Goal: Task Accomplishment & Management: Manage account settings

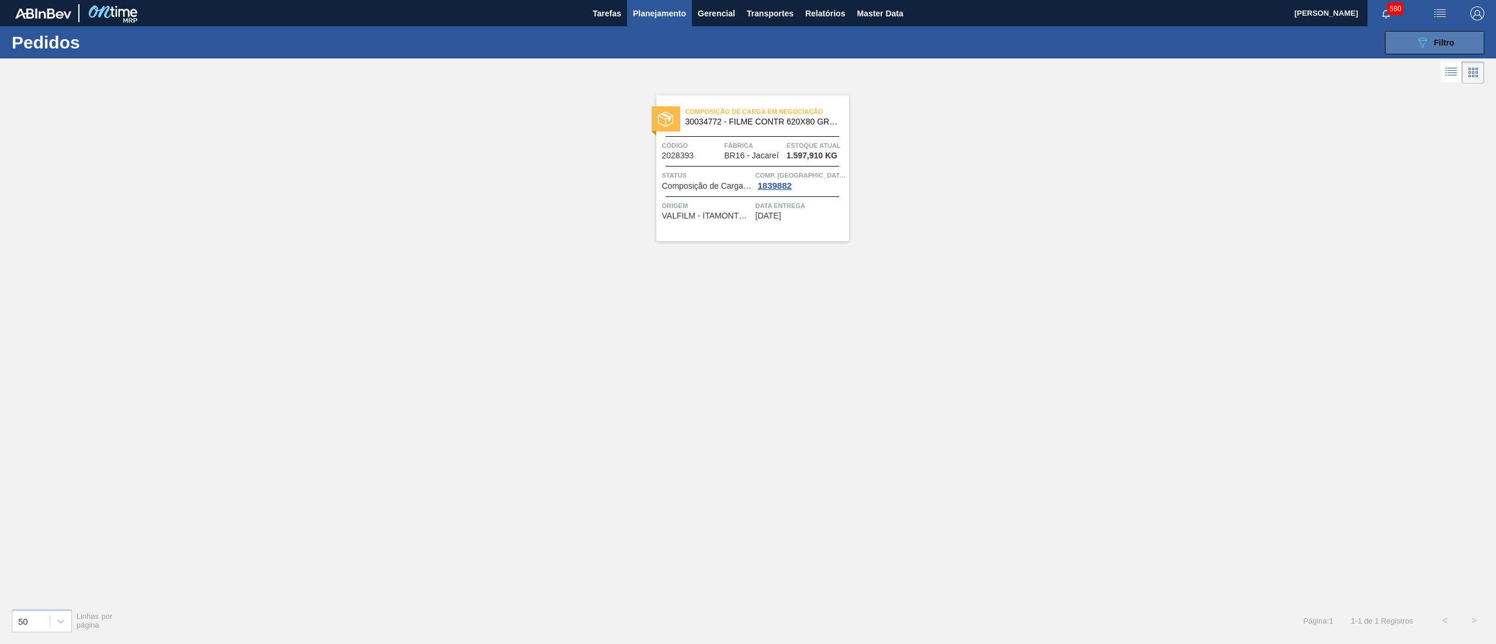
click at [1453, 46] on span "Filtro" at bounding box center [1444, 42] width 20 height 9
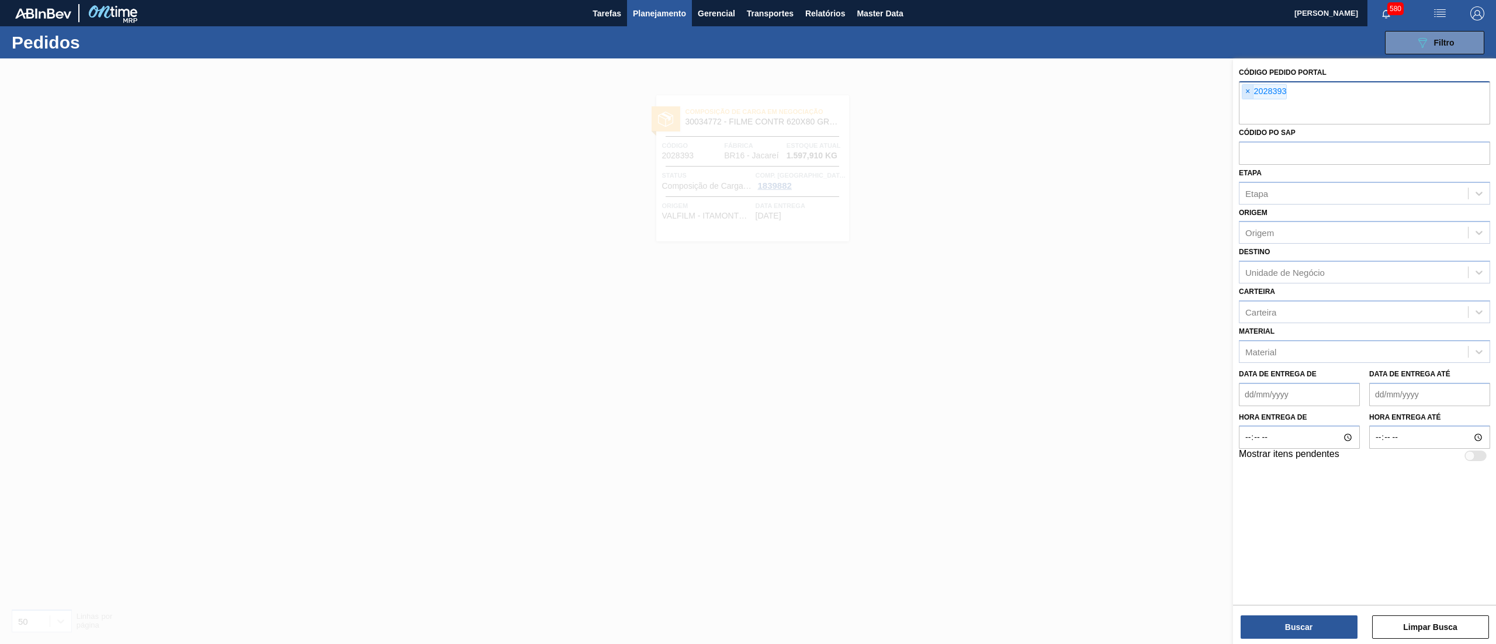
click at [1253, 91] on span "×" at bounding box center [1247, 92] width 11 height 14
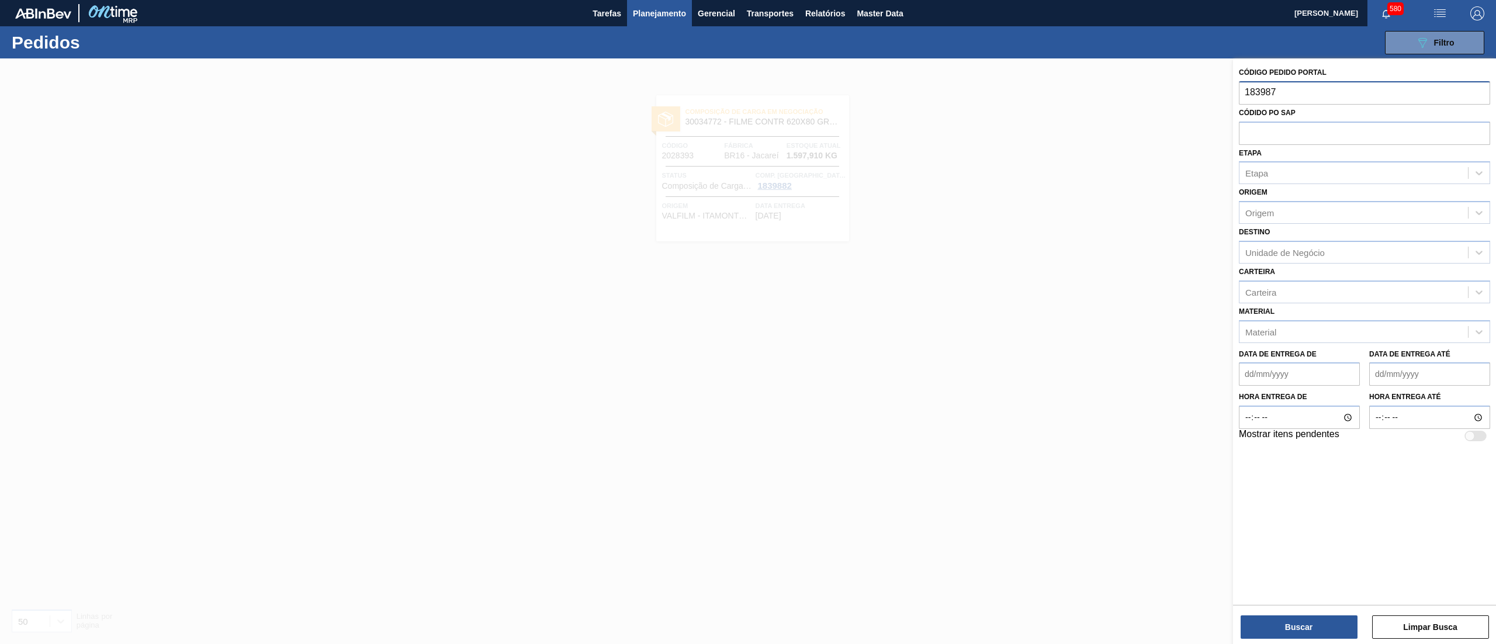
type input "1839878"
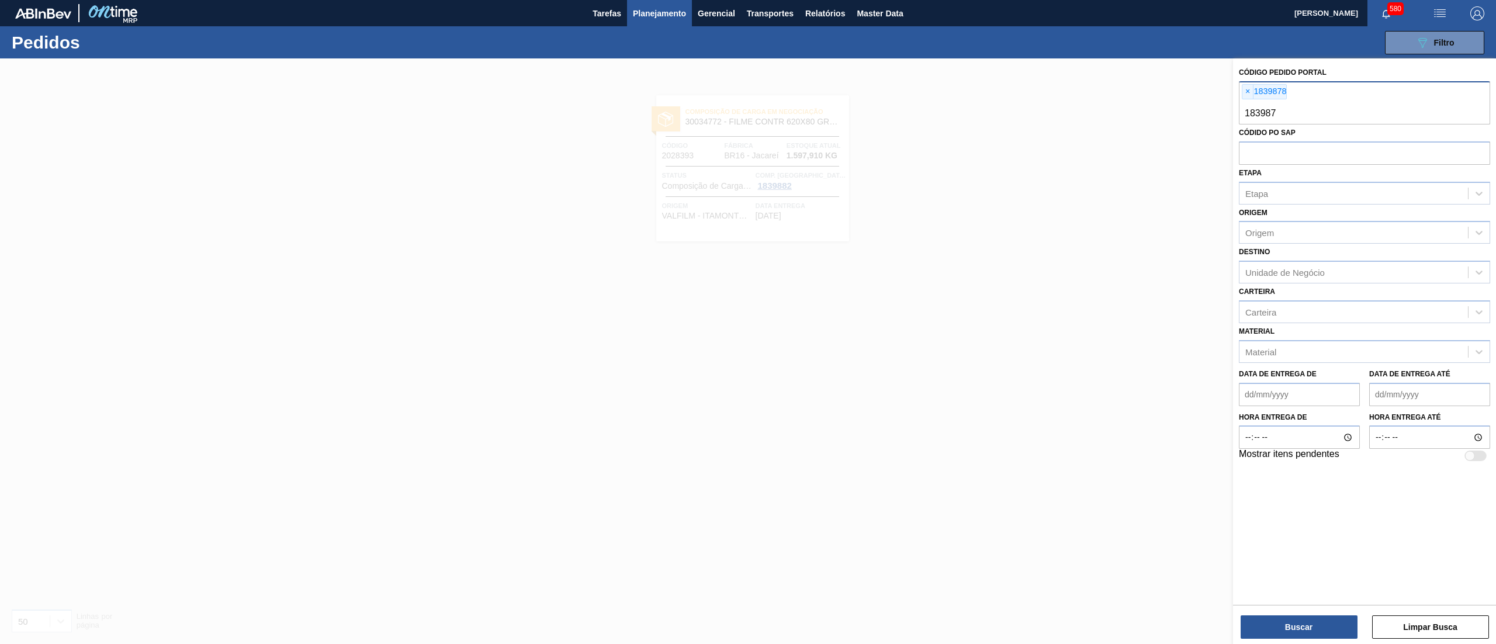
type input "1839879"
click at [1275, 626] on button "Buscar" at bounding box center [1299, 626] width 117 height 23
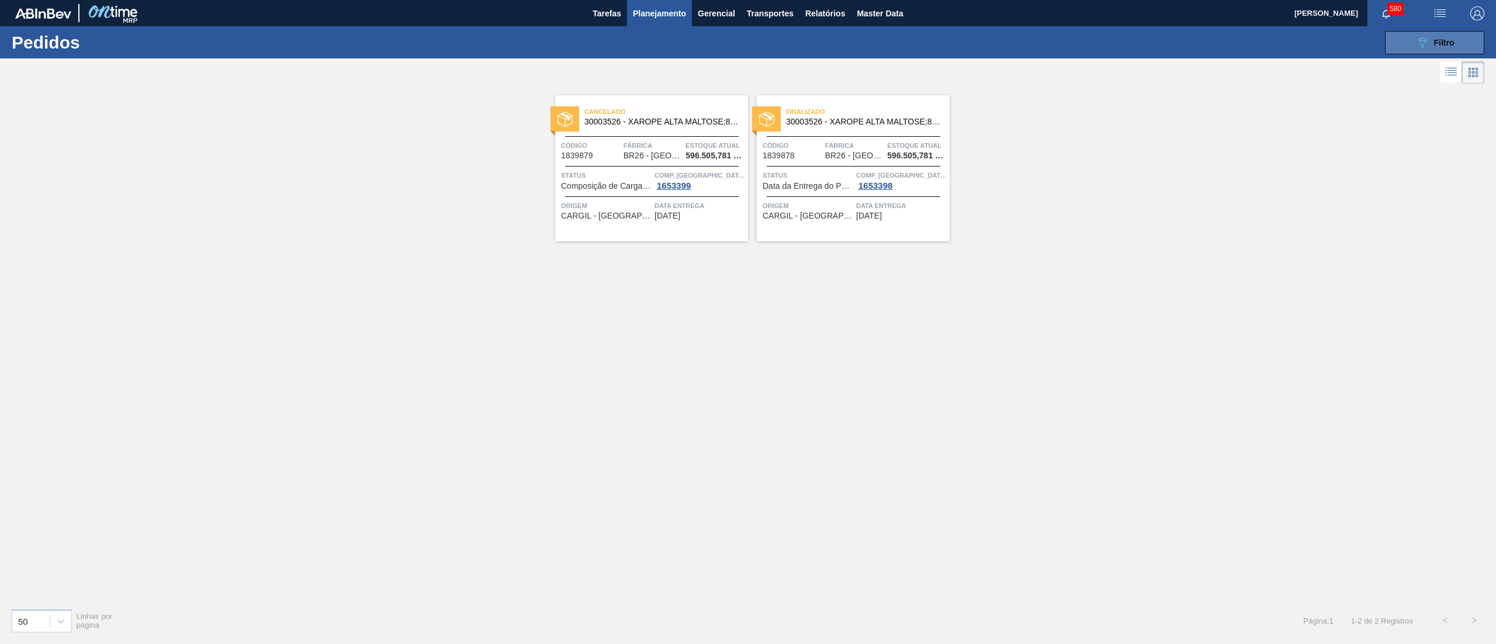
click at [1428, 37] on icon "089F7B8B-B2A5-4AFE-B5C0-19BA573D28AC" at bounding box center [1422, 43] width 14 height 14
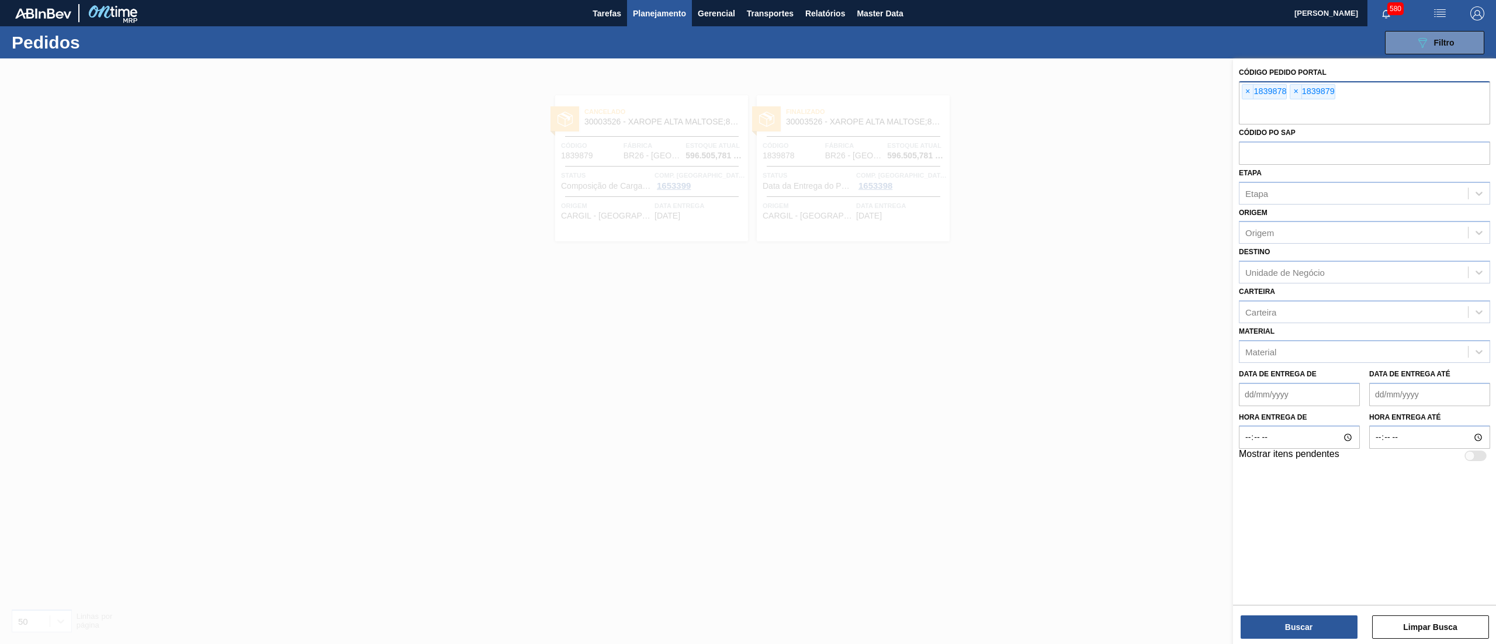
click at [659, 11] on span "Planejamento" at bounding box center [659, 13] width 53 height 14
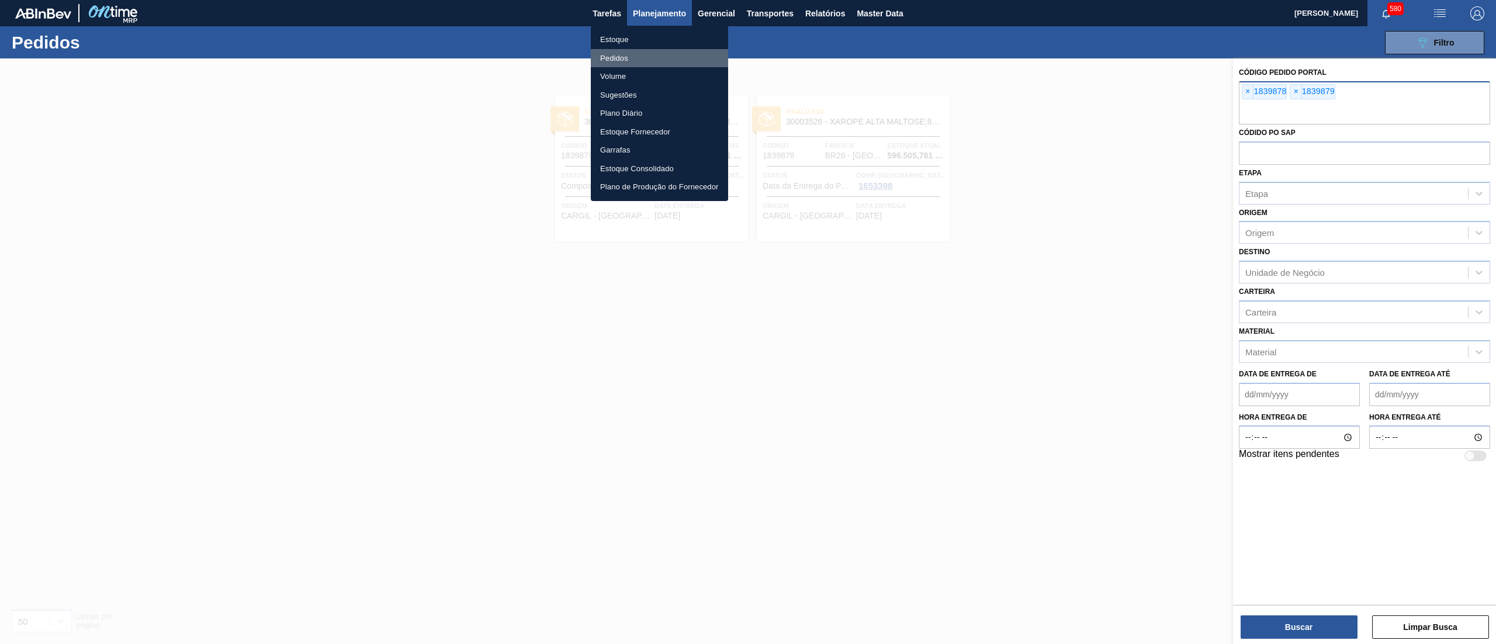
click at [641, 51] on li "Pedidos" at bounding box center [659, 58] width 137 height 19
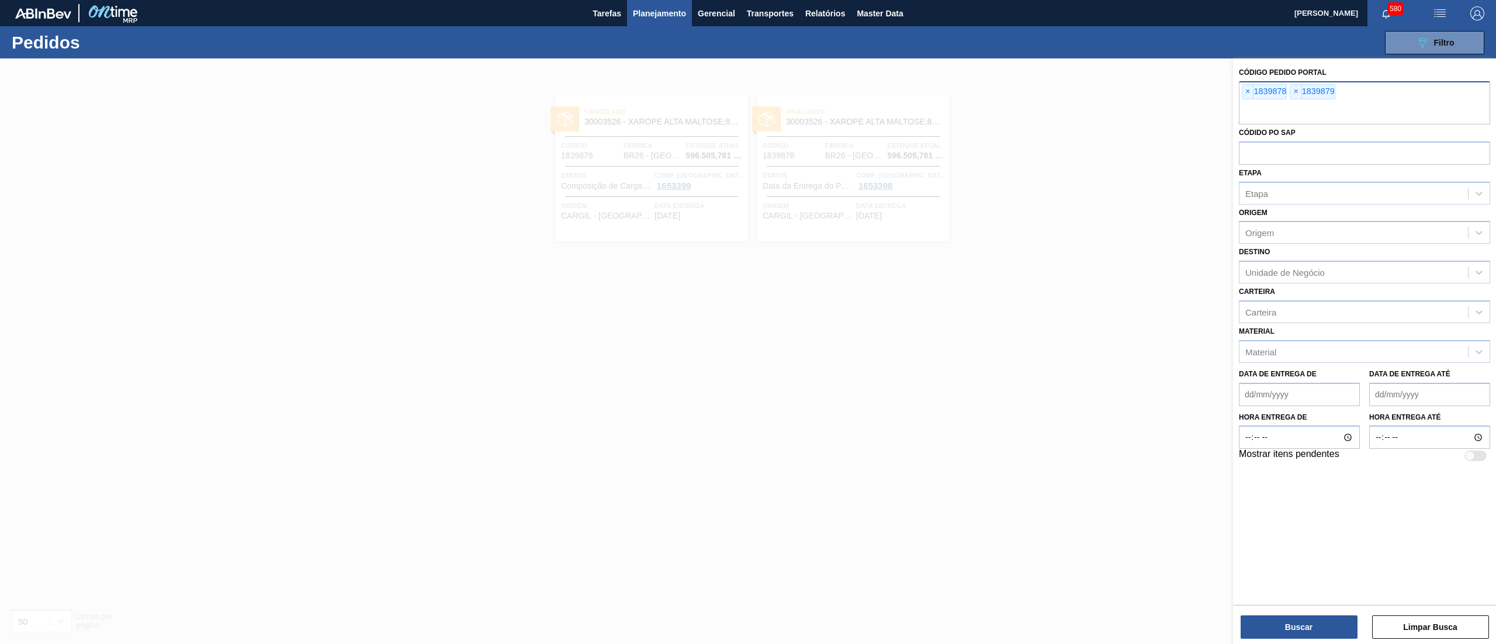
click at [660, 16] on span "Planejamento" at bounding box center [659, 13] width 53 height 14
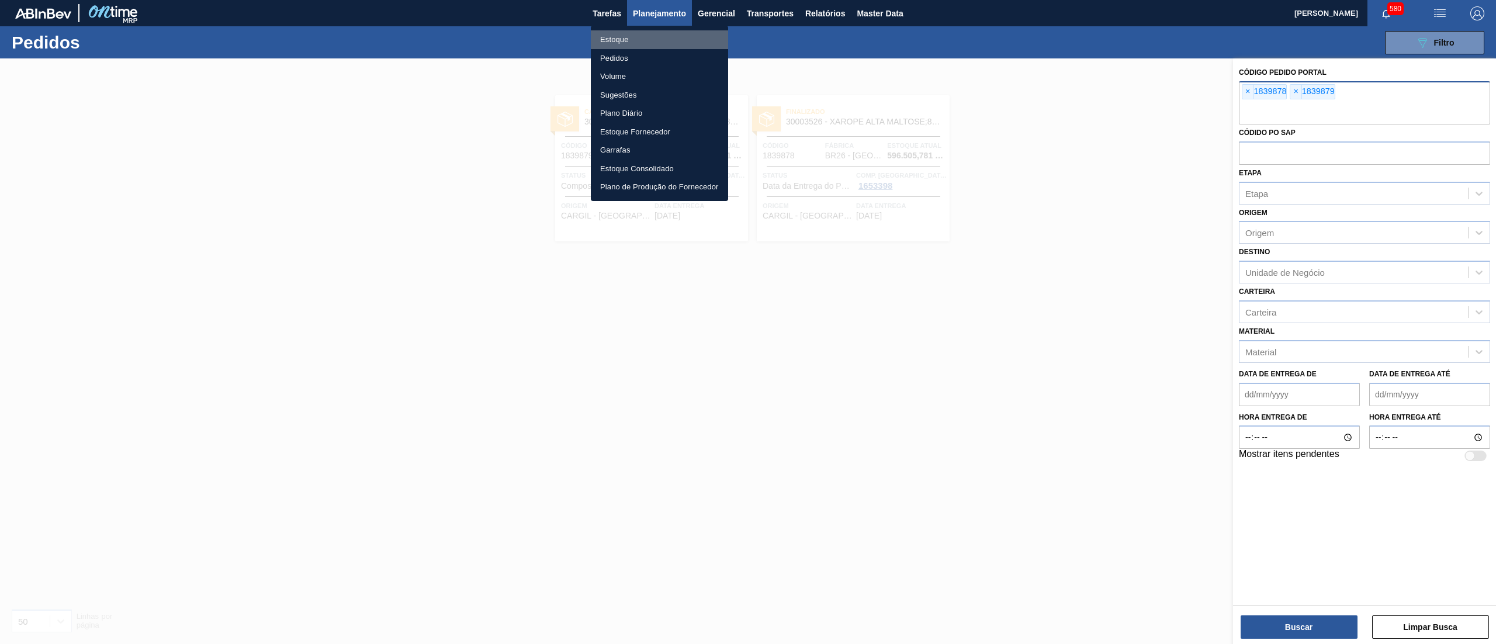
click at [660, 34] on li "Estoque" at bounding box center [659, 39] width 137 height 19
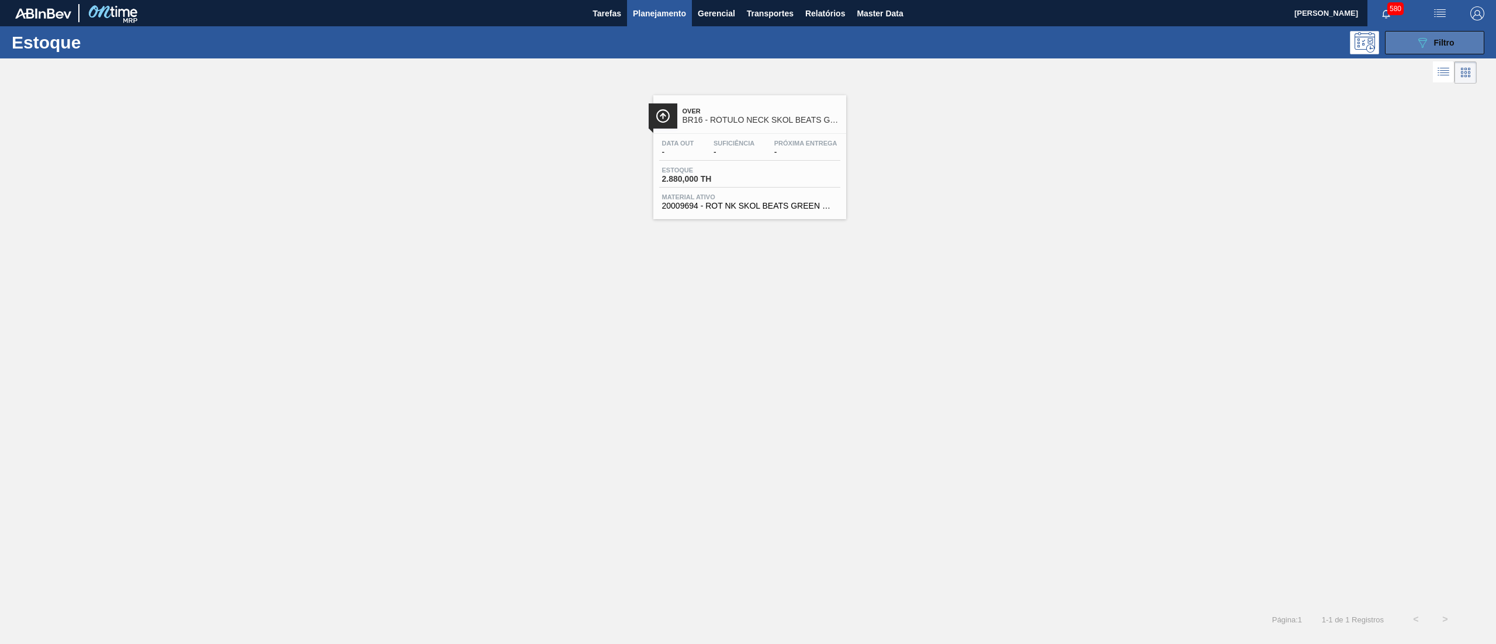
click at [1417, 40] on icon "089F7B8B-B2A5-4AFE-B5C0-19BA573D28AC" at bounding box center [1422, 43] width 14 height 14
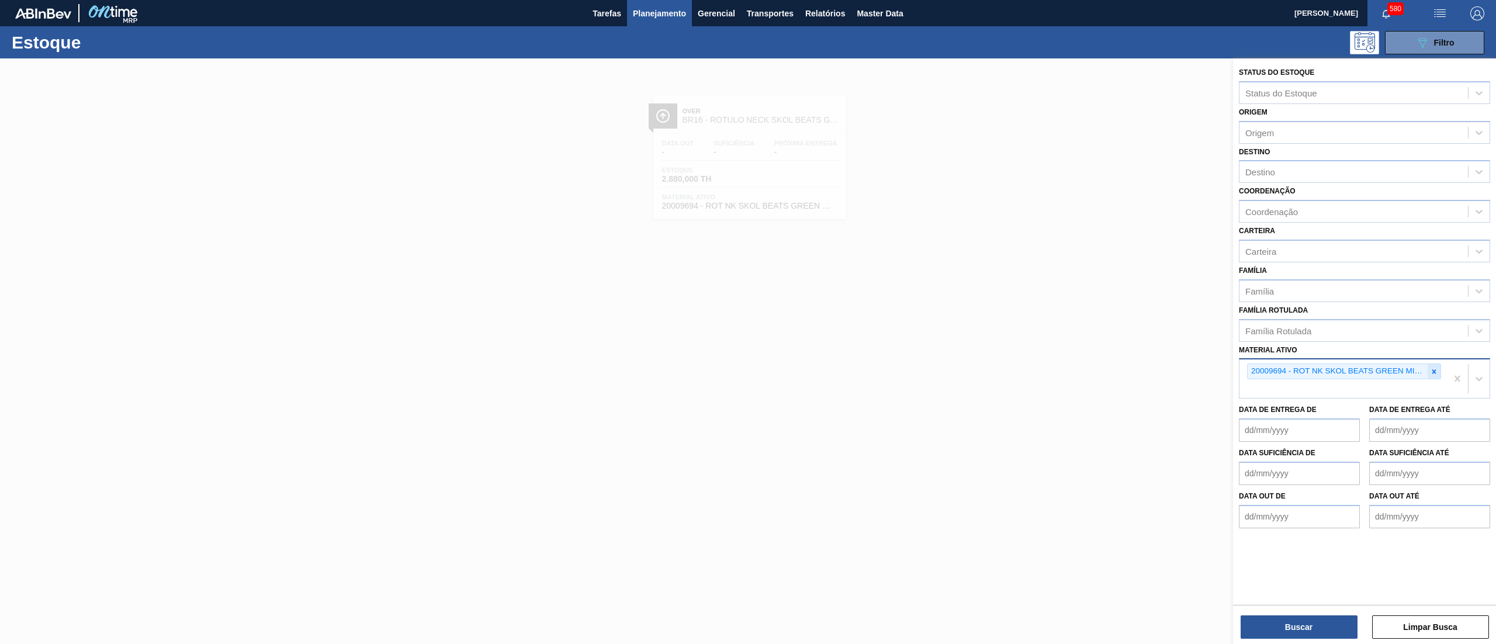
click at [1440, 371] on div at bounding box center [1434, 371] width 13 height 15
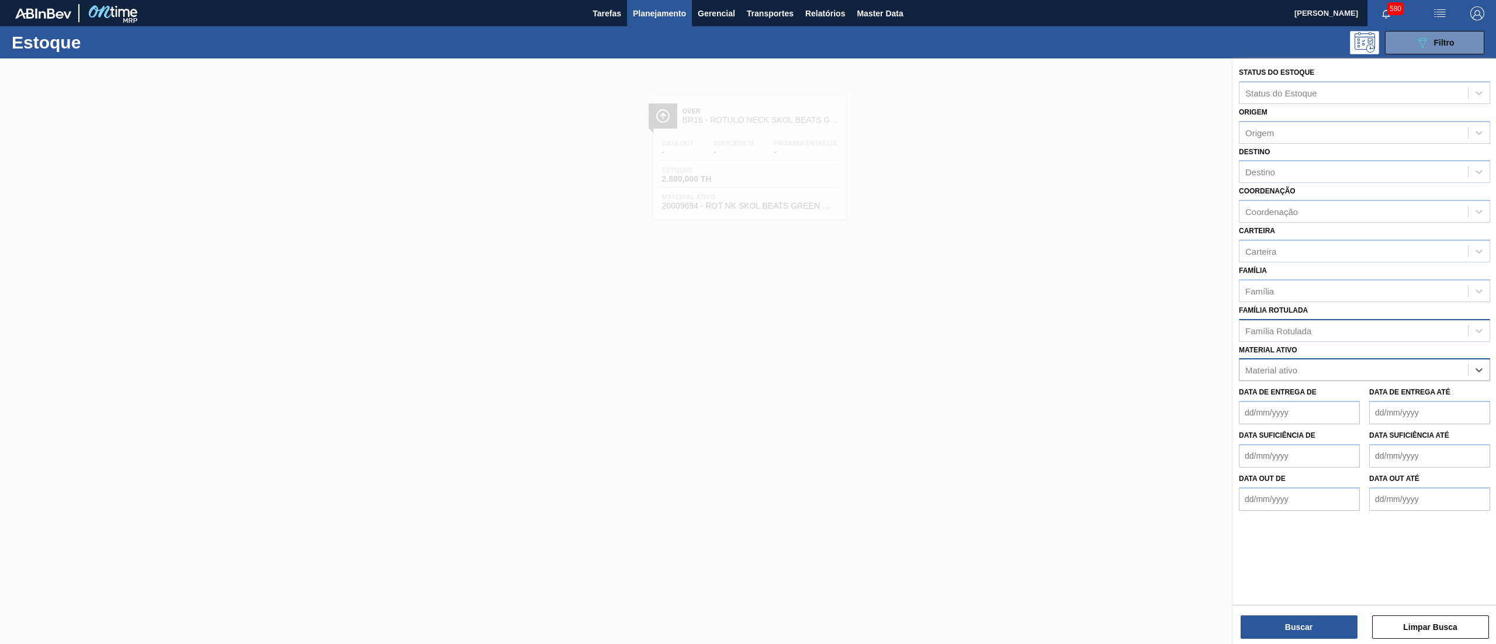
click at [1324, 336] on div "Família Rotulada" at bounding box center [1353, 330] width 228 height 17
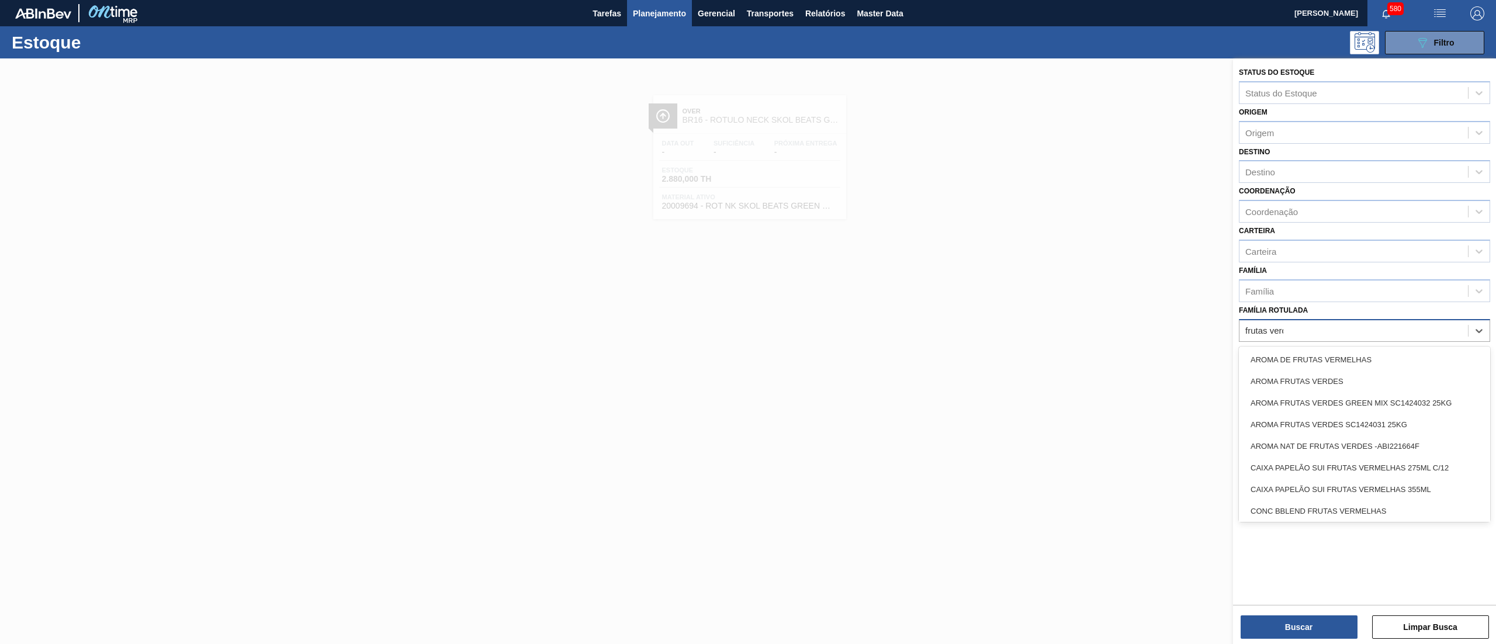
type Rotulada "frutas verde"
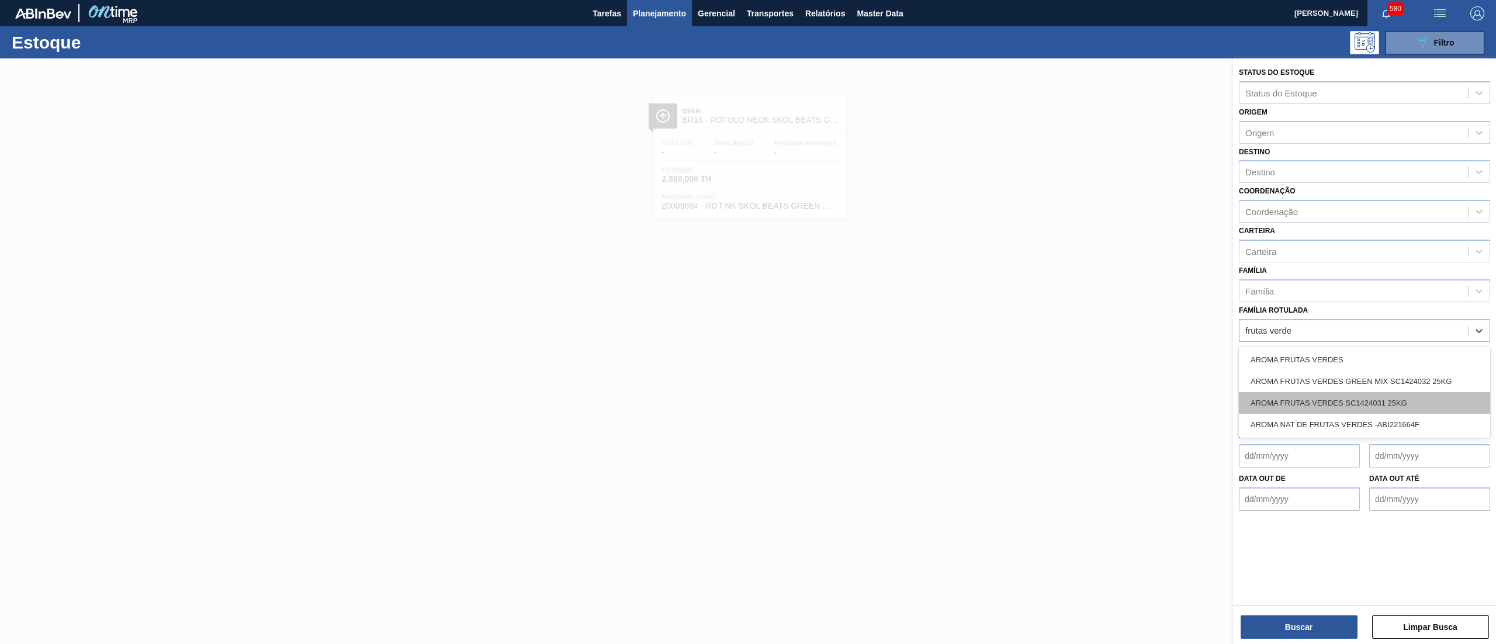
click at [1349, 403] on div "AROMA FRUTAS VERDES SC1424031 25KG" at bounding box center [1364, 403] width 251 height 22
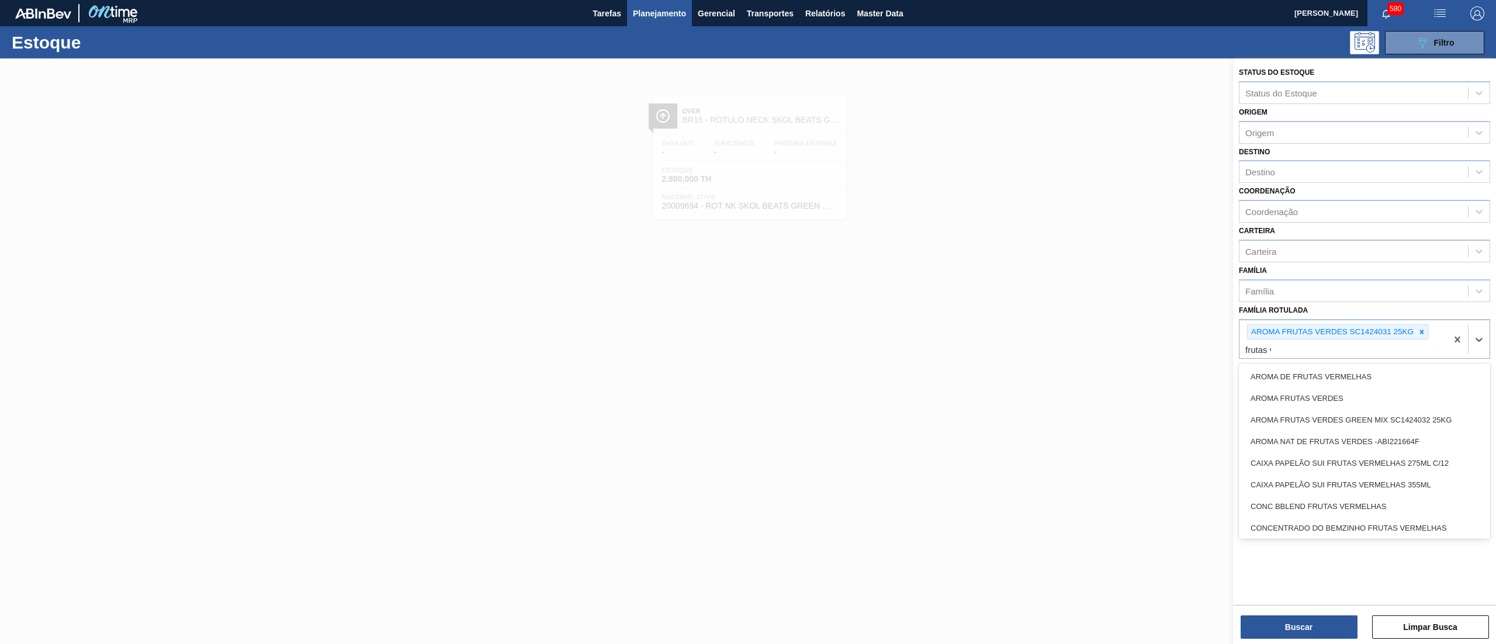
type Rotulada "frutas ve"
click at [1363, 417] on div "AROMA FRUTAS VERDES GREEN MIX SC1424032 25KG" at bounding box center [1364, 420] width 251 height 22
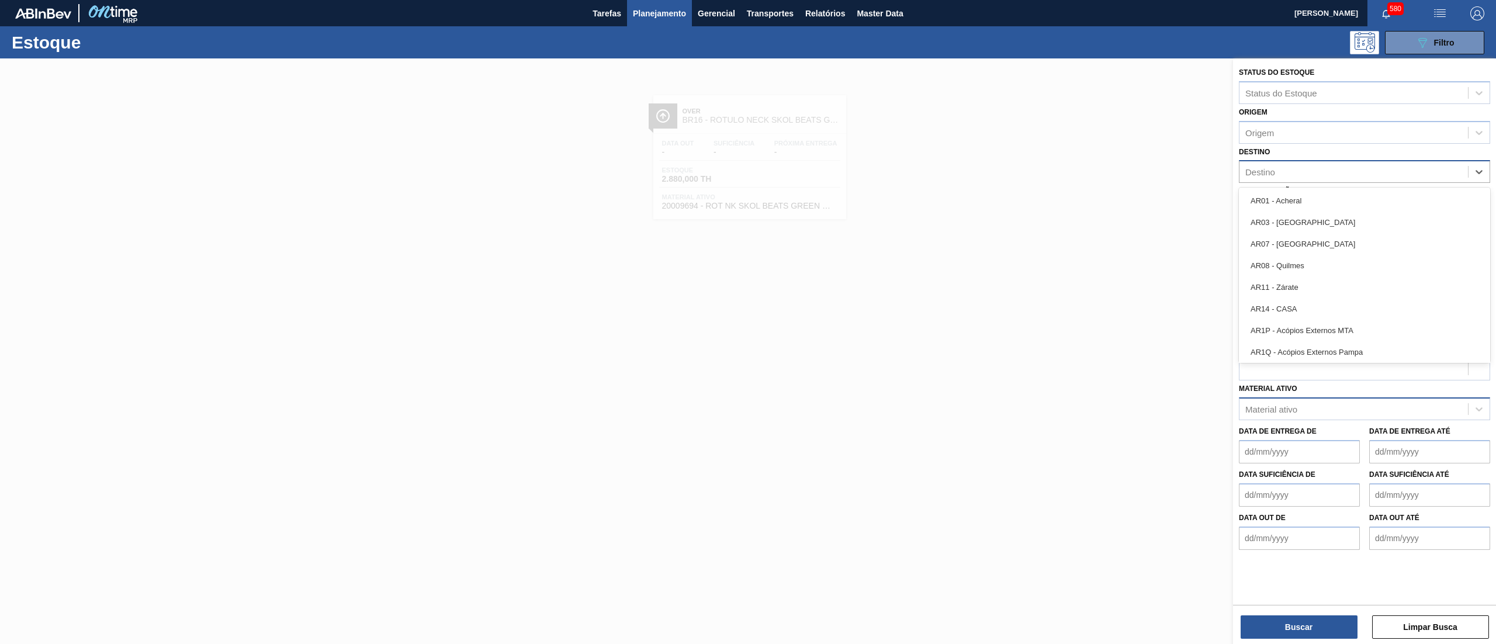
click at [1298, 167] on div "Destino" at bounding box center [1353, 172] width 228 height 17
type input "18"
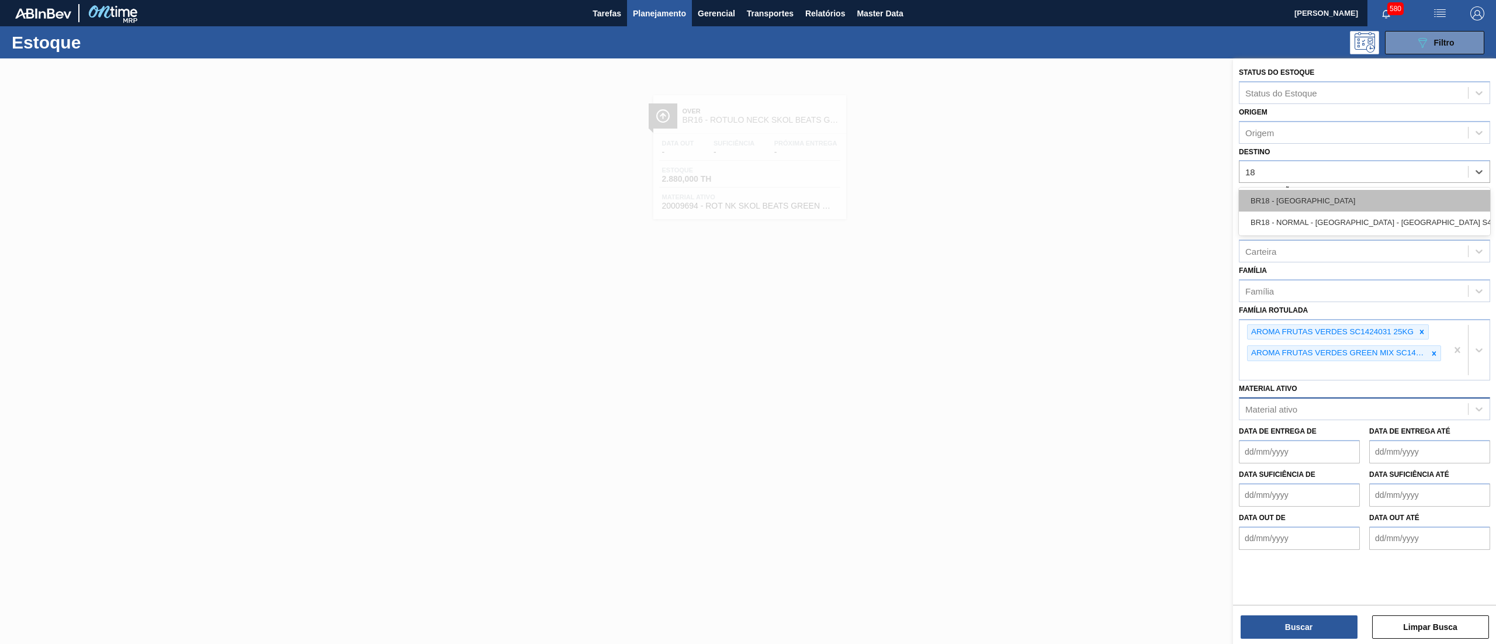
click at [1289, 208] on div "BR18 - [GEOGRAPHIC_DATA]" at bounding box center [1364, 201] width 251 height 22
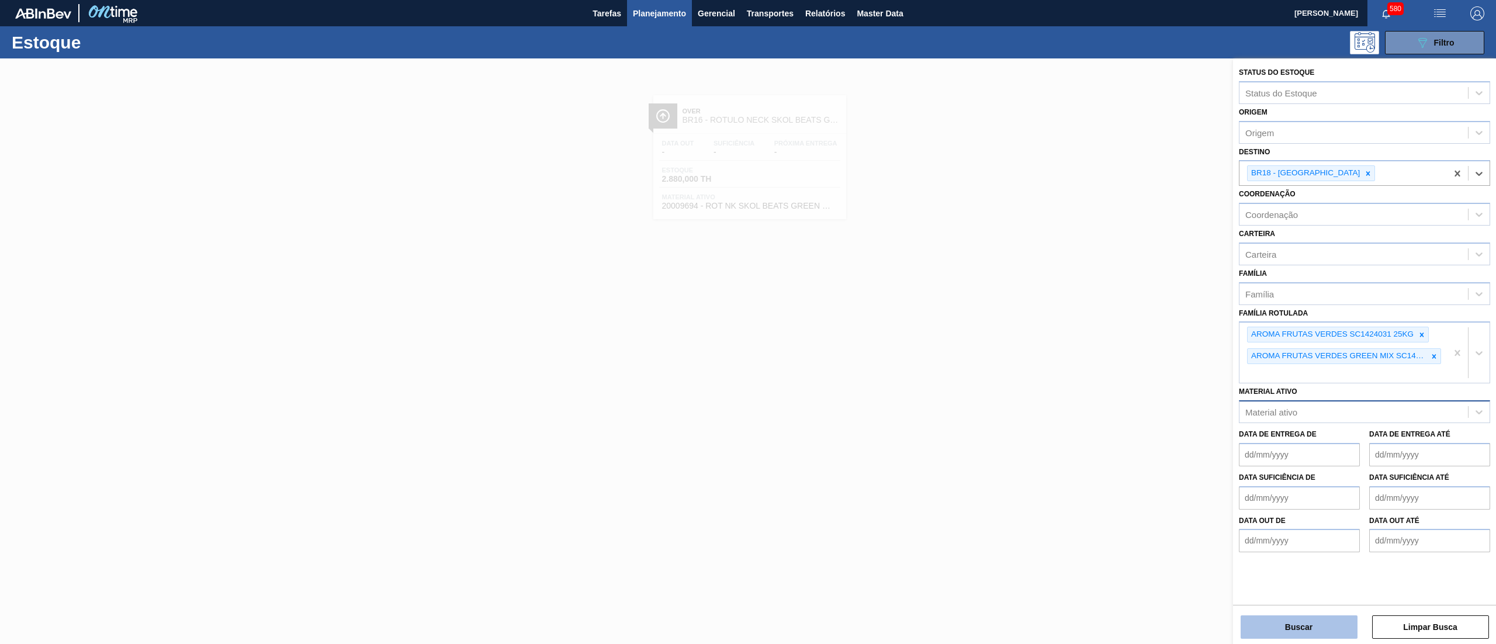
click at [1307, 619] on button "Buscar" at bounding box center [1299, 626] width 117 height 23
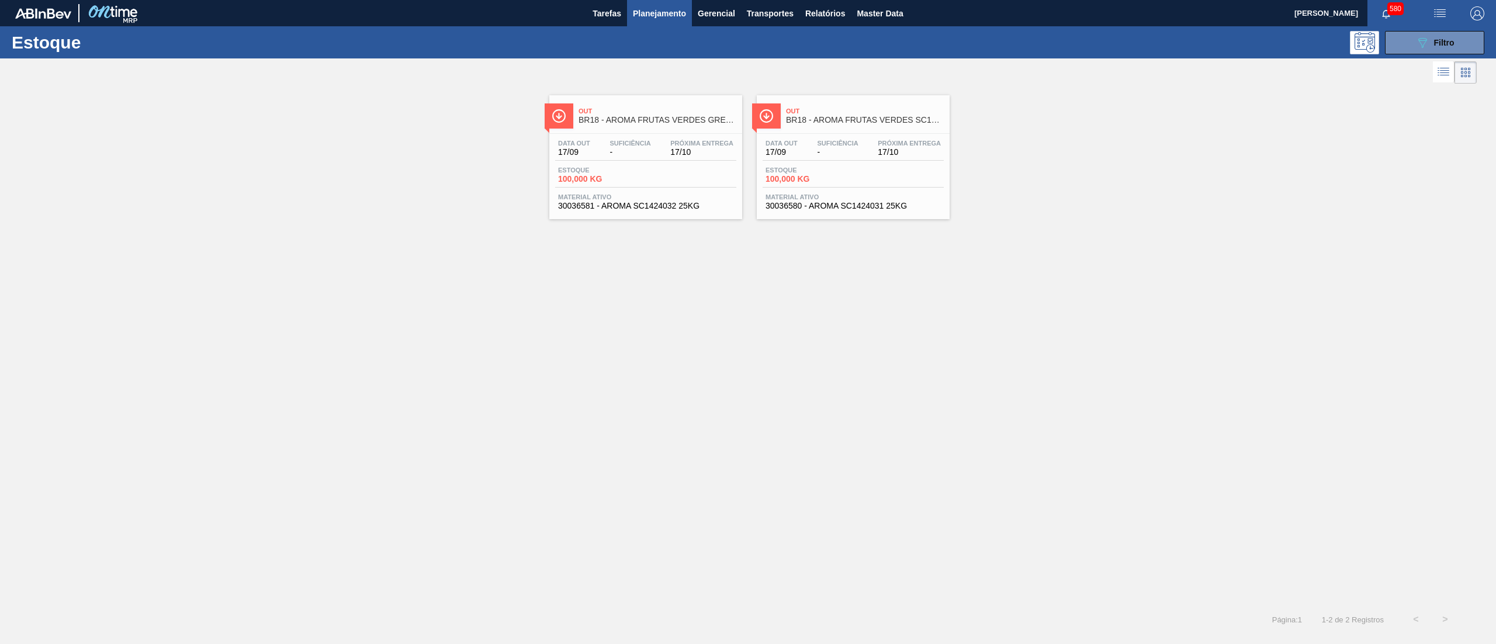
click at [681, 213] on div "Data out 17/09 Suficiência - Próxima Entrega 17/10 Estoque 100,000 KG Material …" at bounding box center [645, 173] width 193 height 79
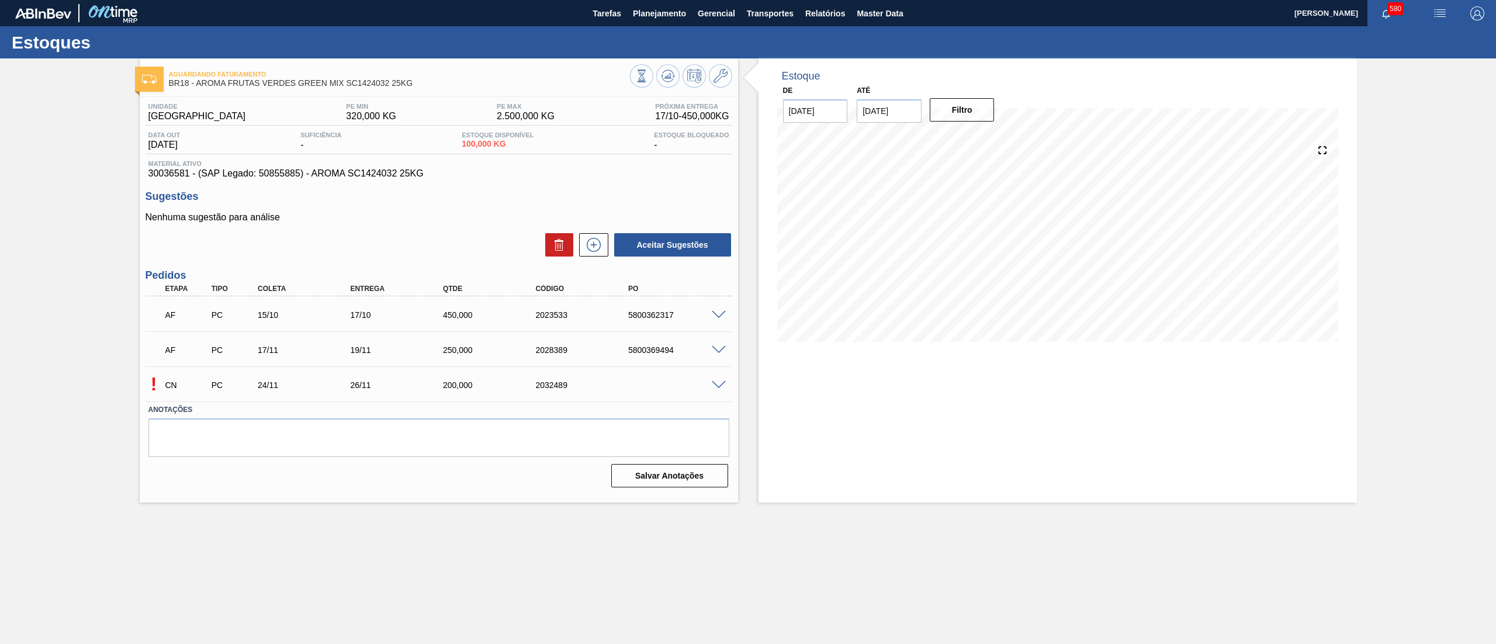
click at [719, 387] on span at bounding box center [719, 385] width 14 height 9
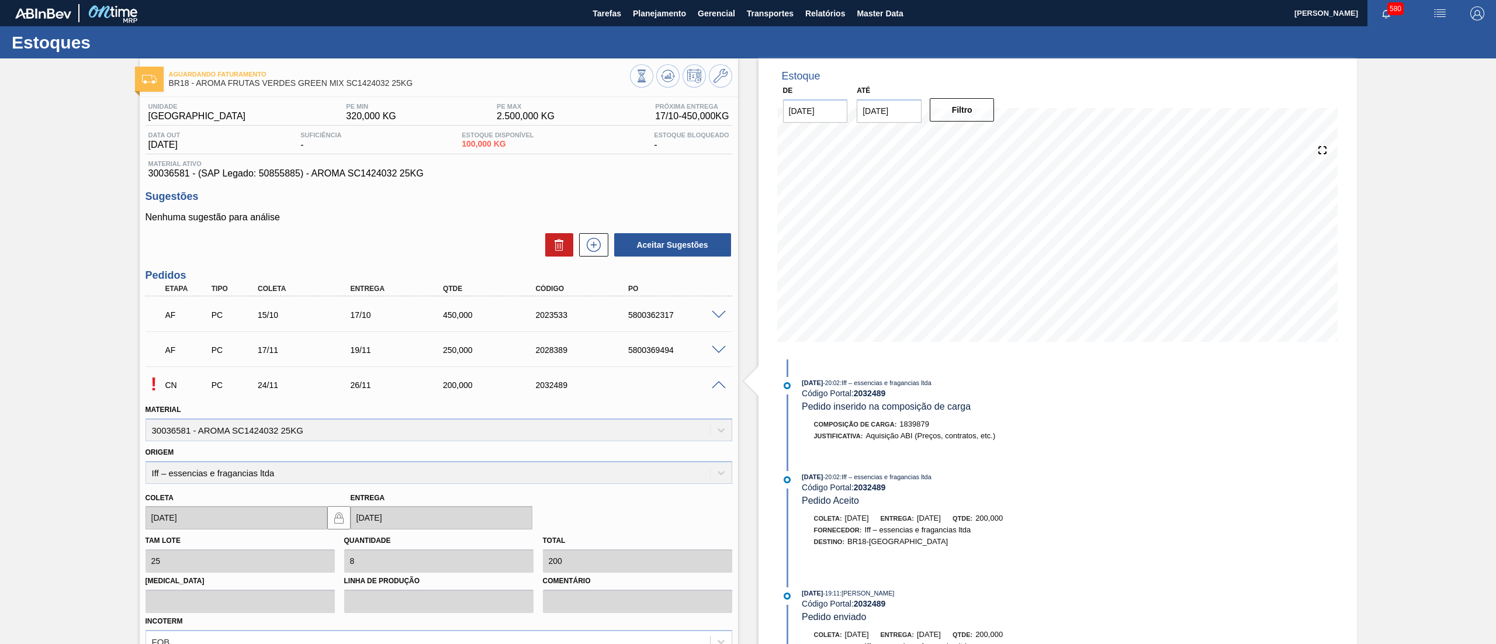
scroll to position [136, 0]
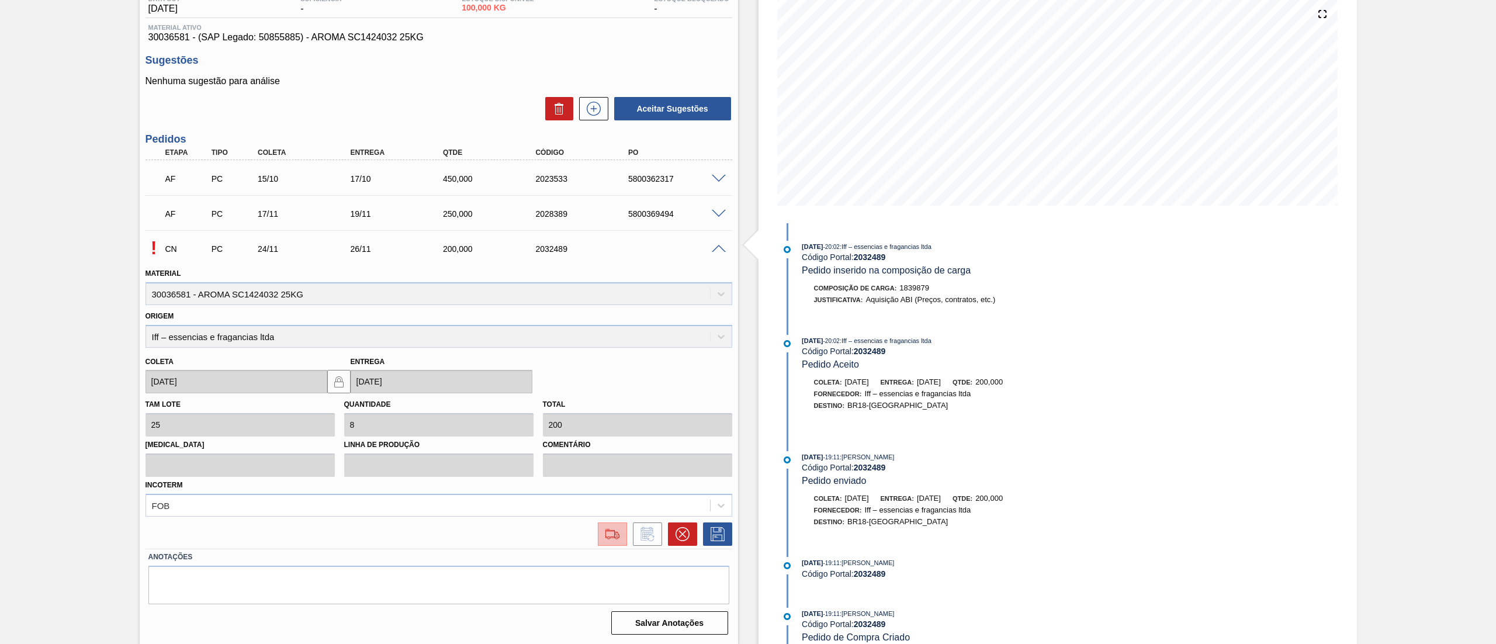
click at [602, 525] on button at bounding box center [612, 533] width 29 height 23
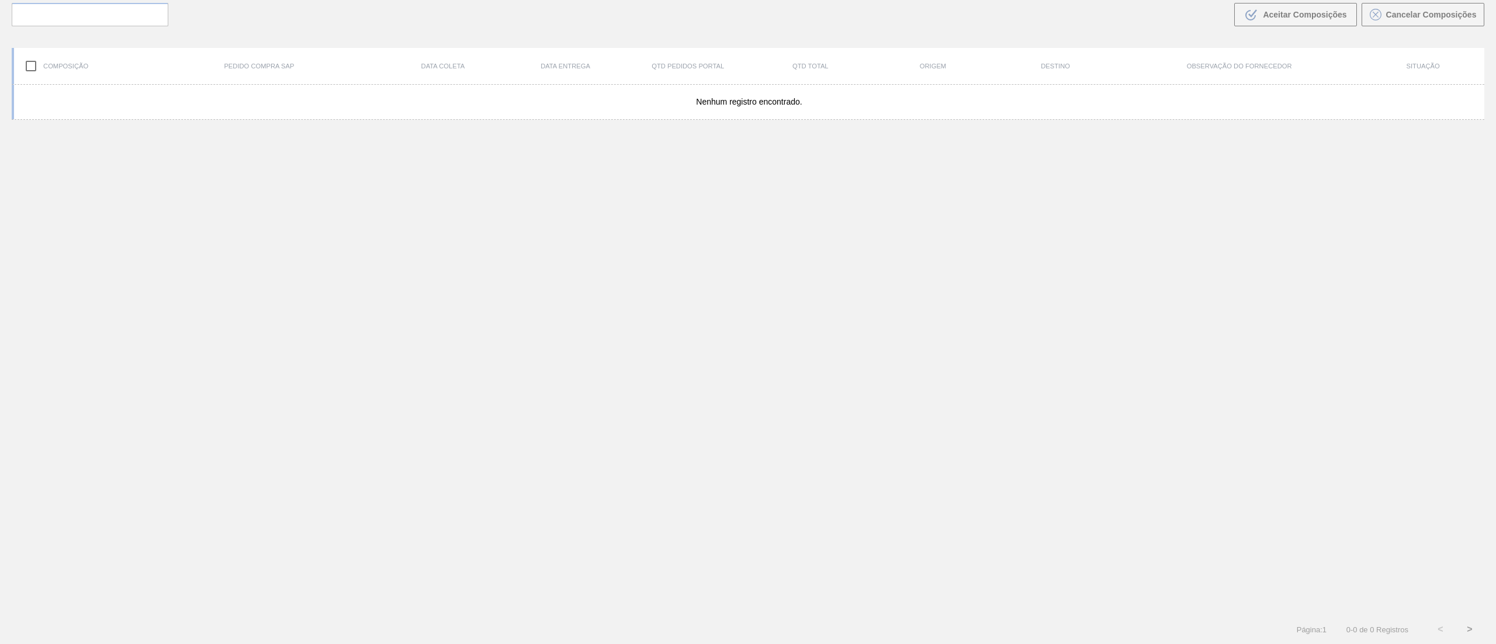
scroll to position [84, 0]
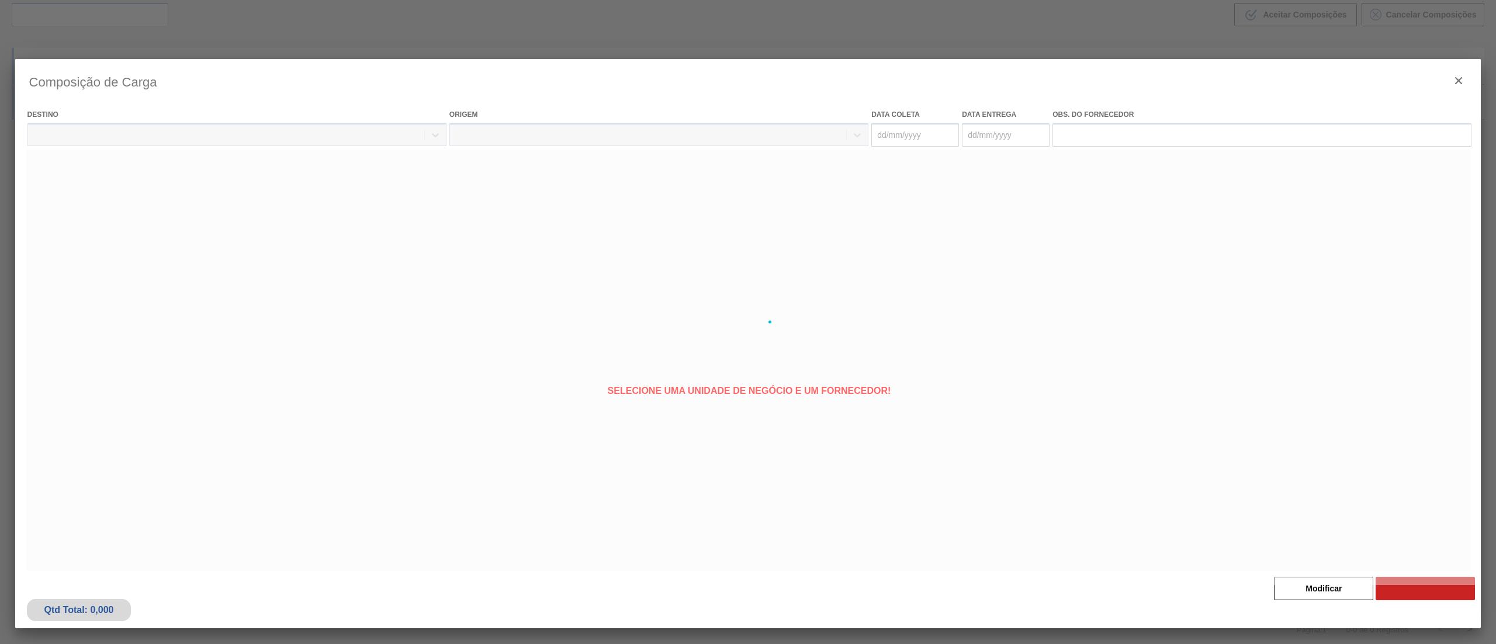
type coleta "[DATE]"
type entrega "[DATE]"
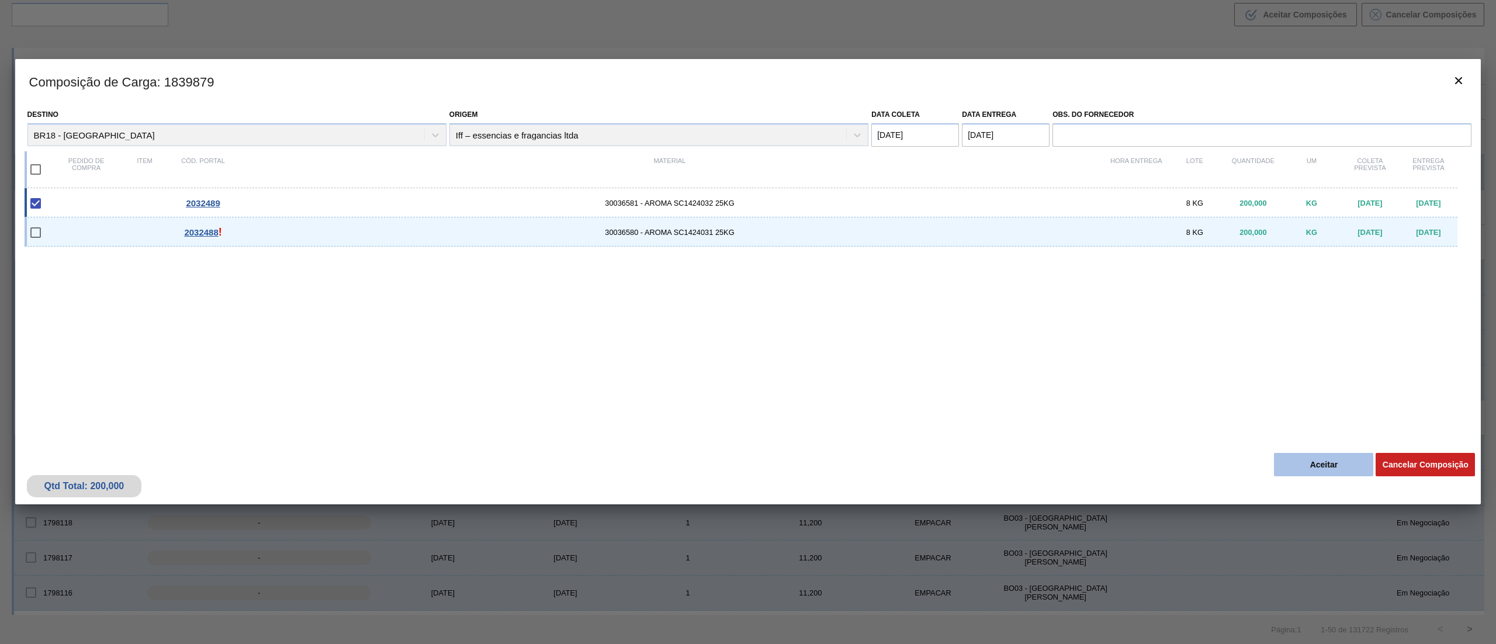
click at [1315, 462] on button "Aceitar" at bounding box center [1323, 464] width 99 height 23
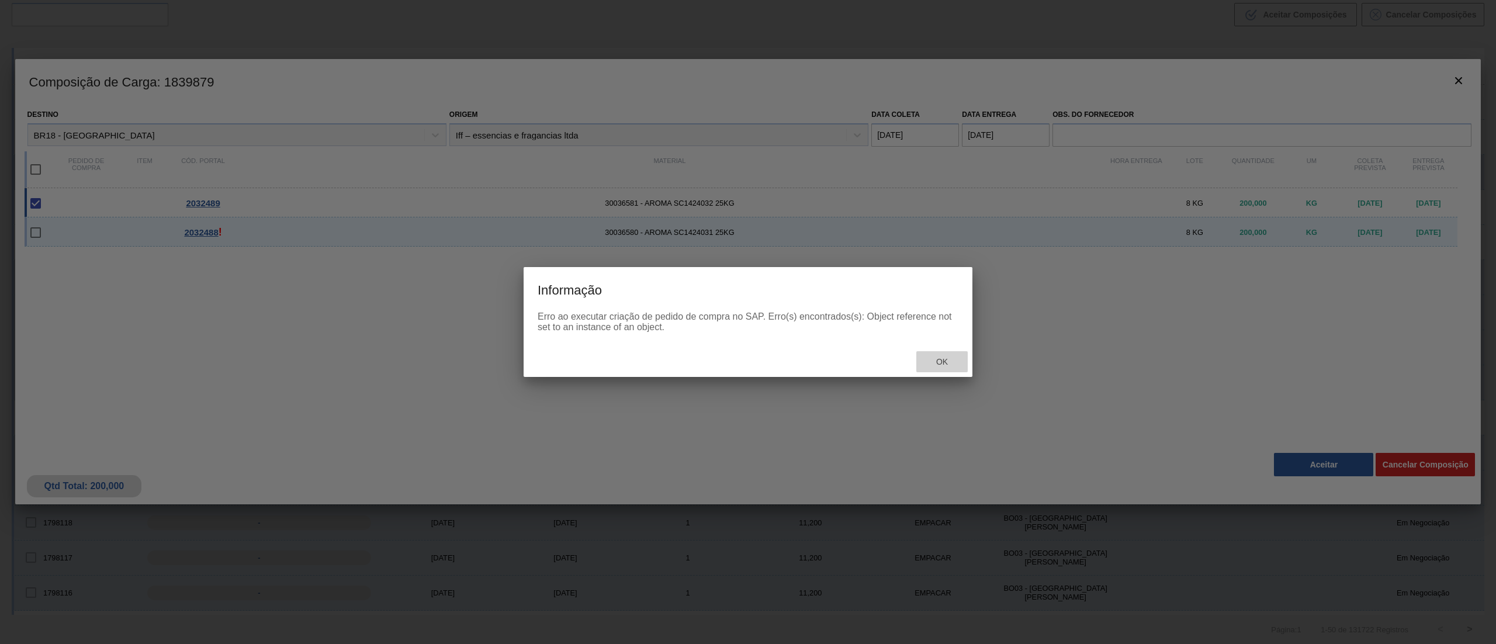
click at [963, 360] on div "Ok" at bounding box center [941, 362] width 51 height 22
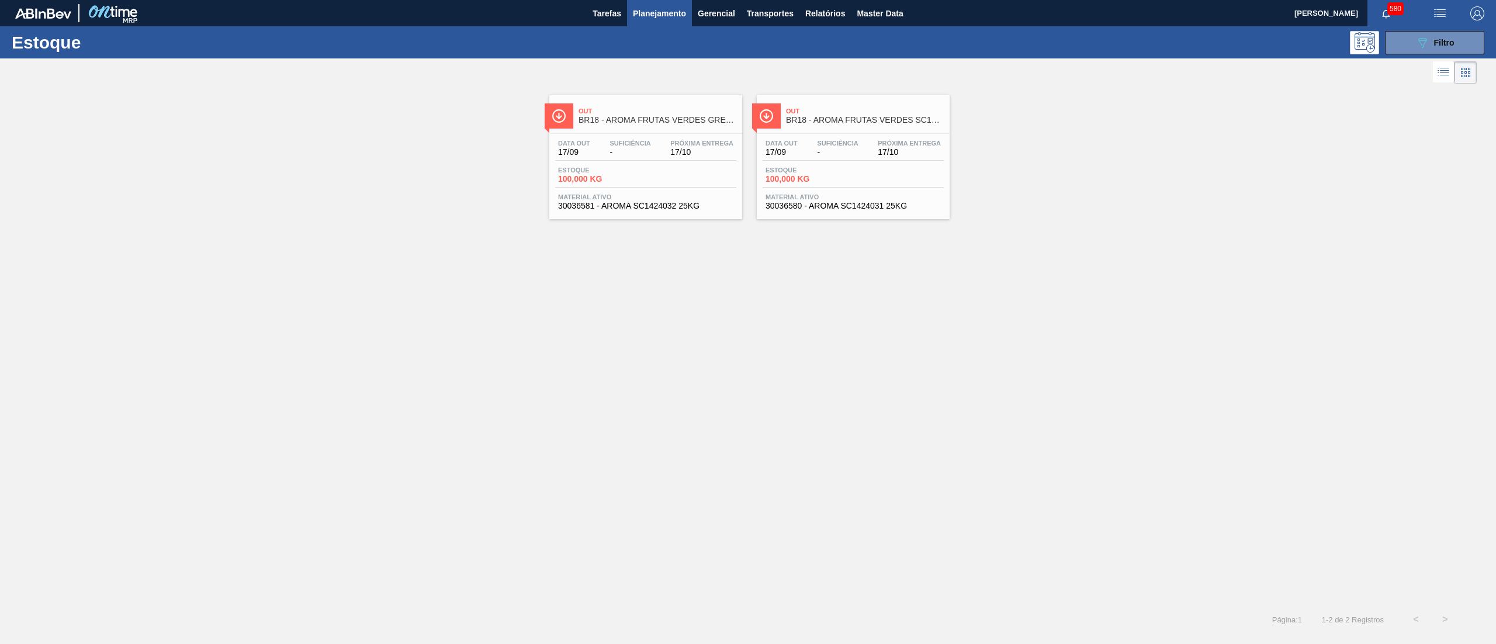
click at [822, 212] on div "Data out 17/09 Suficiência - Próxima Entrega 17/10 Estoque 100,000 KG Material …" at bounding box center [853, 173] width 193 height 79
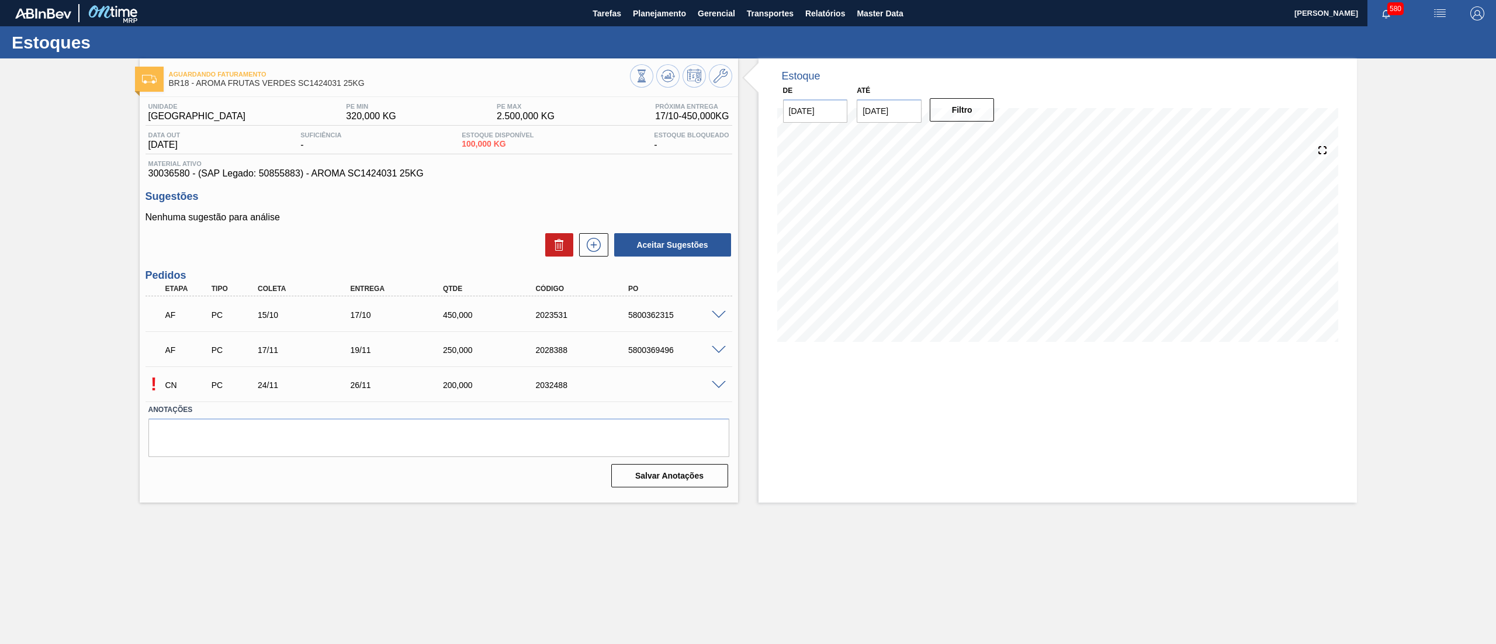
click at [716, 385] on span at bounding box center [719, 385] width 14 height 9
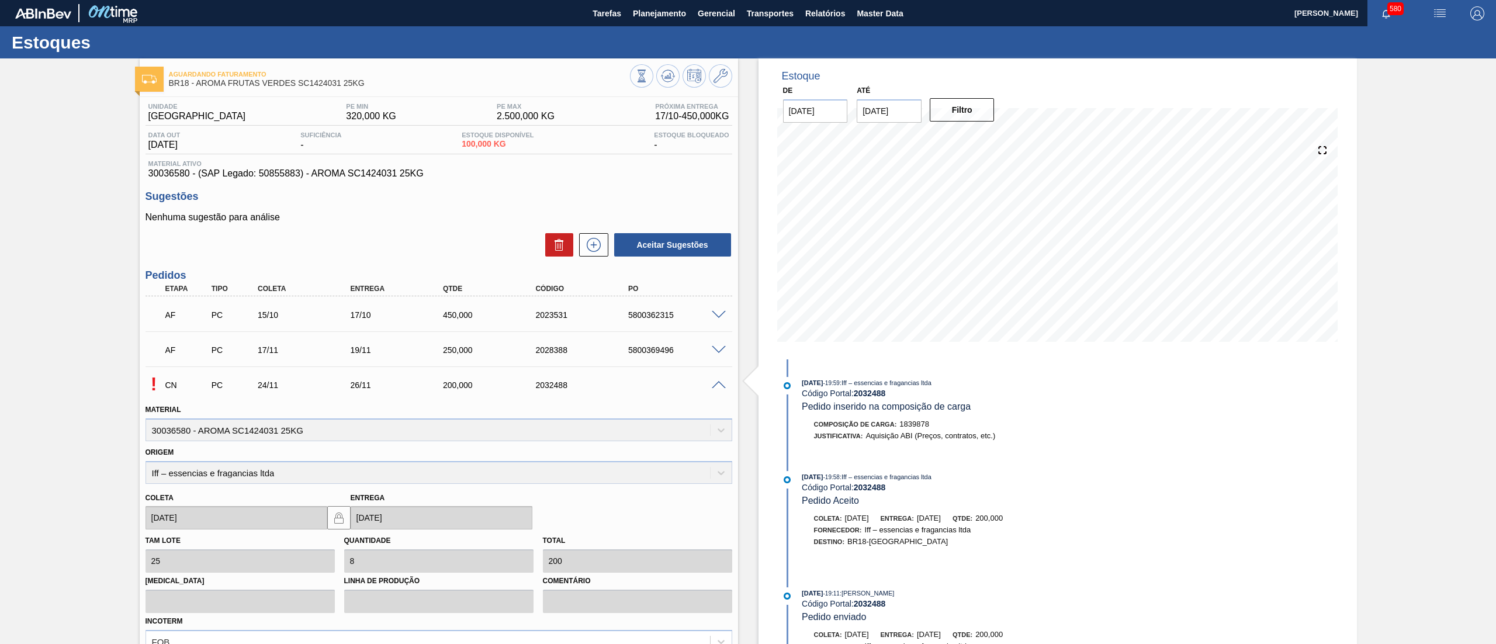
scroll to position [136, 0]
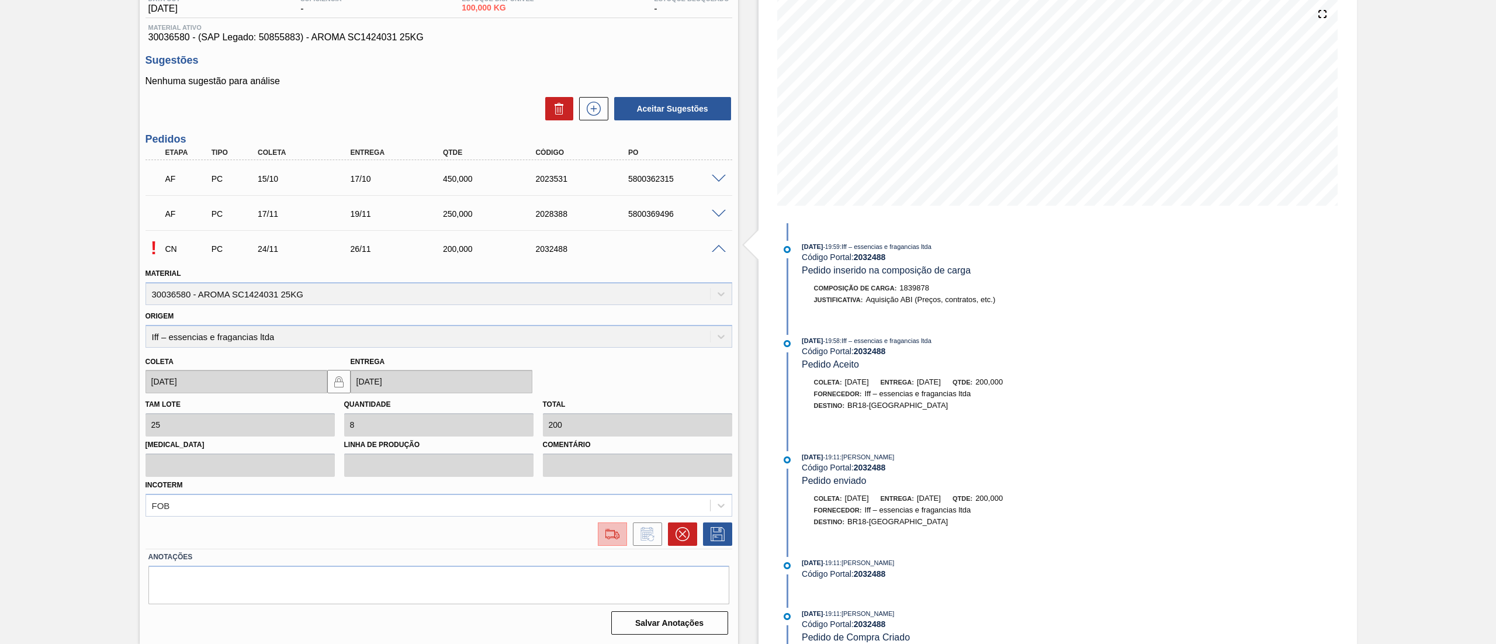
click at [605, 527] on img at bounding box center [612, 534] width 19 height 14
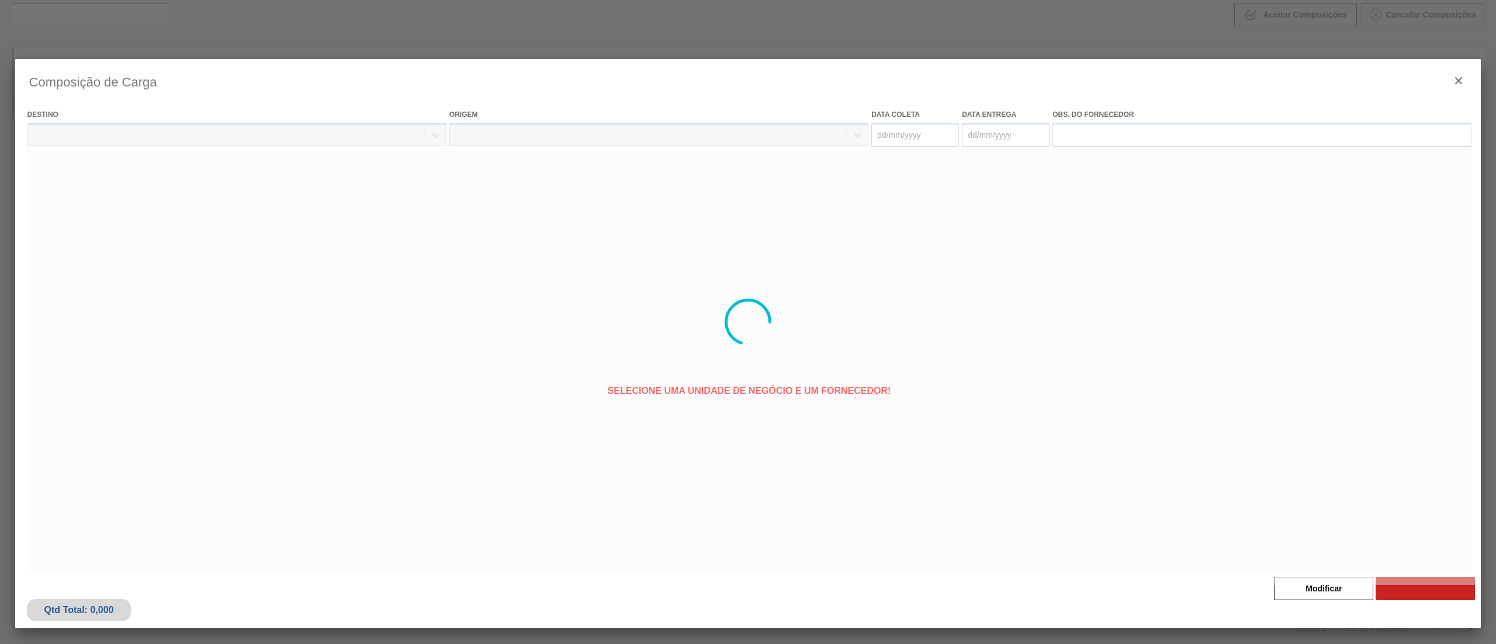
type coleta "[DATE]"
type entrega "[DATE]"
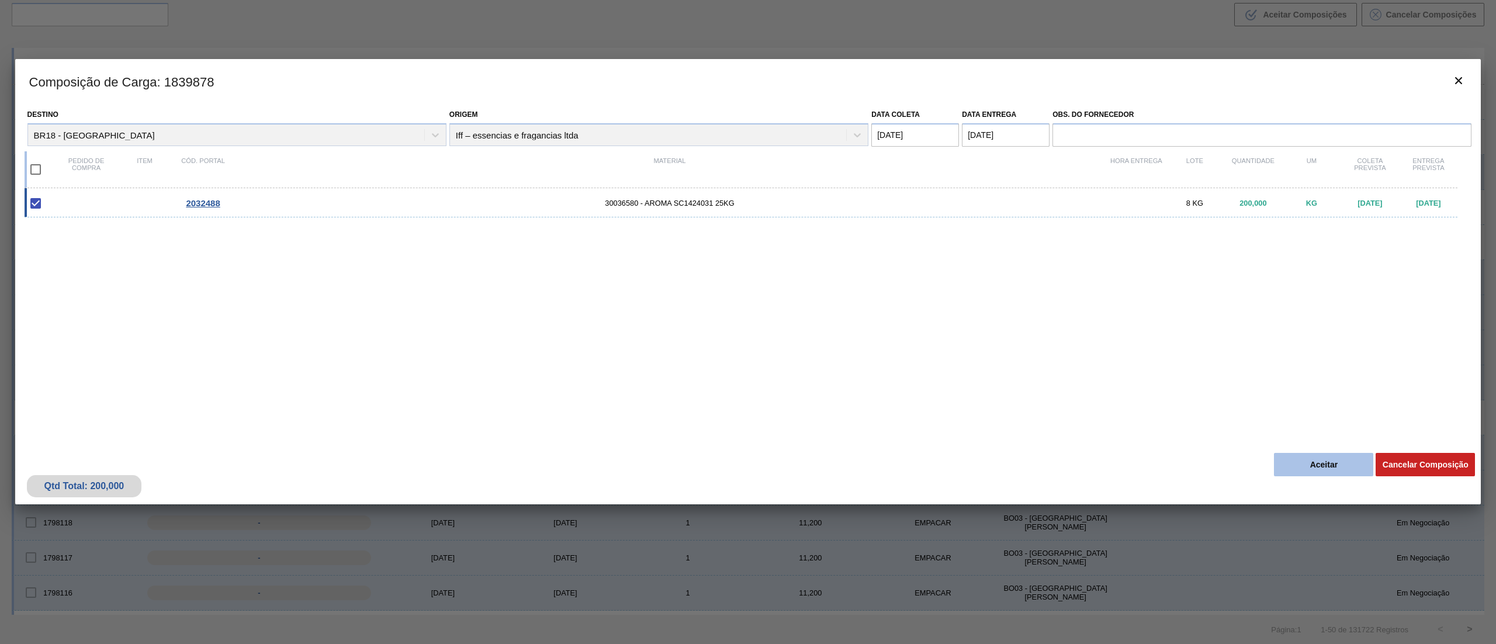
click at [1318, 455] on button "Aceitar" at bounding box center [1323, 464] width 99 height 23
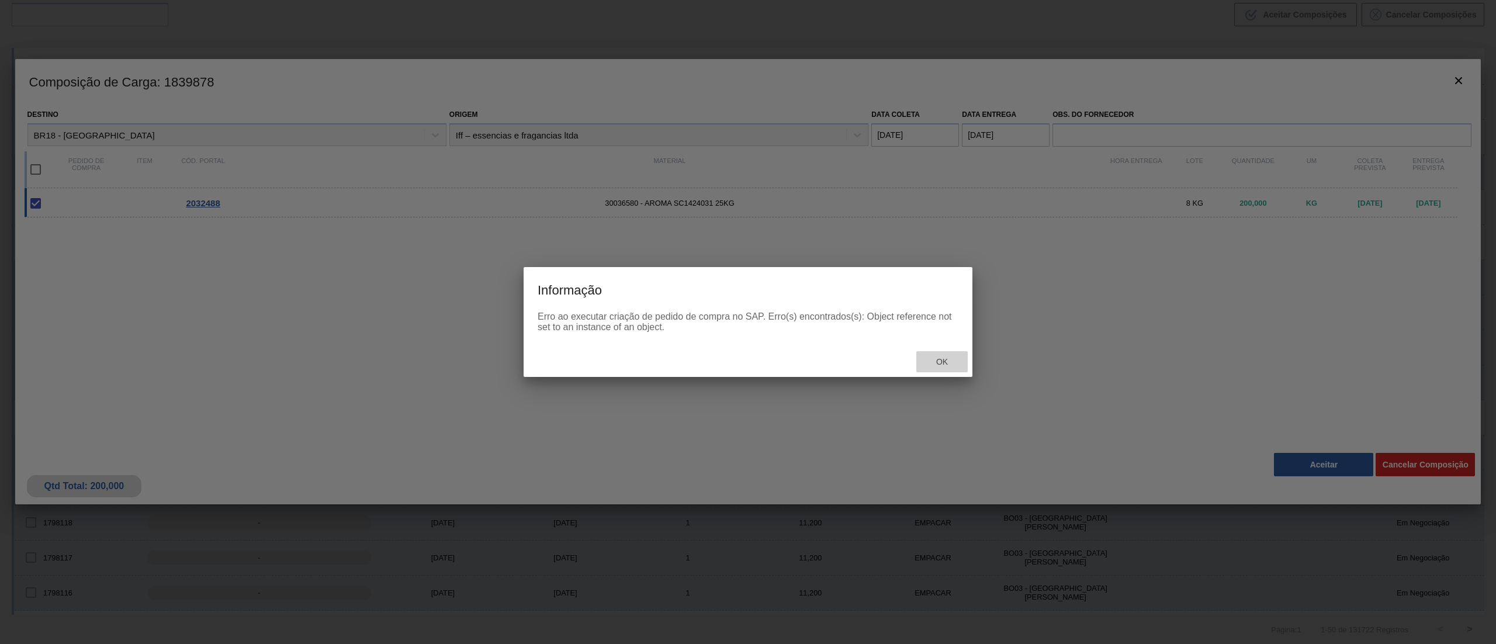
click at [943, 369] on div "Ok" at bounding box center [941, 362] width 51 height 22
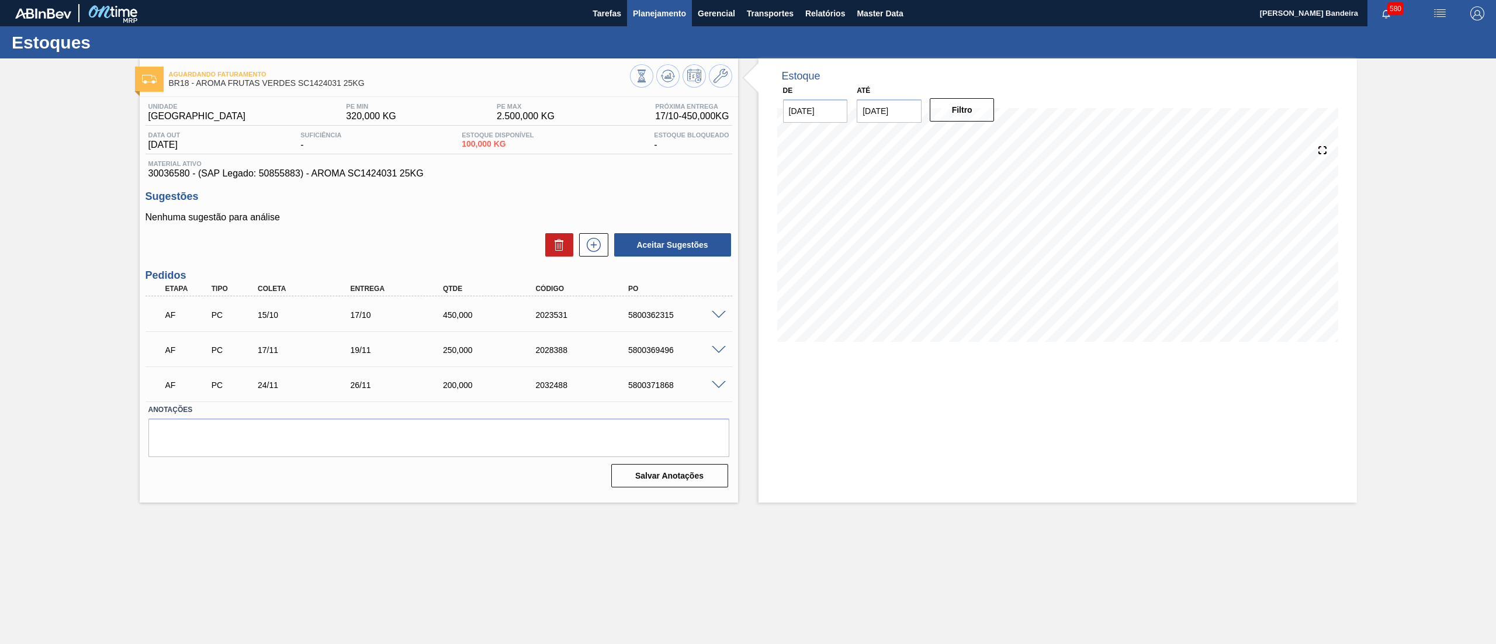
click at [671, 23] on button "Planejamento" at bounding box center [659, 13] width 65 height 26
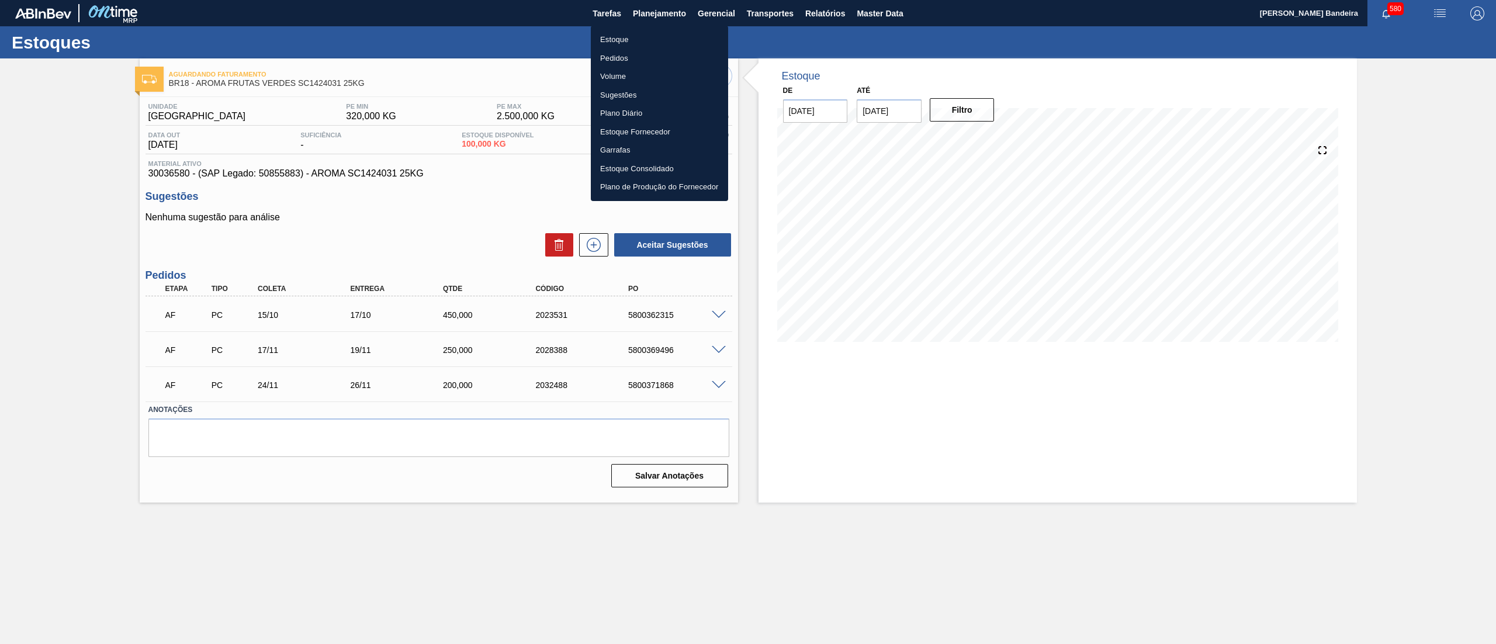
click at [644, 35] on li "Estoque" at bounding box center [659, 39] width 137 height 19
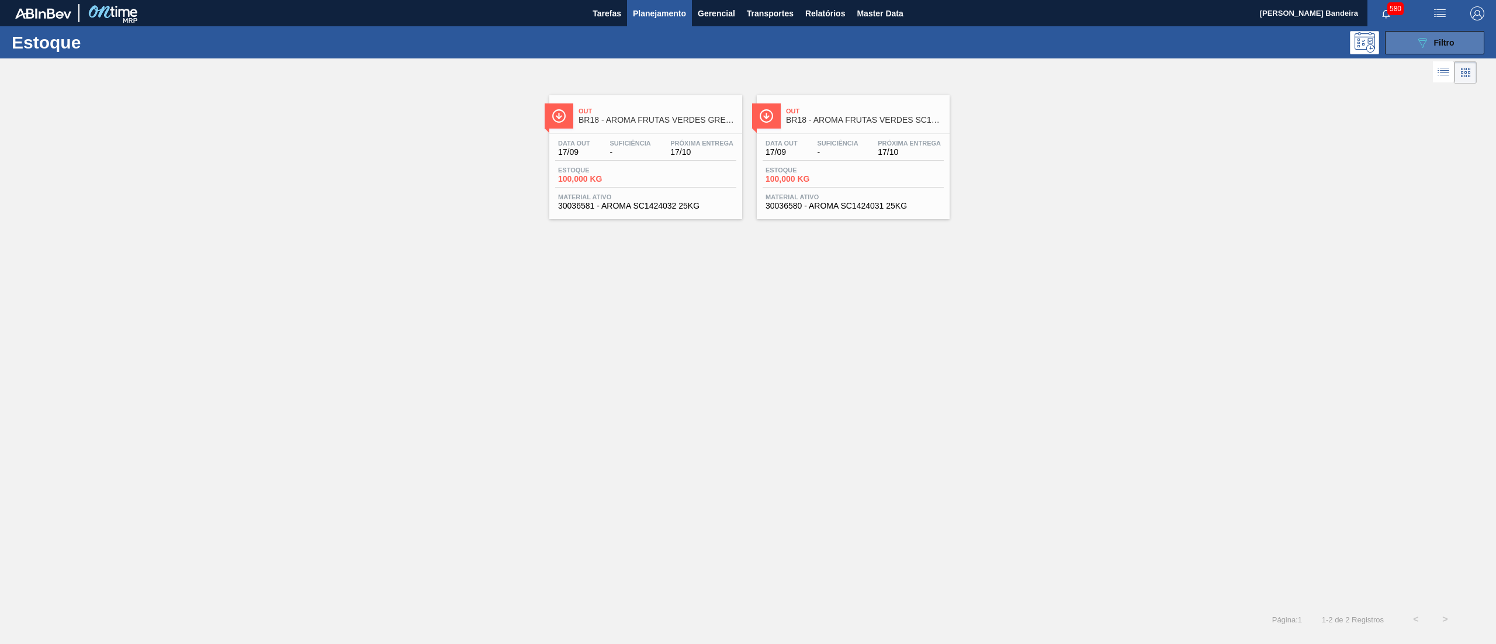
click at [1394, 47] on button "089F7B8B-B2A5-4AFE-B5C0-19BA573D28AC Filtro" at bounding box center [1434, 42] width 99 height 23
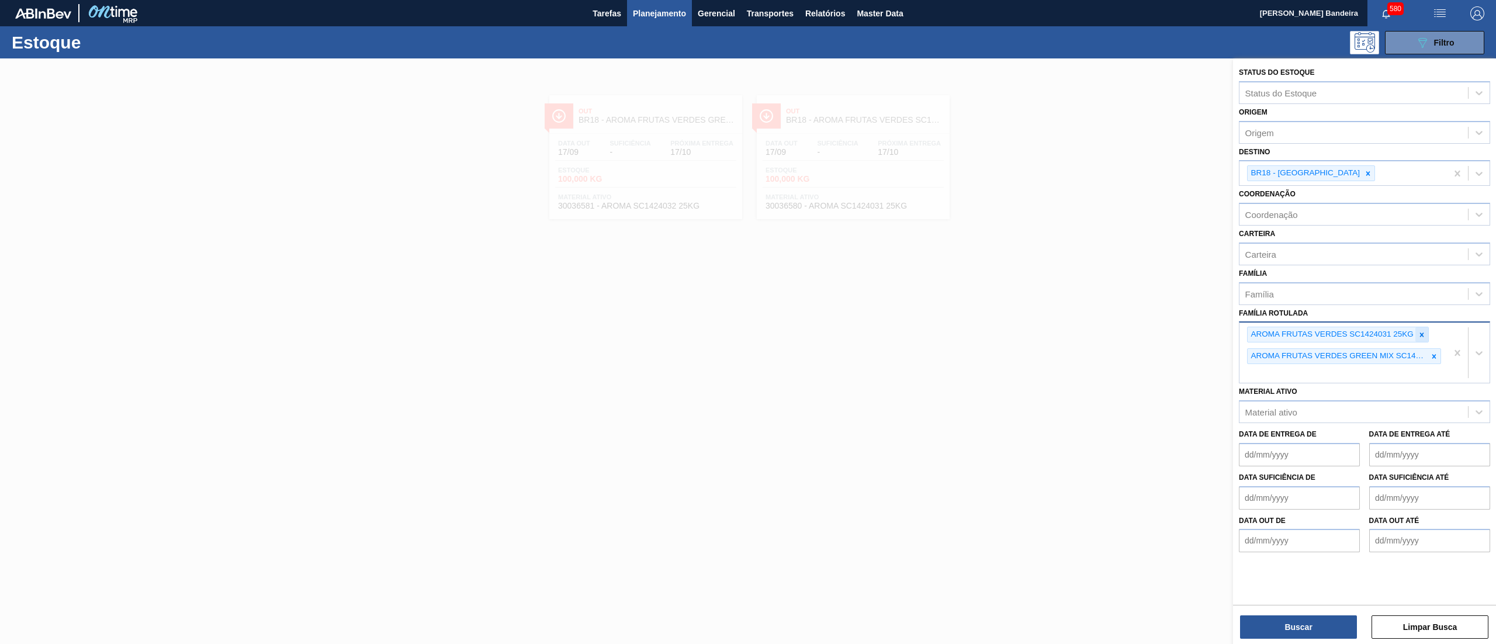
click at [1426, 328] on div at bounding box center [1421, 334] width 13 height 15
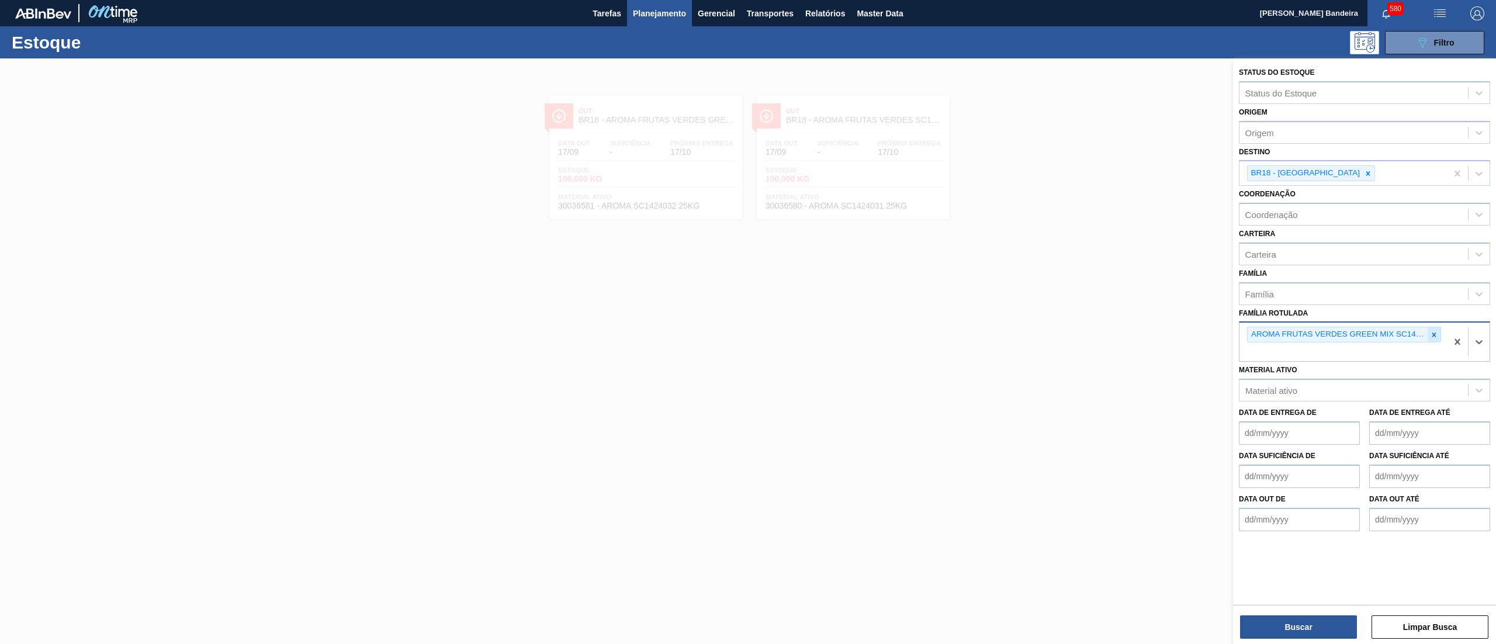
click at [1438, 338] on icon at bounding box center [1434, 335] width 8 height 8
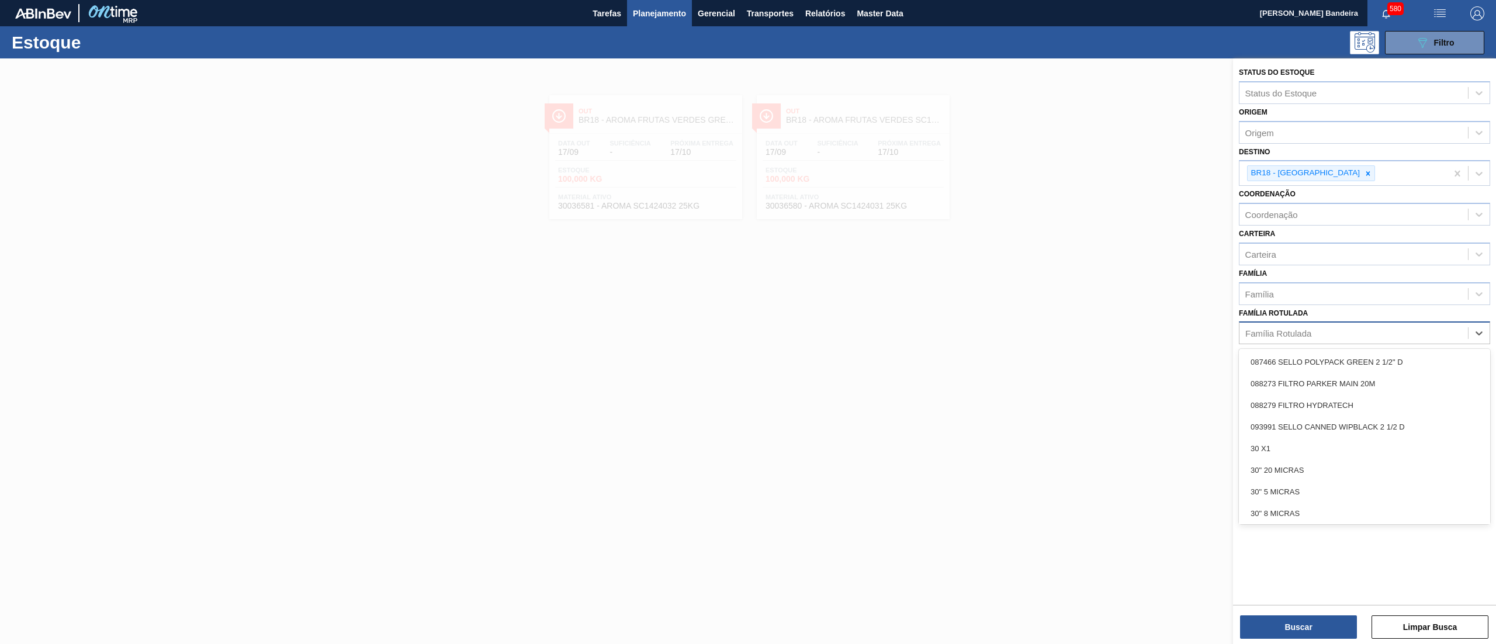
click at [1390, 342] on div "Família Rotulada" at bounding box center [1364, 332] width 251 height 23
click at [1374, 333] on div "Família Rotulada" at bounding box center [1353, 333] width 228 height 17
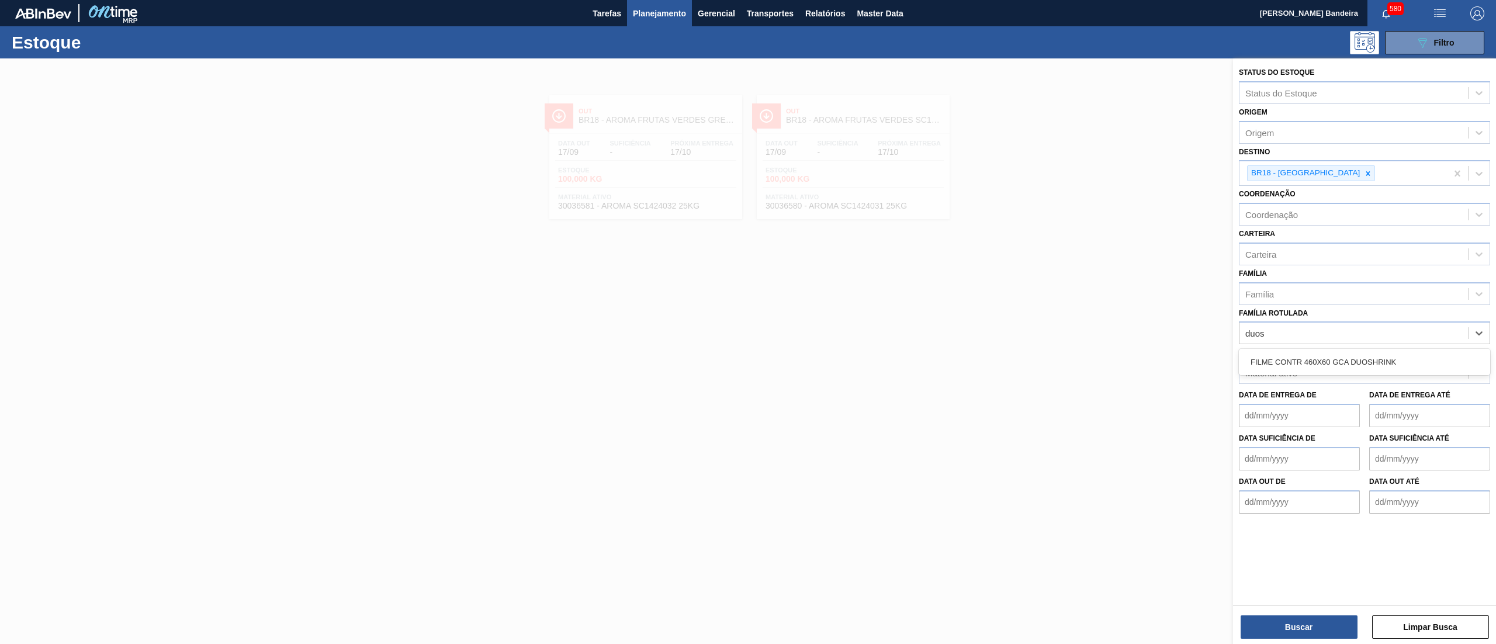
type Rotulada "duosh"
click at [1373, 361] on div "FILME CONTR 460X60 GCA DUOSHRINK" at bounding box center [1364, 362] width 251 height 22
click at [1366, 175] on icon at bounding box center [1368, 173] width 4 height 4
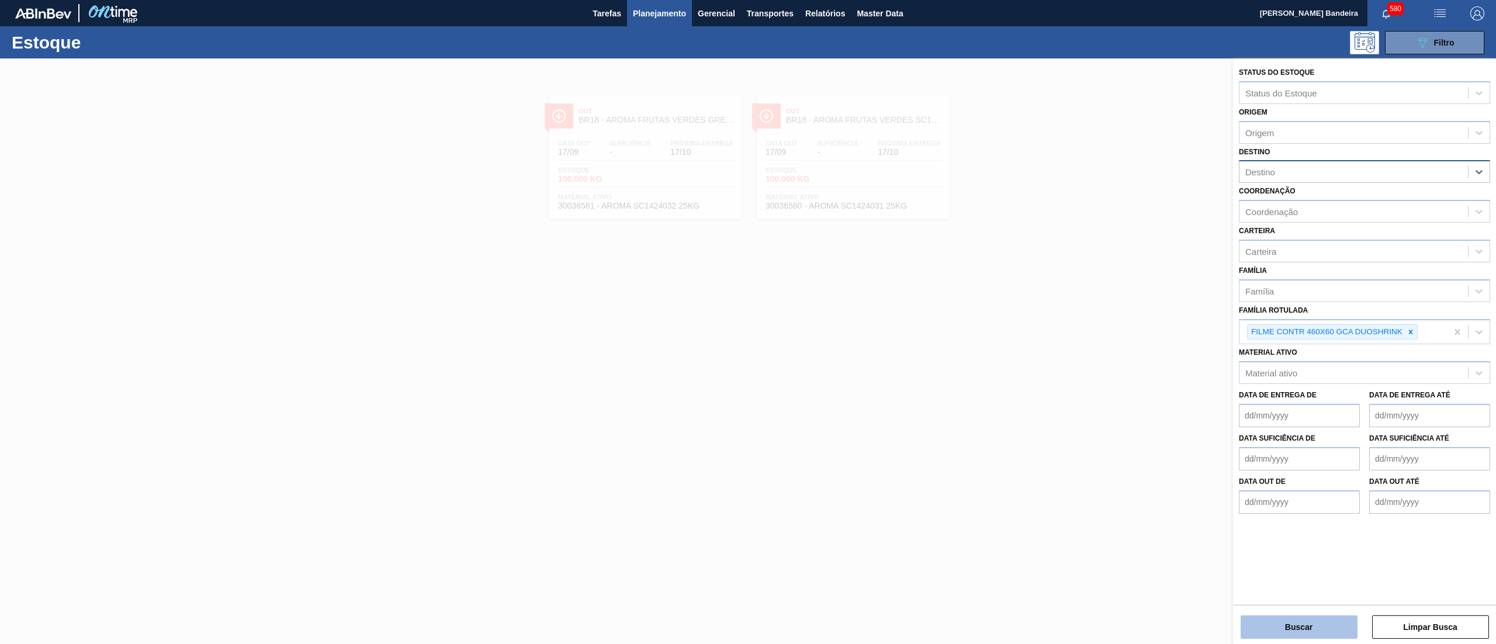
click at [1263, 623] on button "Buscar" at bounding box center [1299, 626] width 117 height 23
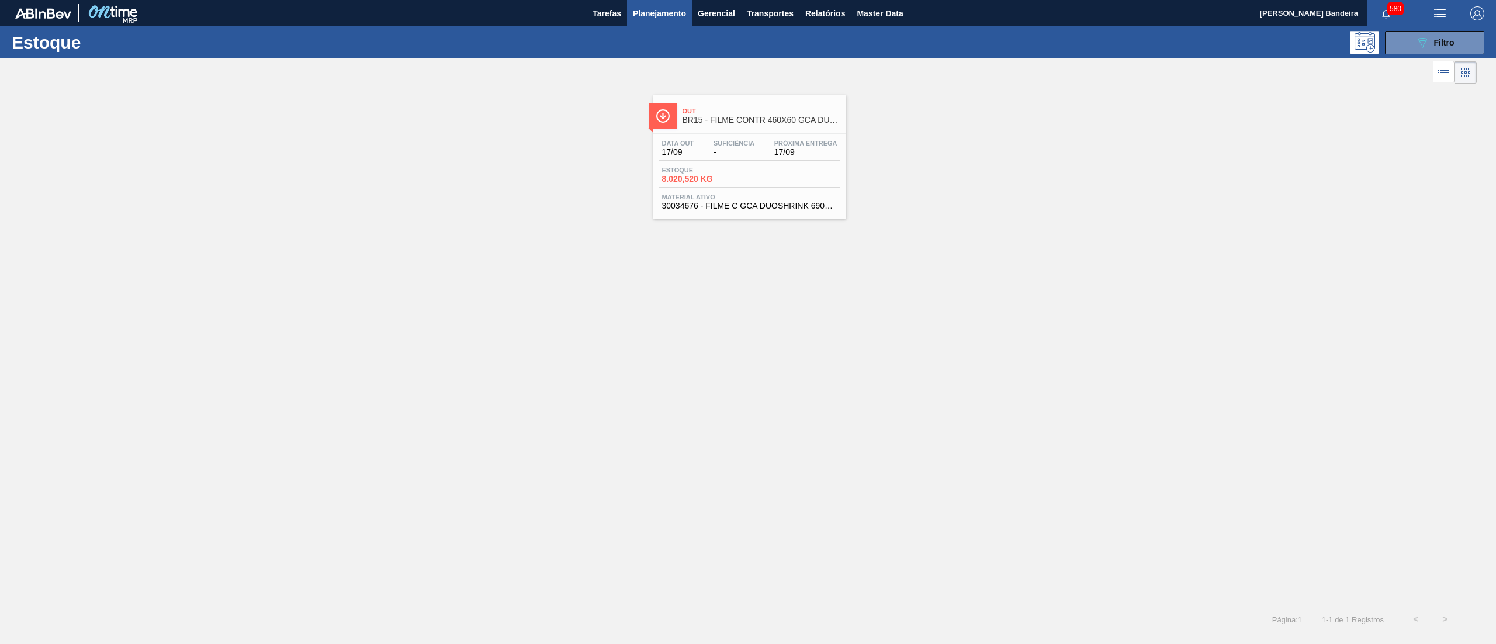
click at [725, 216] on div "Out BR15 - FILME CONTR 460X60 GCA DUOSHRINK Data out 17/09 Suficiência - Próxim…" at bounding box center [749, 157] width 193 height 124
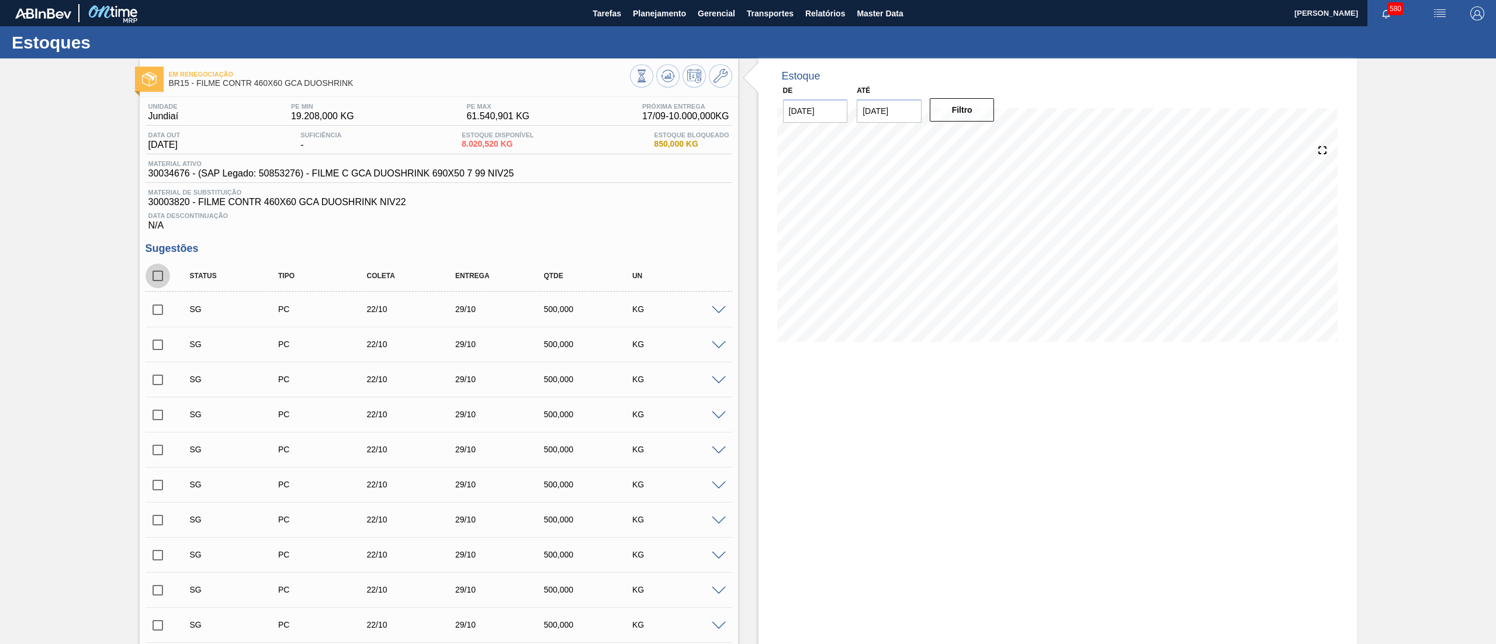
click at [161, 270] on input "checkbox" at bounding box center [158, 276] width 25 height 25
checkbox input "true"
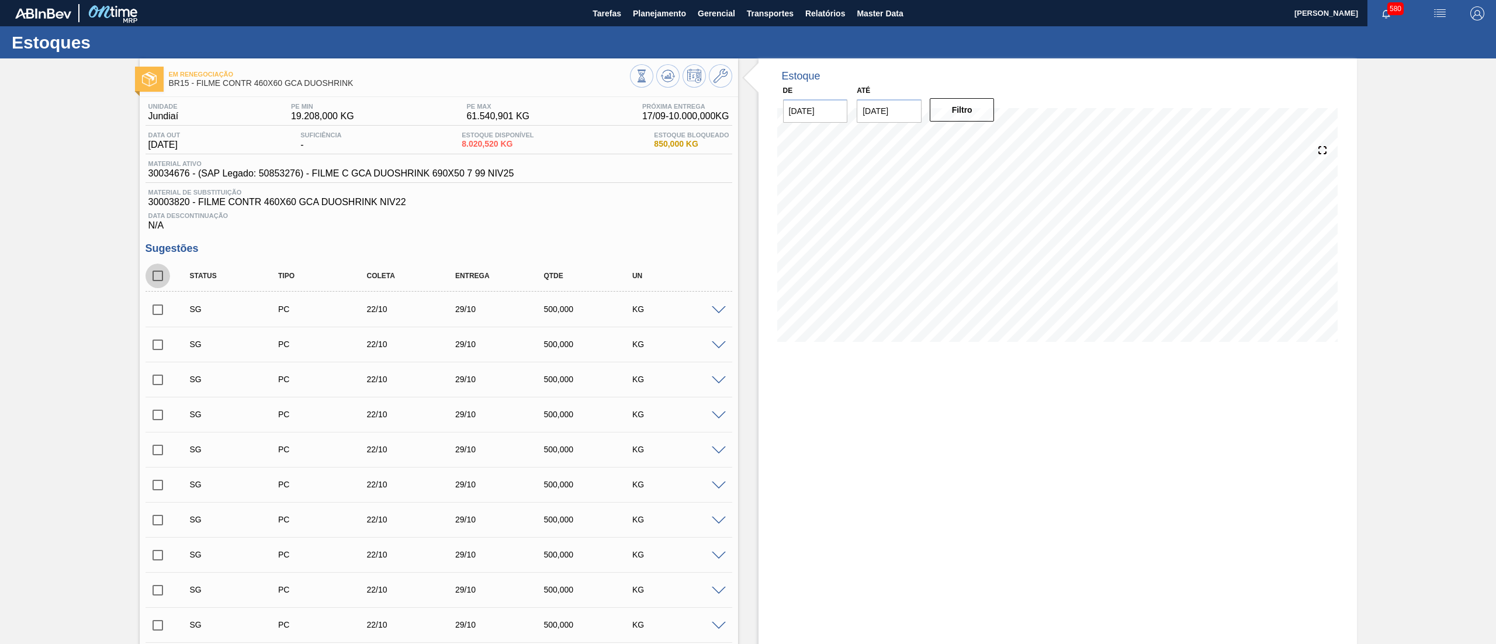
checkbox input "true"
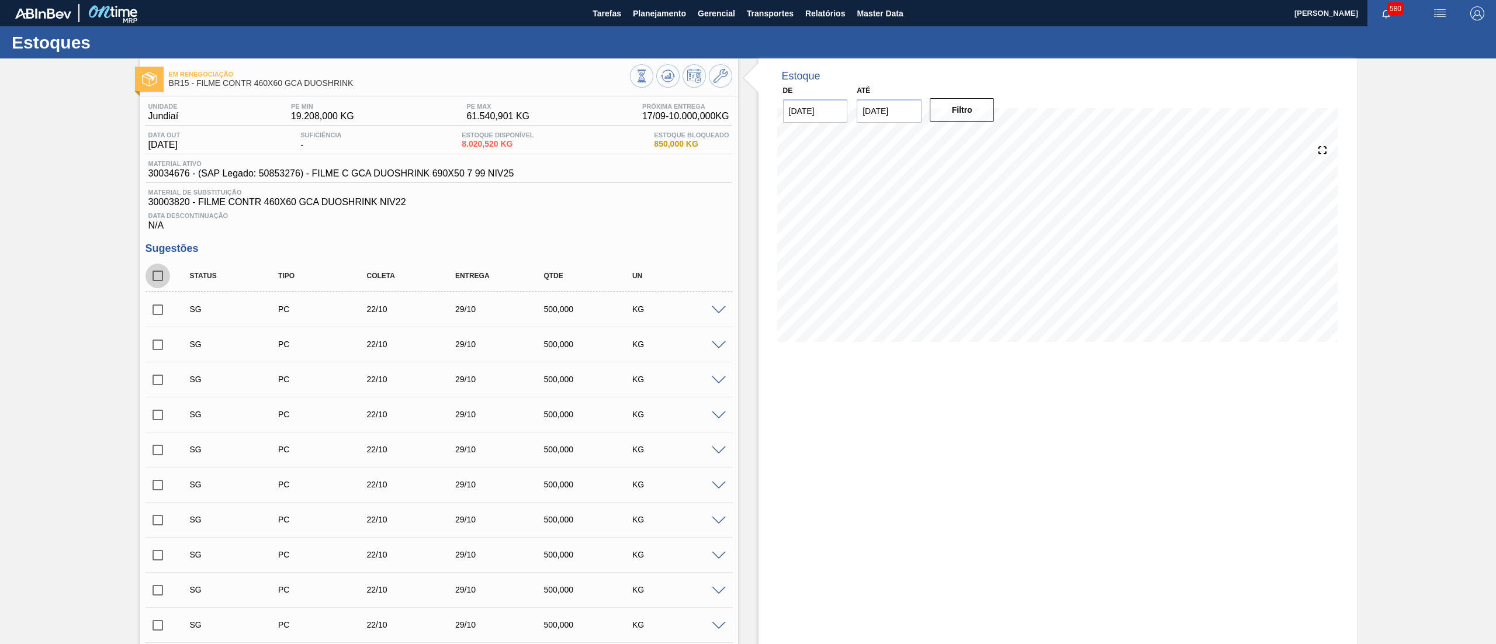
checkbox input "true"
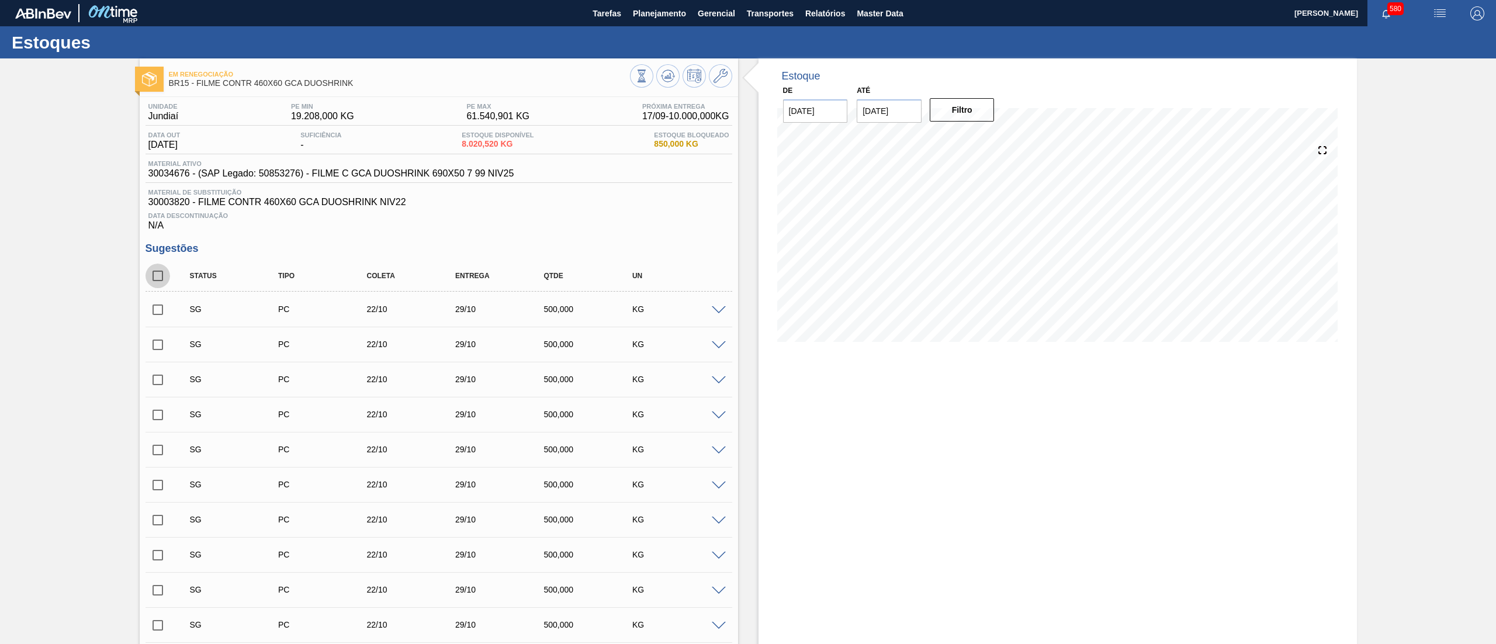
checkbox input "true"
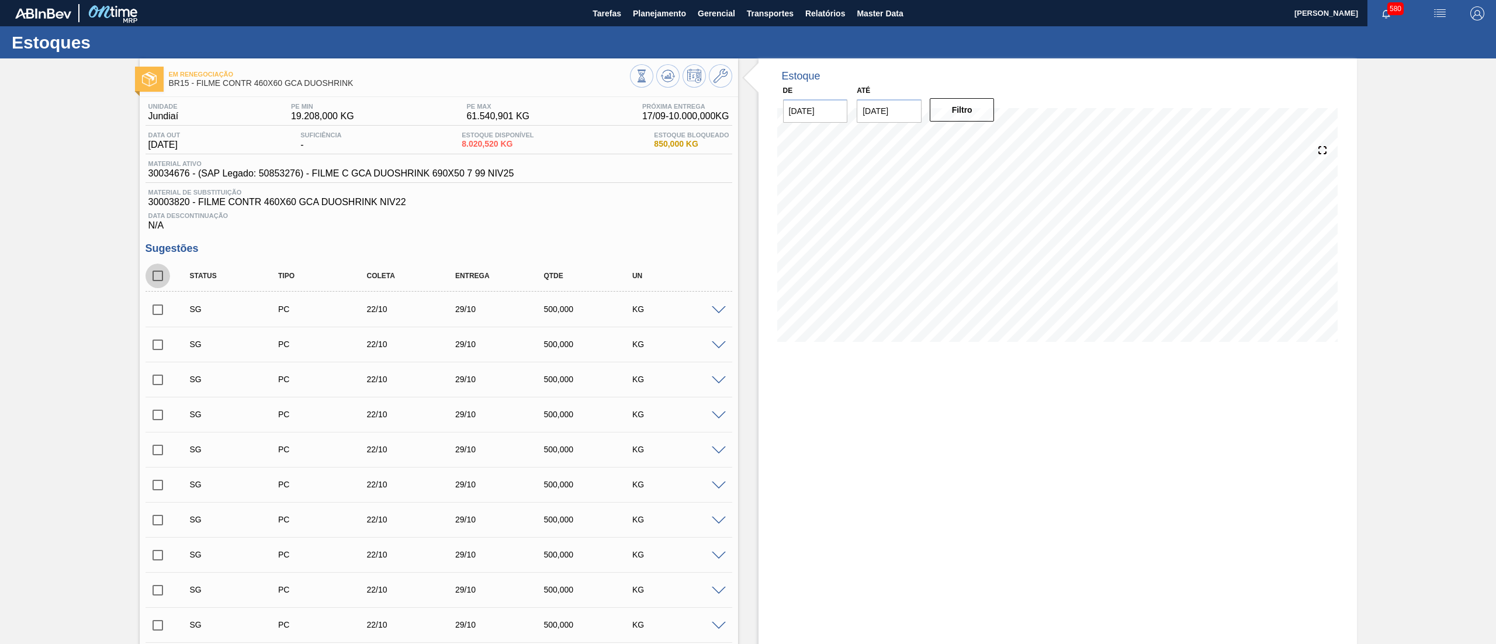
checkbox input "true"
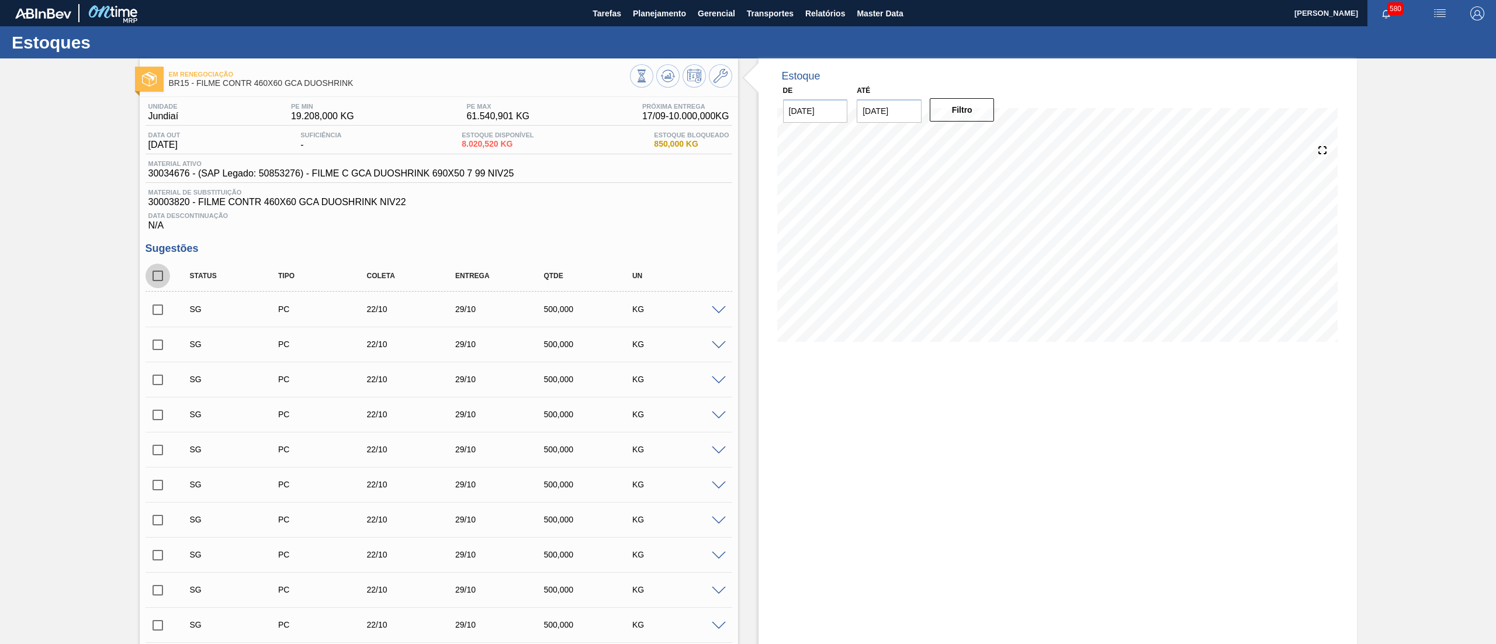
checkbox input "true"
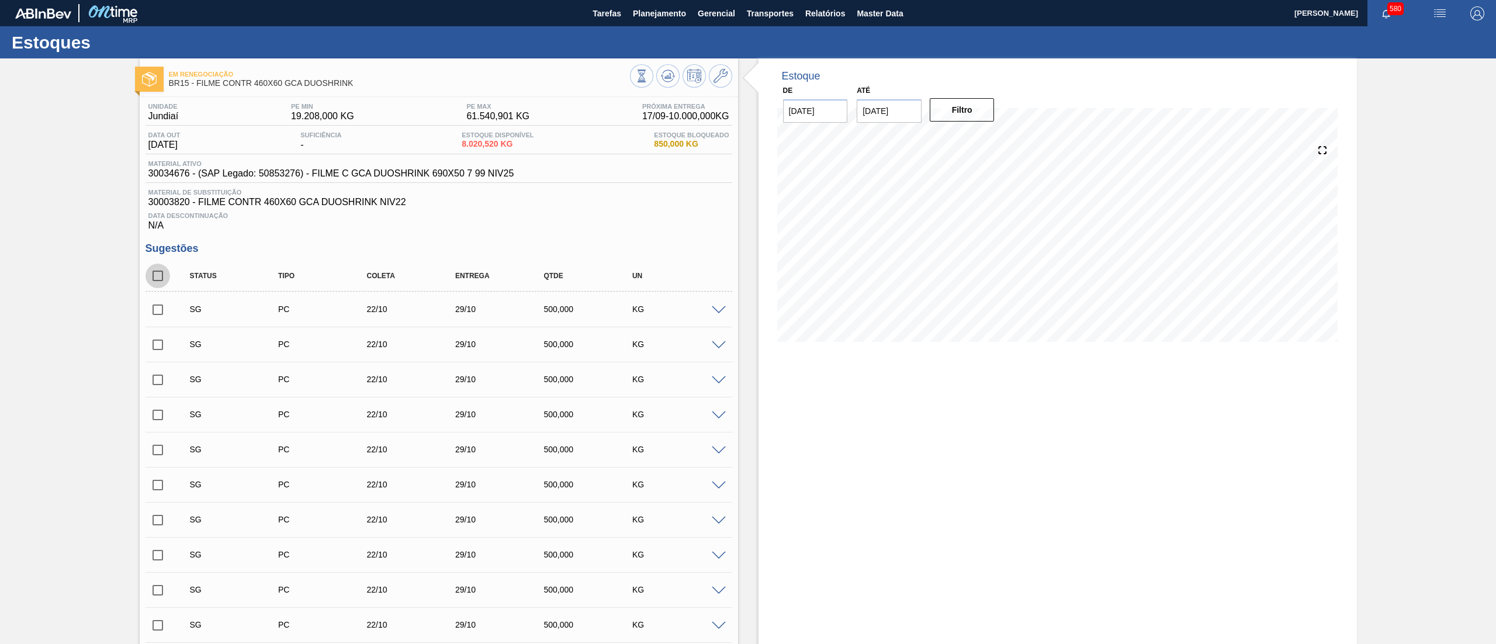
checkbox input "true"
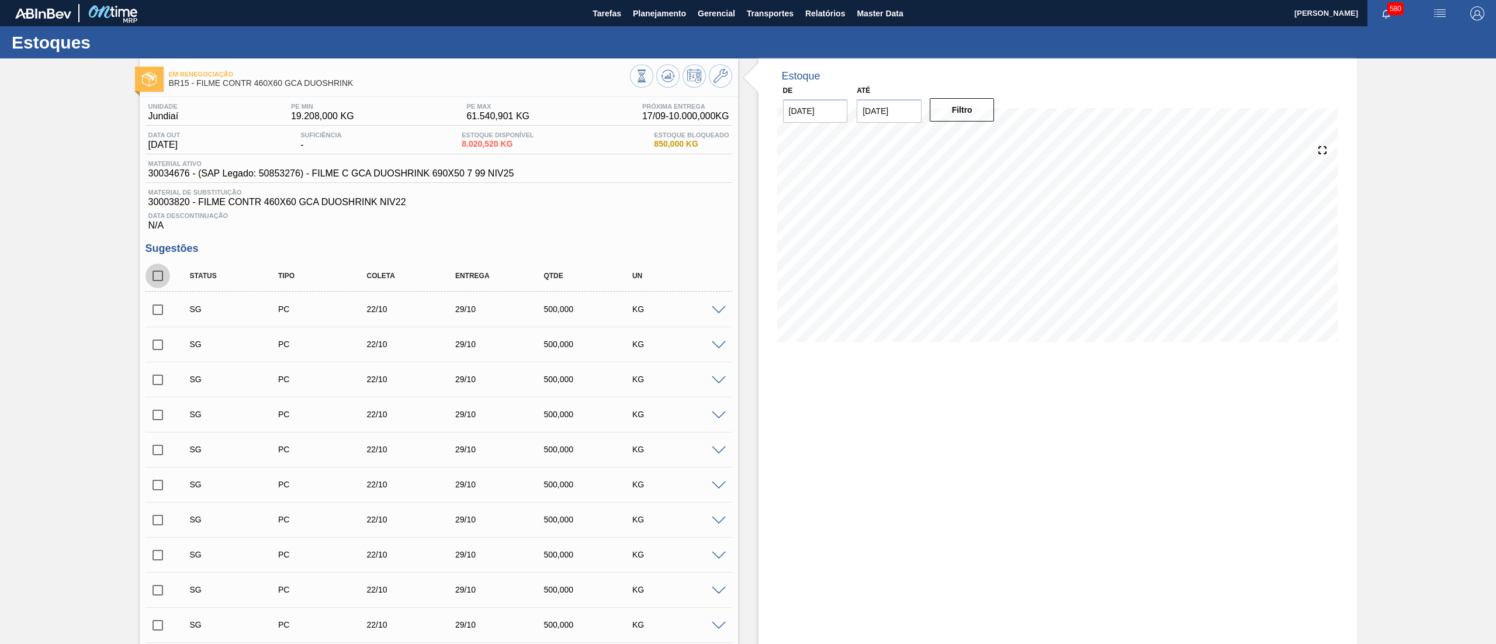
checkbox input "true"
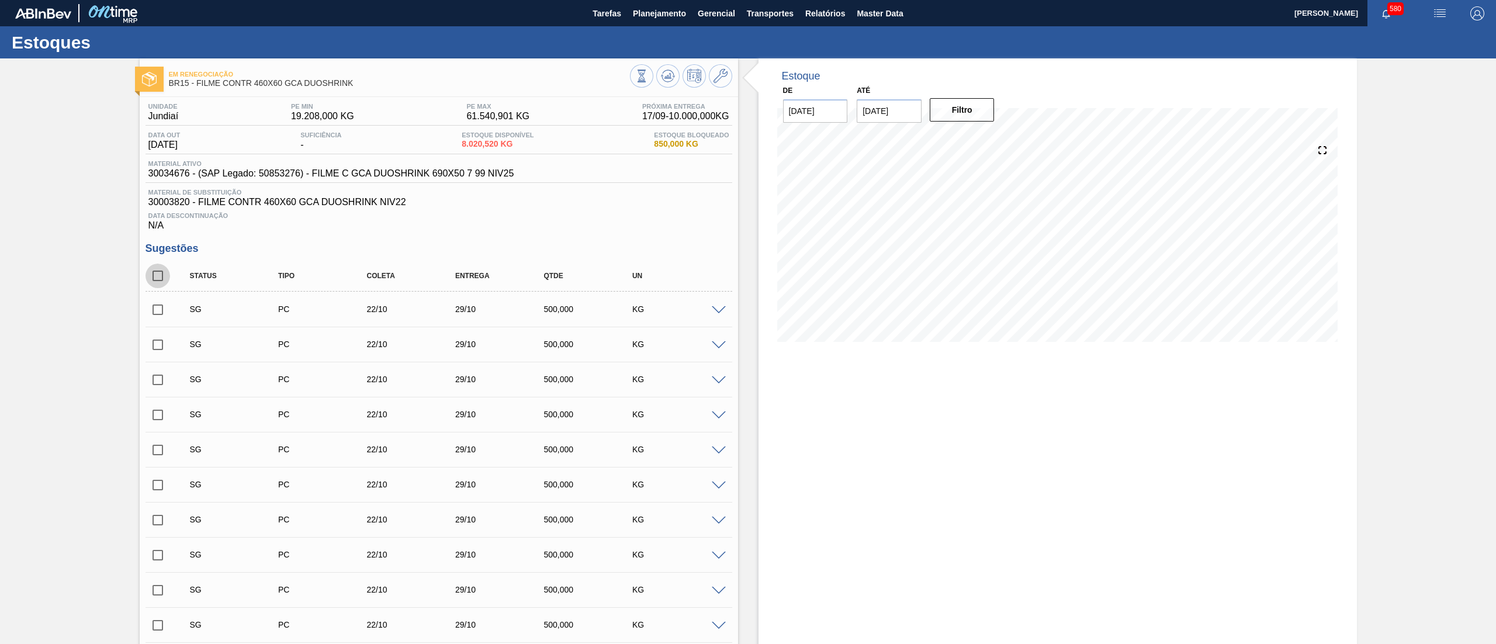
checkbox input "true"
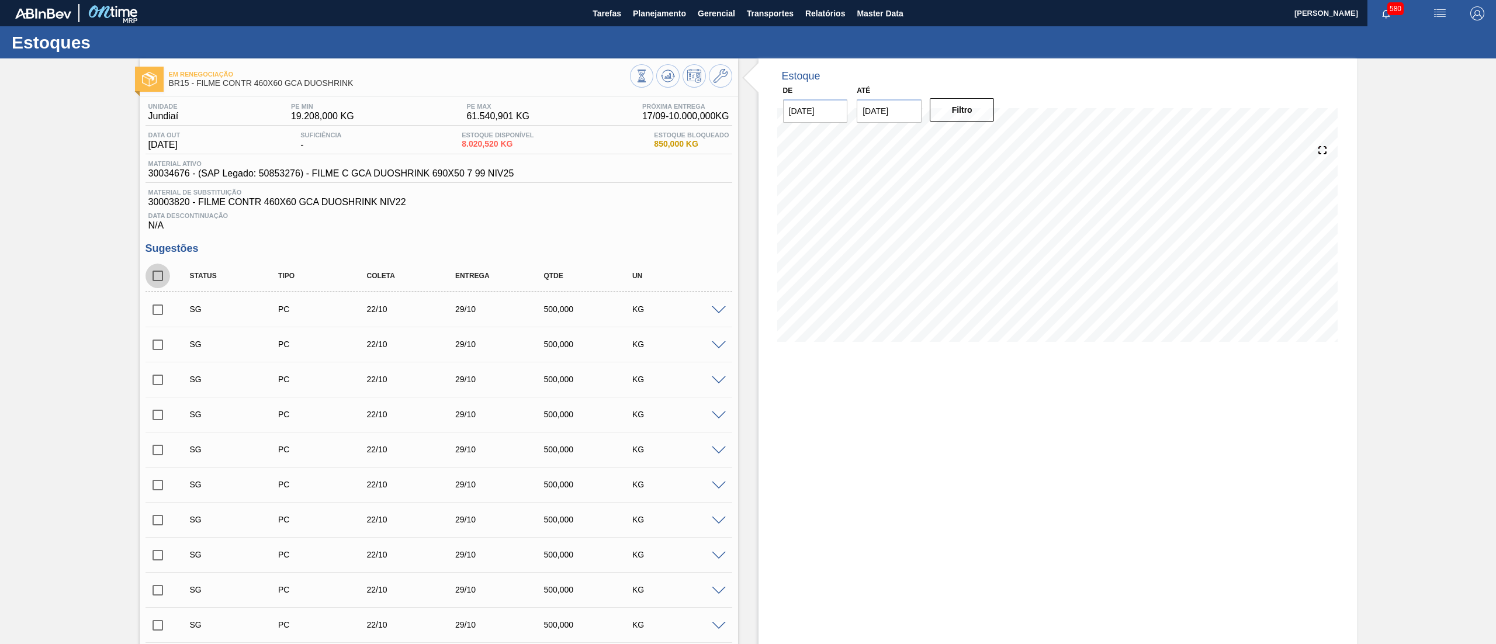
checkbox input "true"
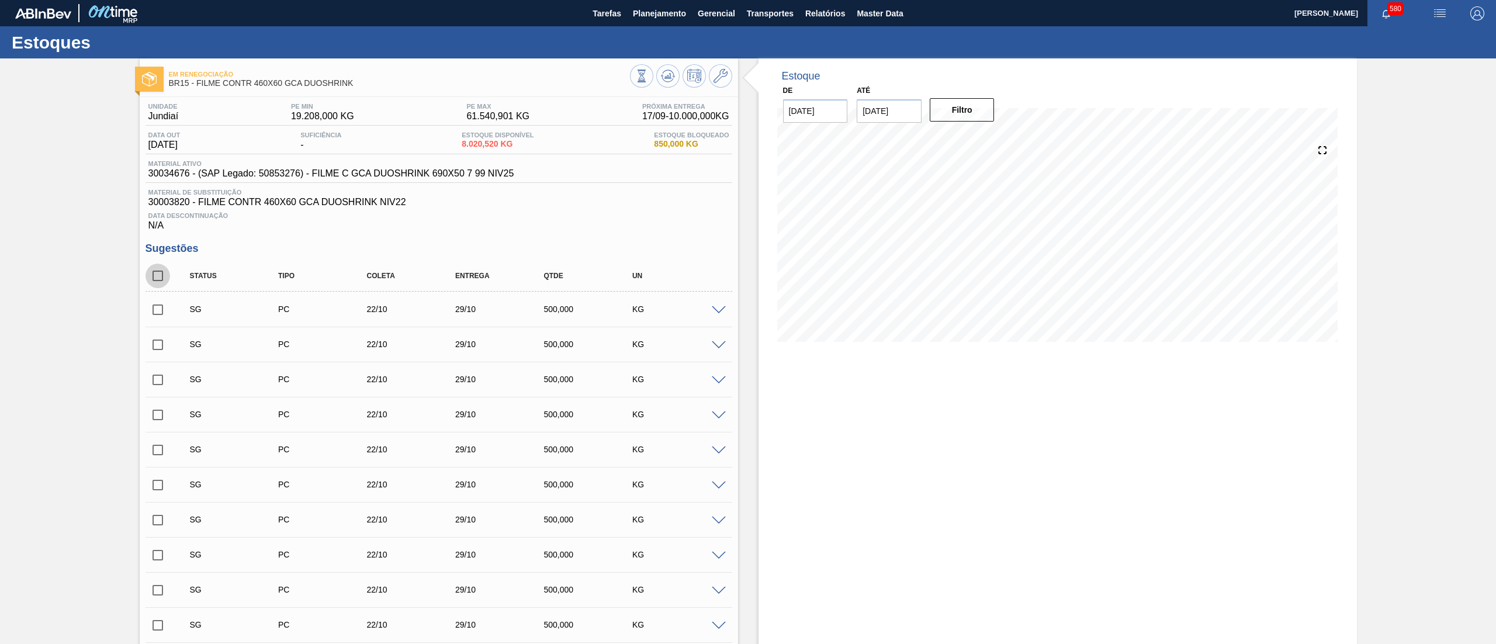
checkbox input "true"
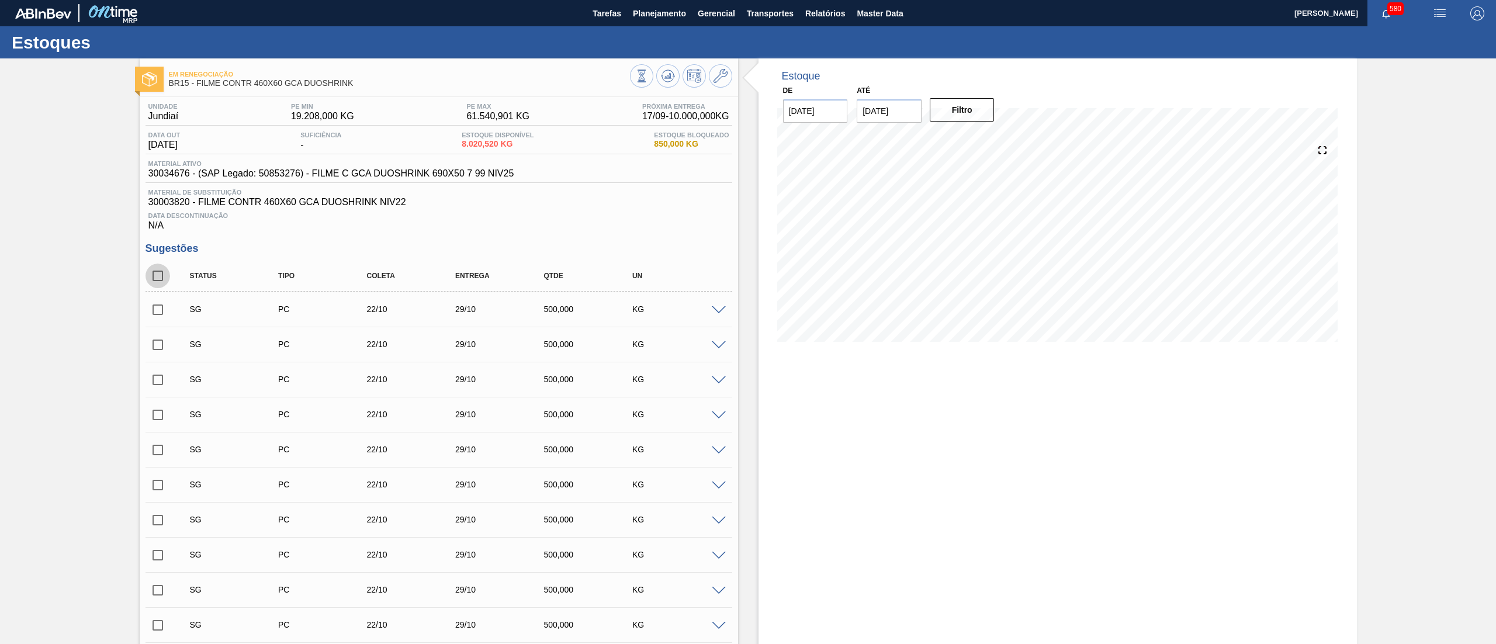
checkbox input "true"
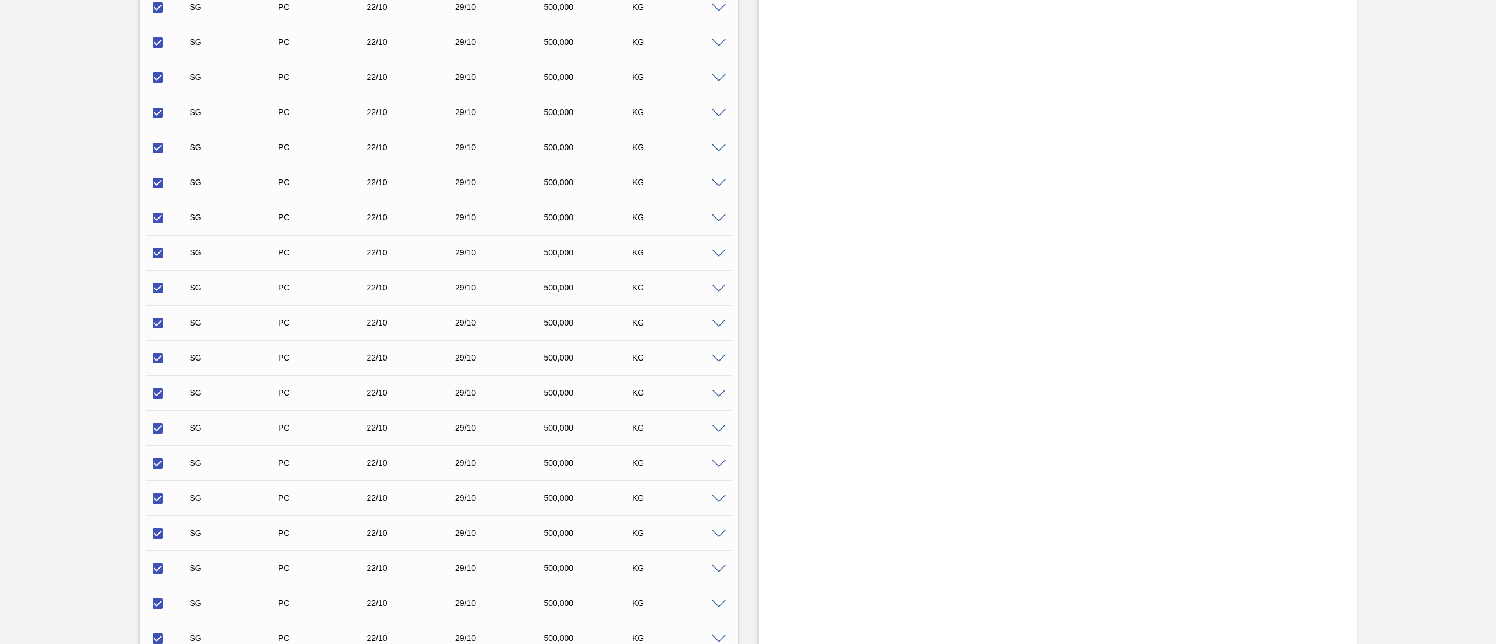
scroll to position [1753, 0]
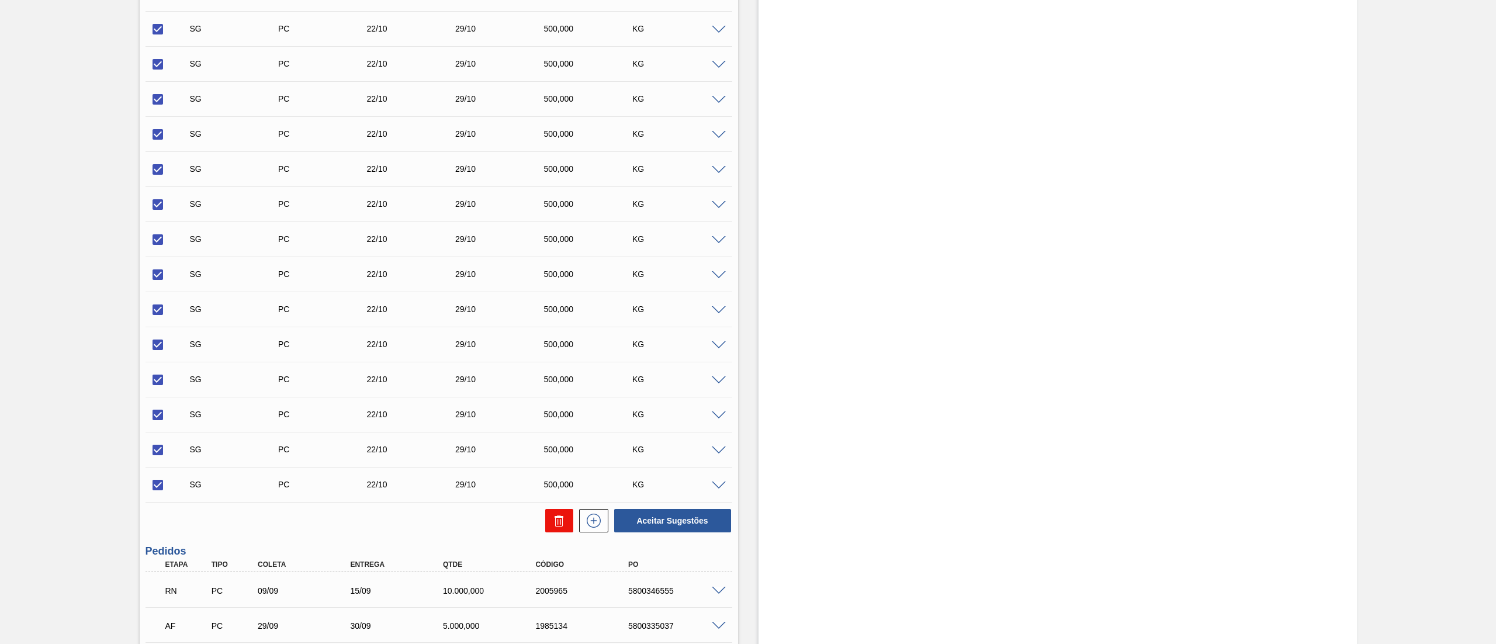
click at [552, 525] on icon at bounding box center [559, 521] width 14 height 14
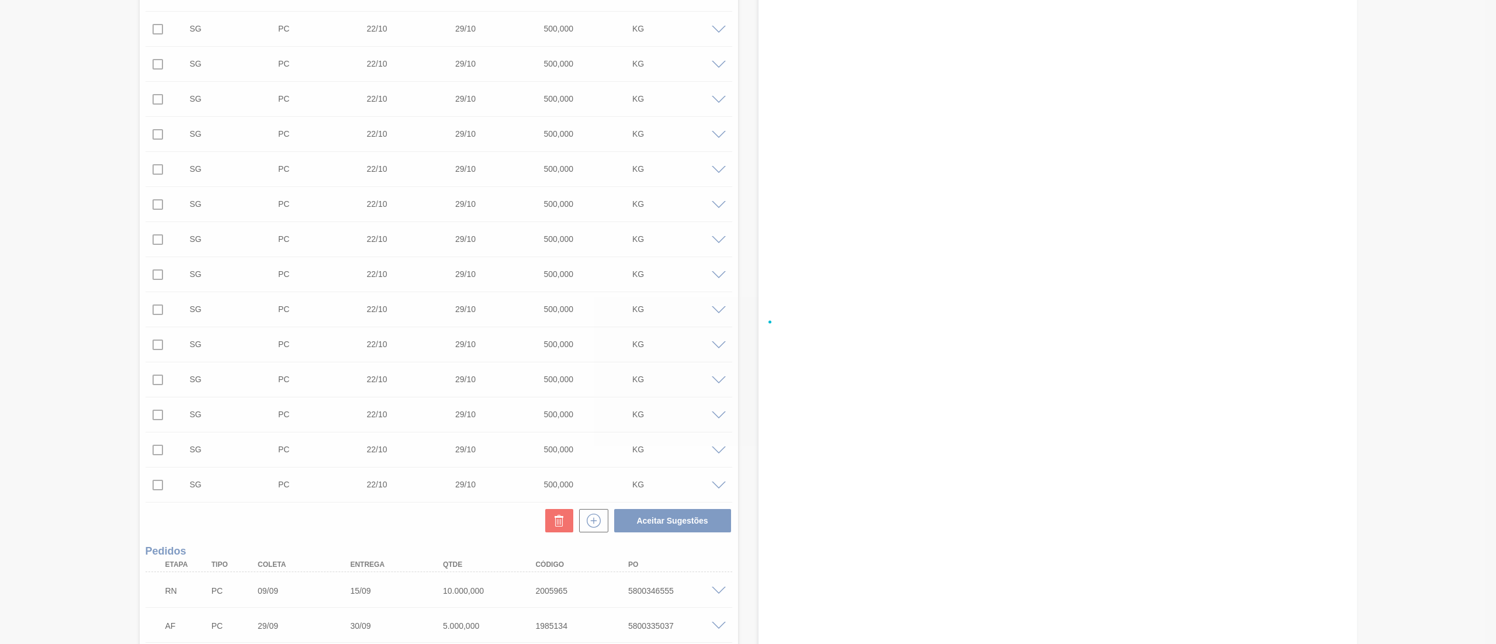
checkbox input "false"
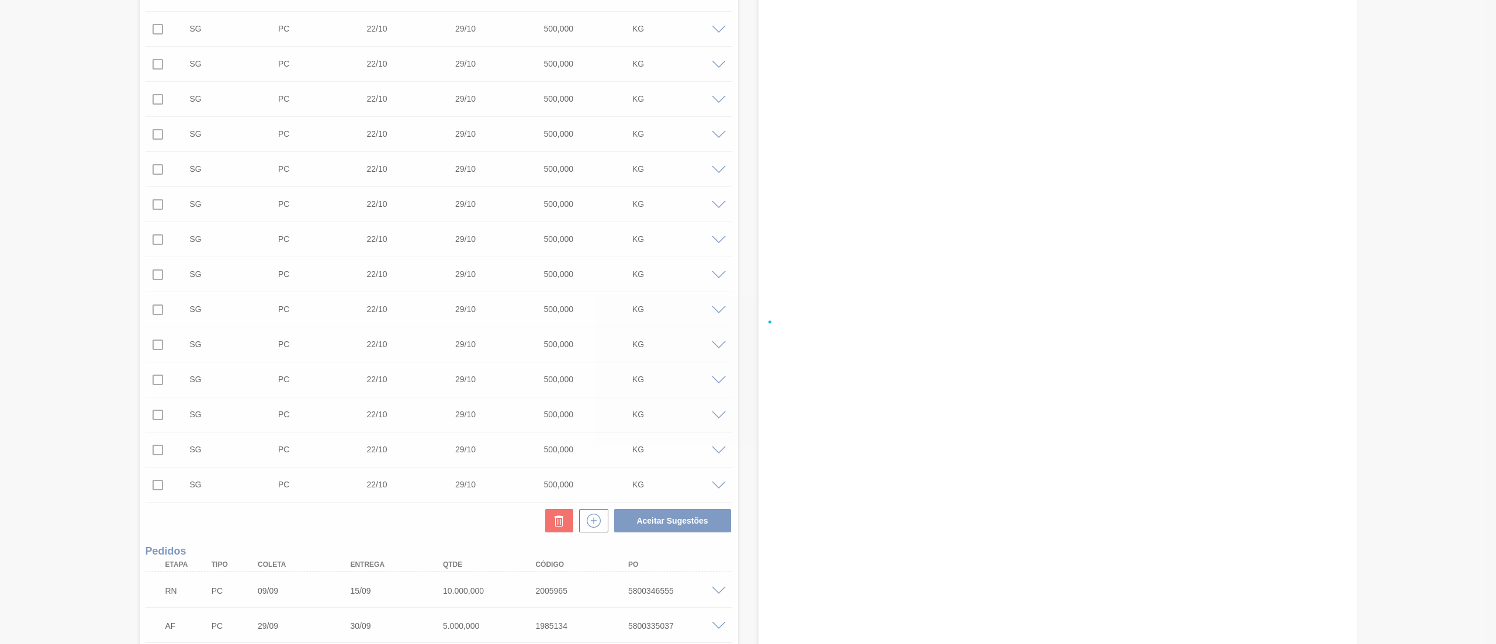
checkbox input "false"
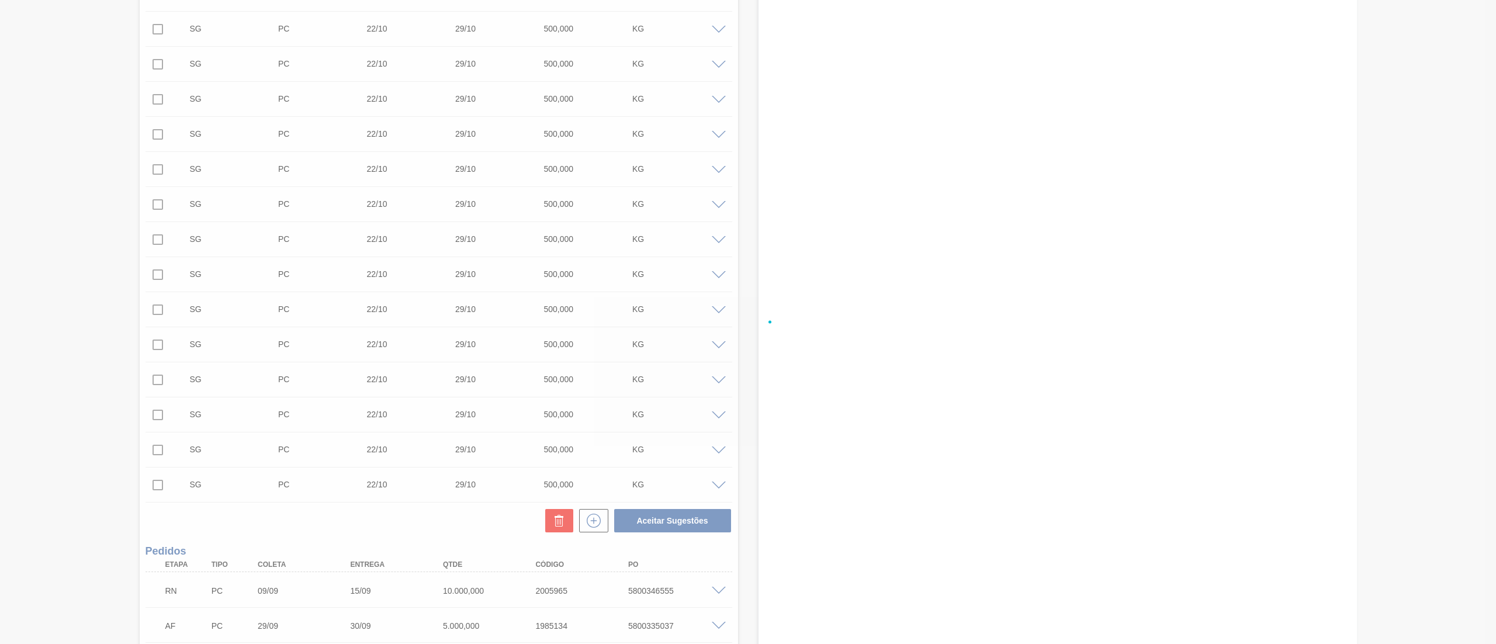
checkbox input "false"
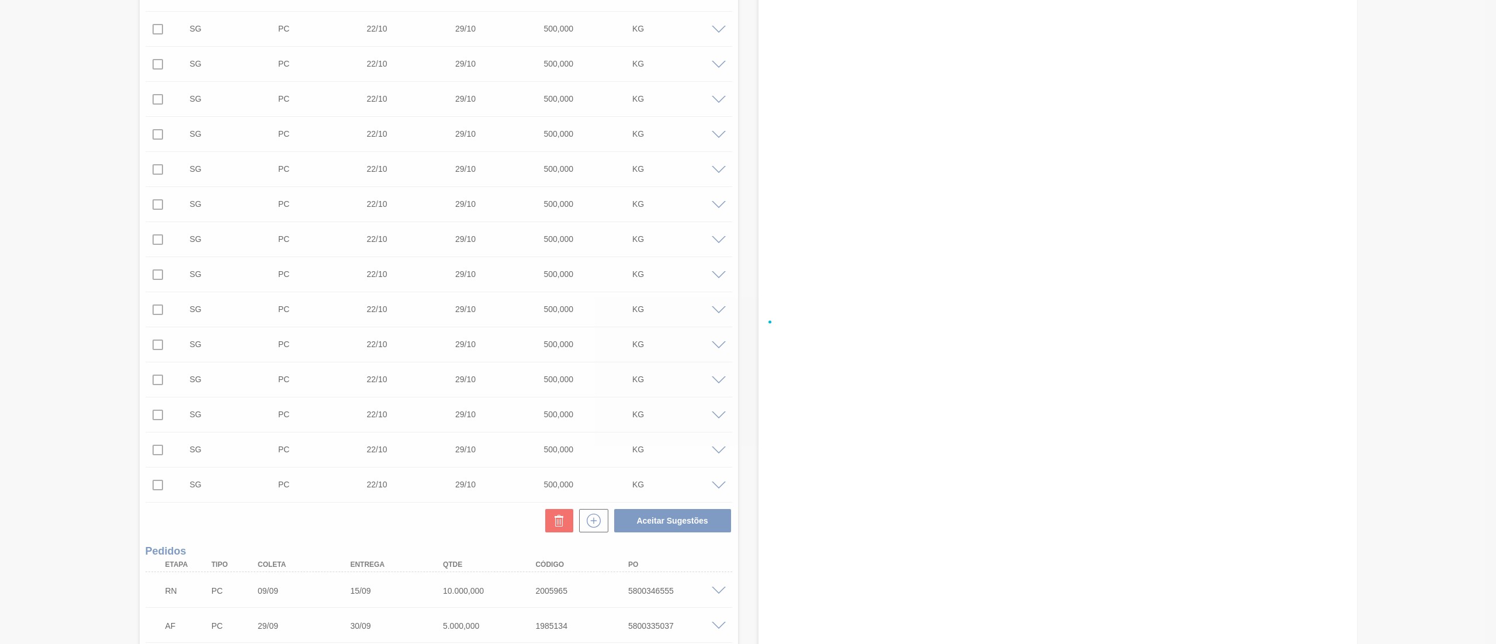
checkbox input "false"
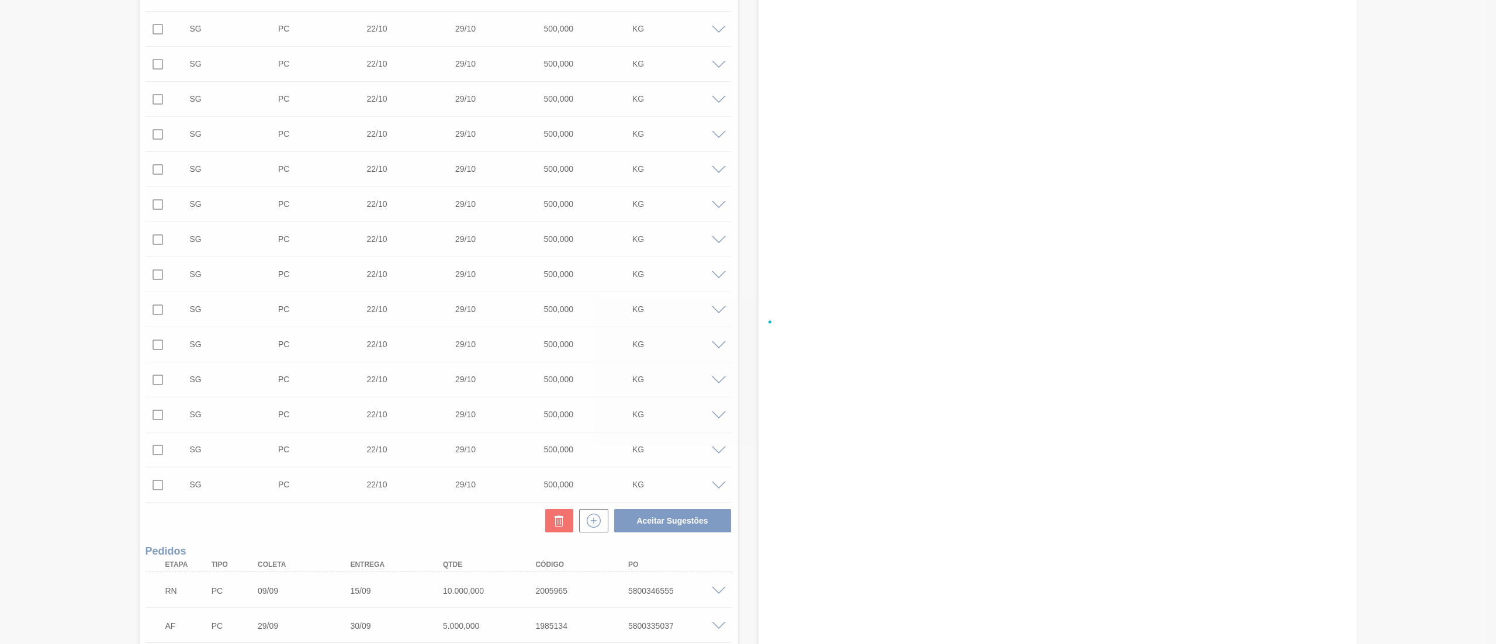
checkbox input "false"
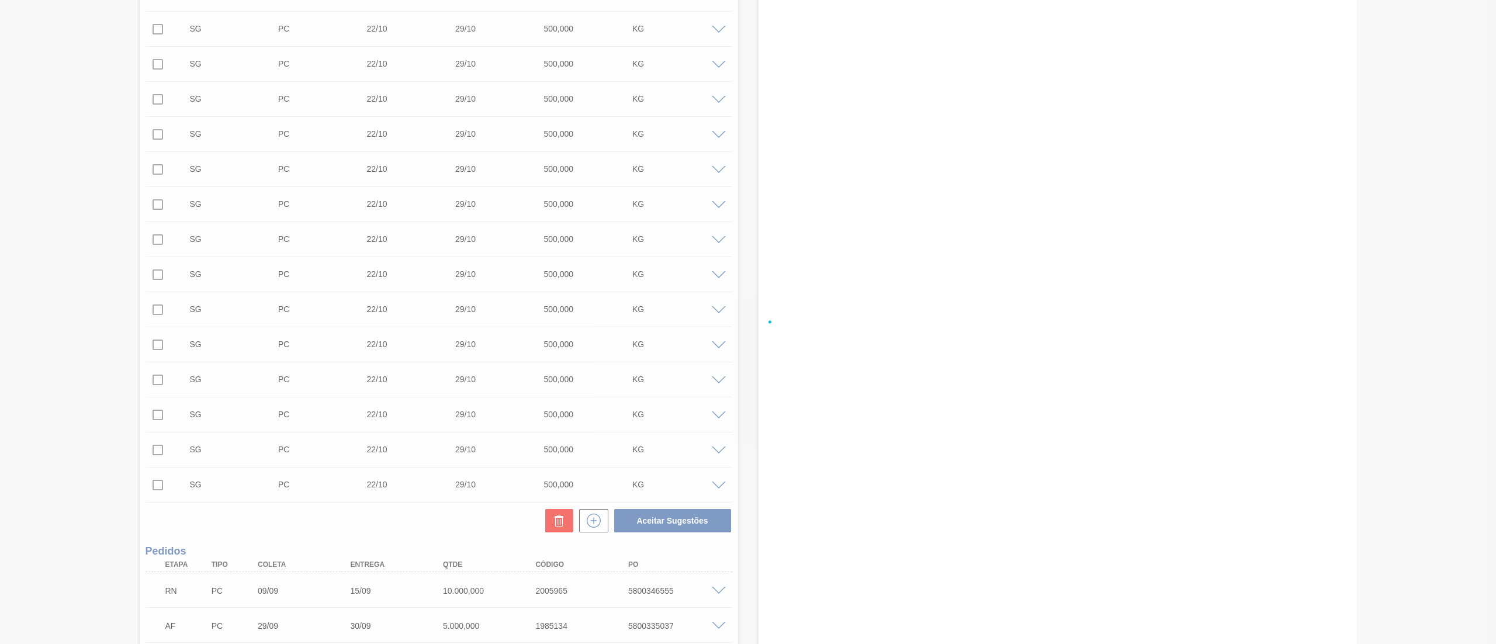
checkbox input "false"
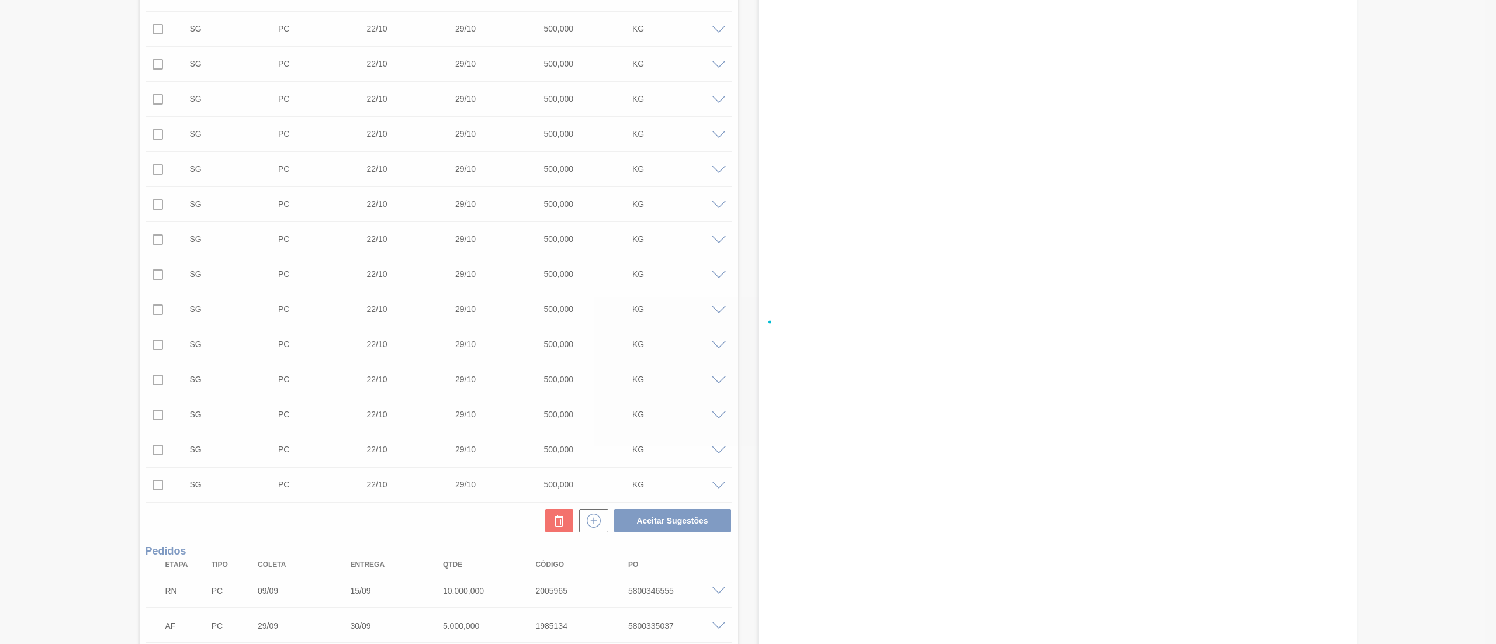
checkbox input "false"
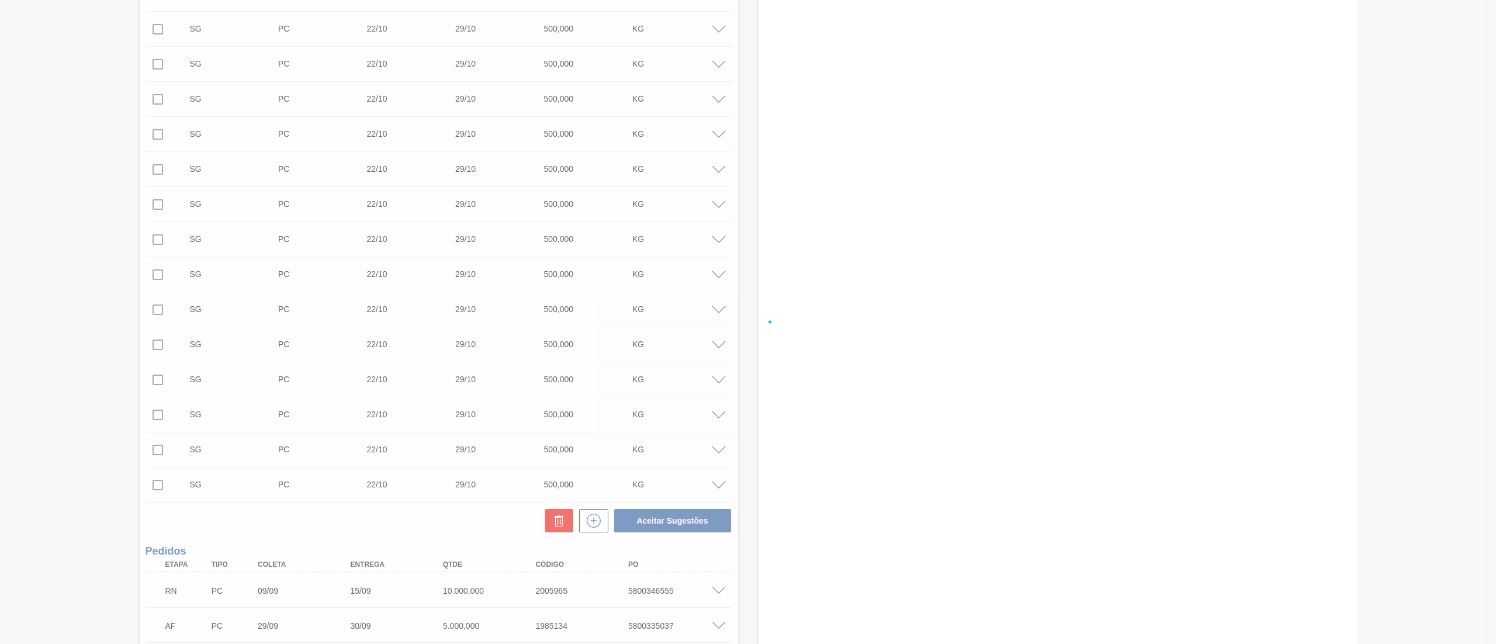
checkbox input "false"
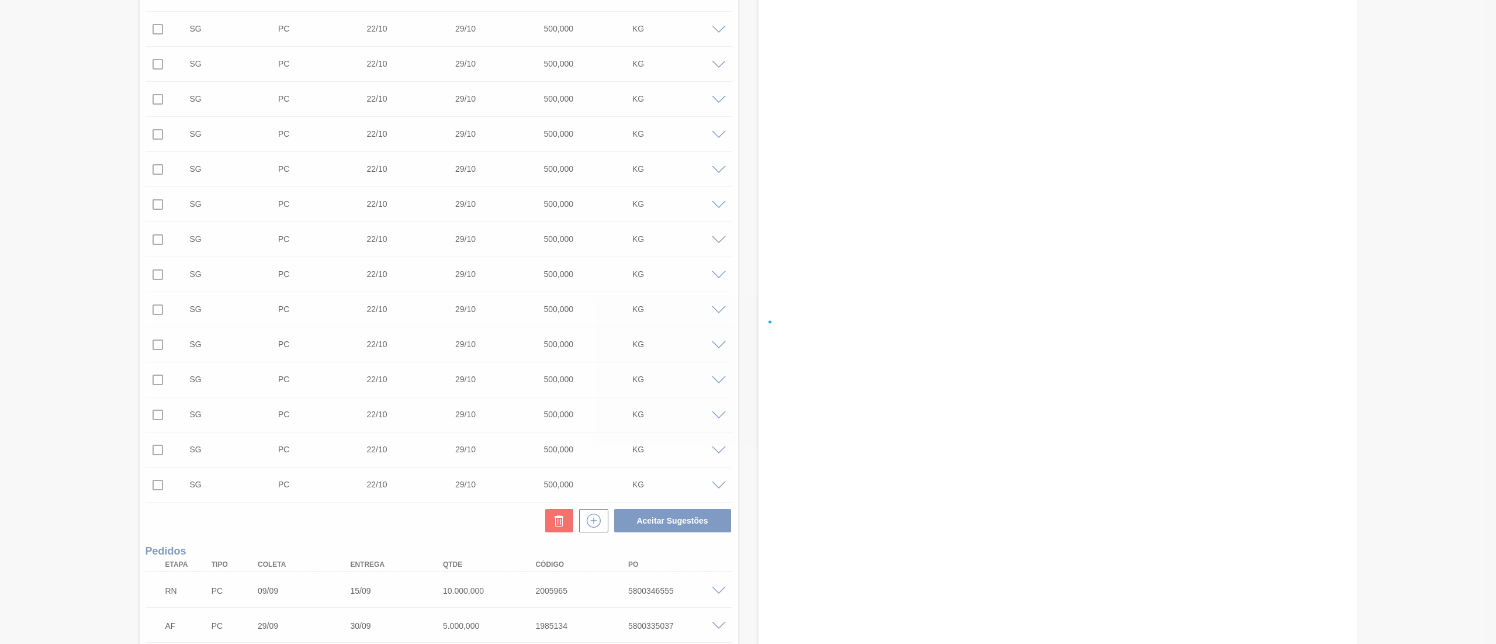
checkbox input "false"
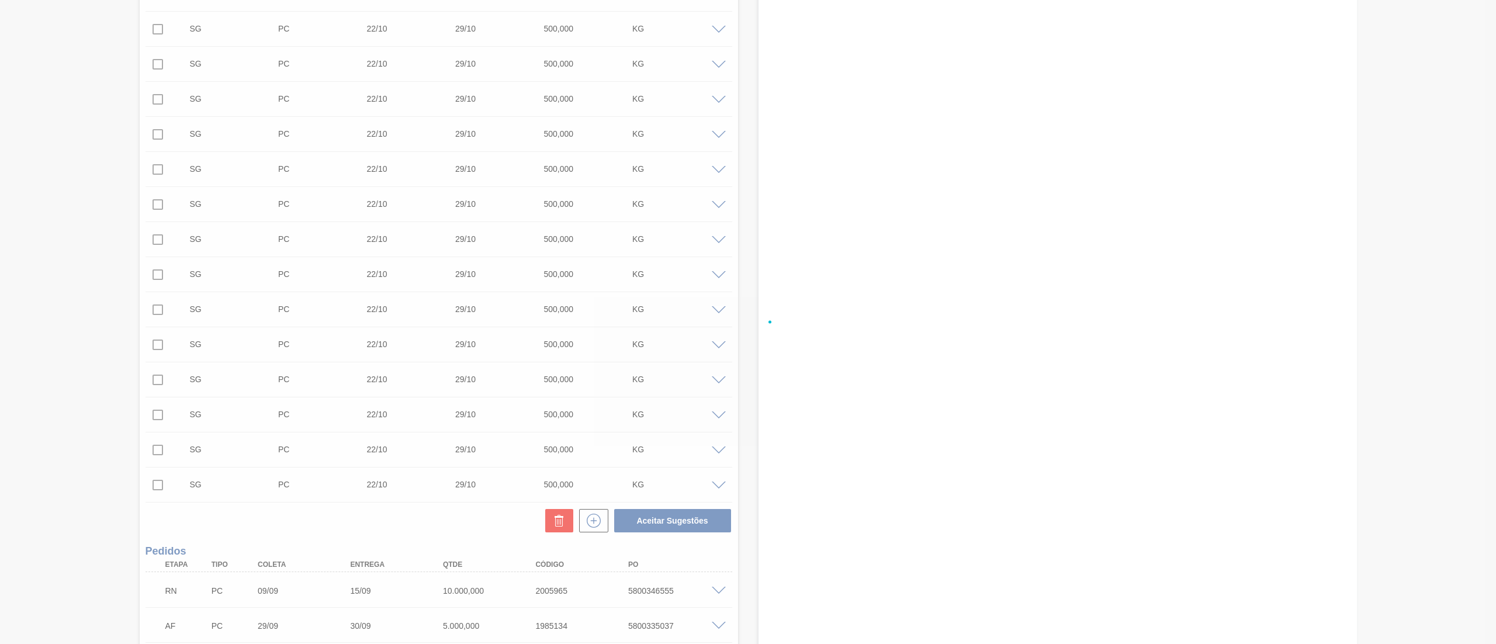
checkbox input "false"
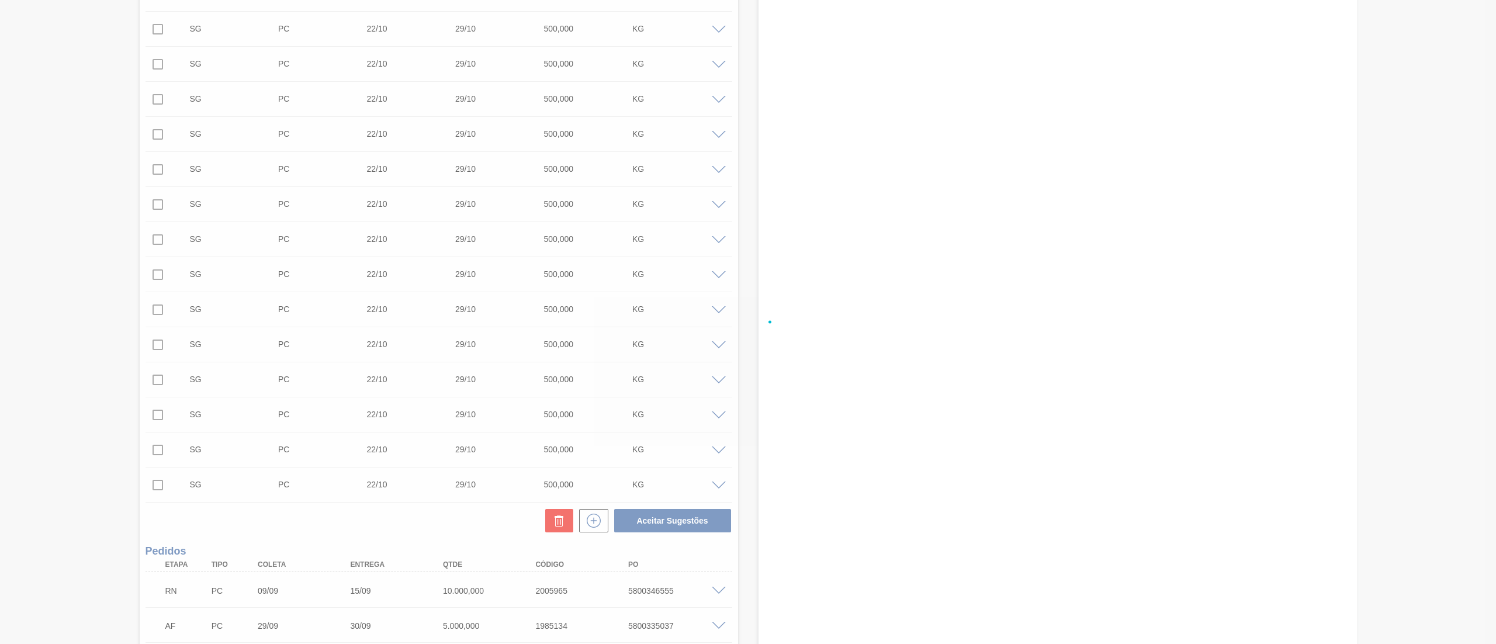
checkbox input "false"
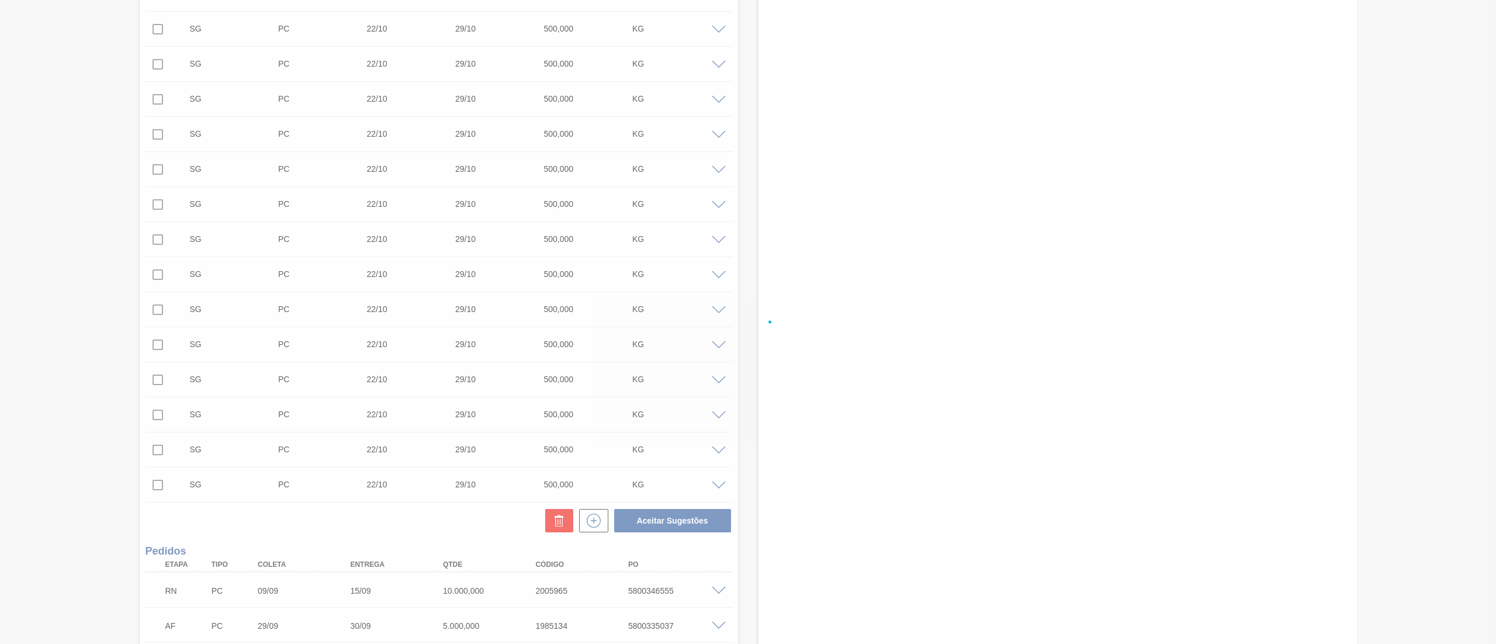
checkbox input "false"
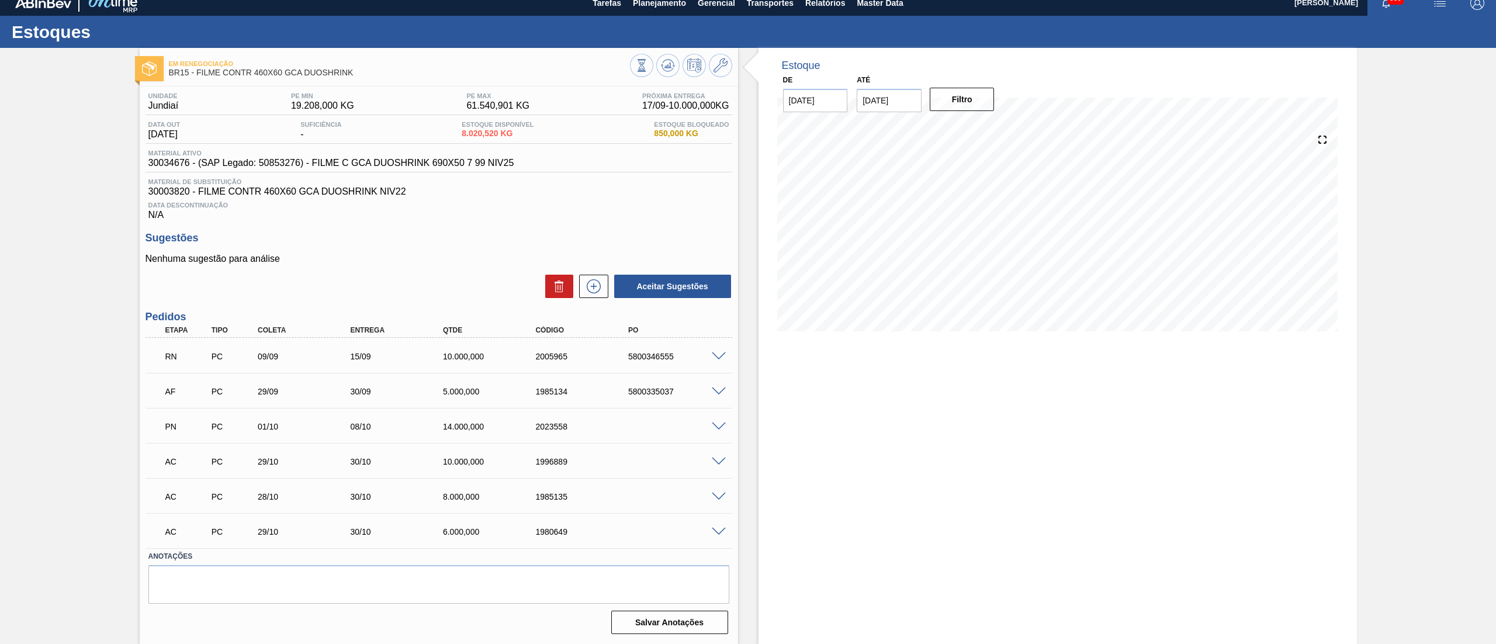
click at [713, 462] on span at bounding box center [719, 462] width 14 height 9
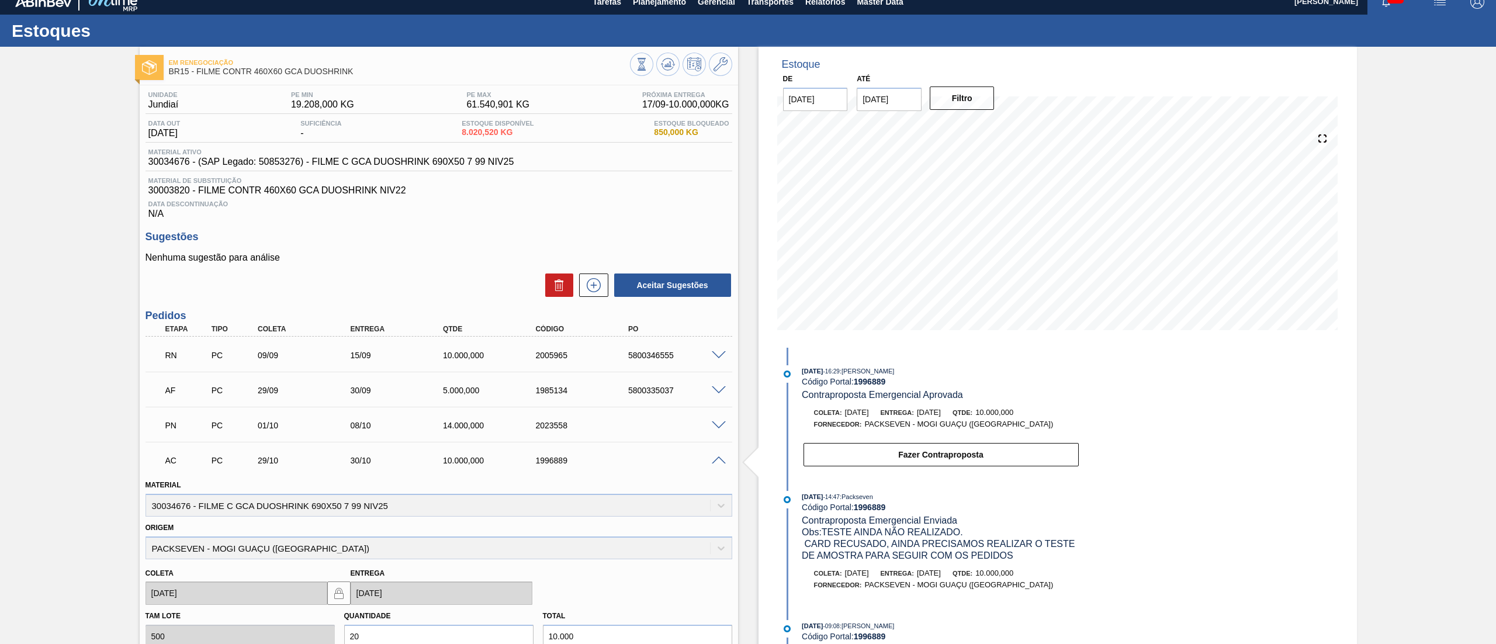
click at [712, 462] on span at bounding box center [719, 460] width 14 height 9
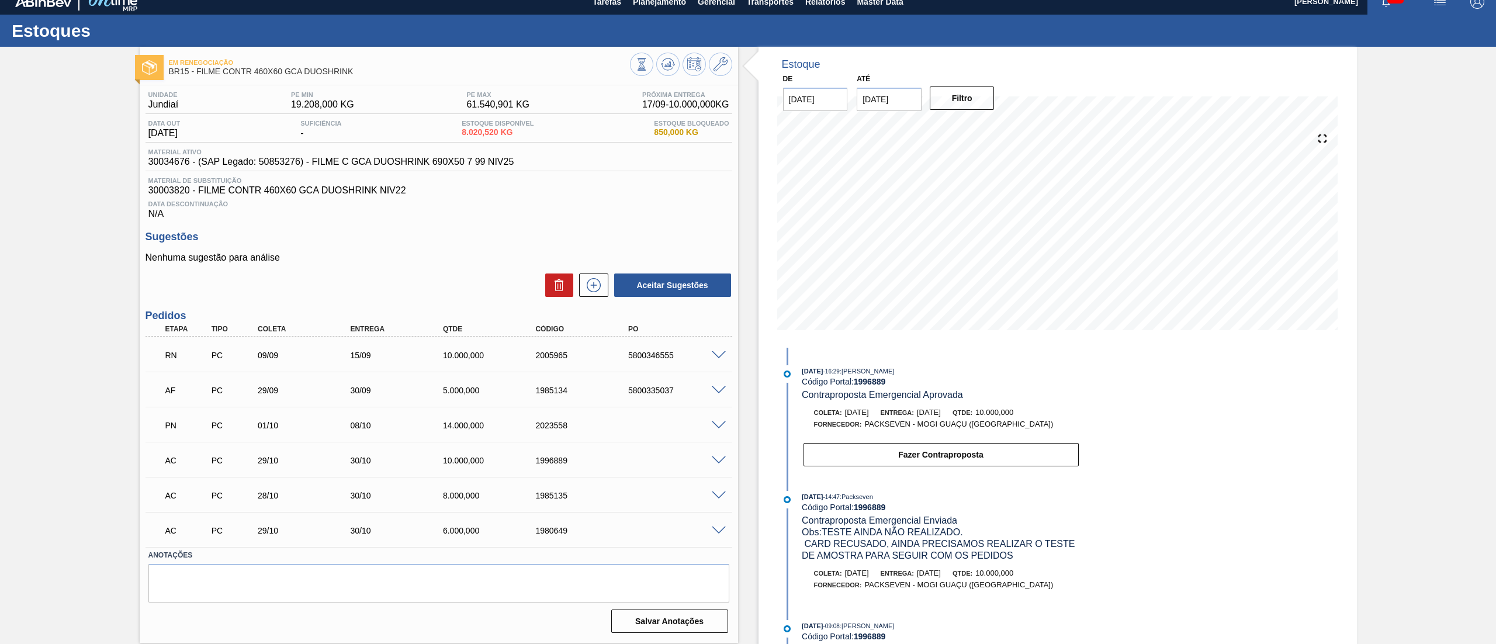
click at [718, 423] on span at bounding box center [719, 425] width 14 height 9
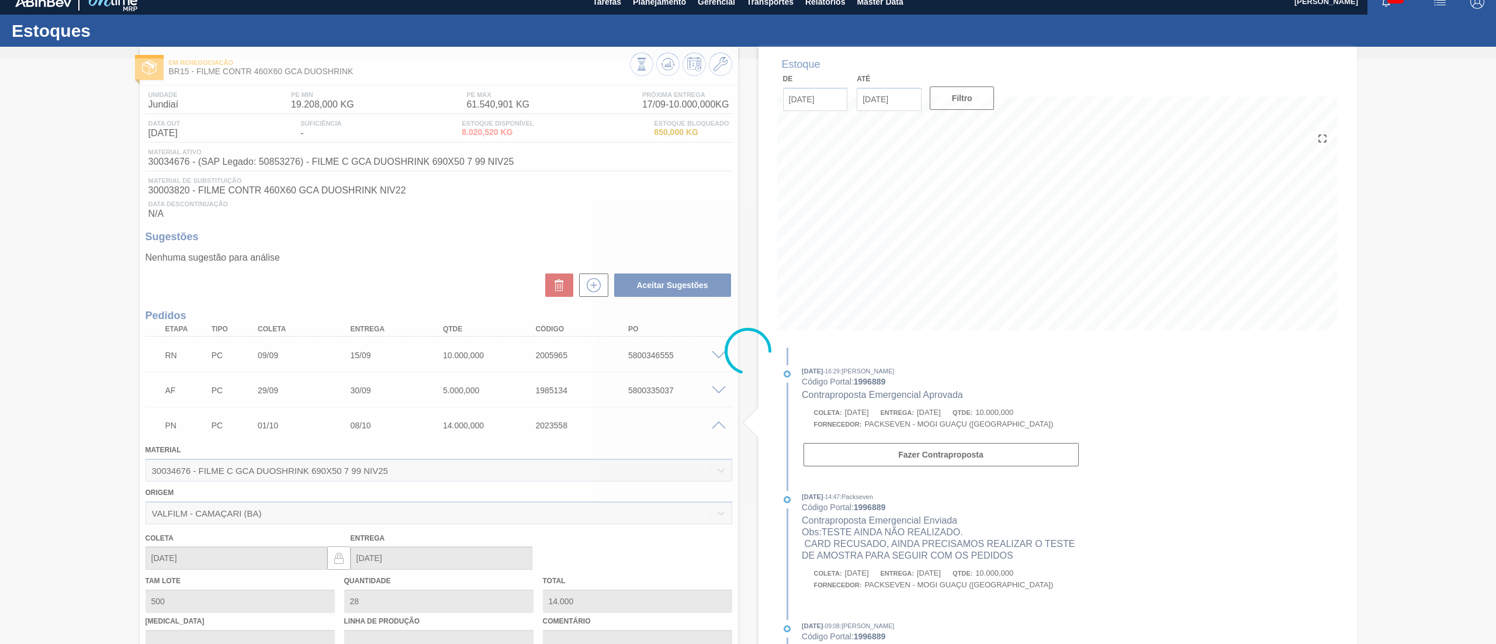
click at [718, 423] on div at bounding box center [748, 351] width 1496 height 586
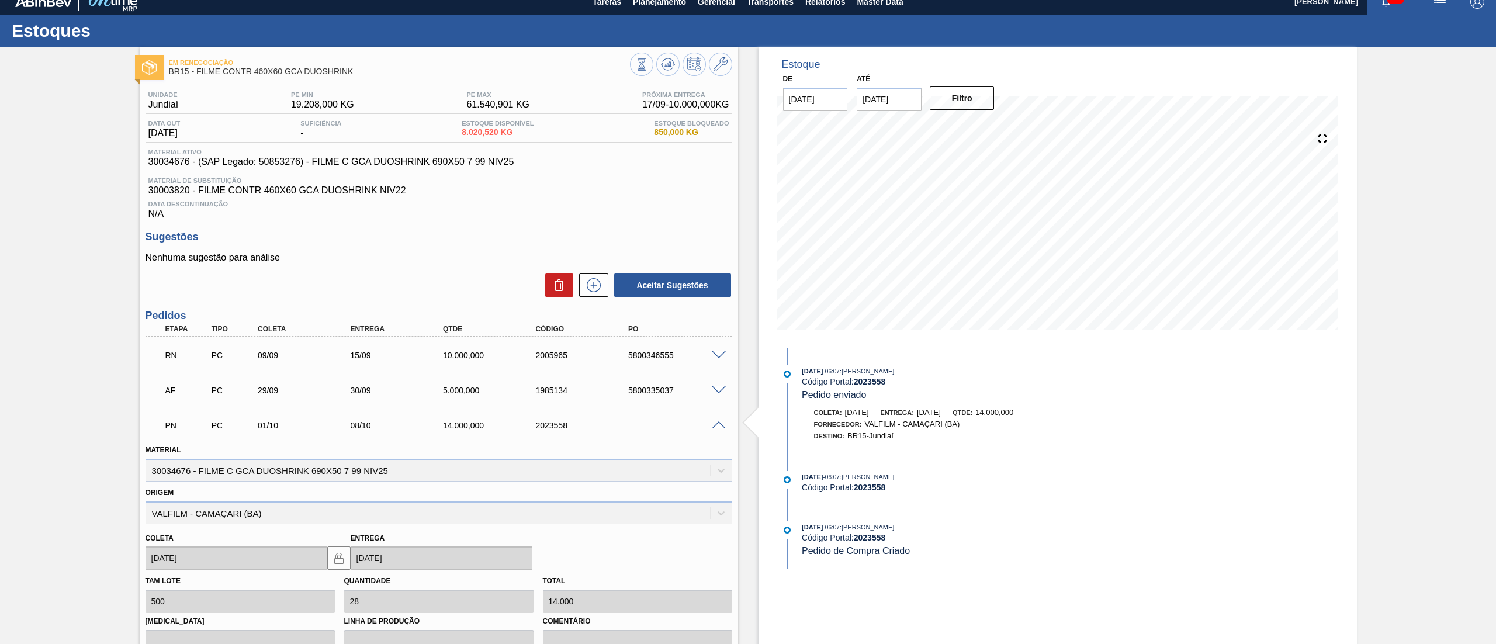
click at [718, 423] on span at bounding box center [719, 425] width 14 height 9
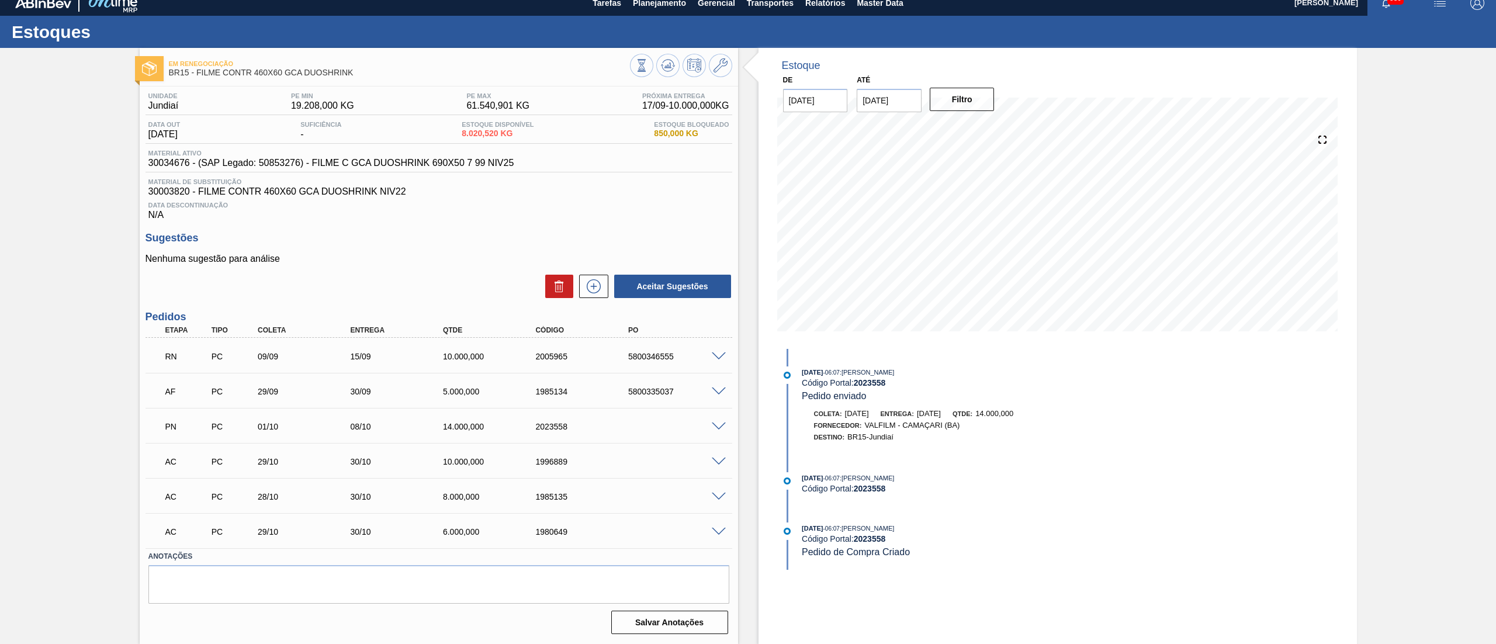
click at [719, 352] on span at bounding box center [719, 356] width 14 height 9
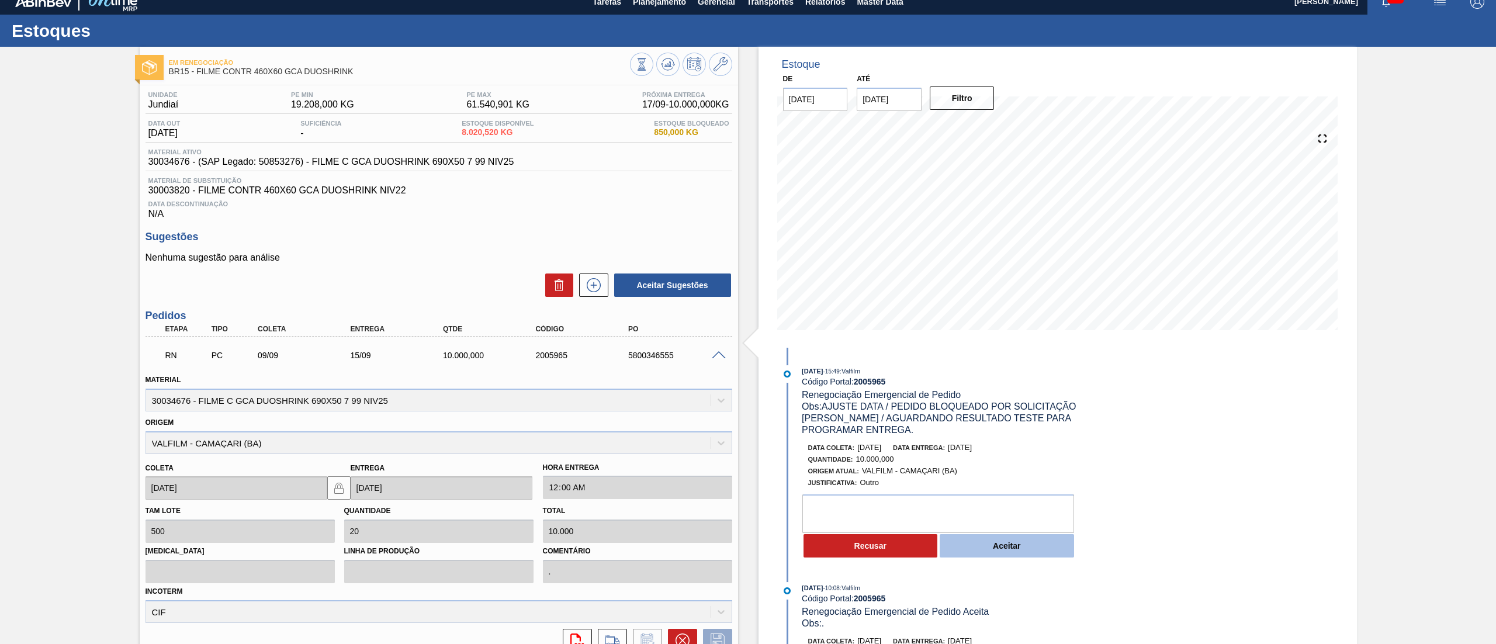
click at [1010, 550] on button "Aceitar" at bounding box center [1007, 545] width 134 height 23
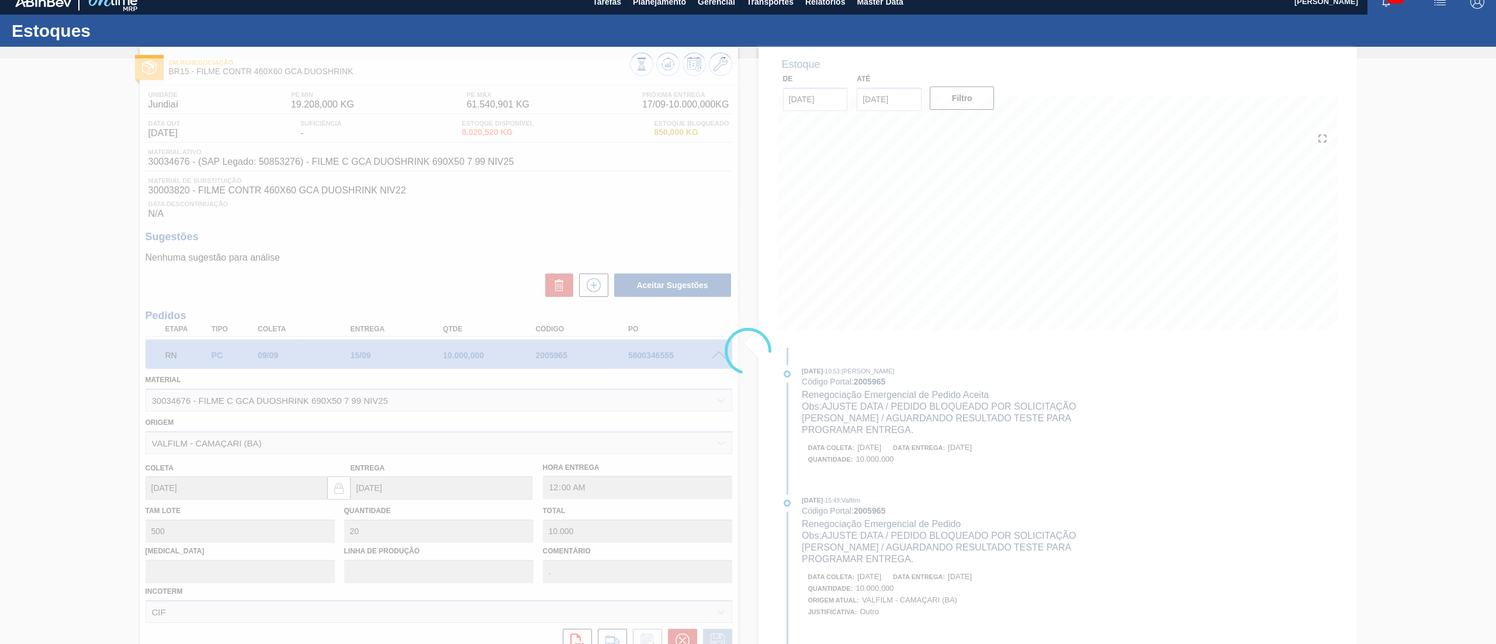
type input "AJUSTE DATA / PEDIDO BLOQUEADO POR SOLICITAÇÃO PEDRO GARCIA / AGUARDANDO RESULT…"
type input "26/09/2025"
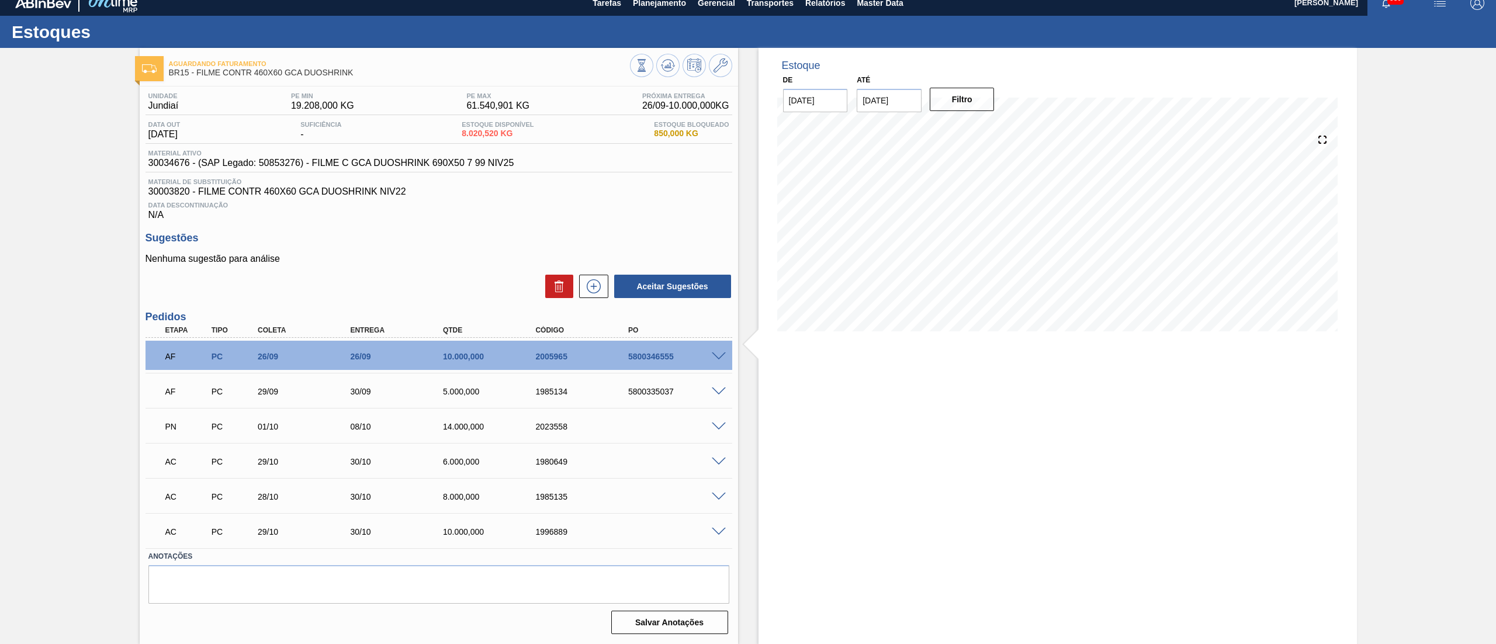
click at [713, 393] on span at bounding box center [719, 391] width 14 height 9
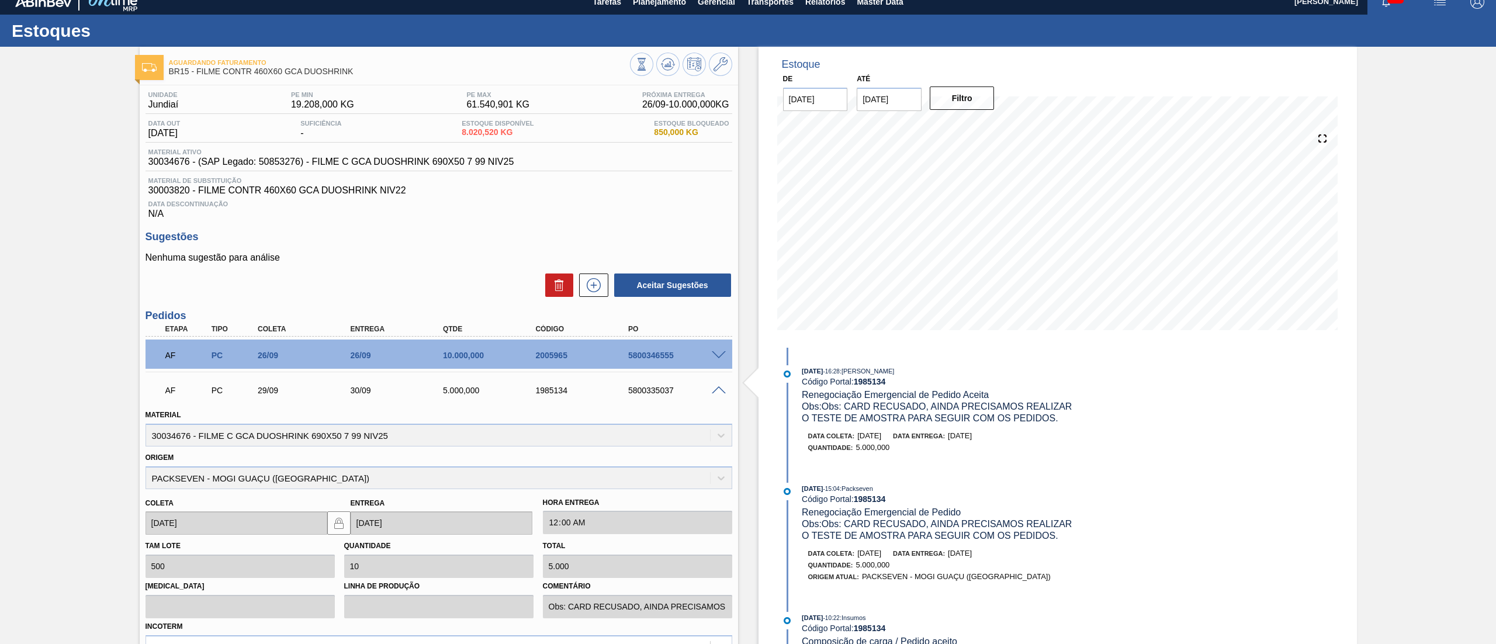
click at [716, 394] on span at bounding box center [719, 390] width 14 height 9
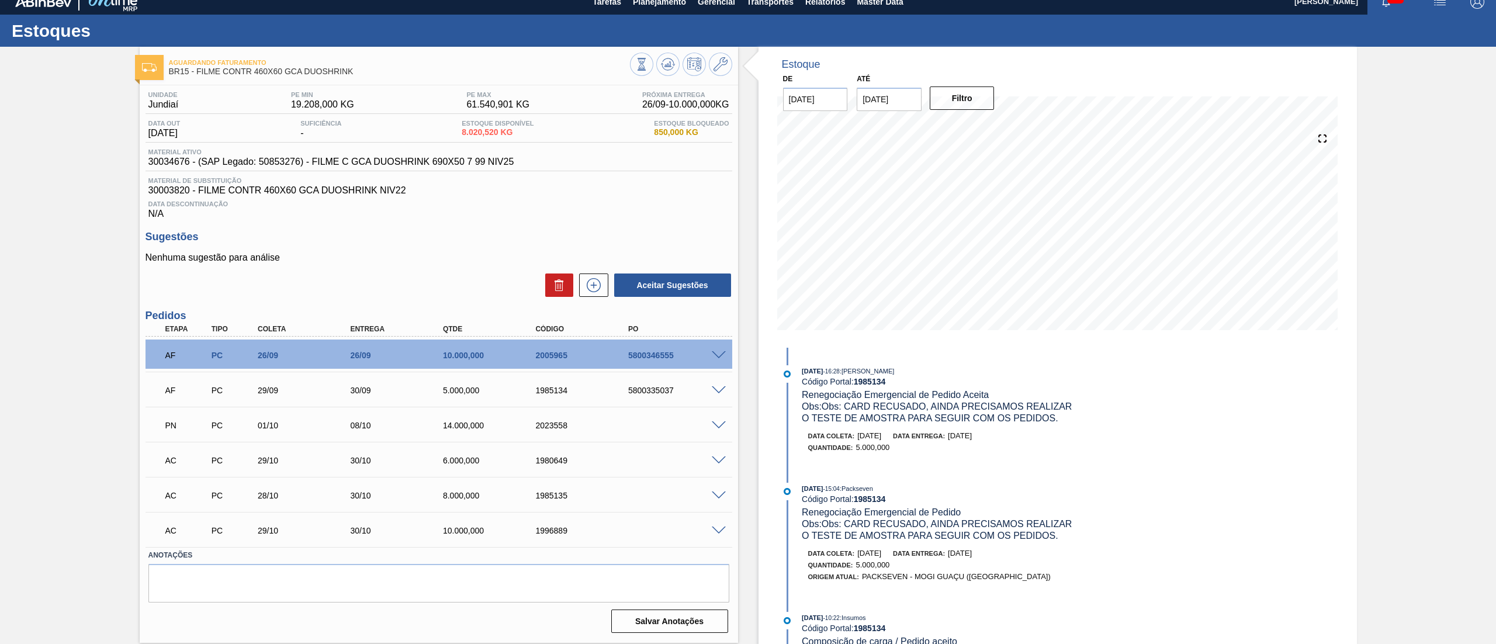
click at [716, 458] on span at bounding box center [719, 460] width 14 height 9
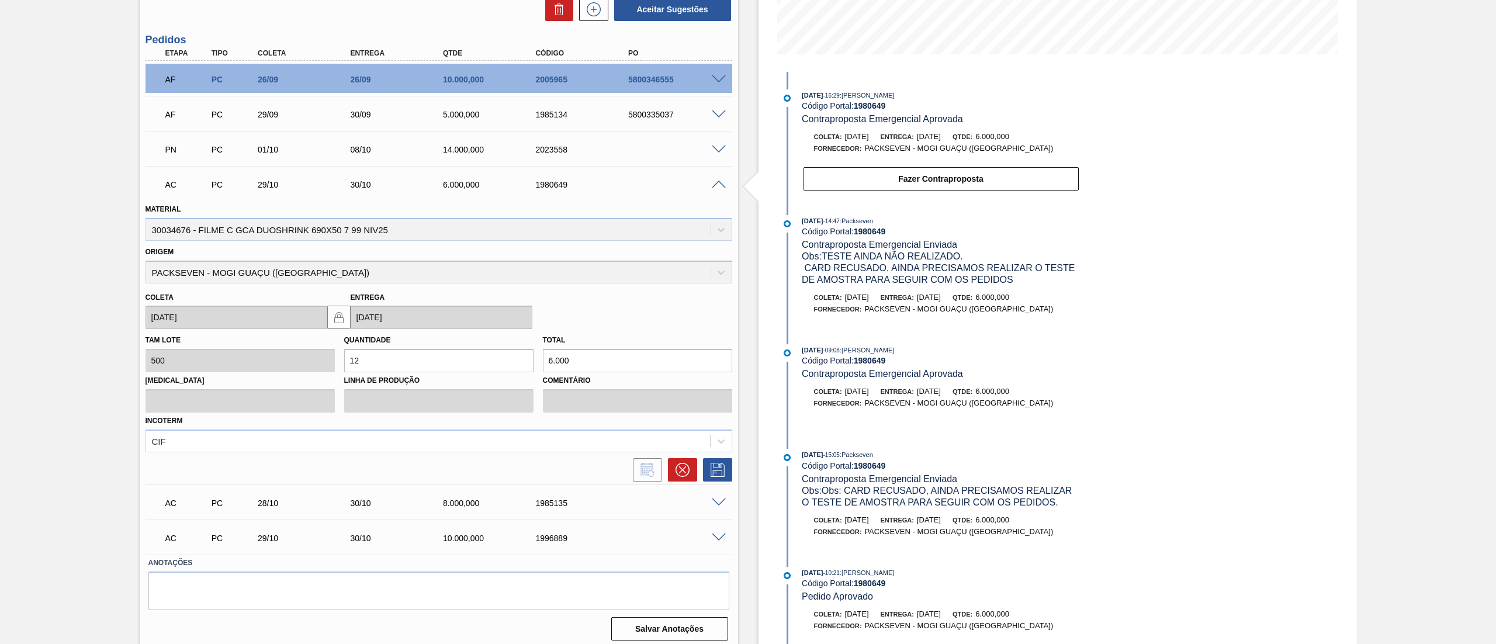
scroll to position [295, 0]
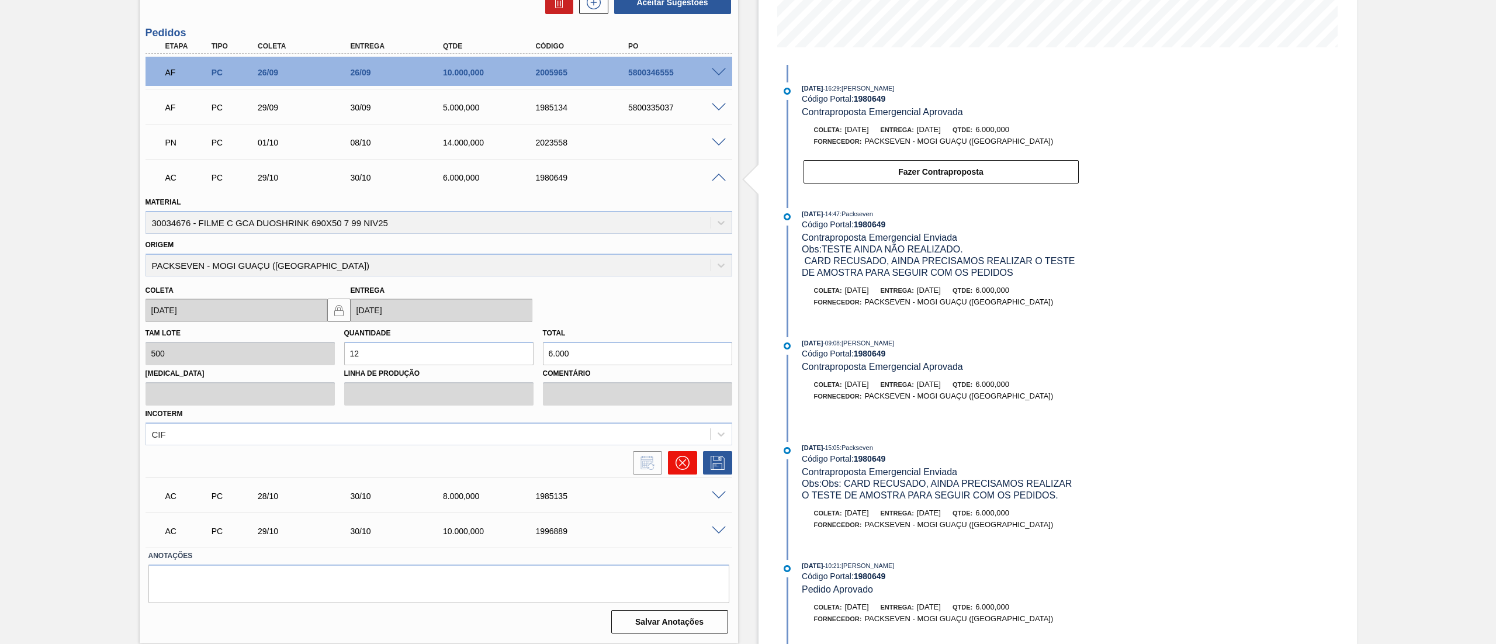
click at [687, 467] on icon at bounding box center [682, 463] width 14 height 14
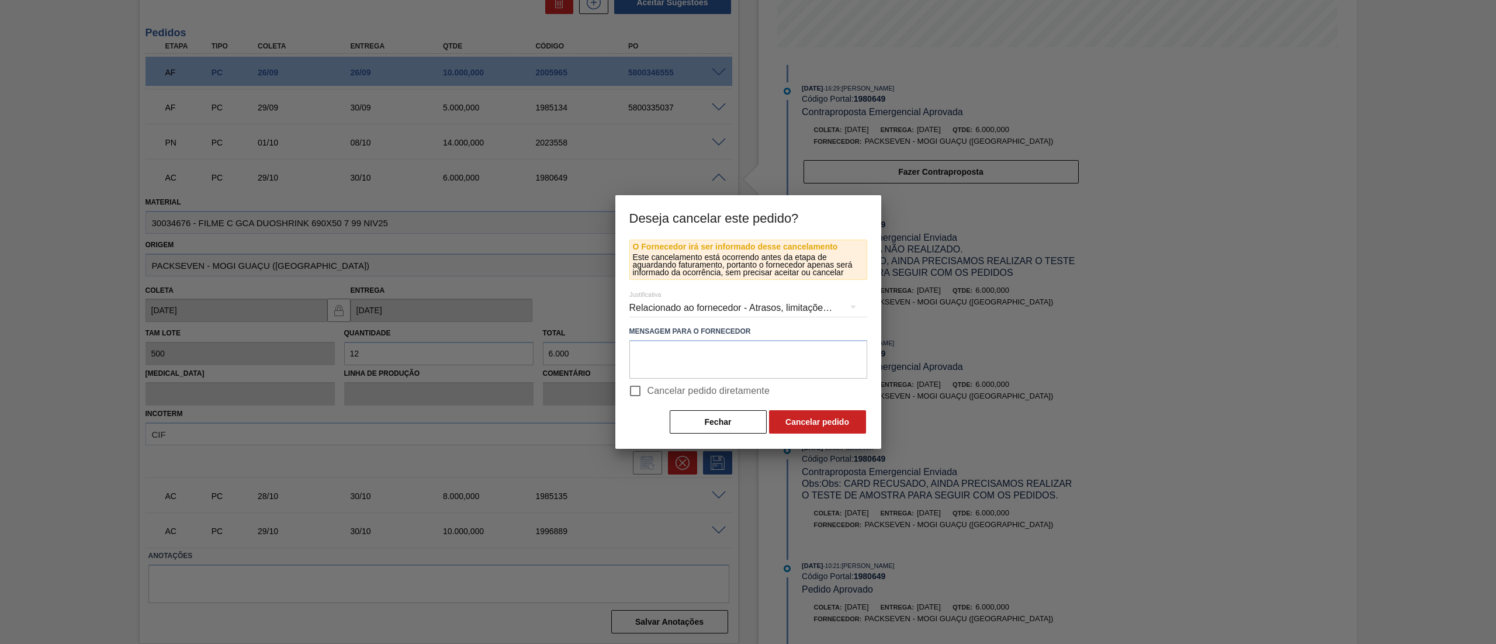
click at [693, 305] on div "Relacionado ao fornecedor - Atrasos, limitações de capacidade, etc." at bounding box center [748, 308] width 238 height 33
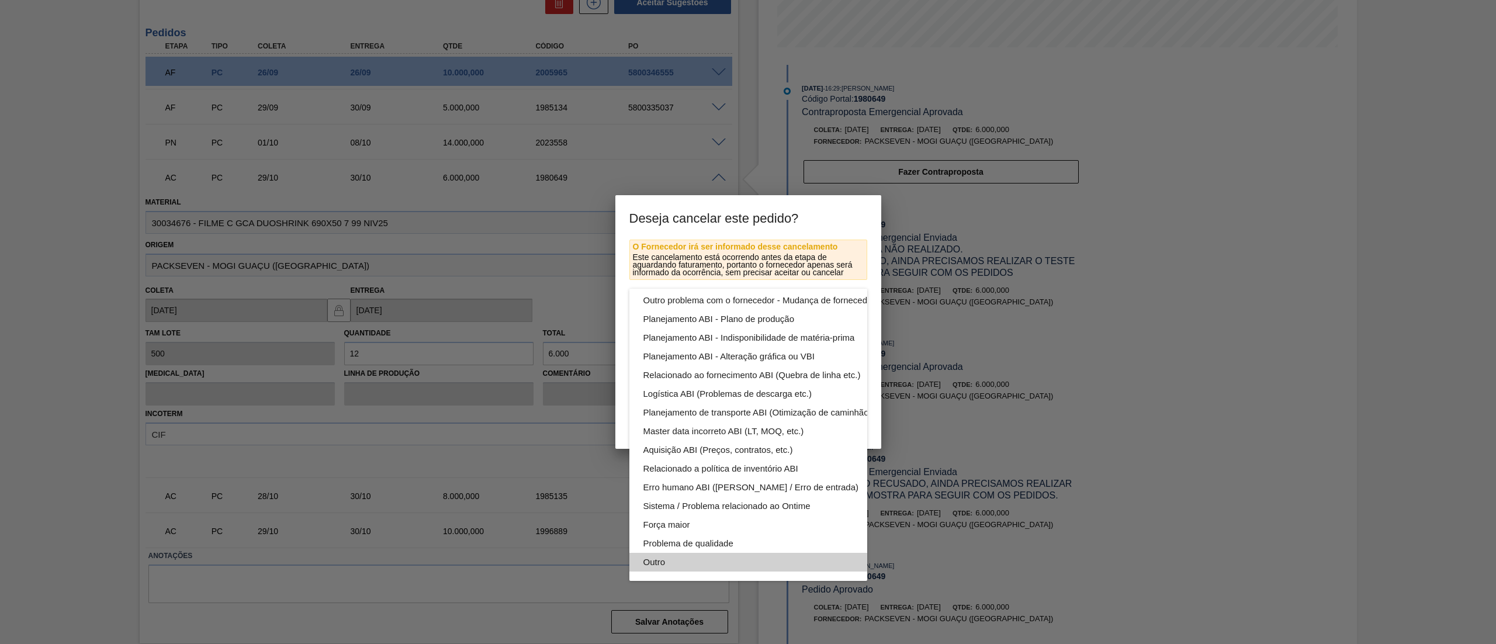
click at [702, 553] on div "Outro" at bounding box center [775, 562] width 265 height 19
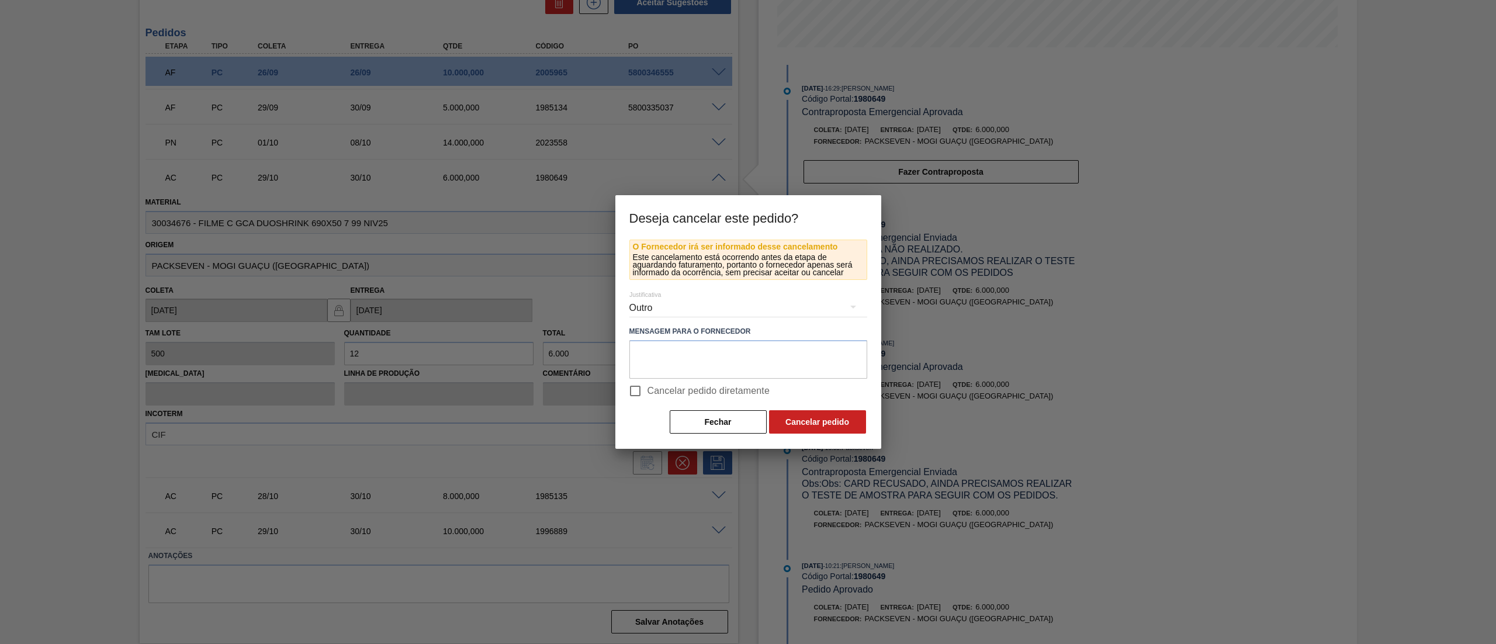
click at [791, 418] on button "Cancelar pedido" at bounding box center [817, 421] width 97 height 23
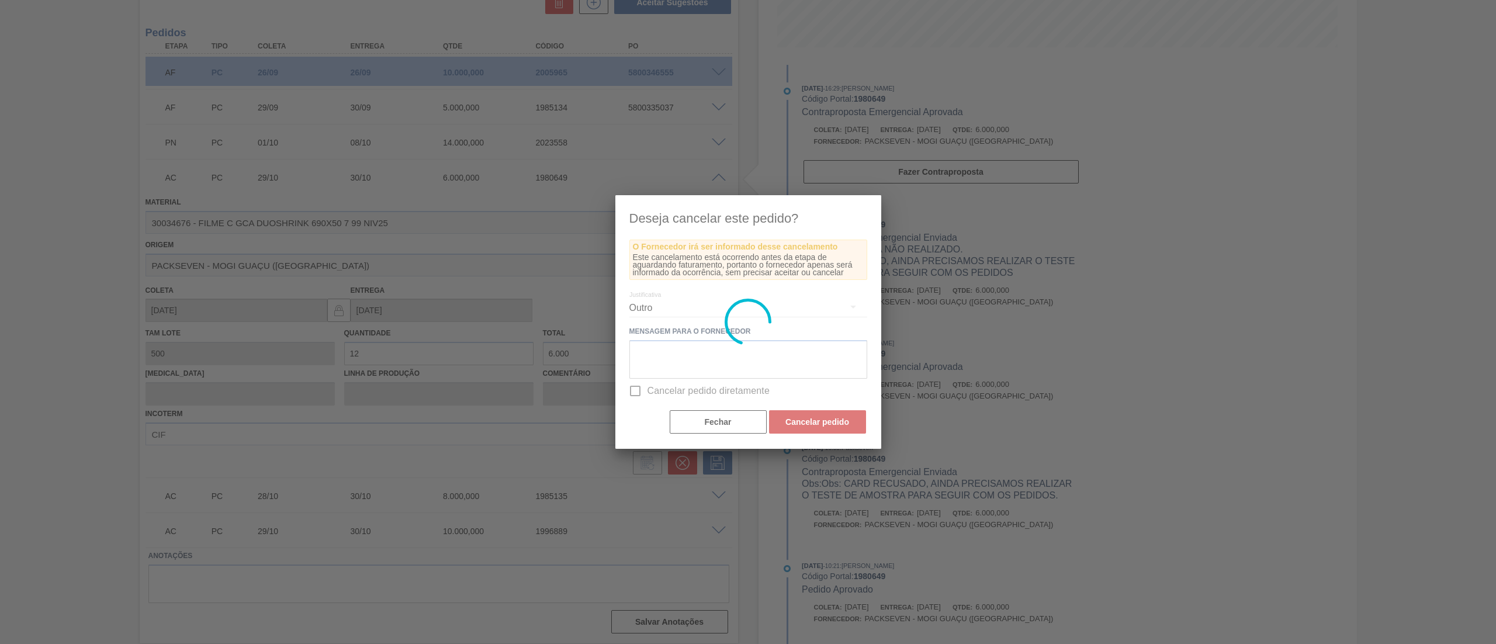
click at [639, 383] on div at bounding box center [748, 322] width 266 height 254
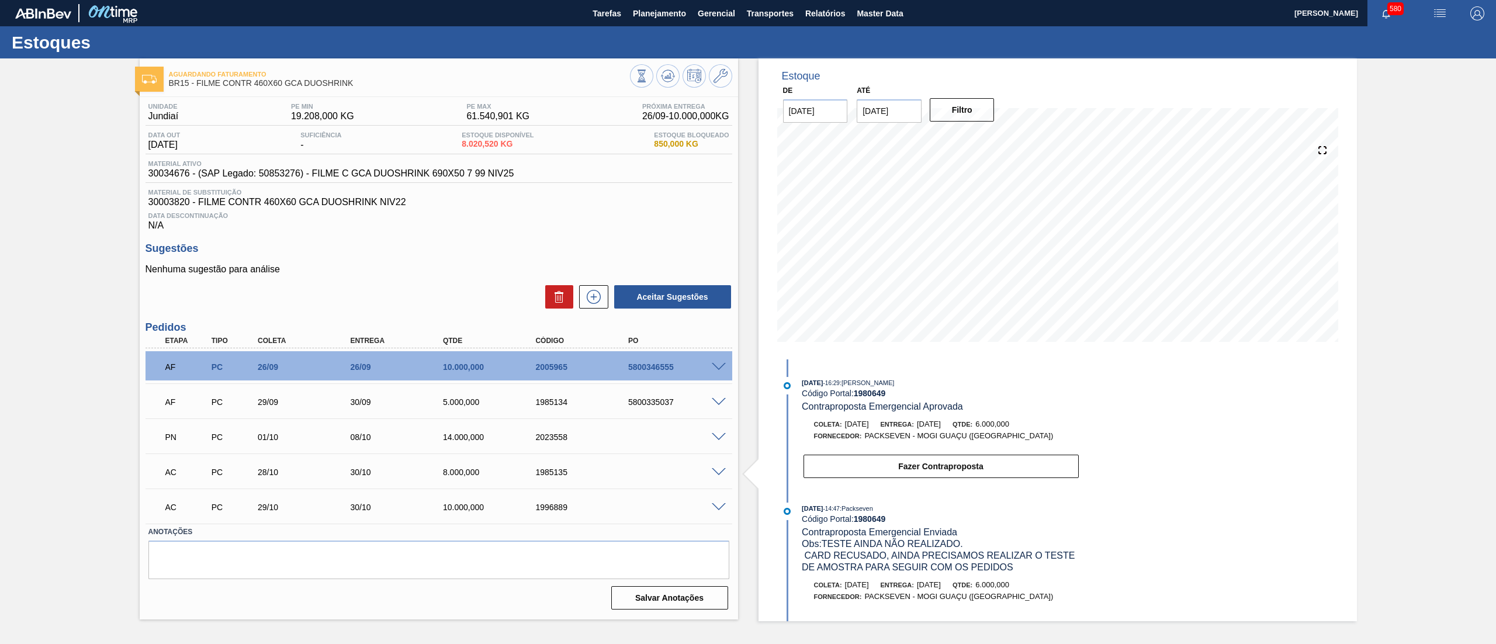
click at [721, 474] on span at bounding box center [719, 472] width 14 height 9
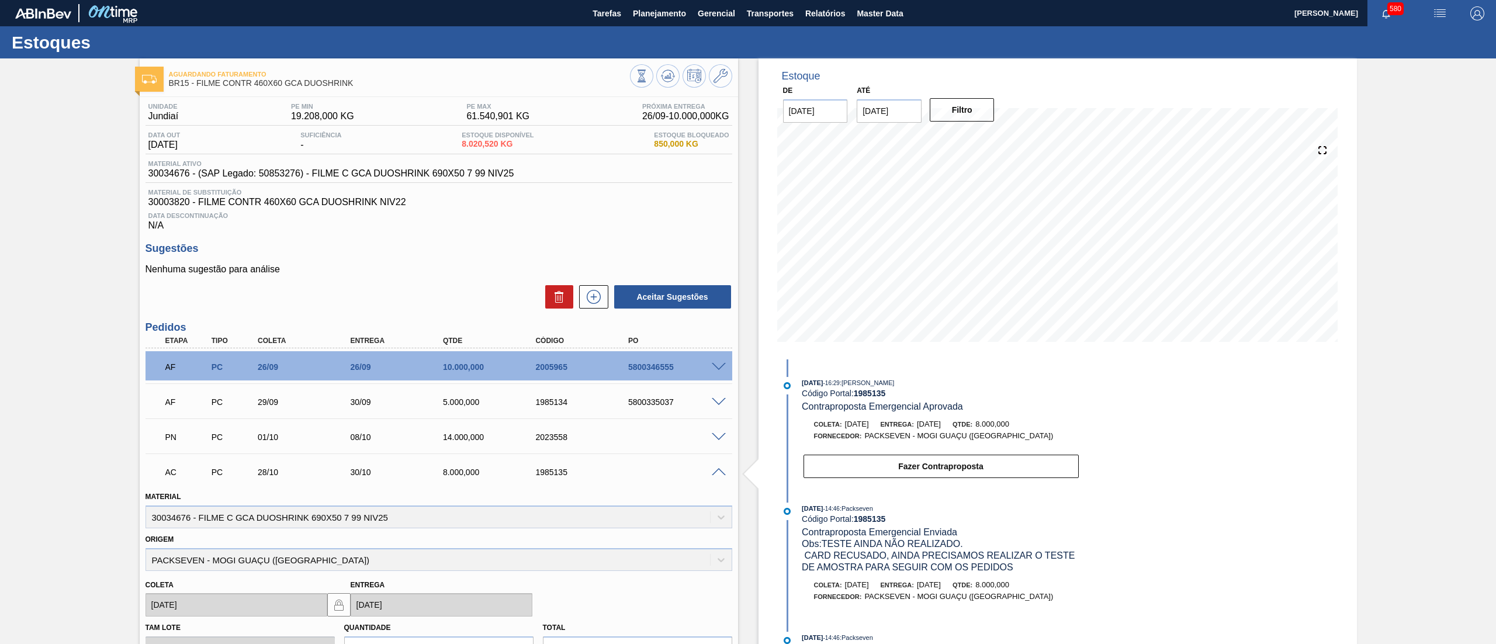
scroll to position [259, 0]
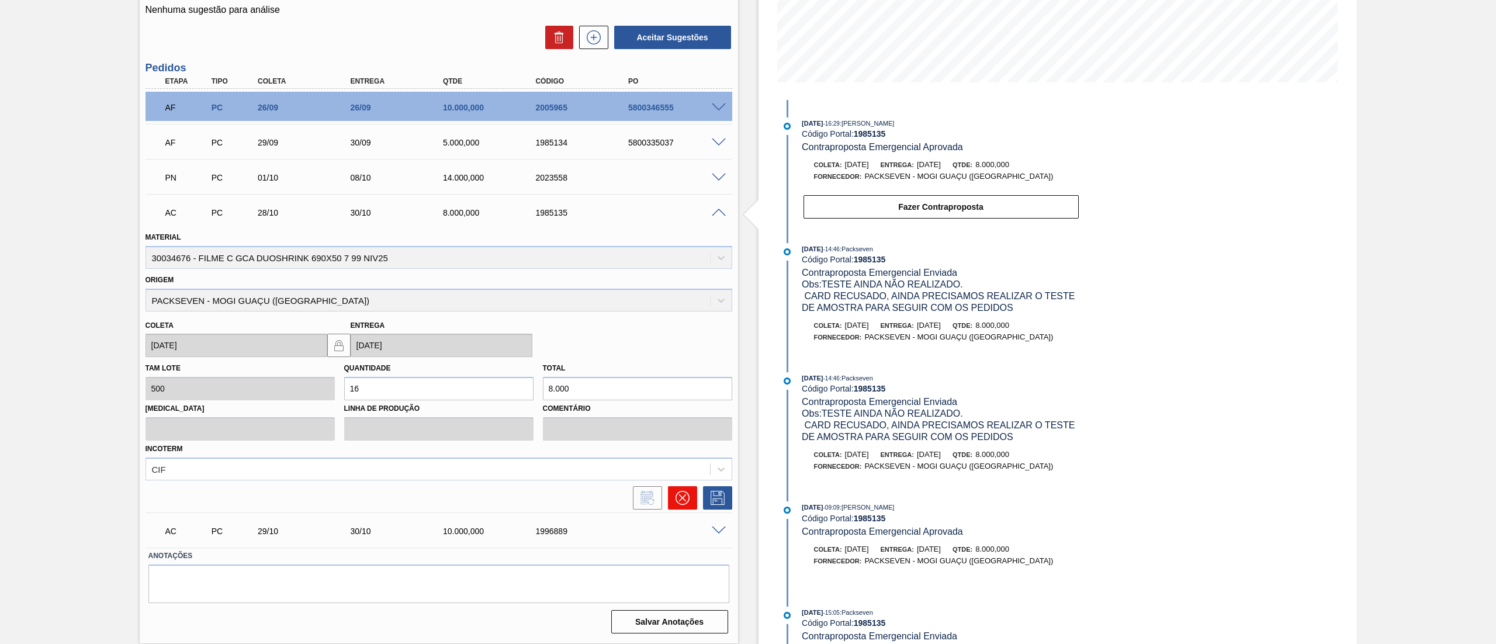
click at [681, 499] on icon at bounding box center [681, 497] width 7 height 7
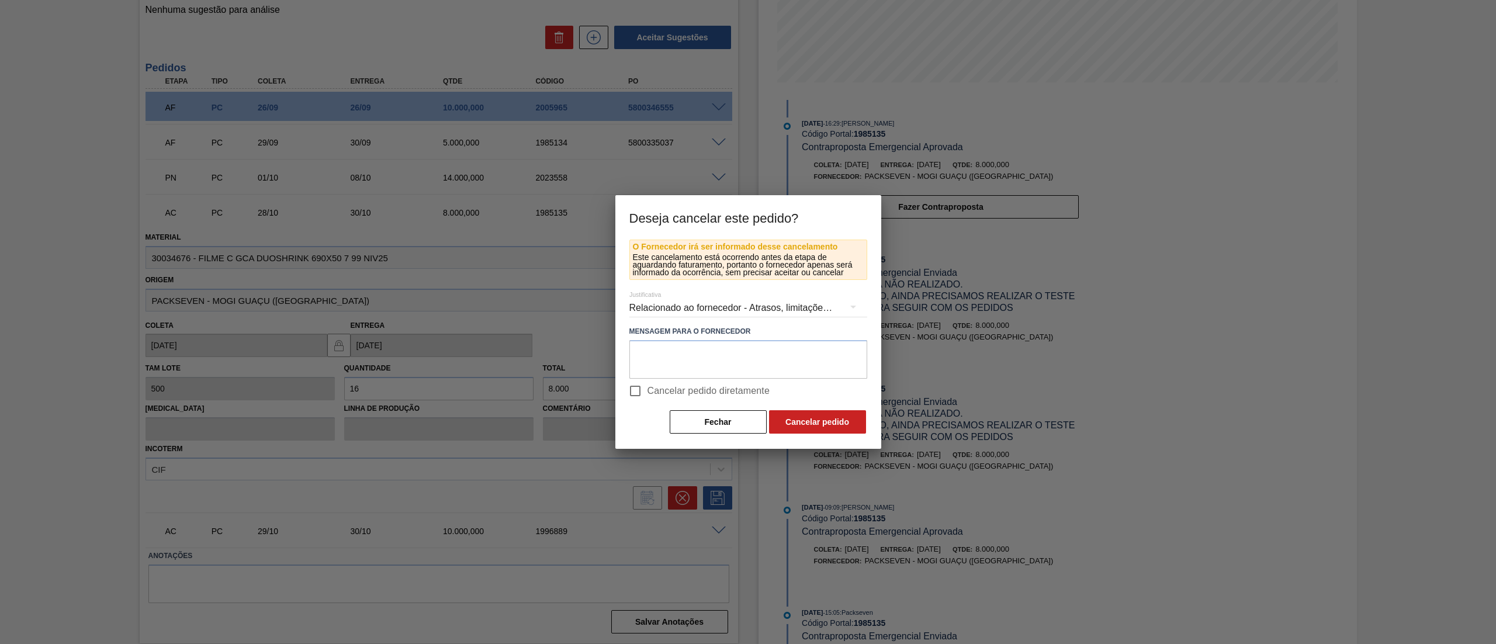
click at [641, 390] on input "Cancelar pedido diretamente" at bounding box center [635, 391] width 25 height 25
checkbox input "true"
click at [823, 428] on button "Cancelar pedido" at bounding box center [817, 421] width 97 height 23
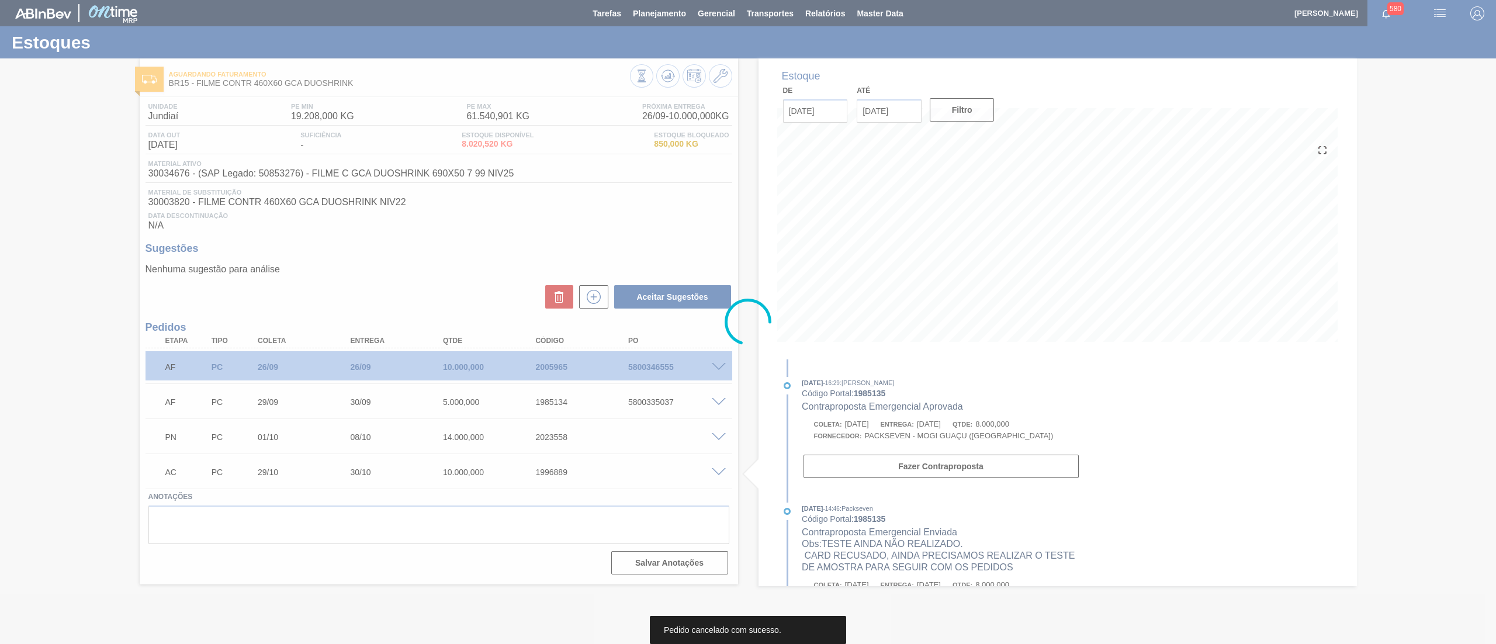
scroll to position [0, 0]
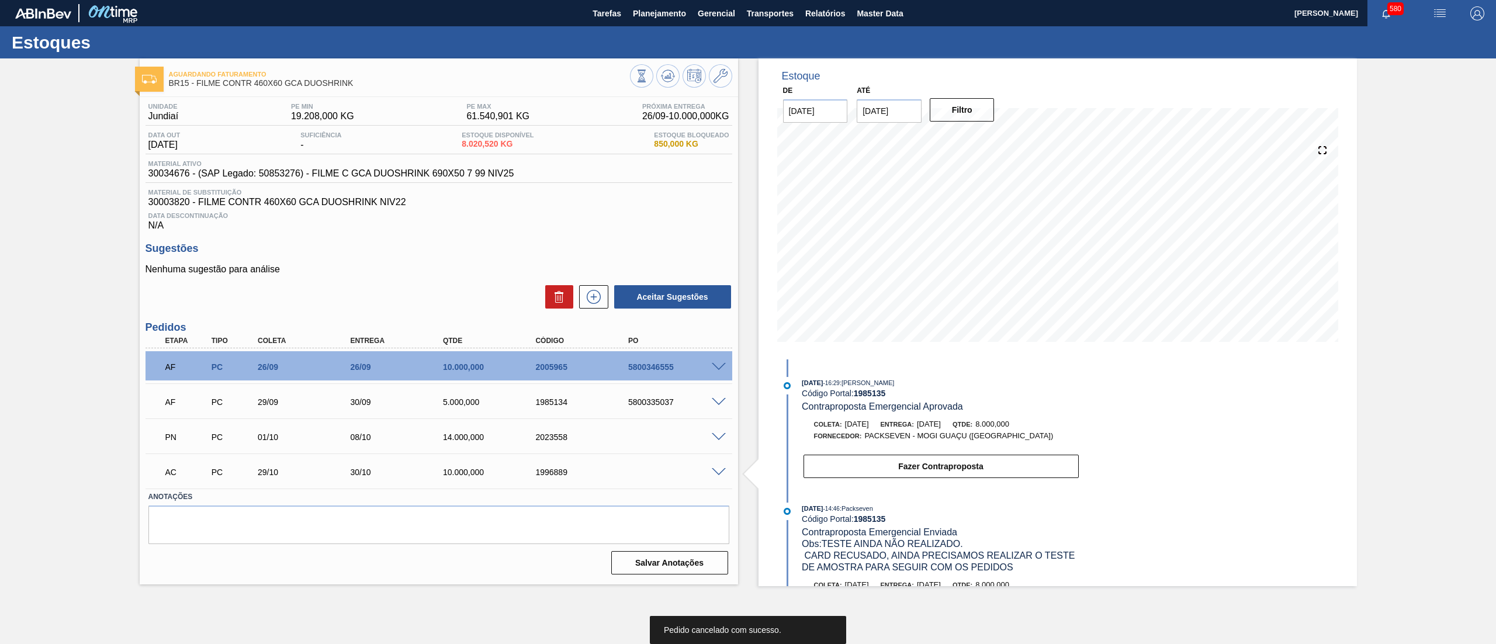
click at [716, 469] on span at bounding box center [719, 472] width 14 height 9
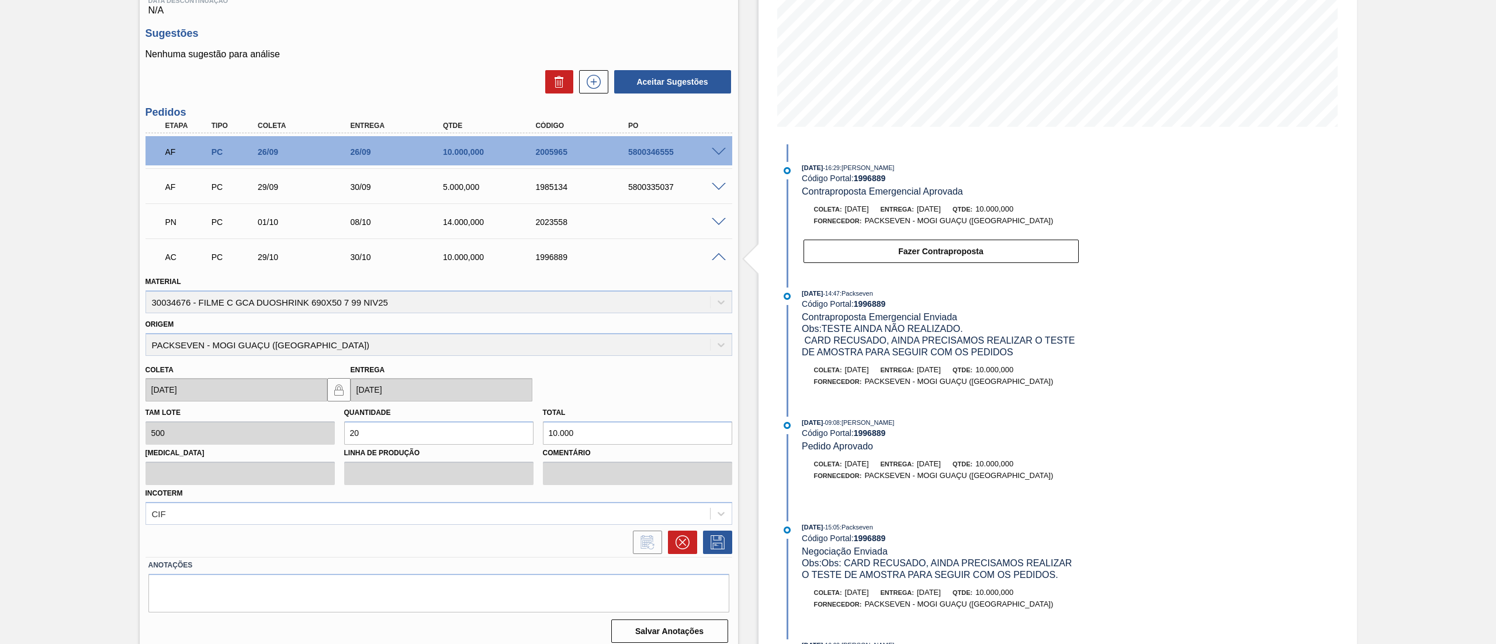
scroll to position [224, 0]
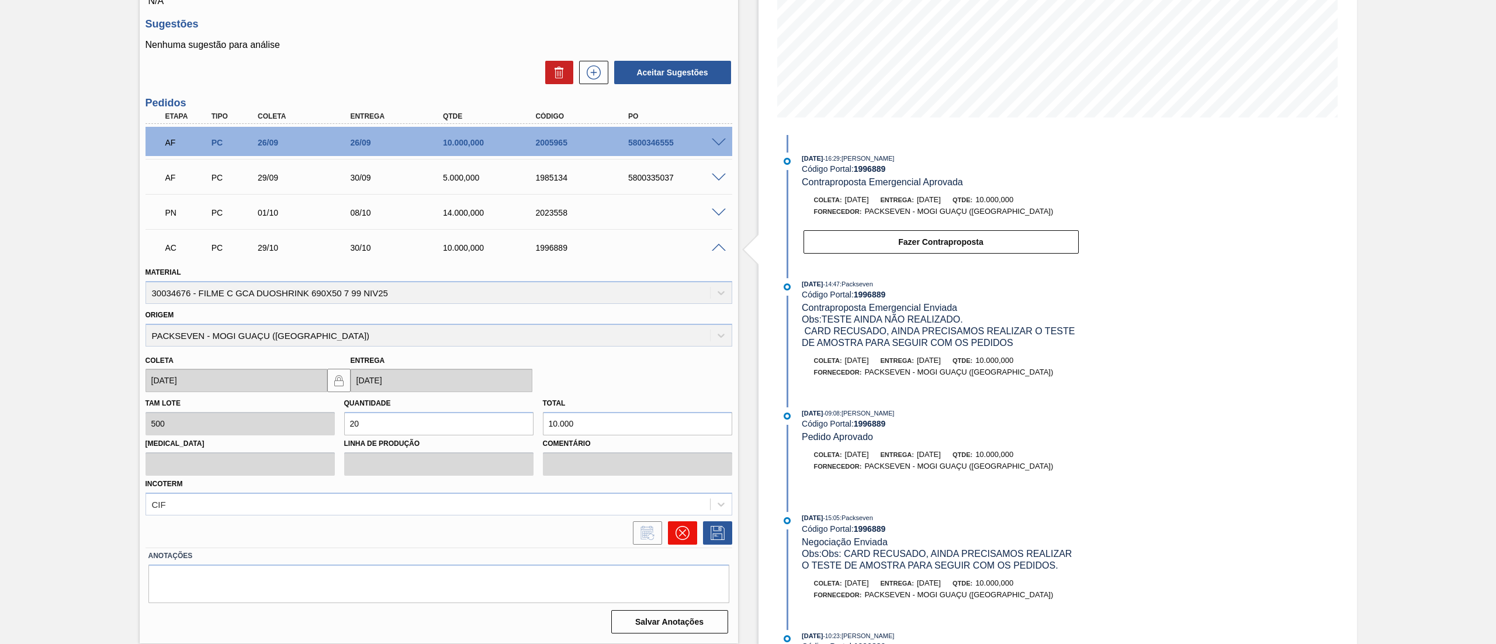
click at [676, 532] on icon at bounding box center [683, 533] width 14 height 14
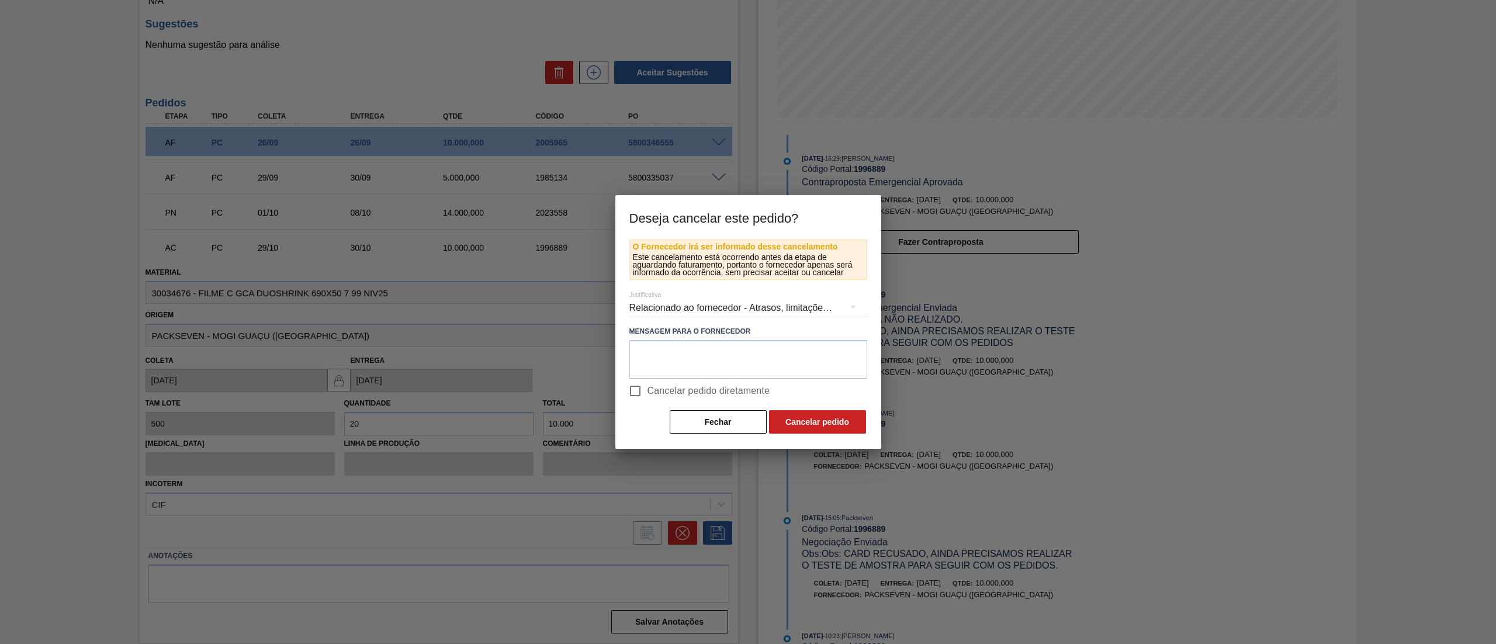
click at [639, 393] on input "Cancelar pedido diretamente" at bounding box center [635, 391] width 25 height 25
checkbox input "true"
click at [792, 418] on button "Cancelar pedido" at bounding box center [817, 421] width 97 height 23
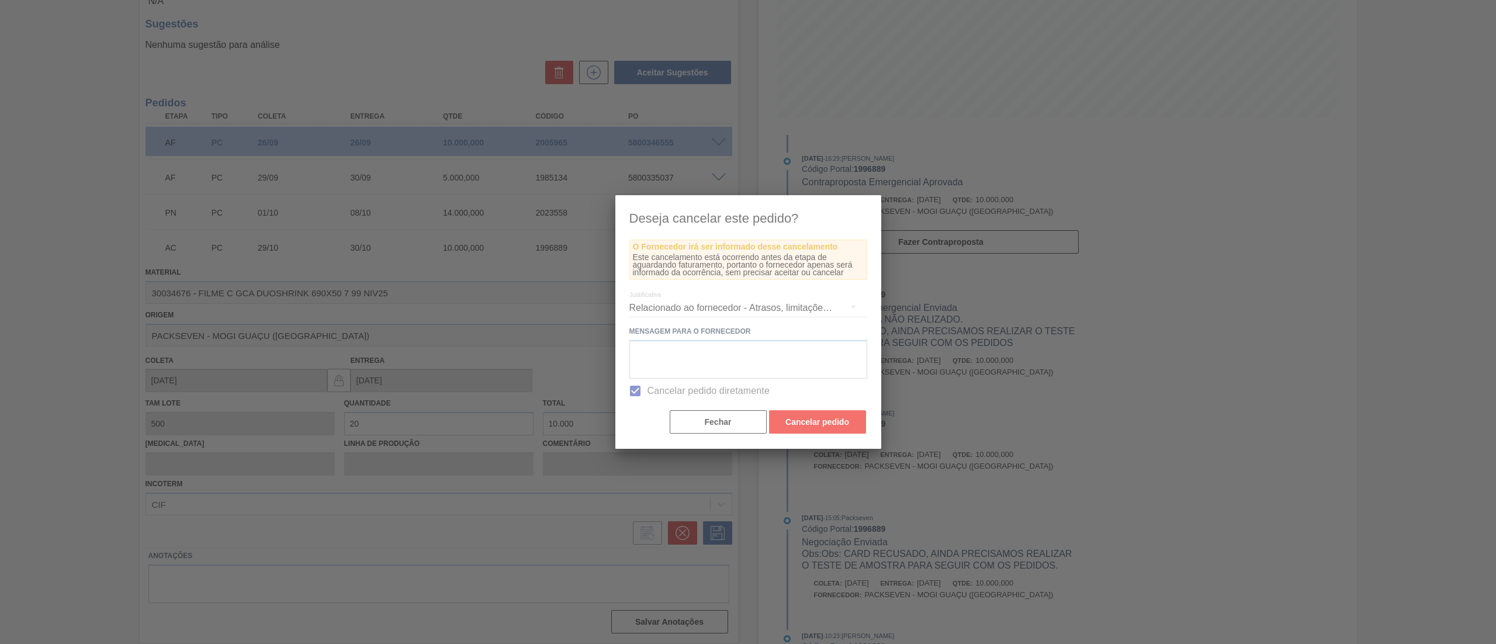
scroll to position [0, 0]
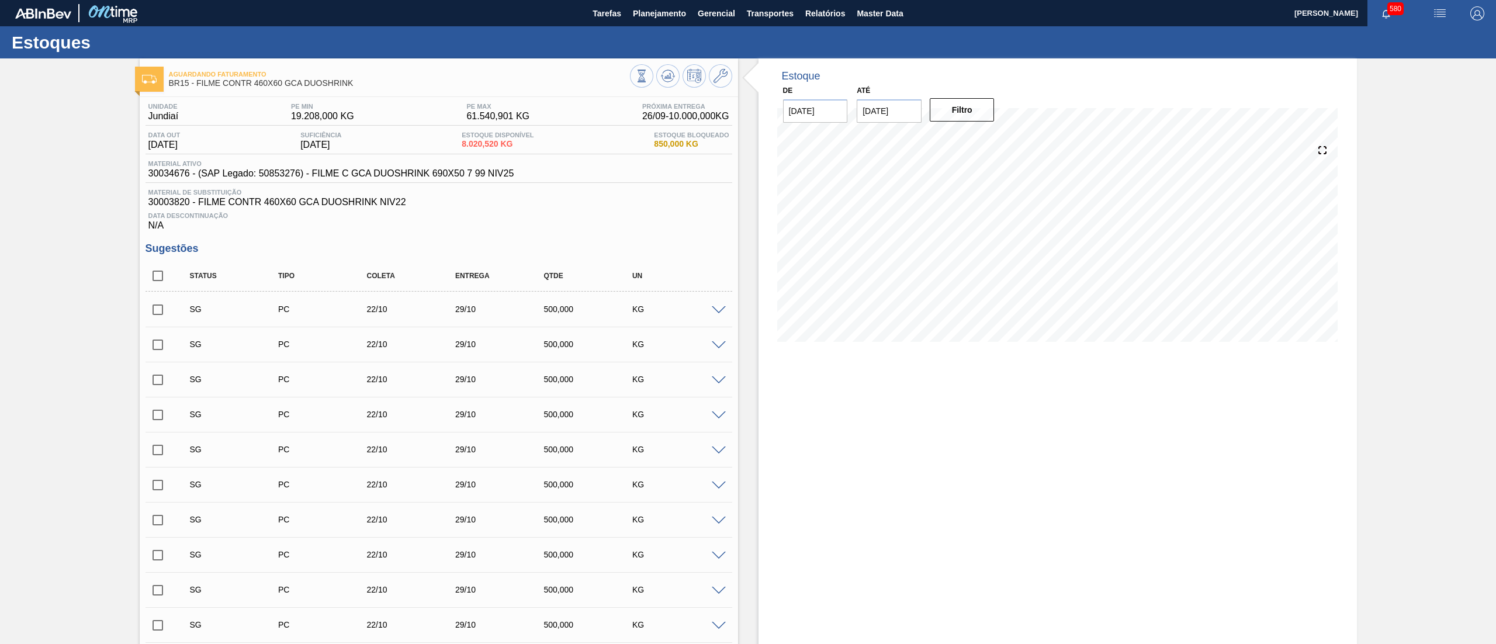
click at [167, 275] on input "checkbox" at bounding box center [158, 276] width 25 height 25
checkbox input "true"
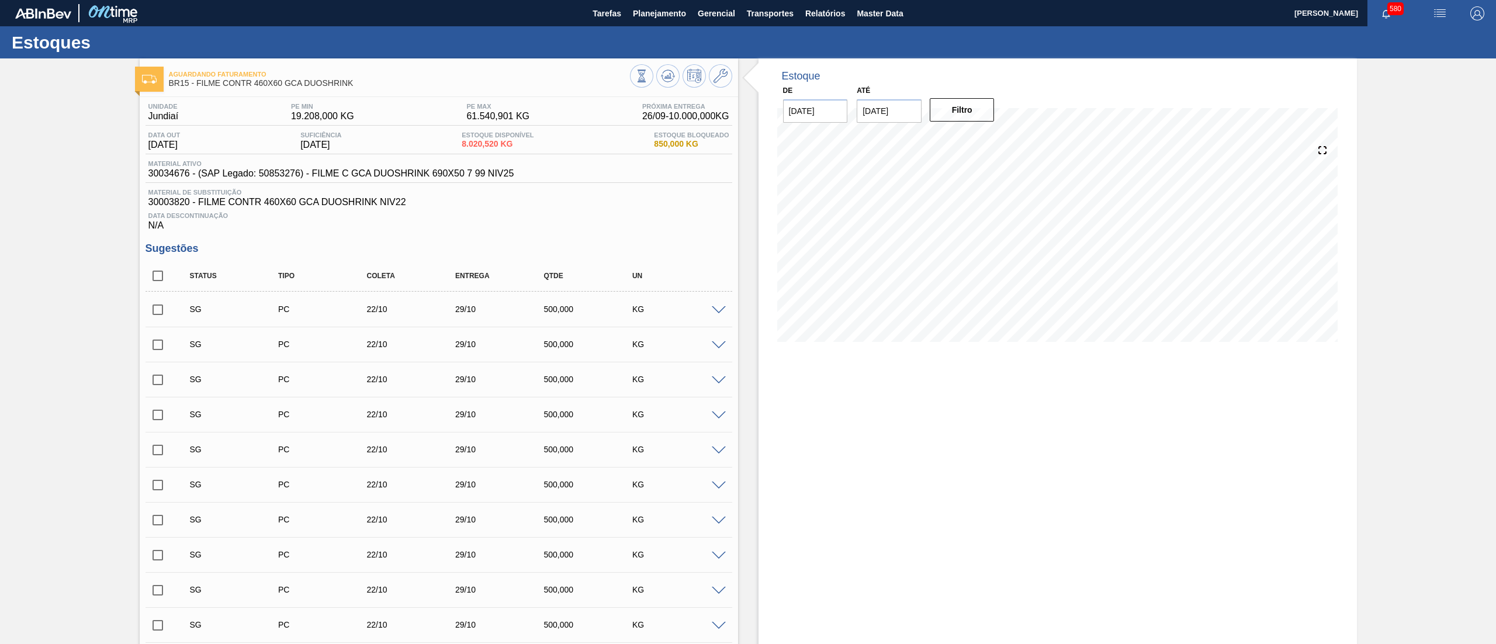
checkbox input "true"
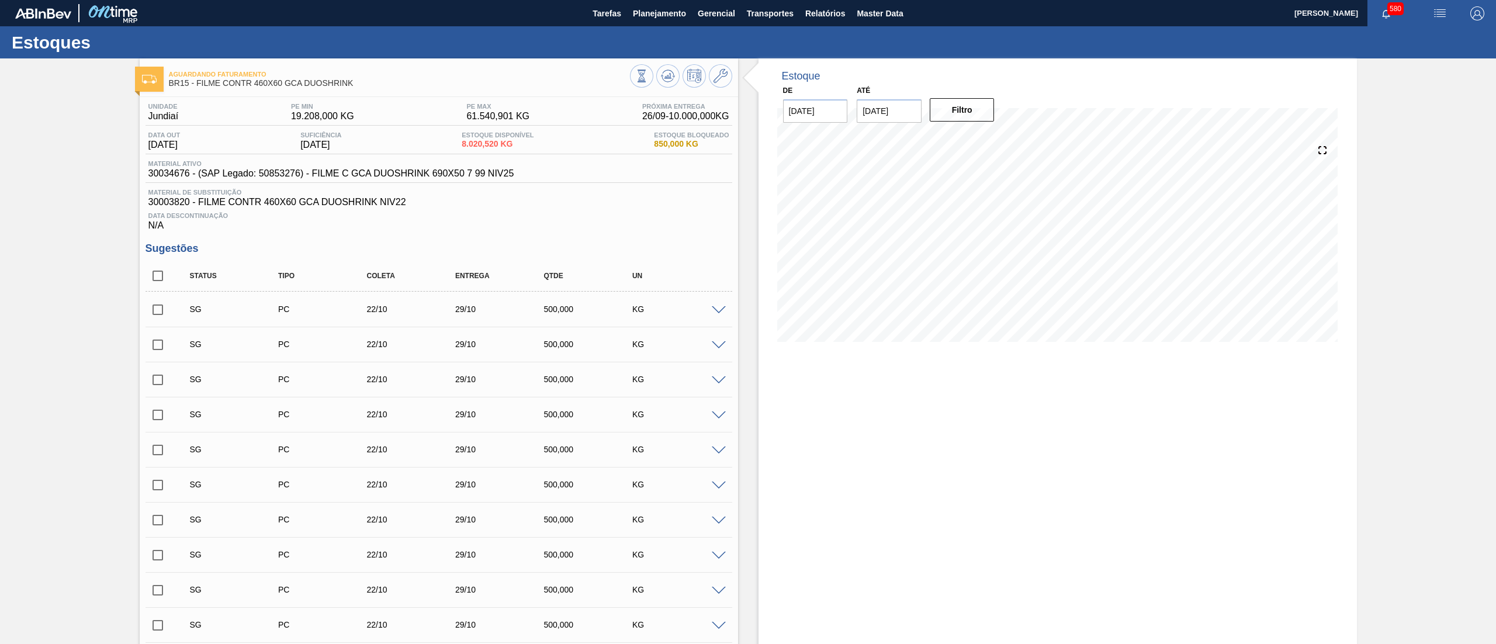
checkbox input "true"
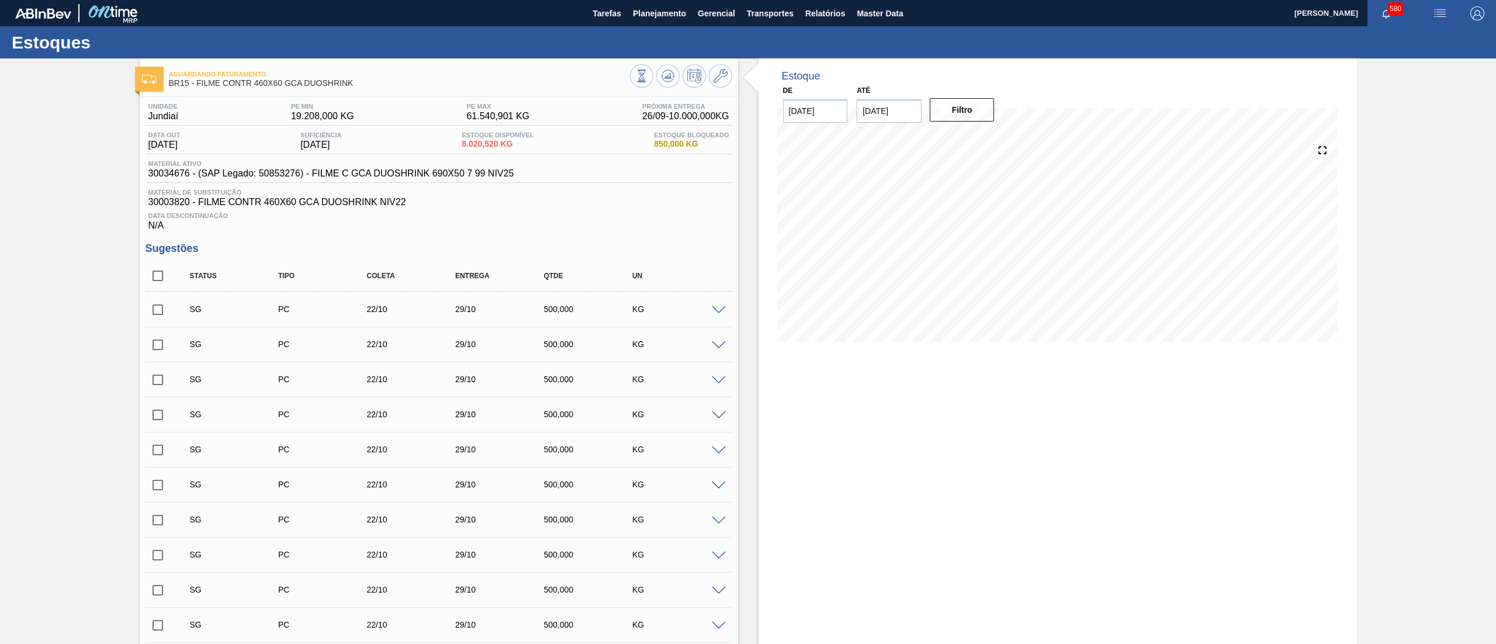
checkbox input "true"
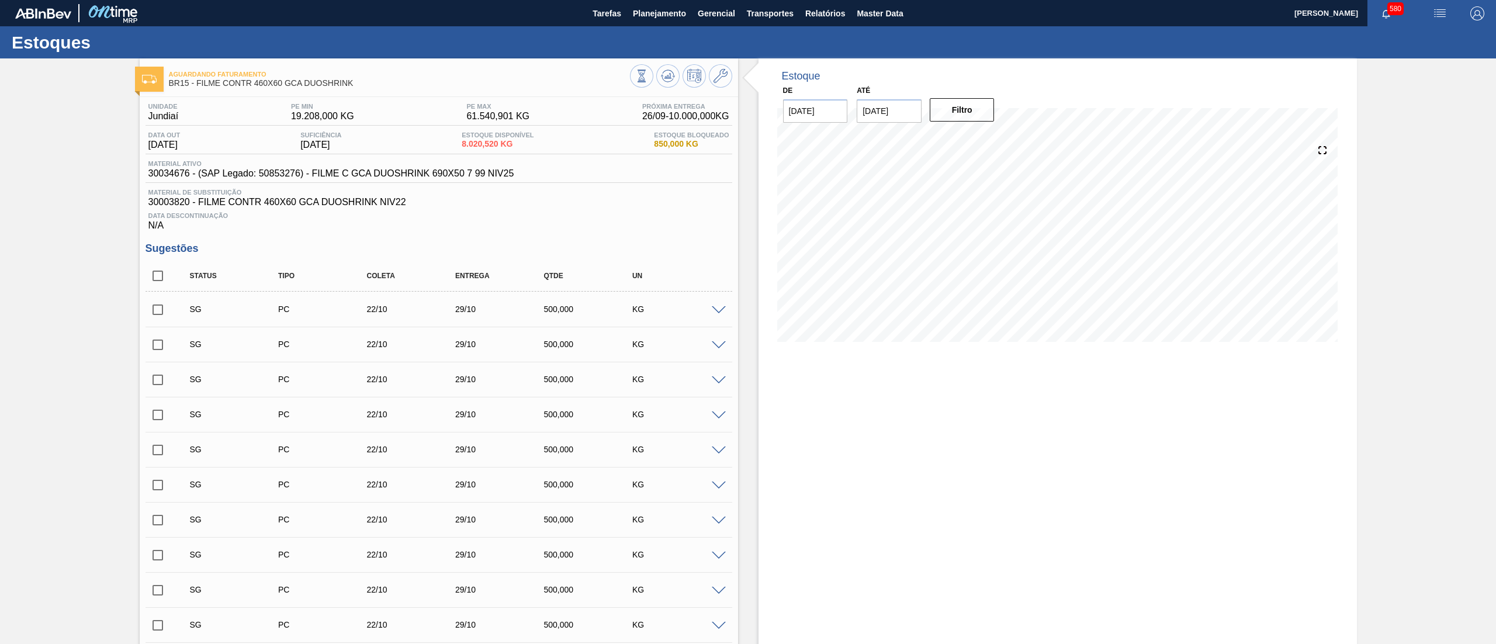
checkbox input "true"
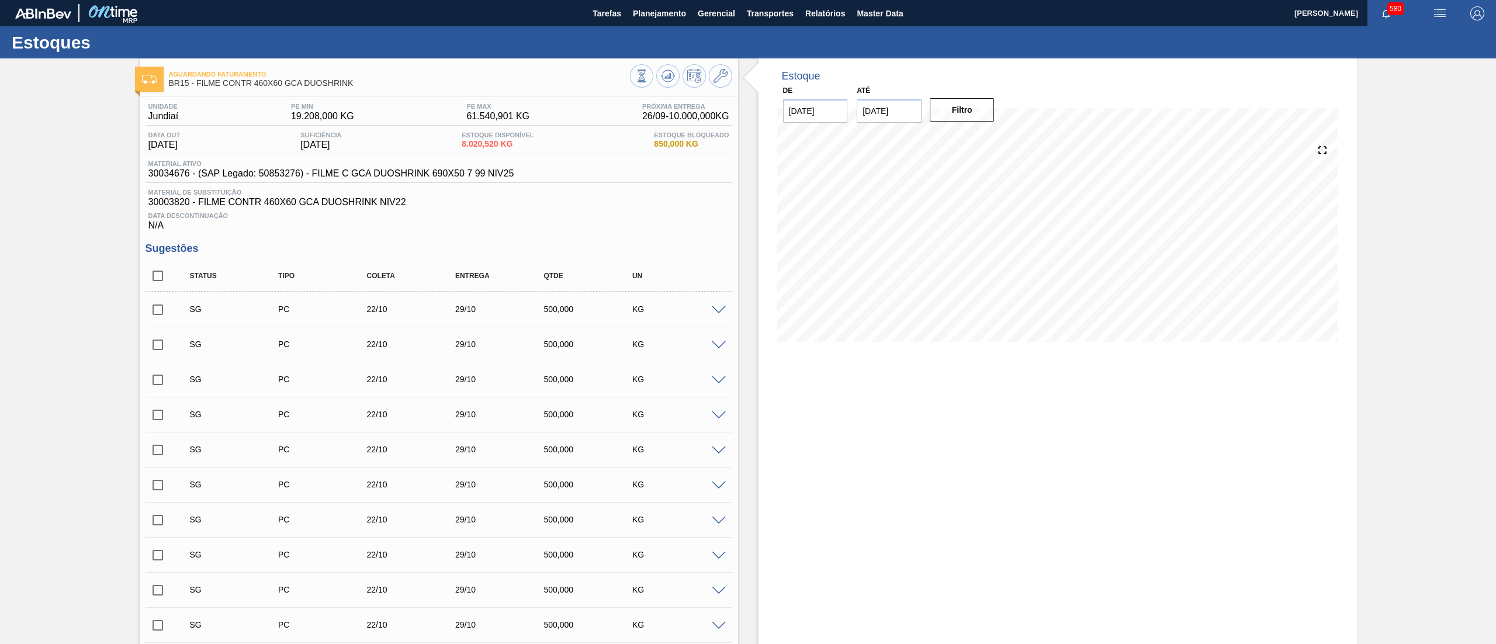
checkbox input "true"
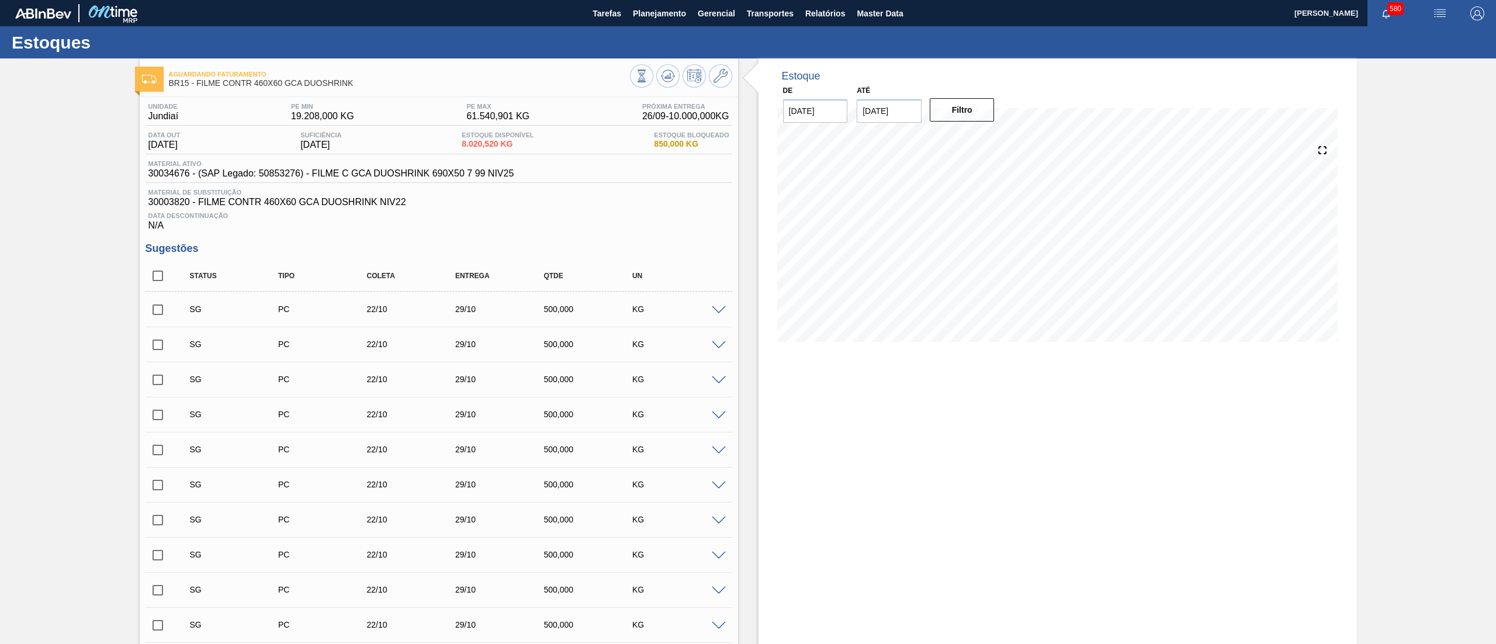
checkbox input "true"
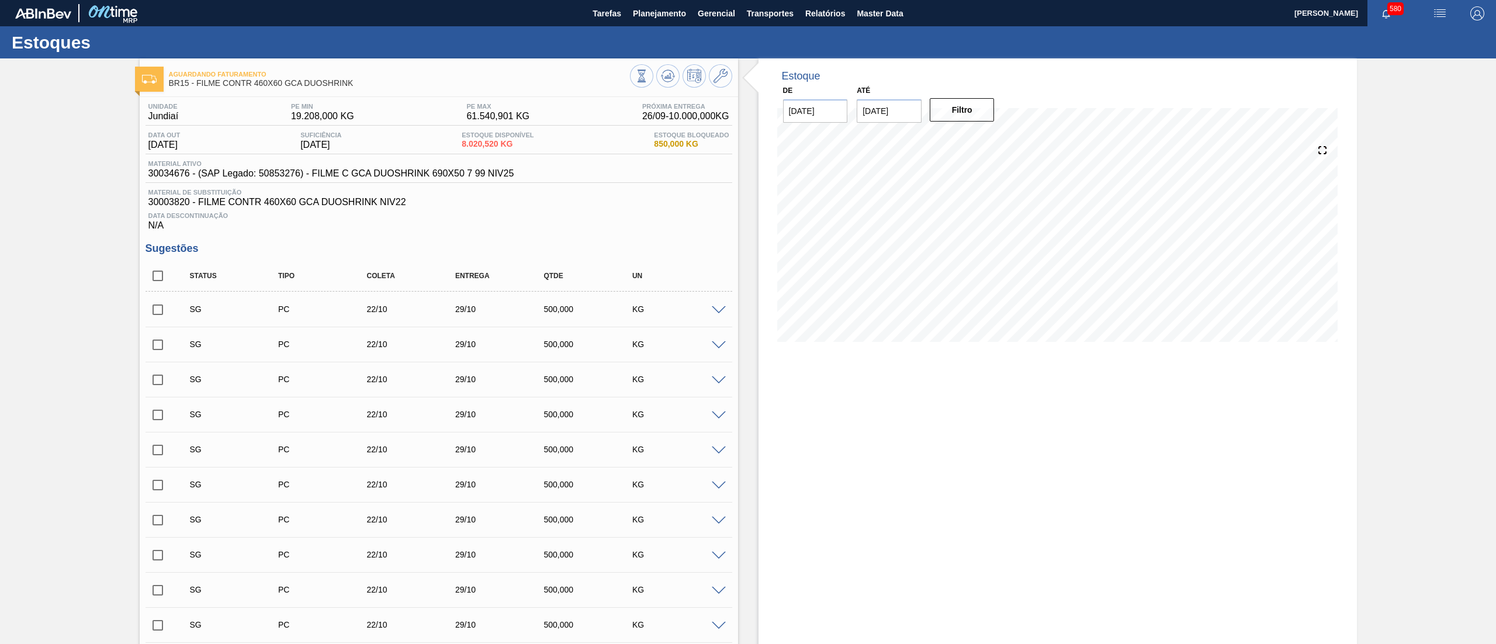
checkbox input "true"
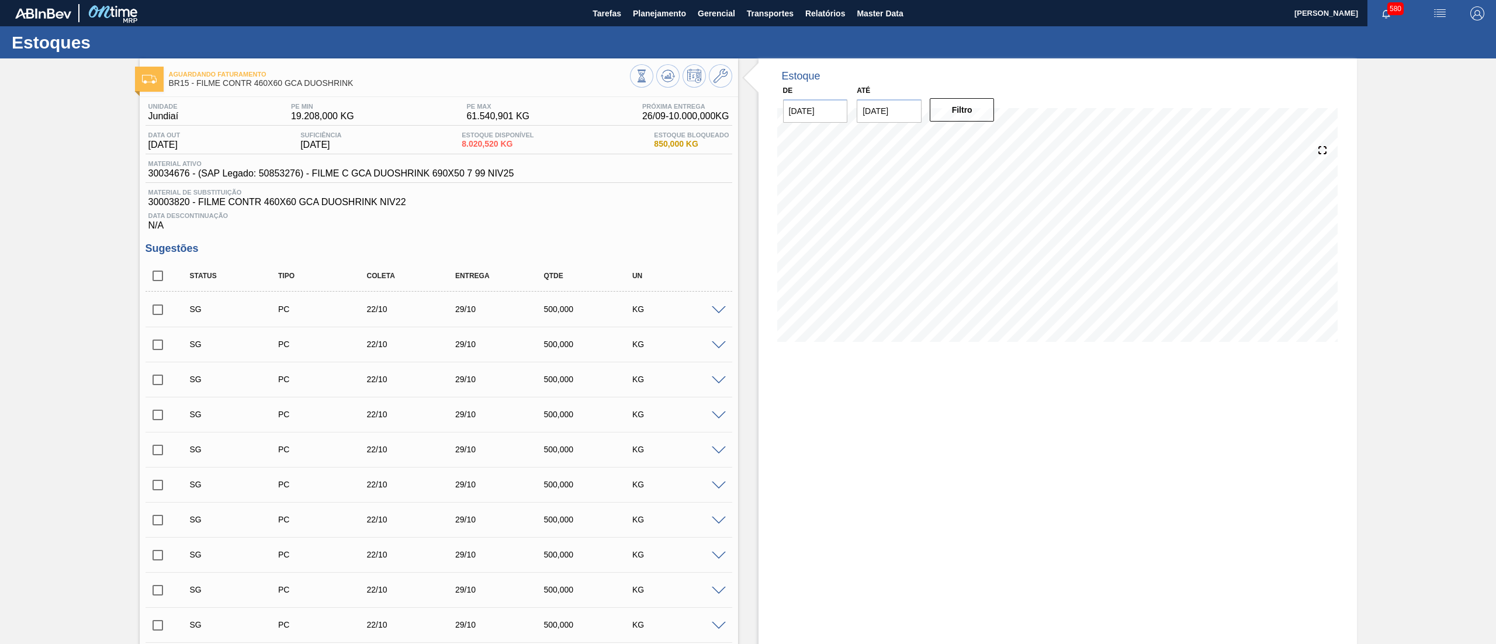
checkbox input "true"
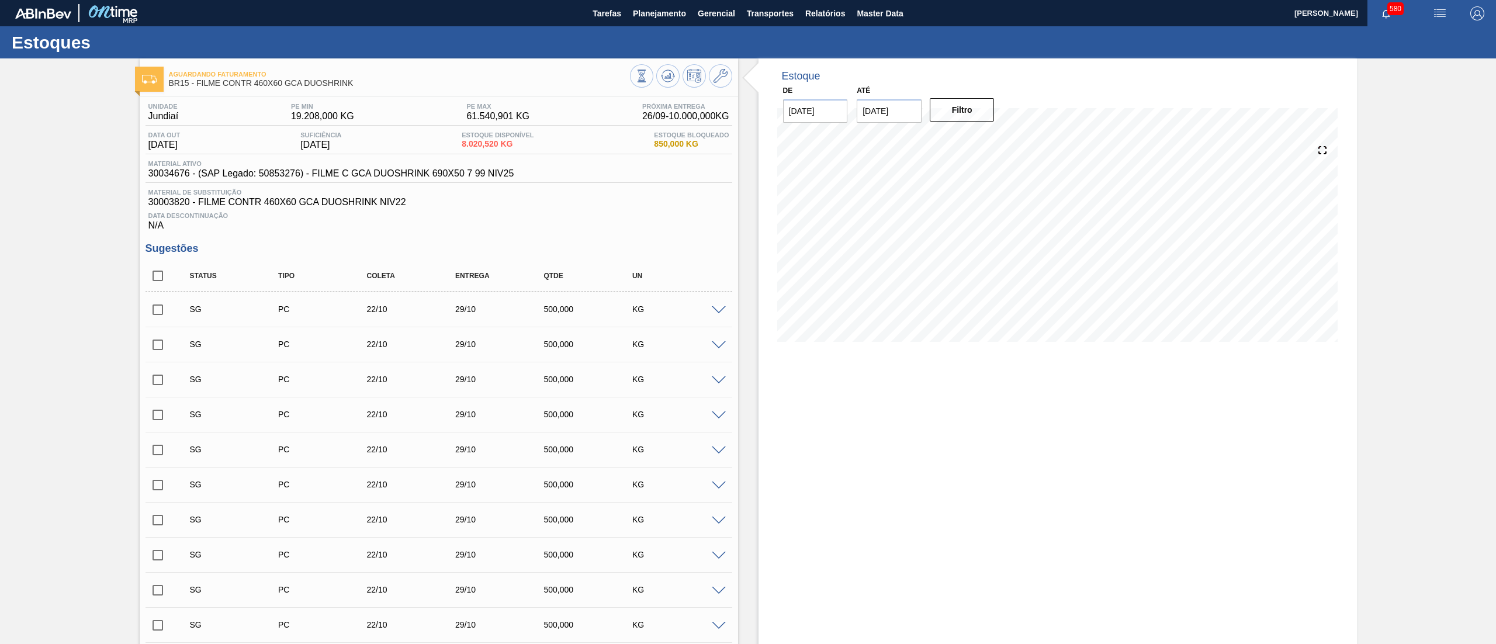
checkbox input "true"
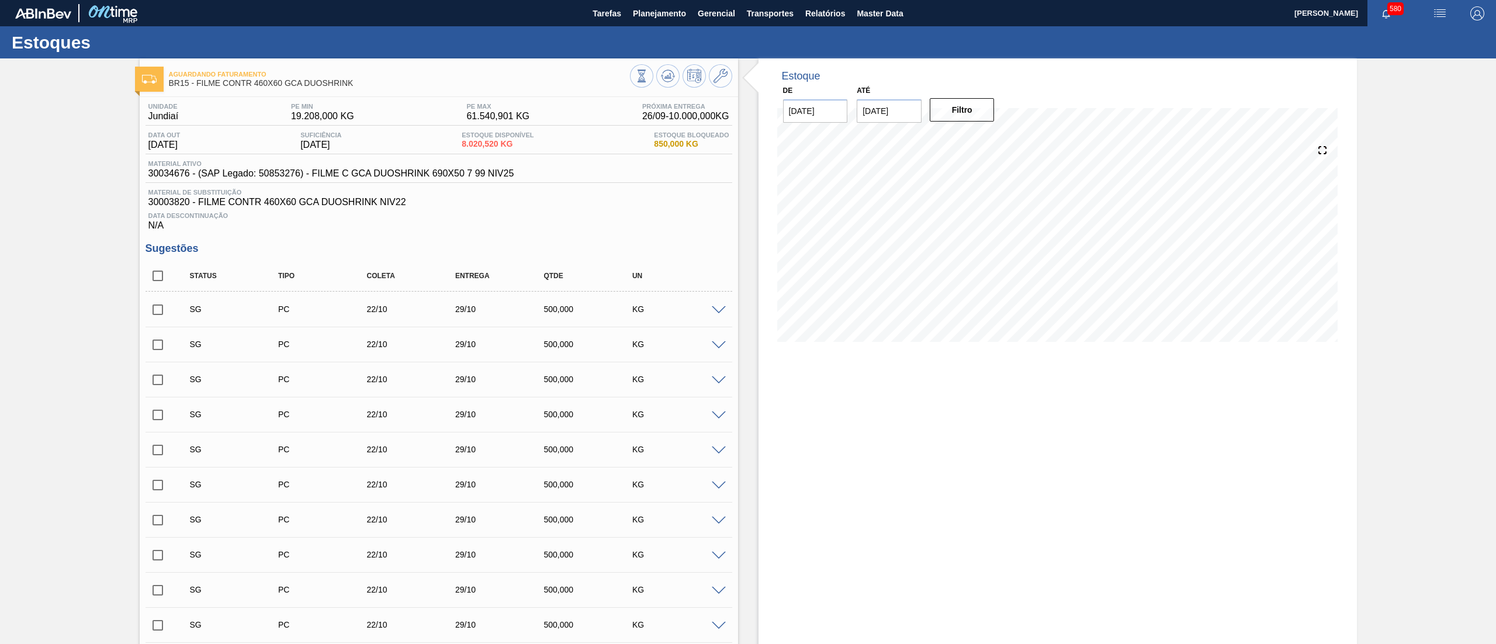
checkbox input "true"
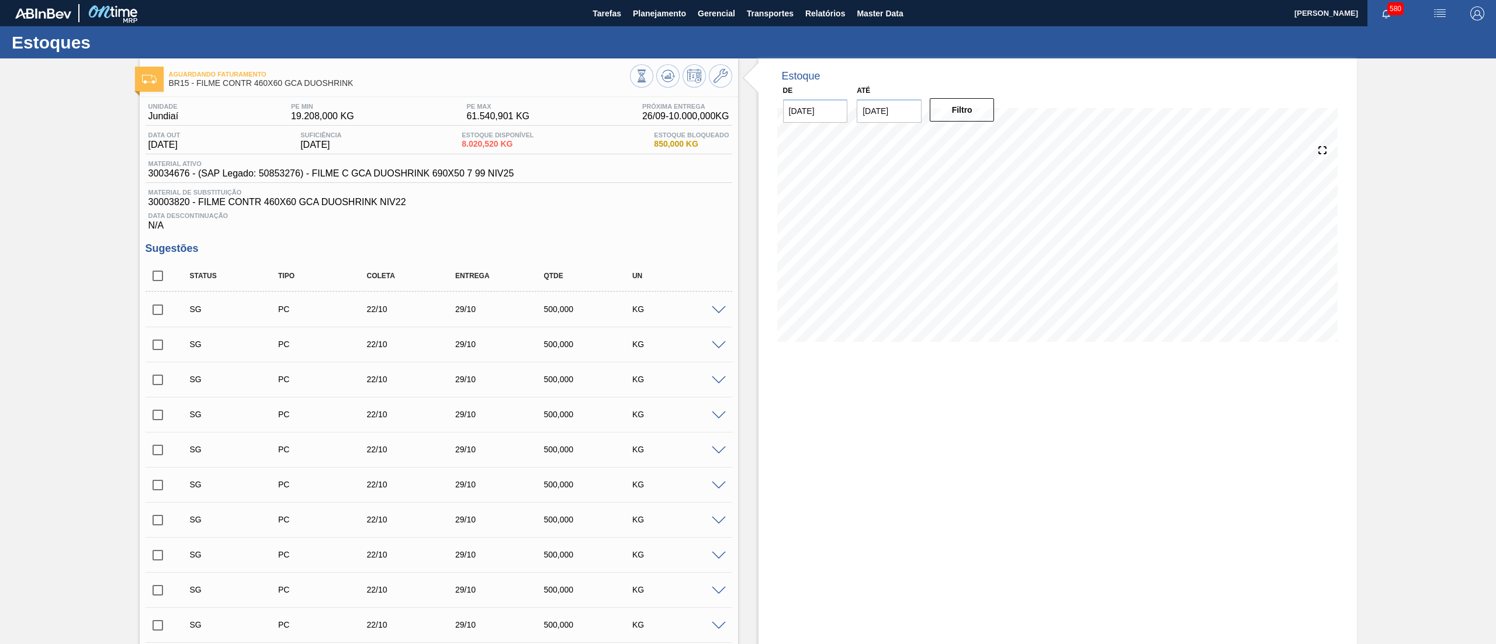
checkbox input "true"
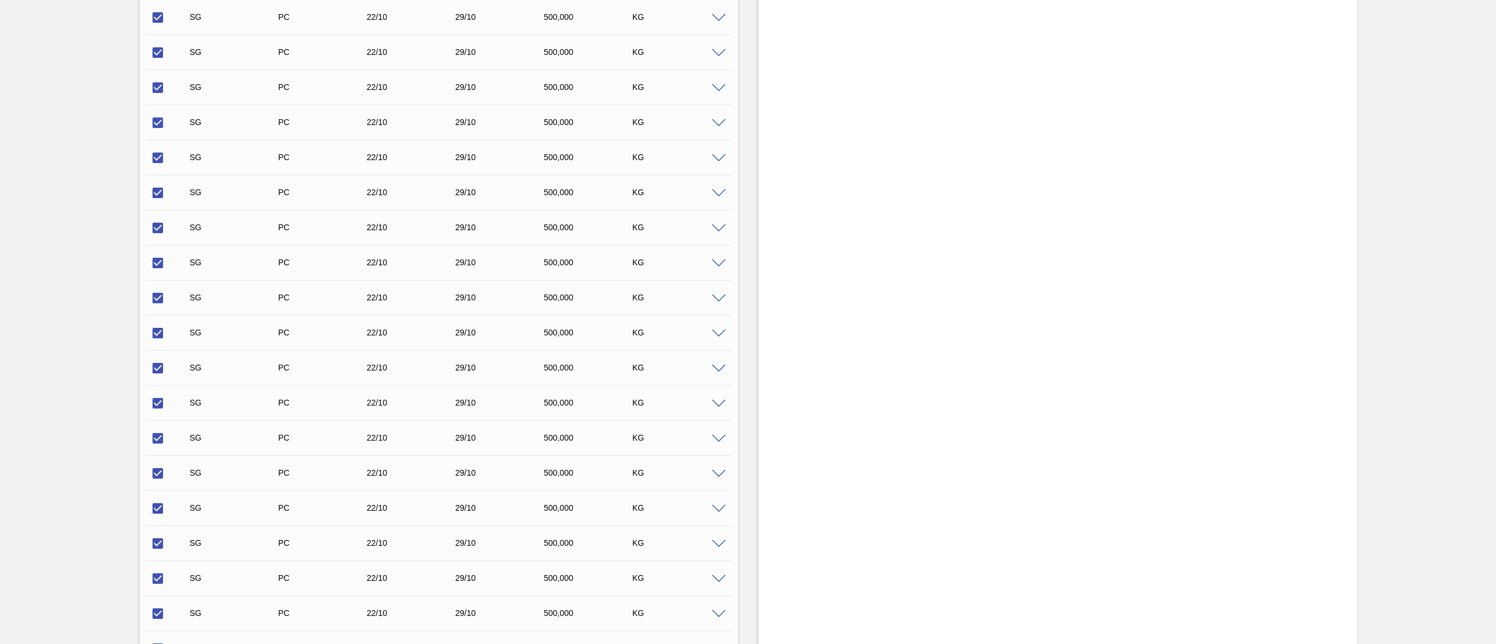
scroll to position [1883, 0]
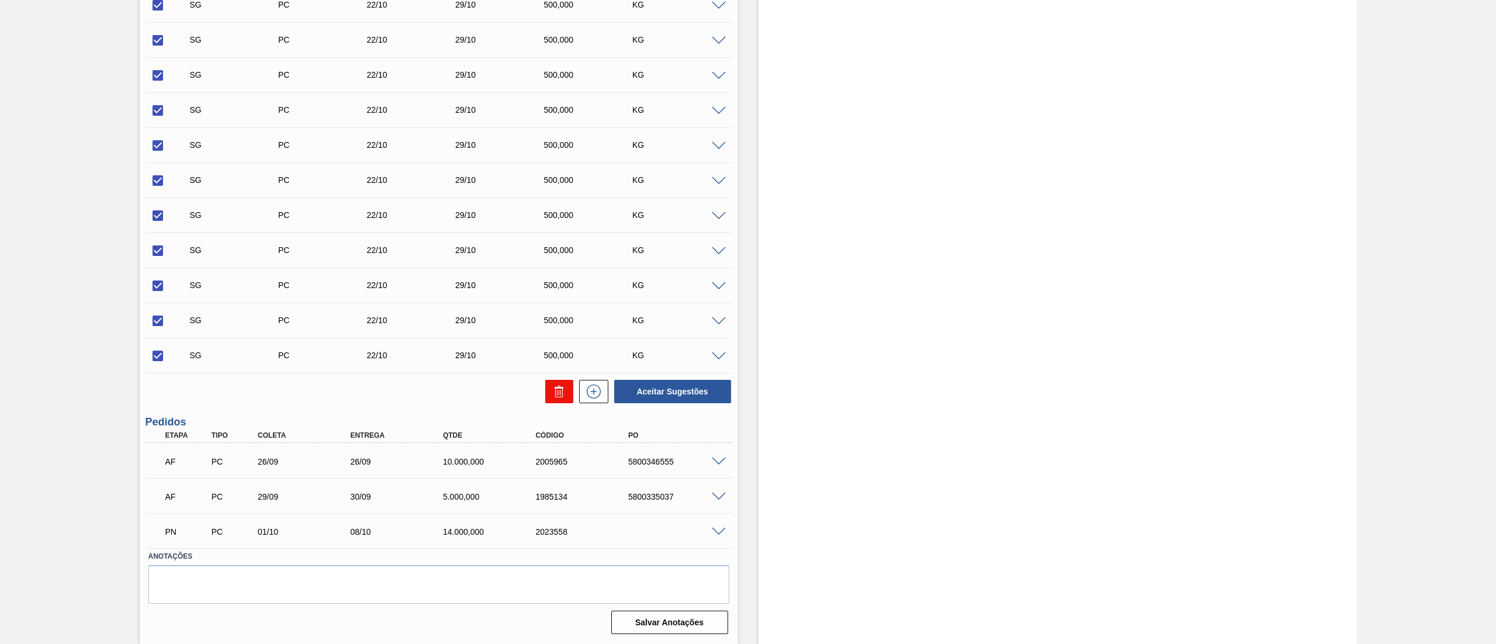
click at [562, 397] on icon at bounding box center [559, 392] width 14 height 14
checkbox input "false"
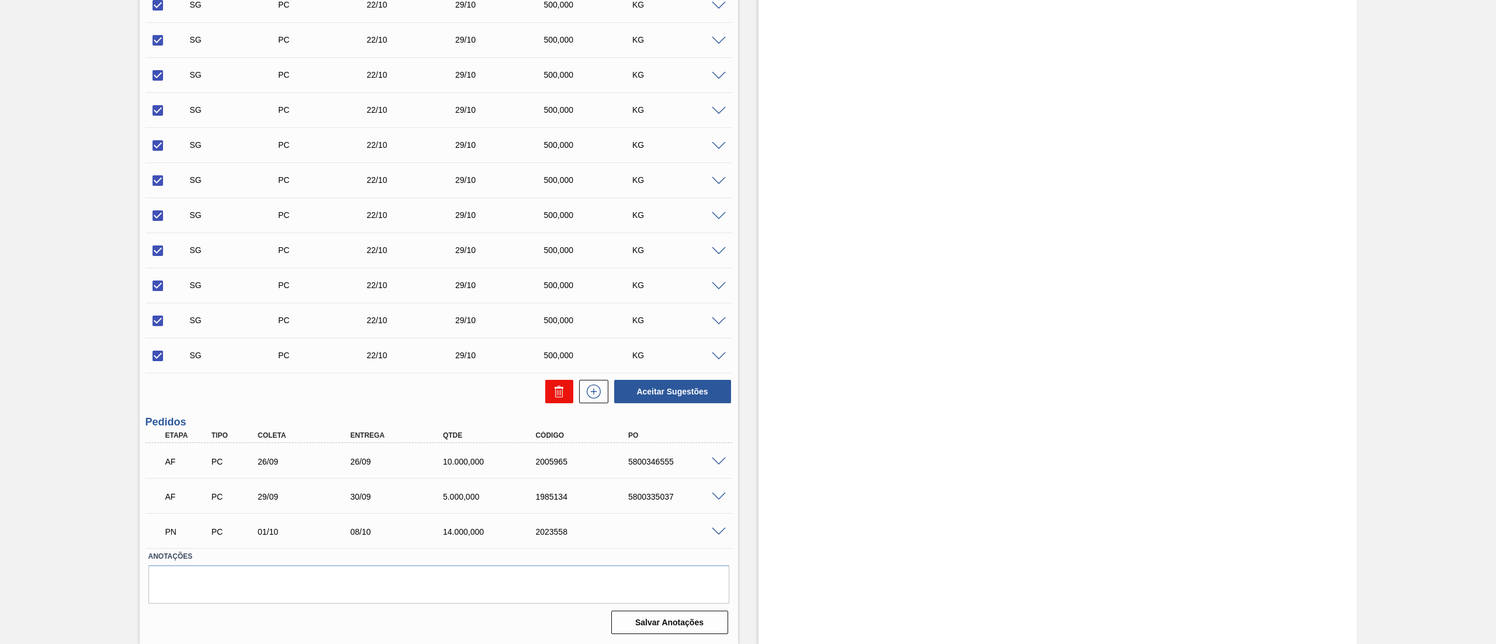
checkbox input "false"
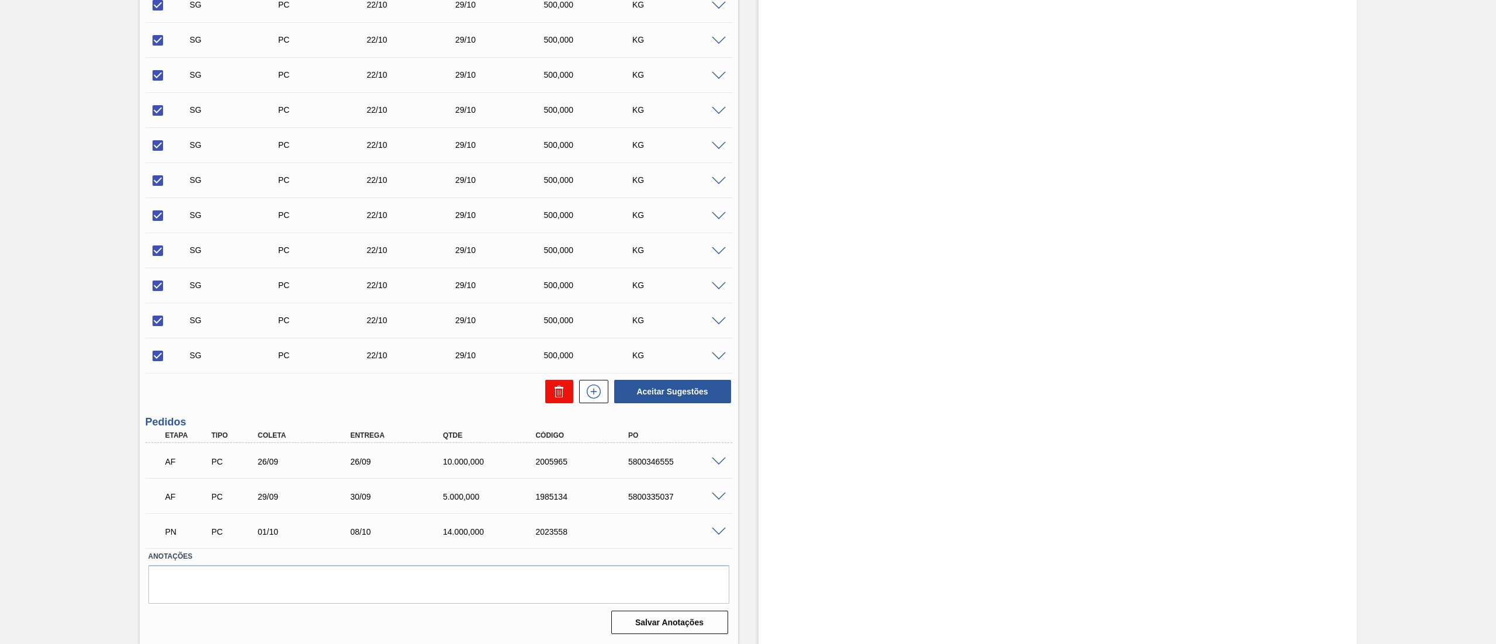
checkbox input "false"
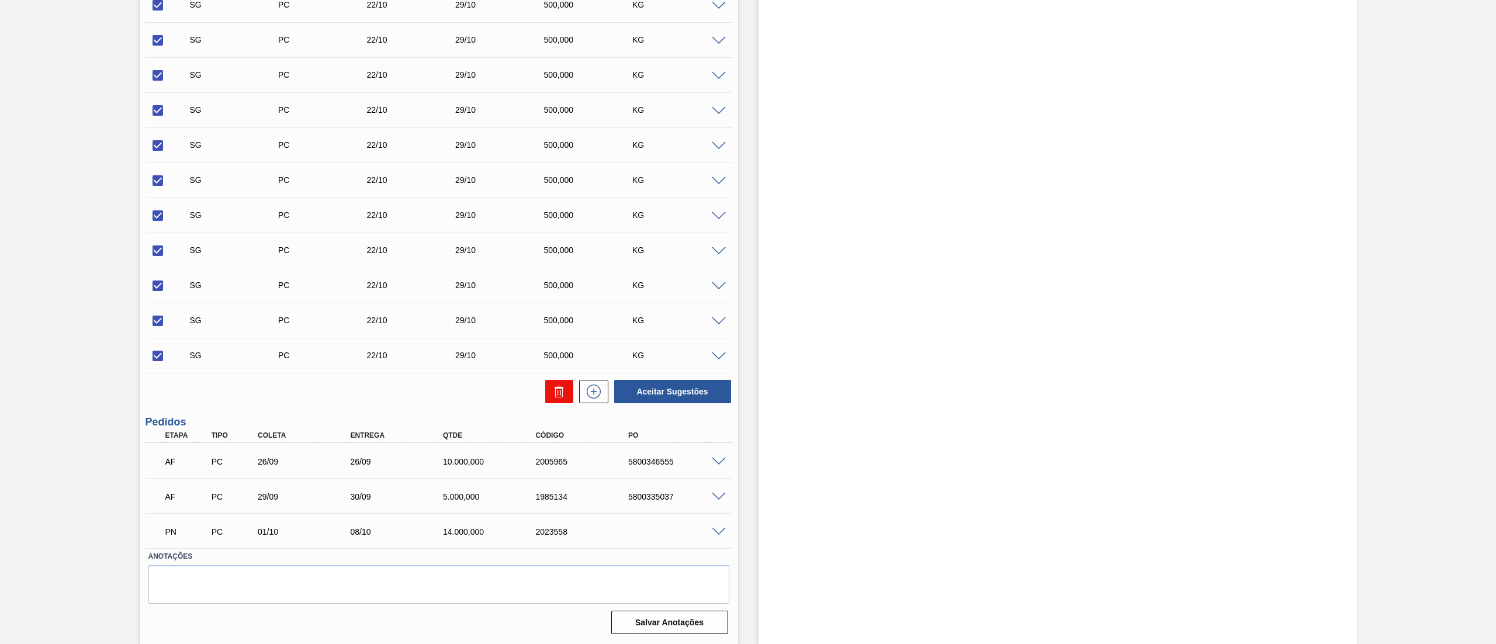
checkbox input "false"
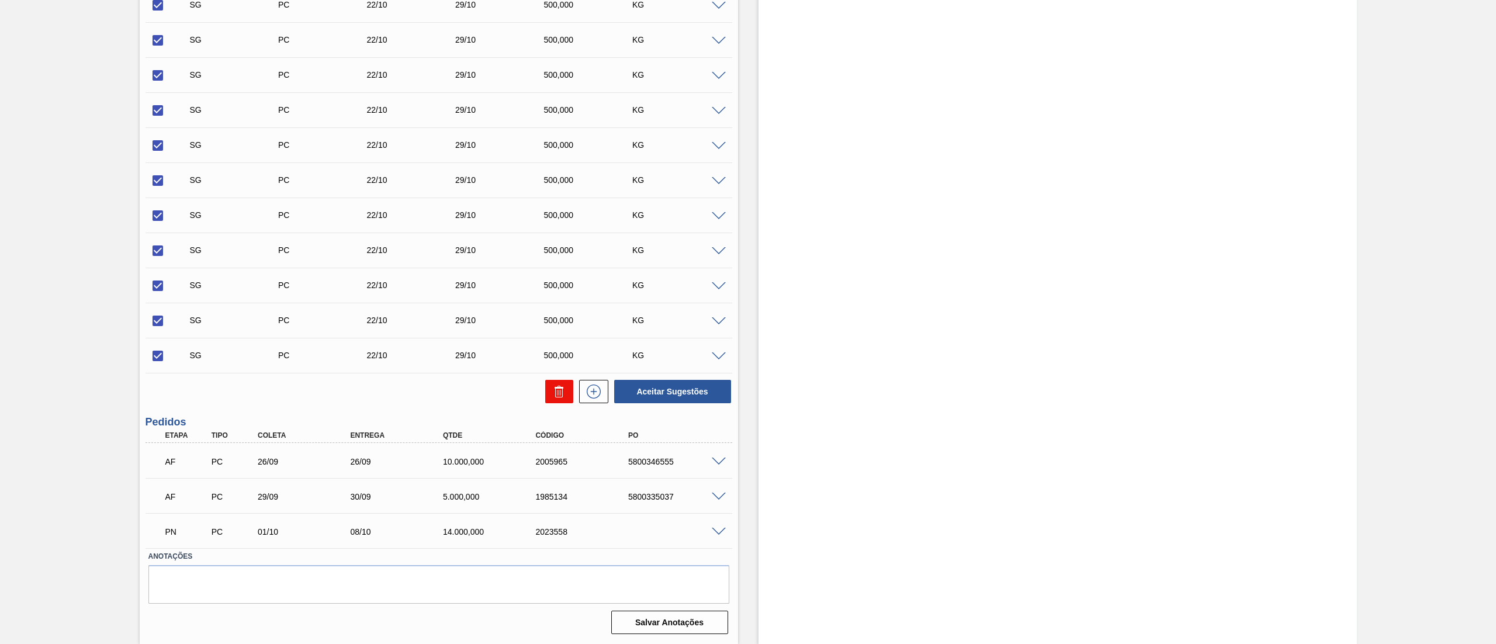
checkbox input "false"
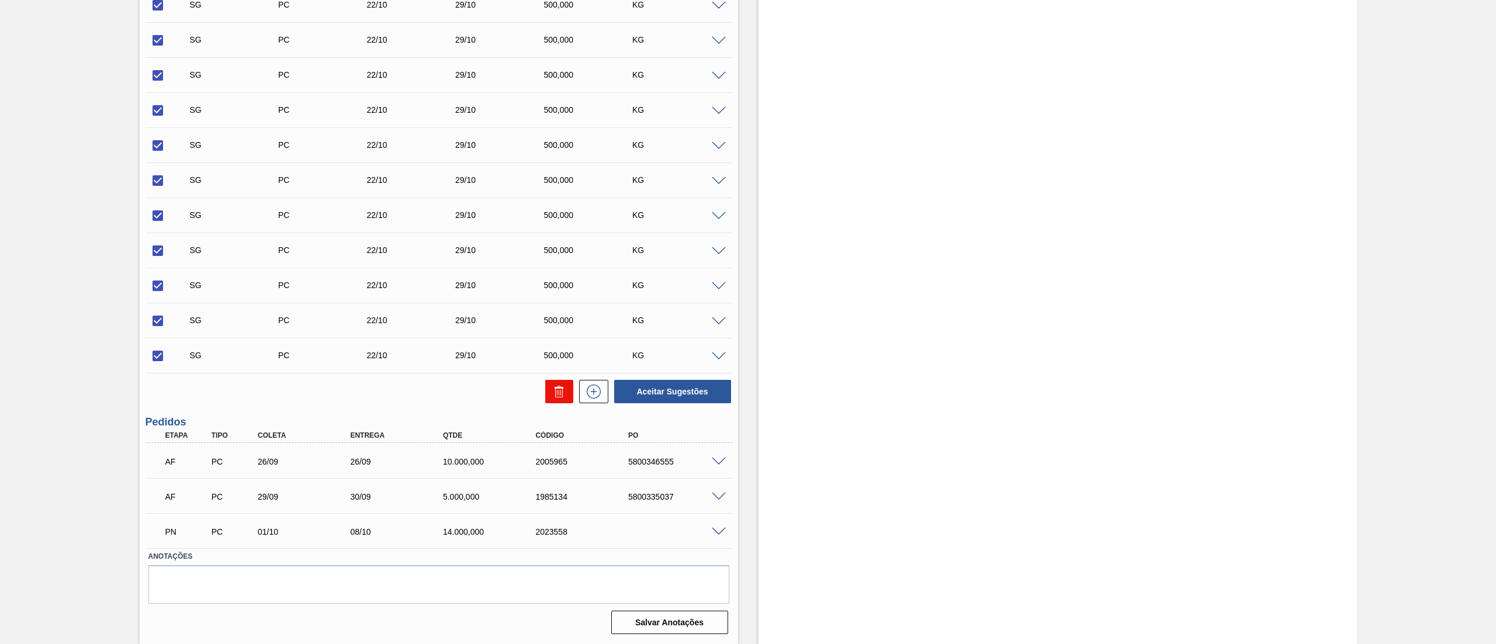
checkbox input "false"
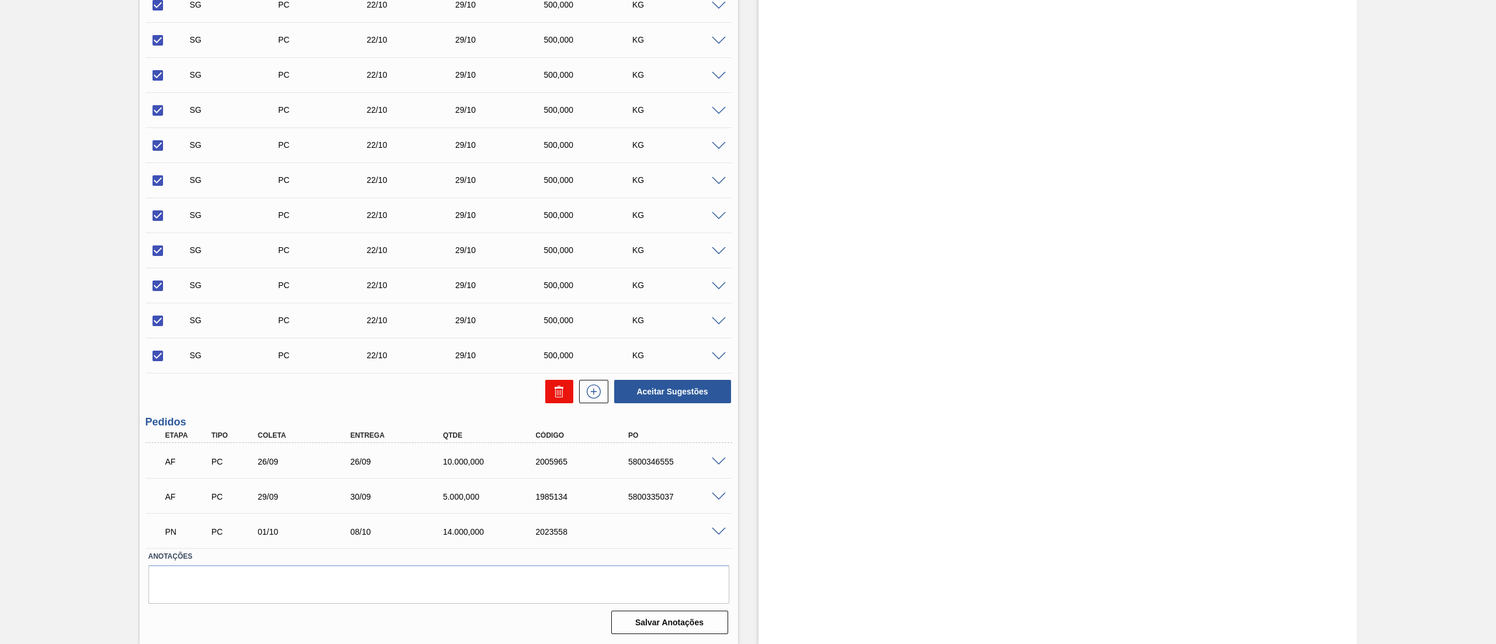
checkbox input "false"
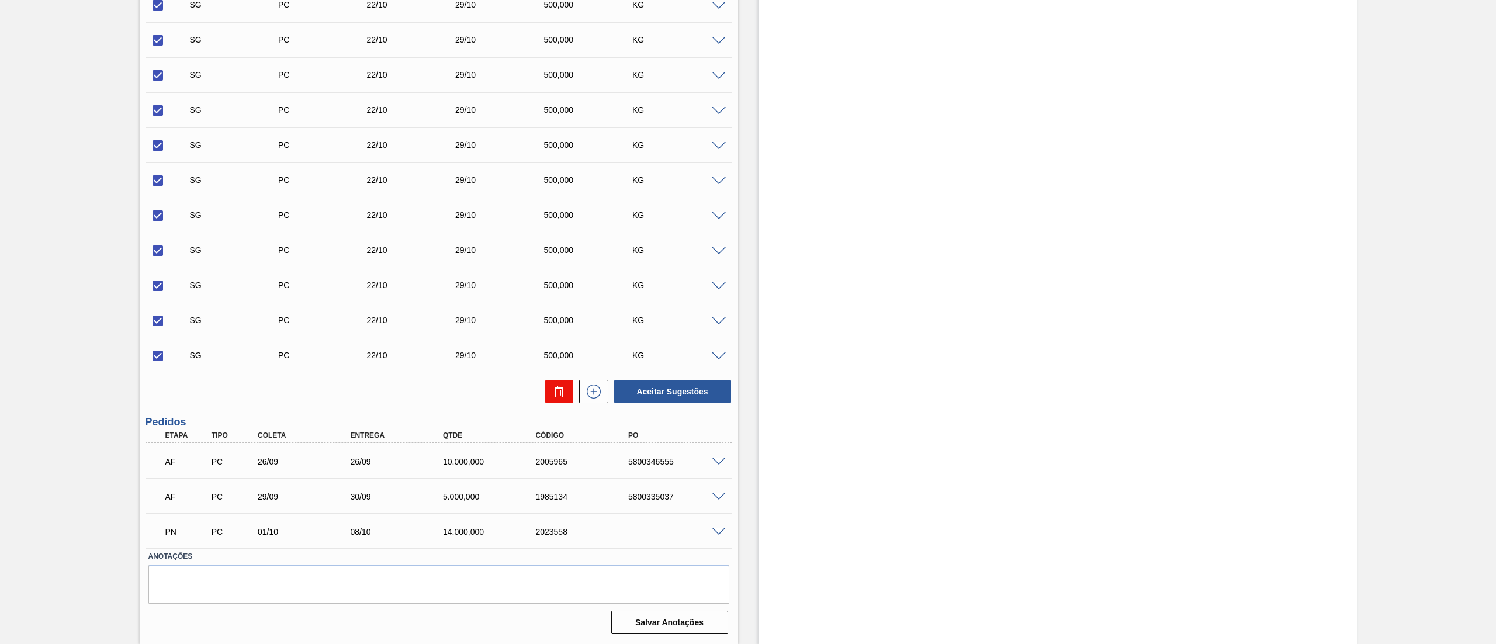
checkbox input "false"
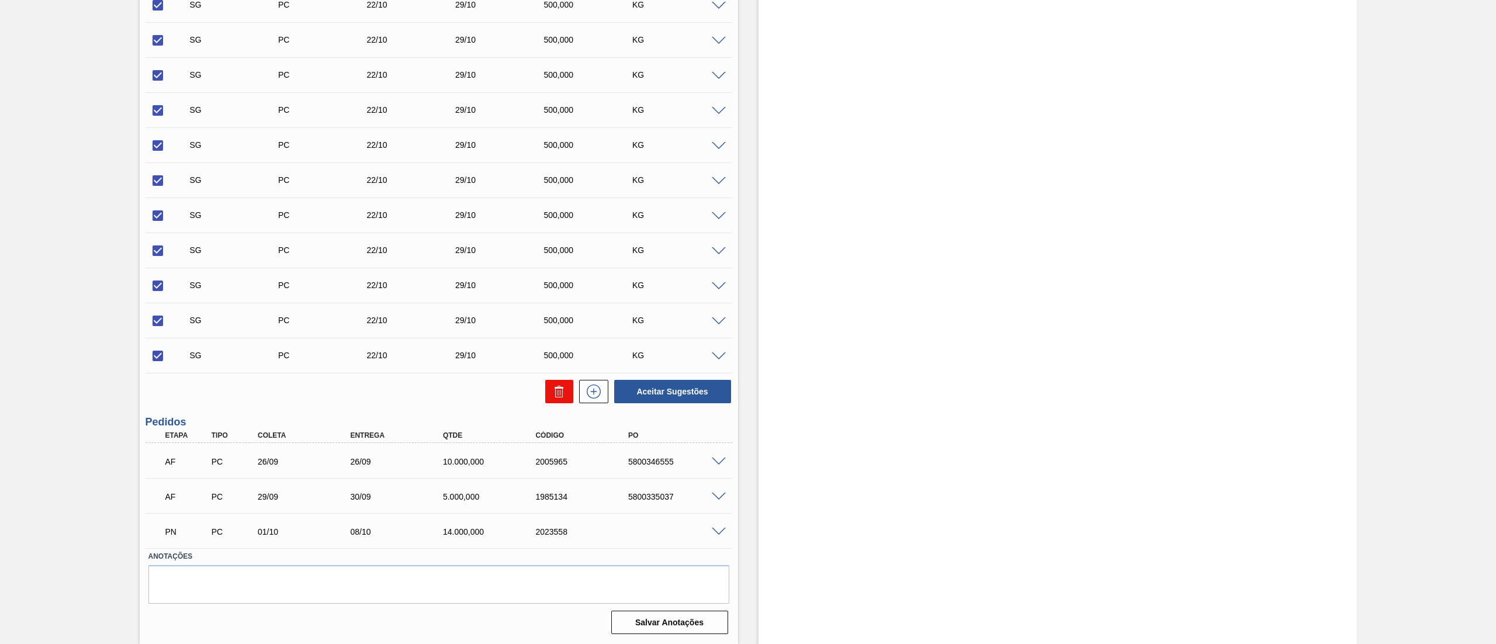
checkbox input "false"
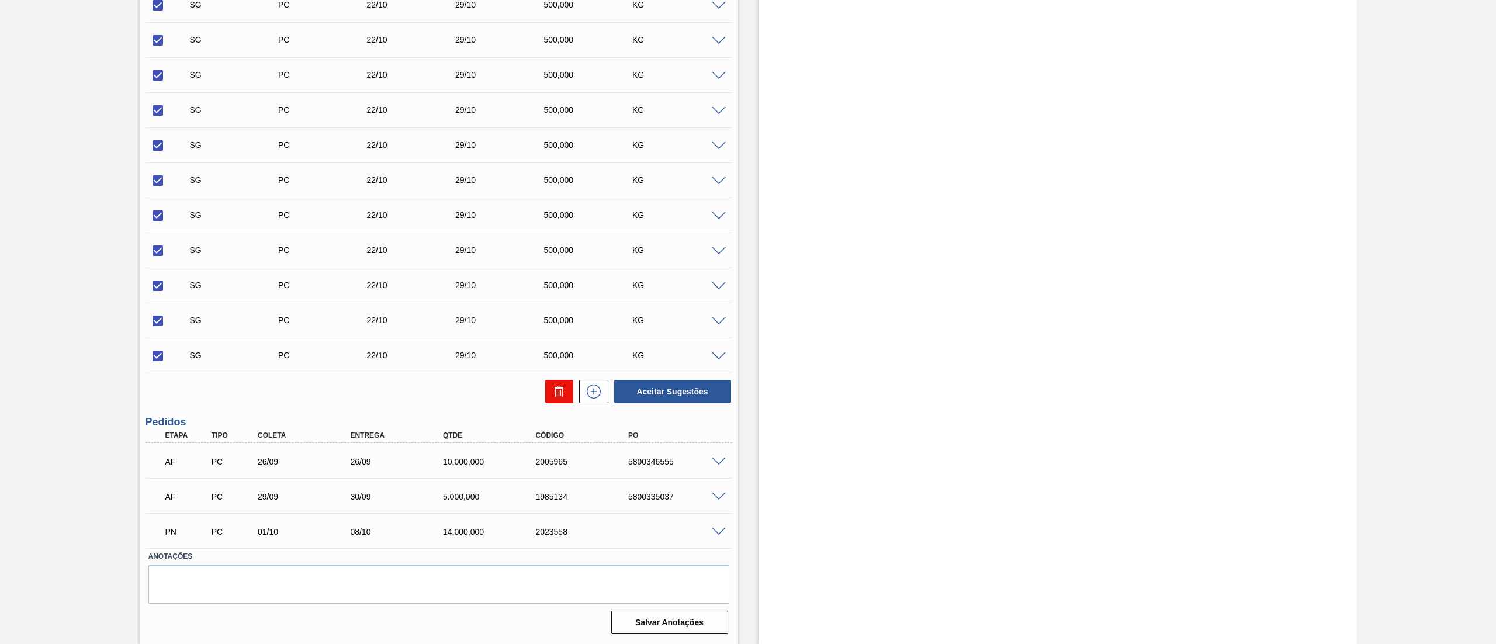
checkbox input "false"
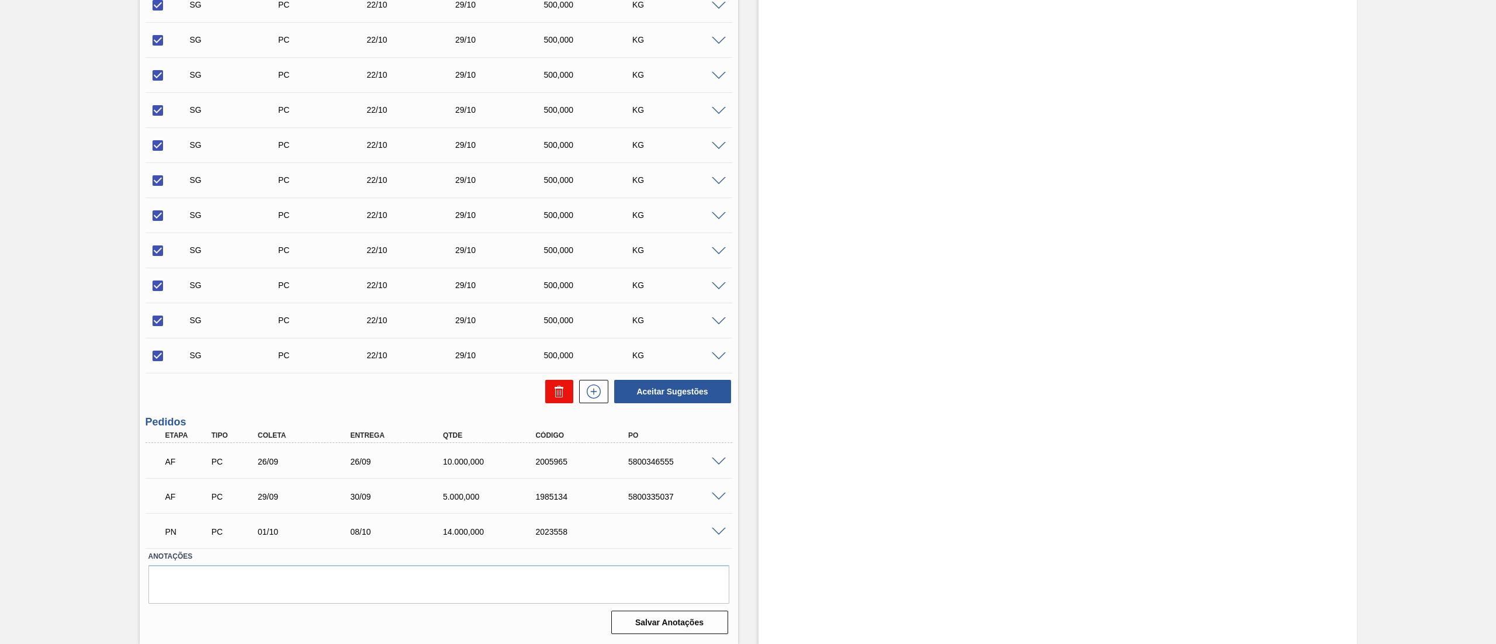
checkbox input "false"
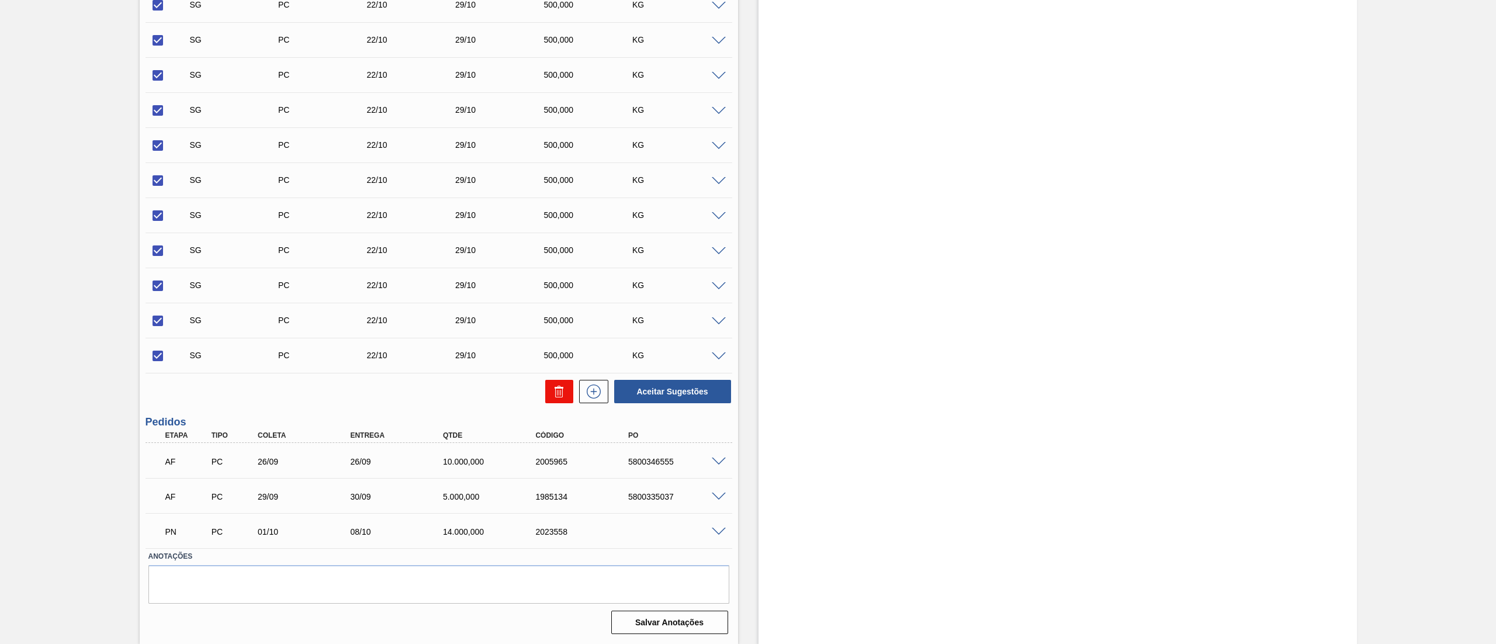
checkbox input "false"
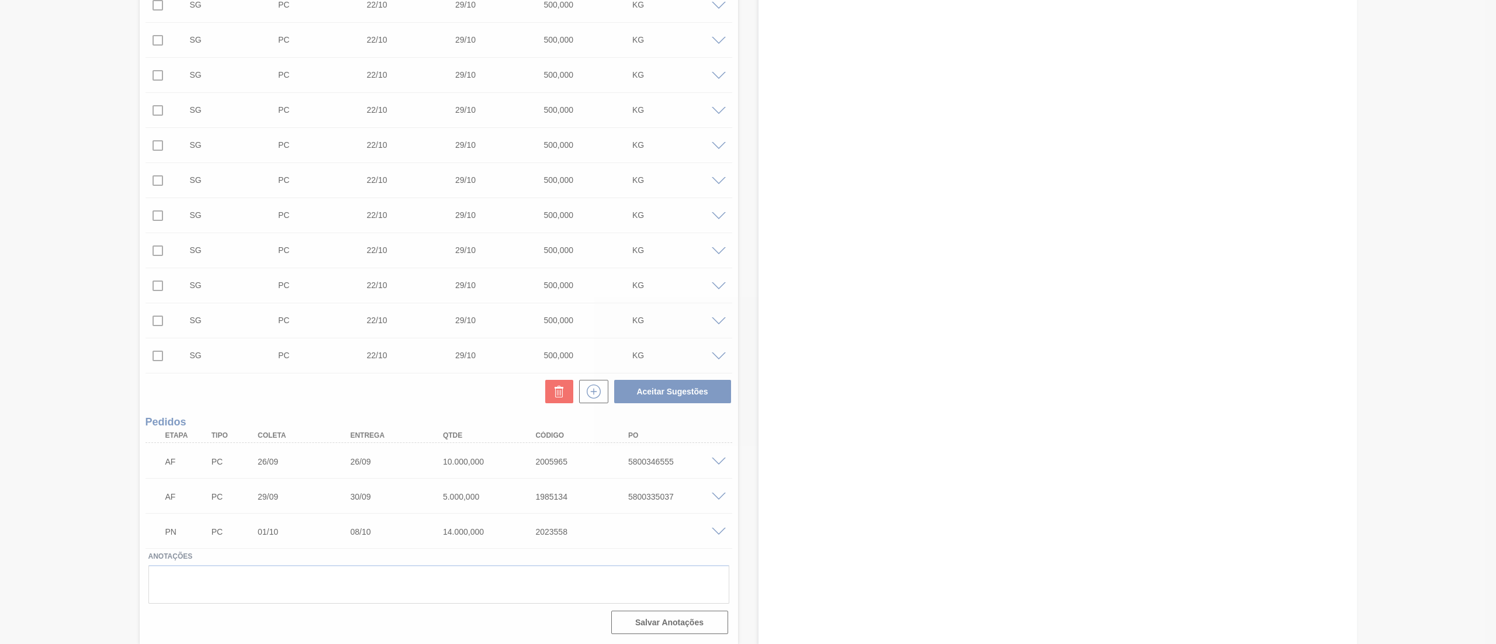
scroll to position [0, 0]
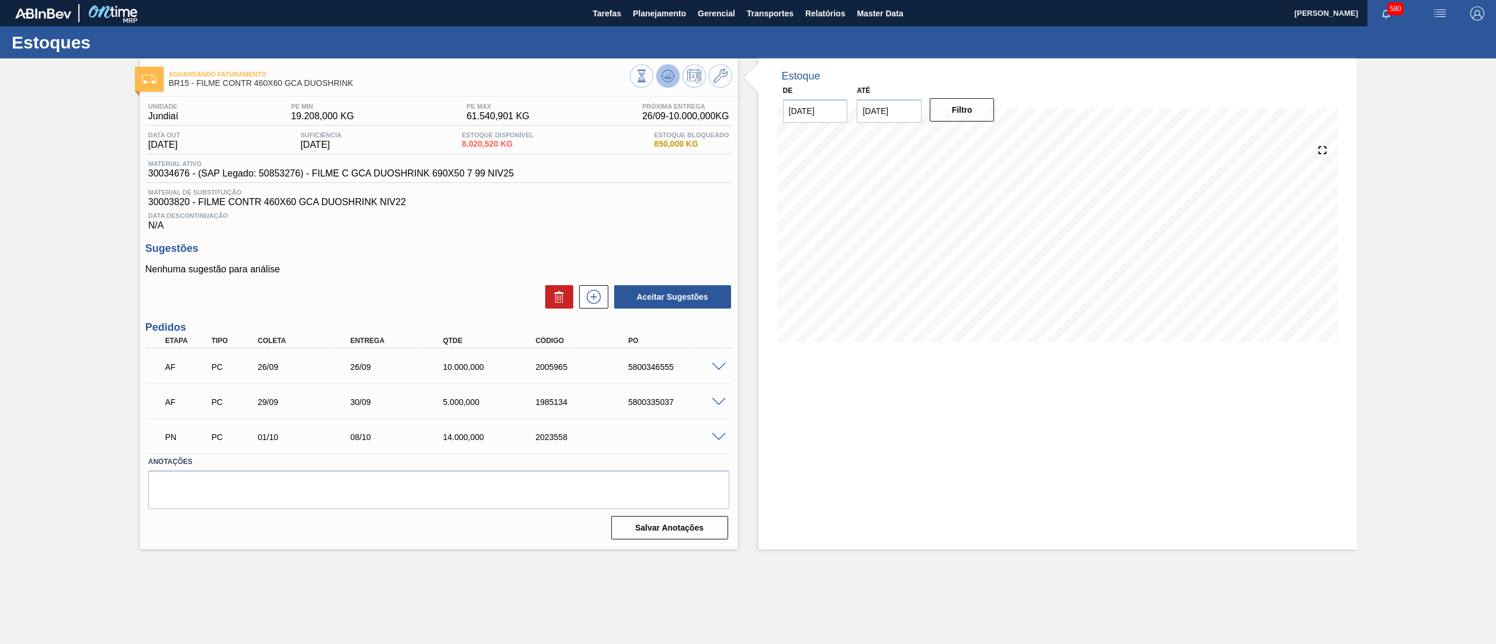
click at [674, 83] on span at bounding box center [668, 76] width 14 height 14
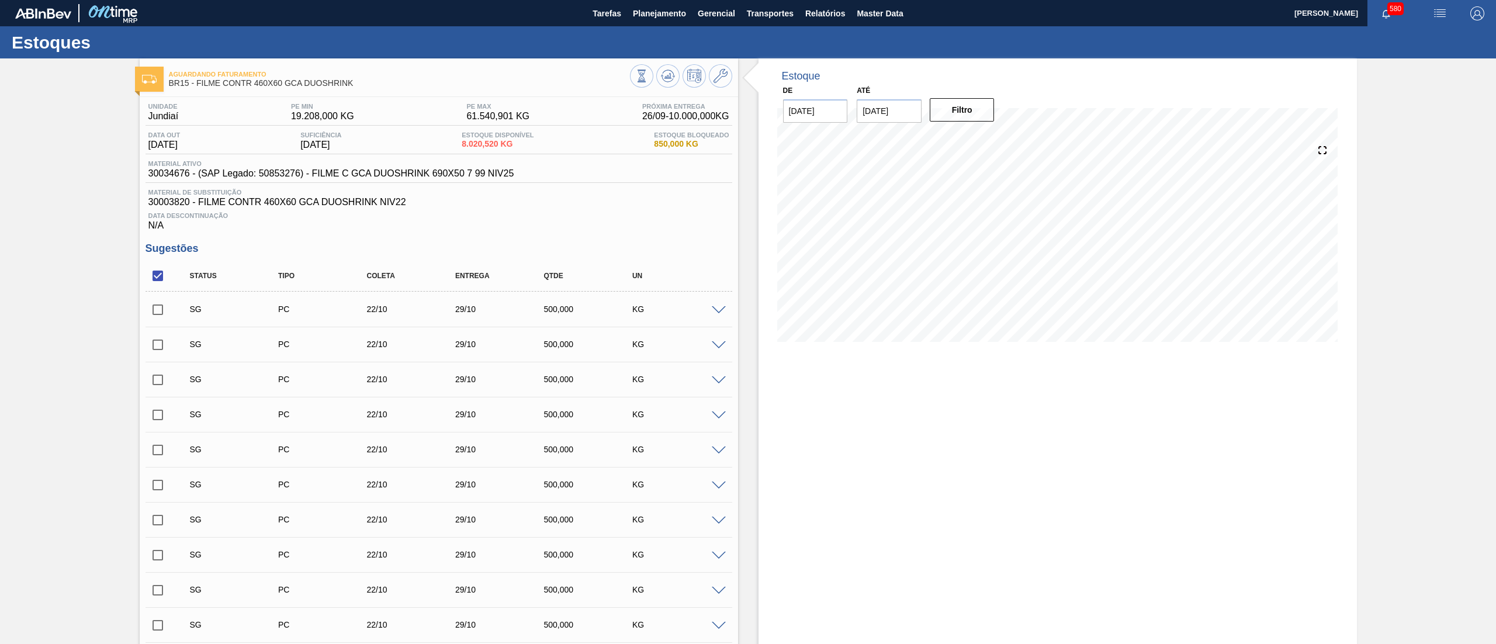
drag, startPoint x: 157, startPoint y: 271, endPoint x: 295, endPoint y: 355, distance: 162.1
click at [157, 271] on input "checkbox" at bounding box center [158, 276] width 25 height 25
click at [153, 276] on input "checkbox" at bounding box center [158, 276] width 25 height 25
checkbox input "true"
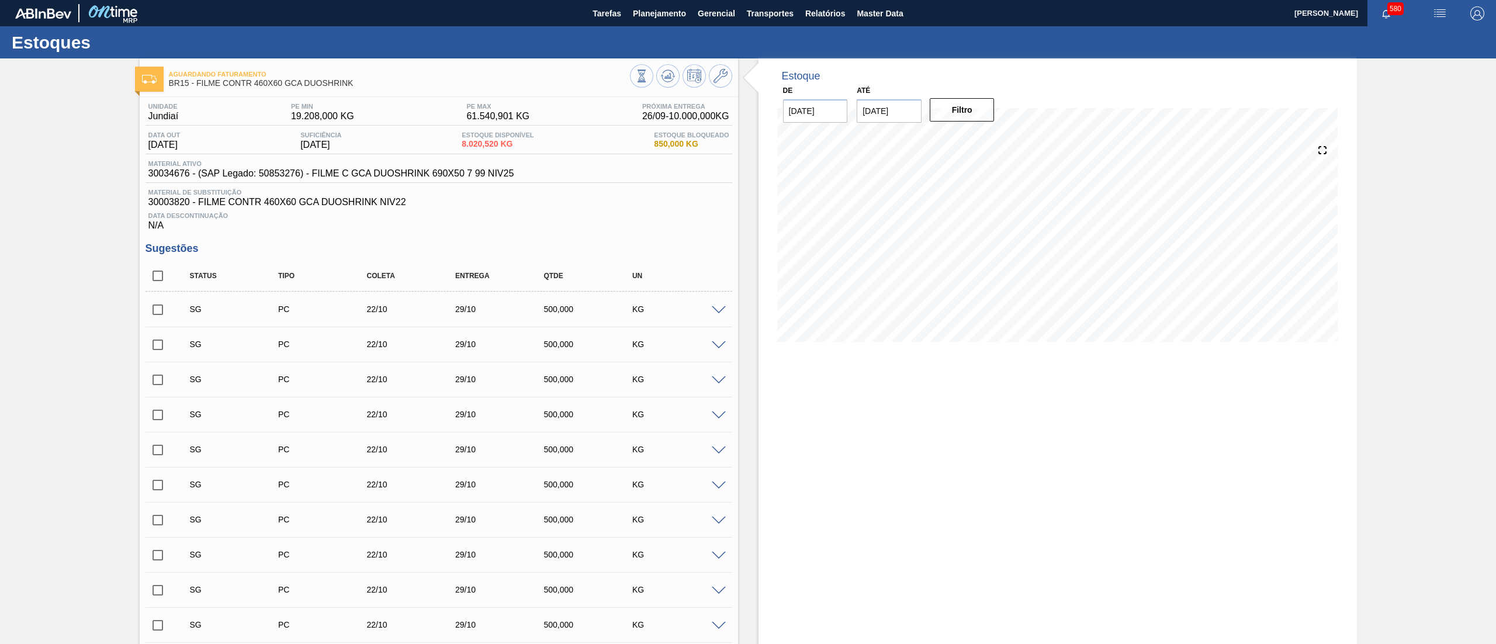
checkbox input "true"
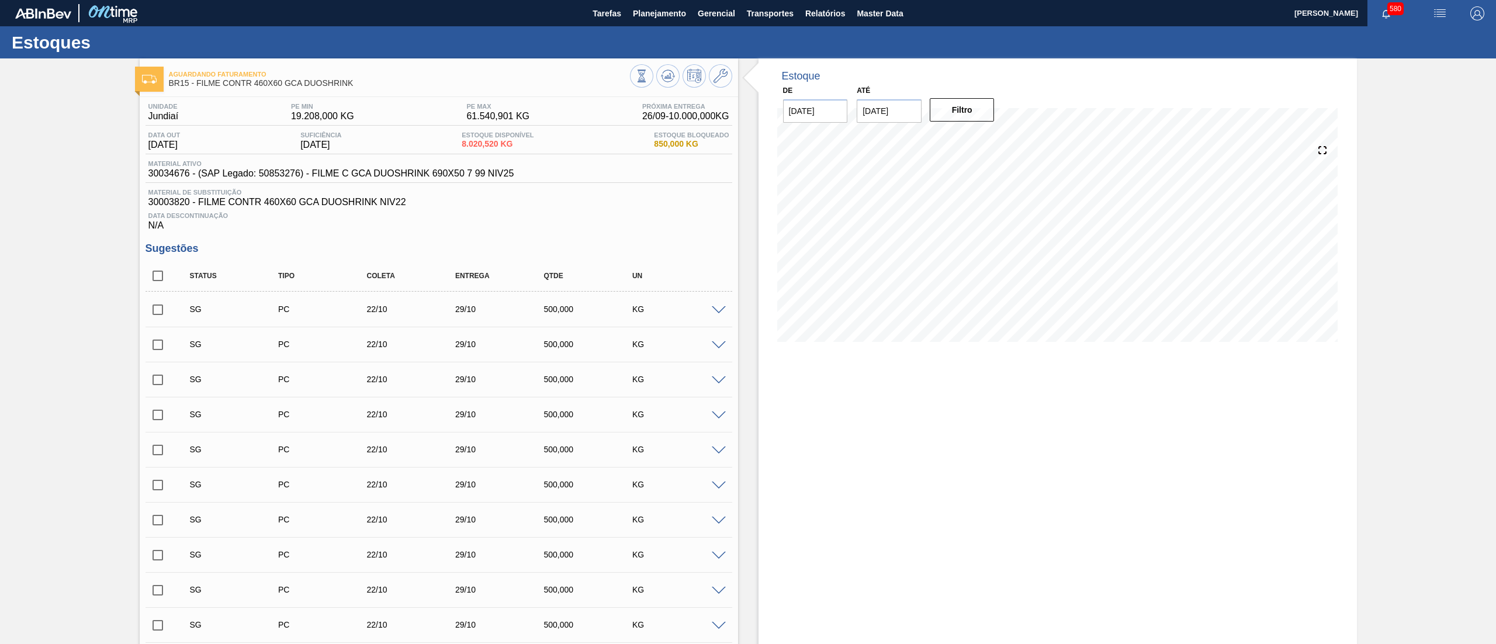
checkbox input "true"
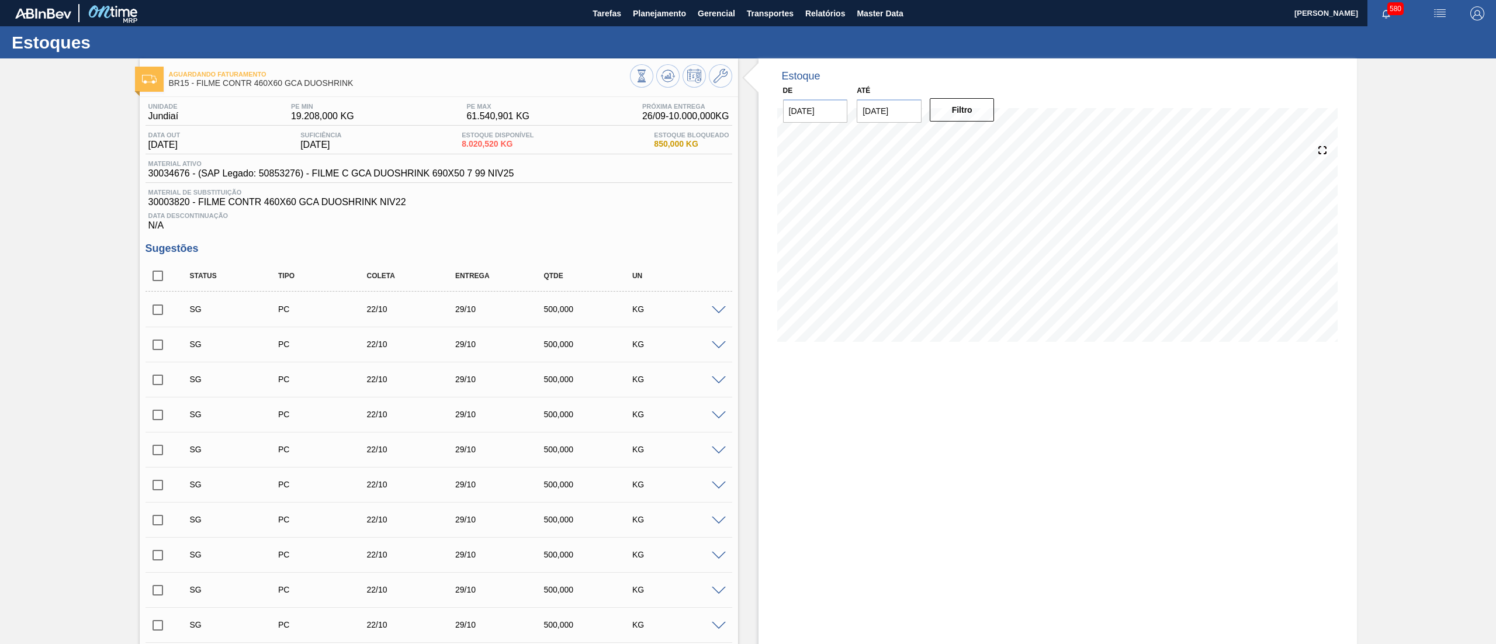
checkbox input "true"
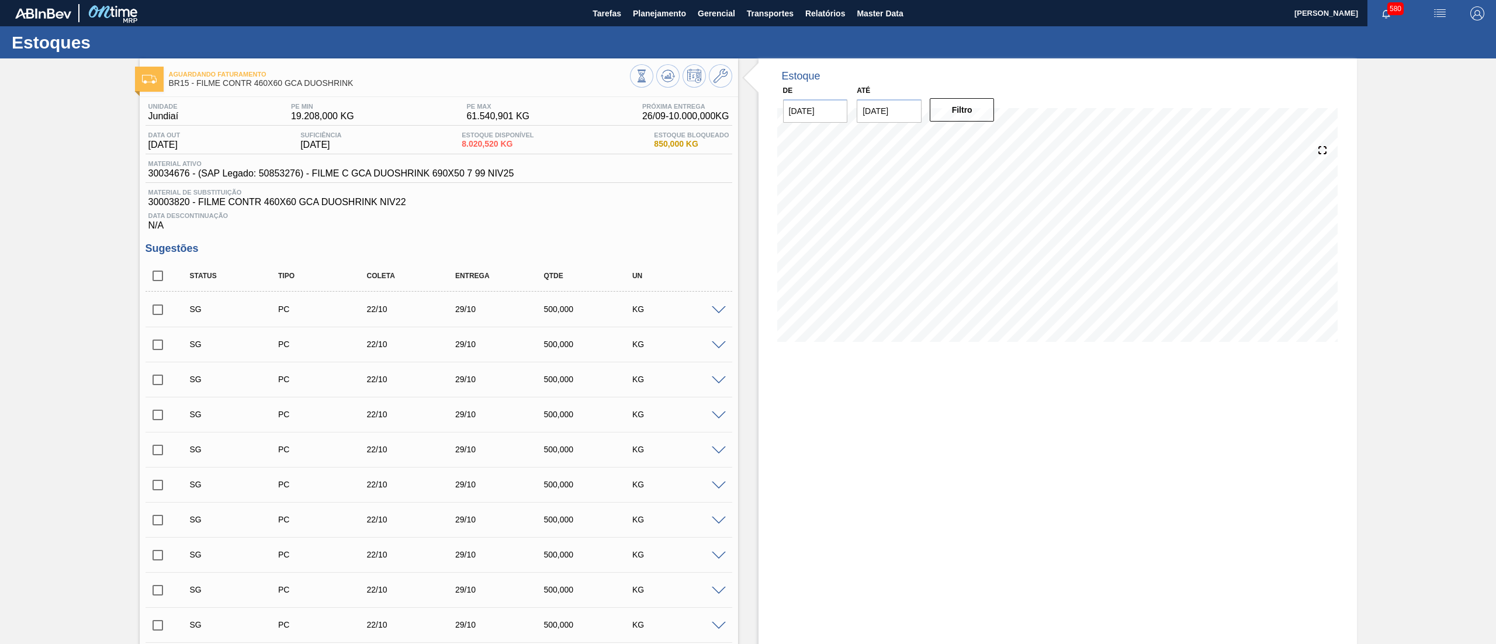
checkbox input "true"
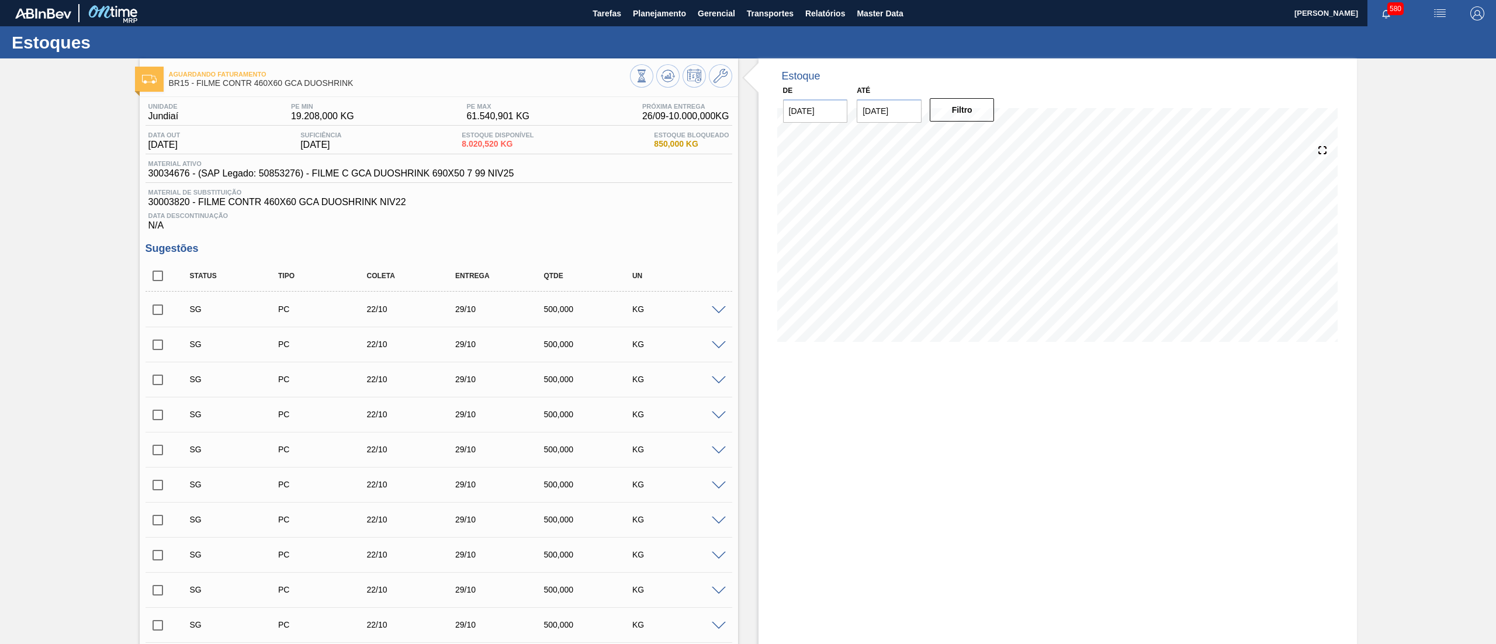
checkbox input "true"
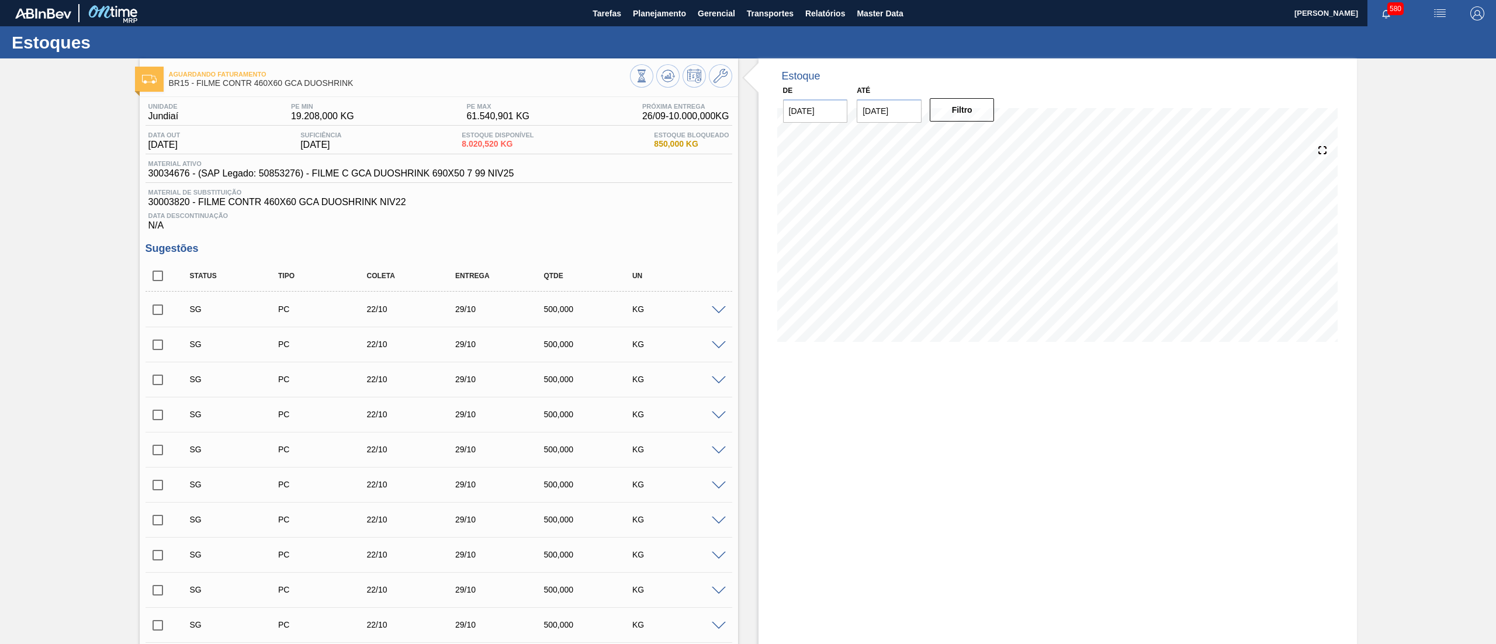
checkbox input "true"
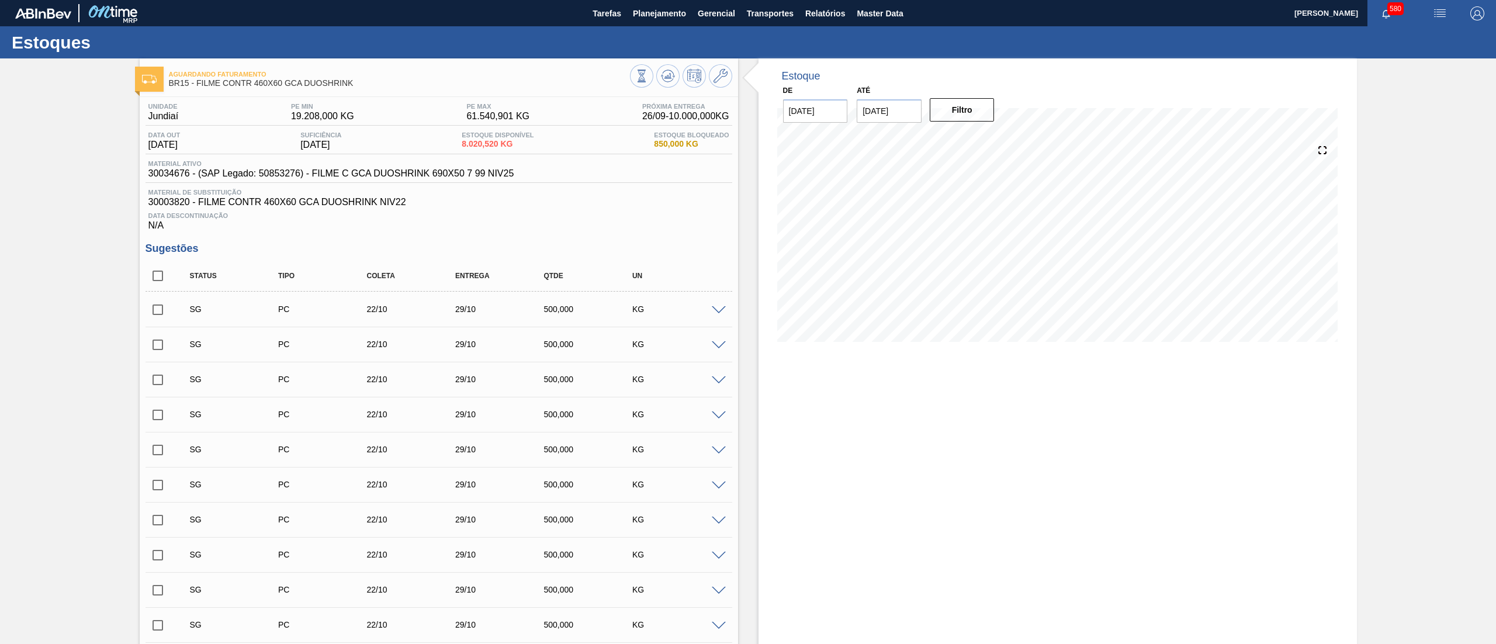
checkbox input "true"
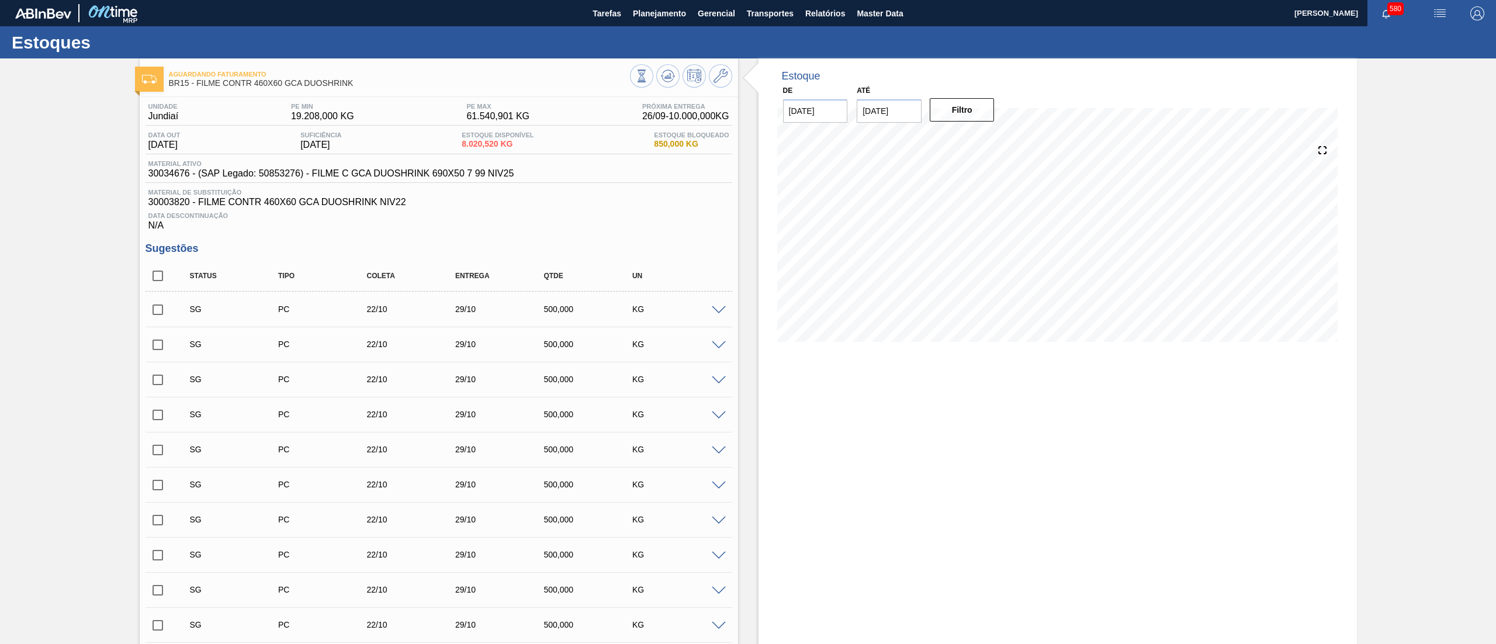
checkbox input "true"
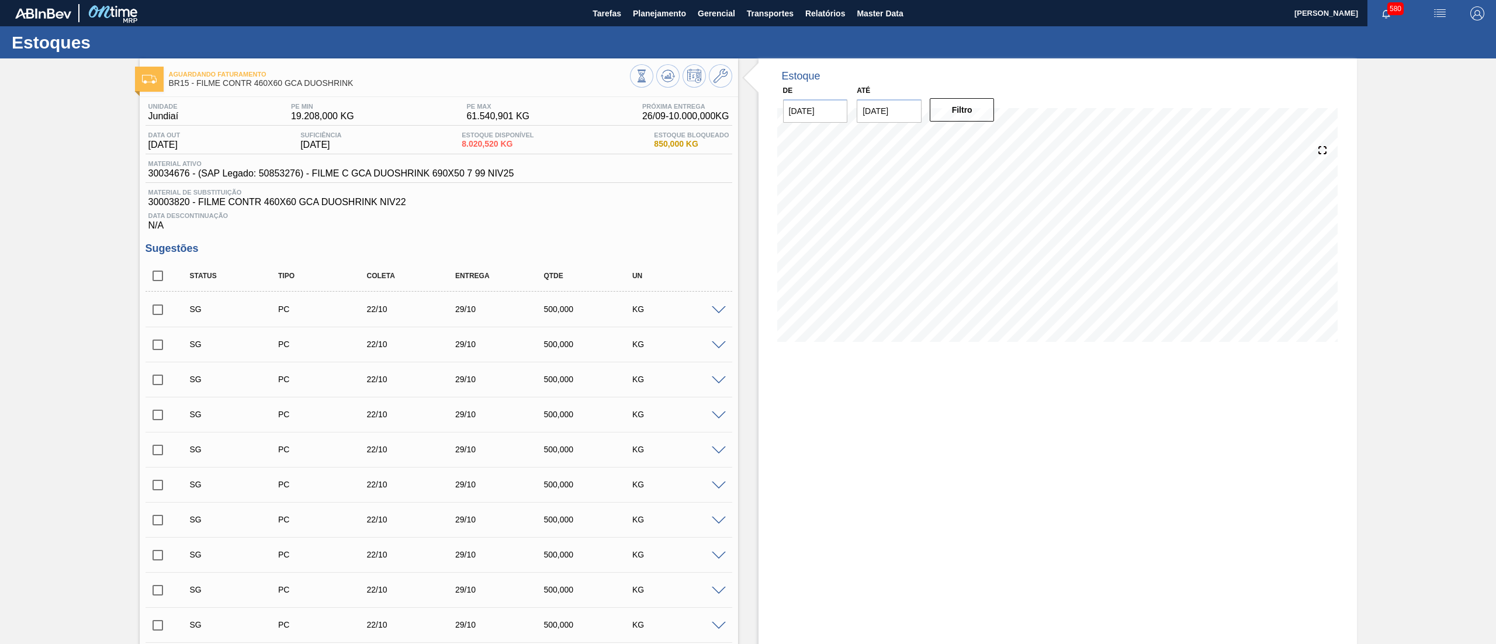
checkbox input "true"
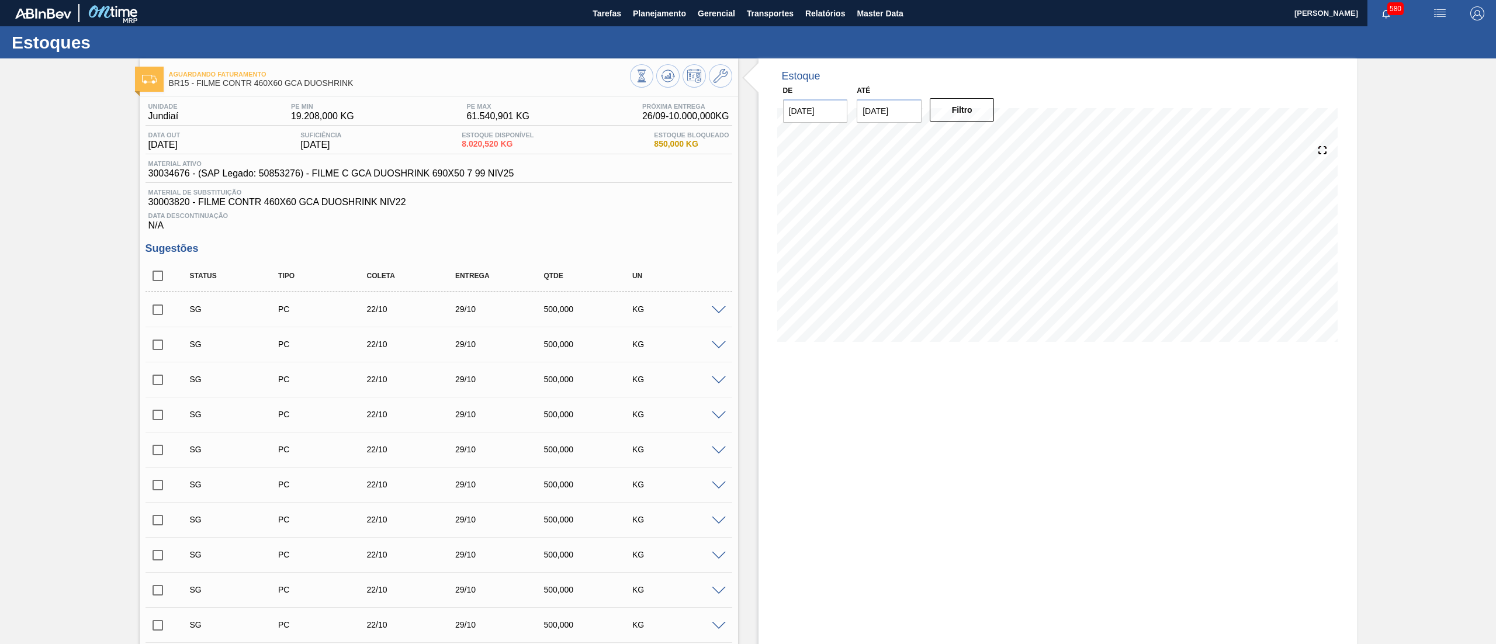
checkbox input "true"
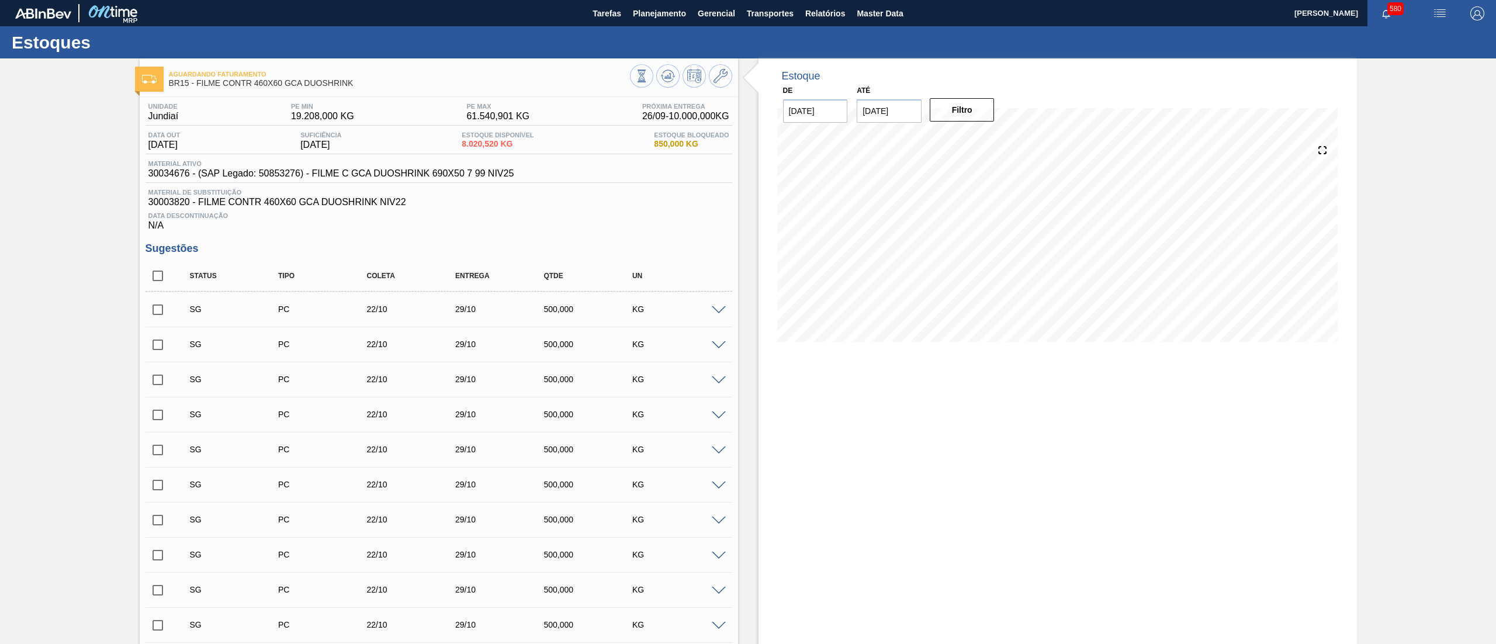
checkbox input "true"
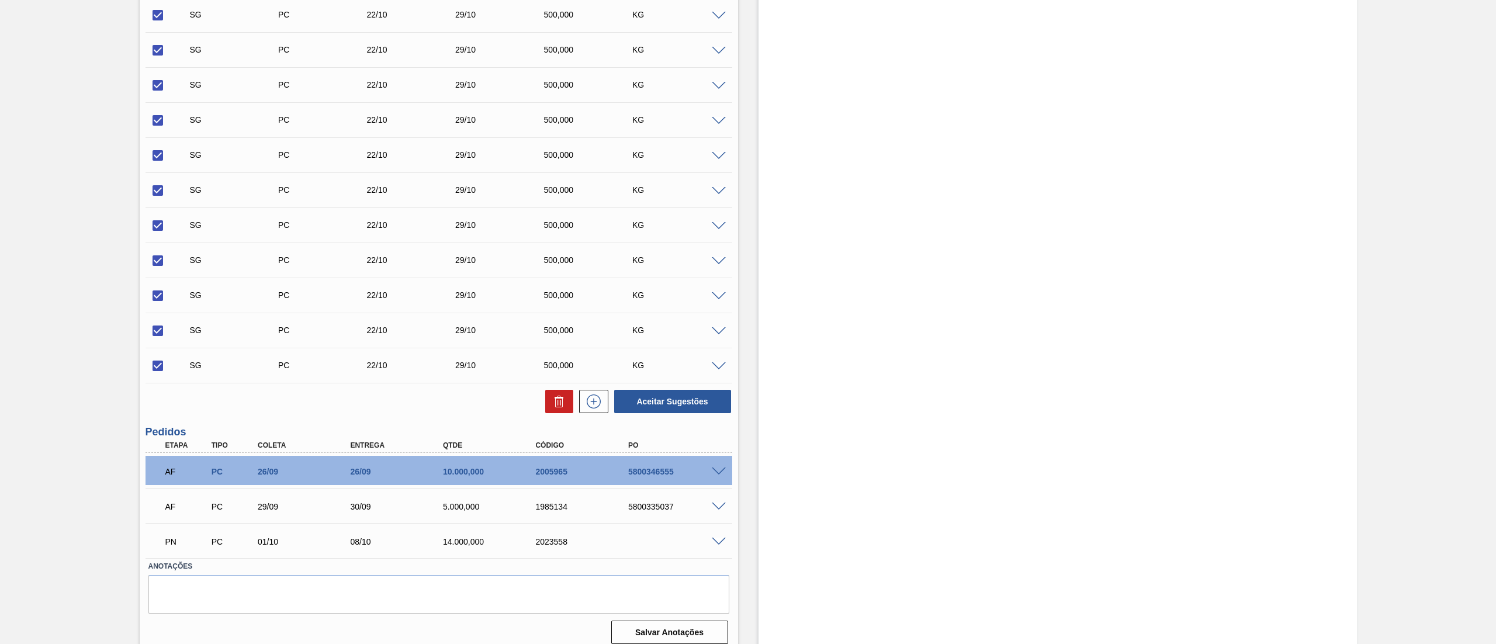
scroll to position [1883, 0]
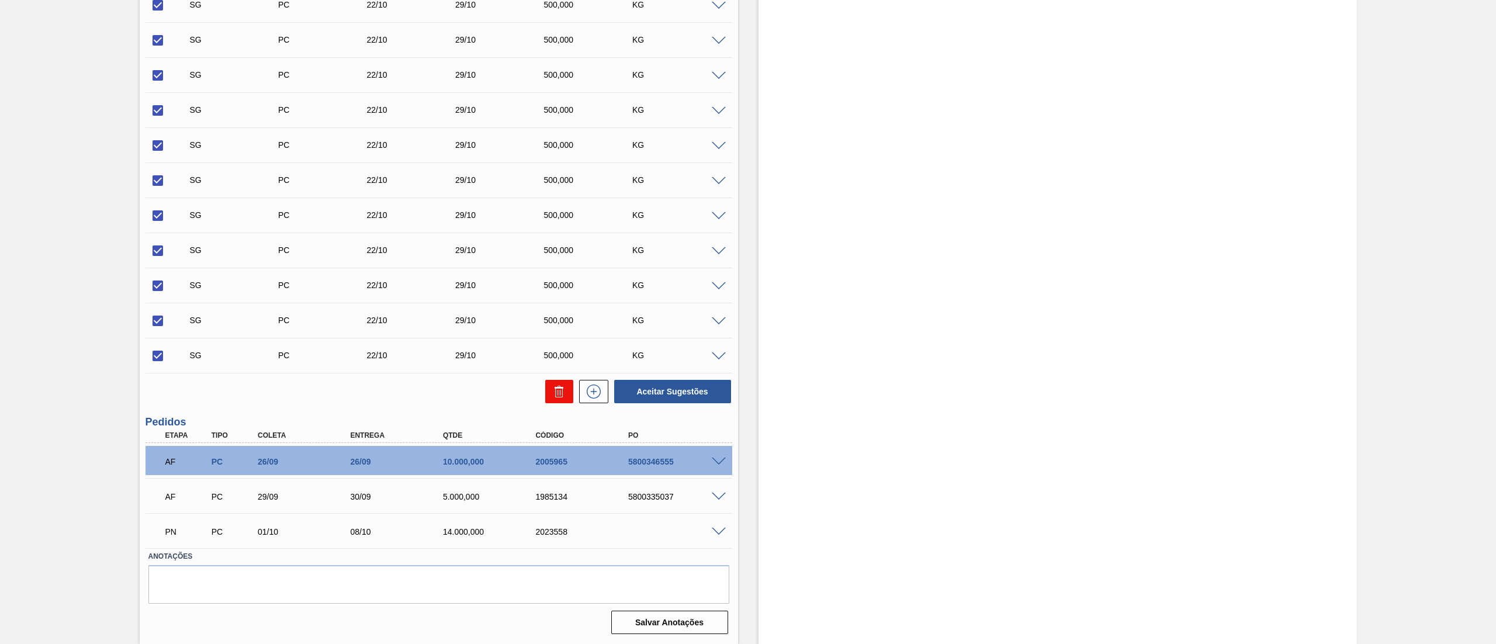
click at [553, 394] on icon at bounding box center [559, 392] width 14 height 14
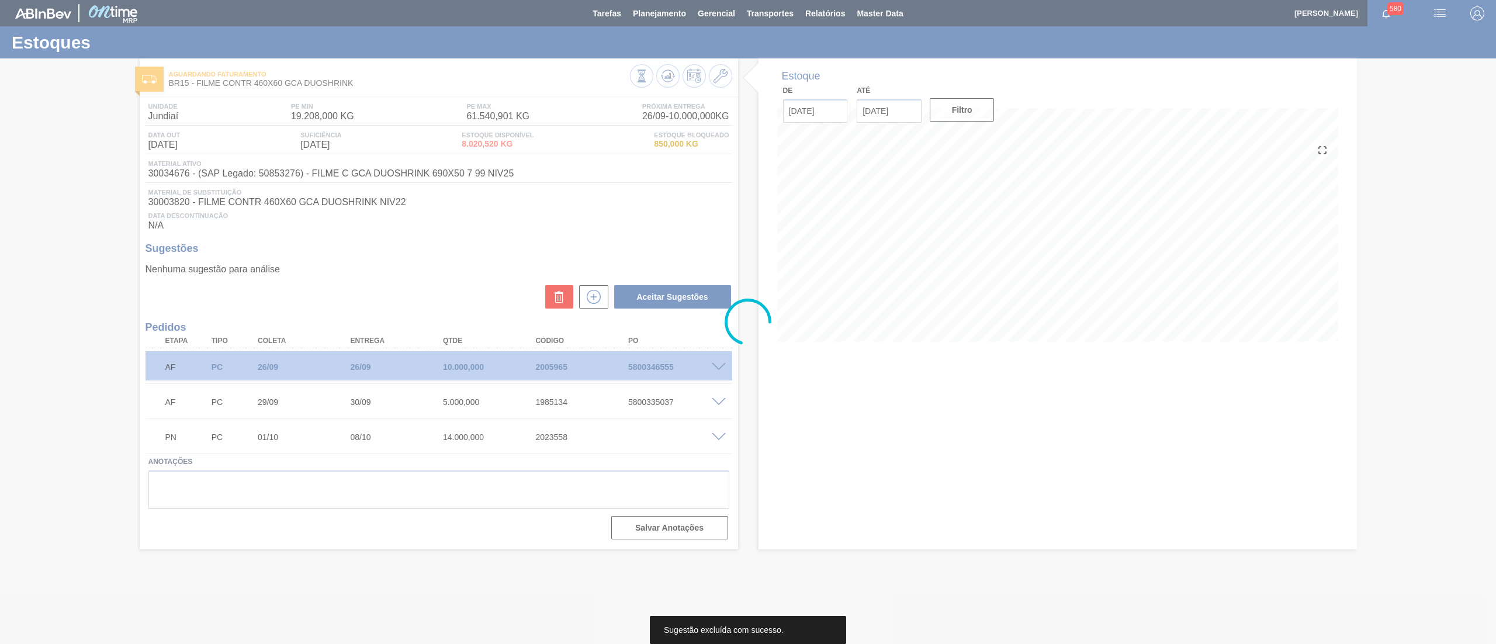
scroll to position [0, 0]
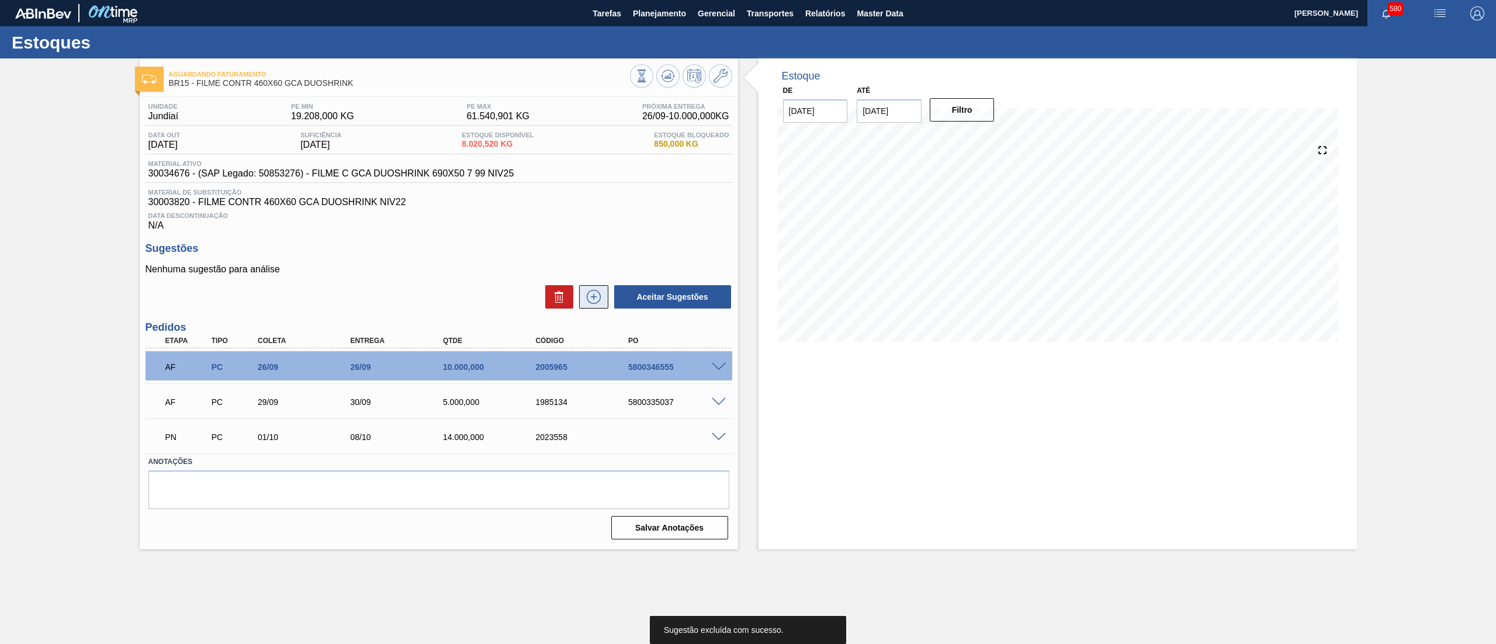
click at [590, 304] on icon at bounding box center [594, 297] width 14 height 14
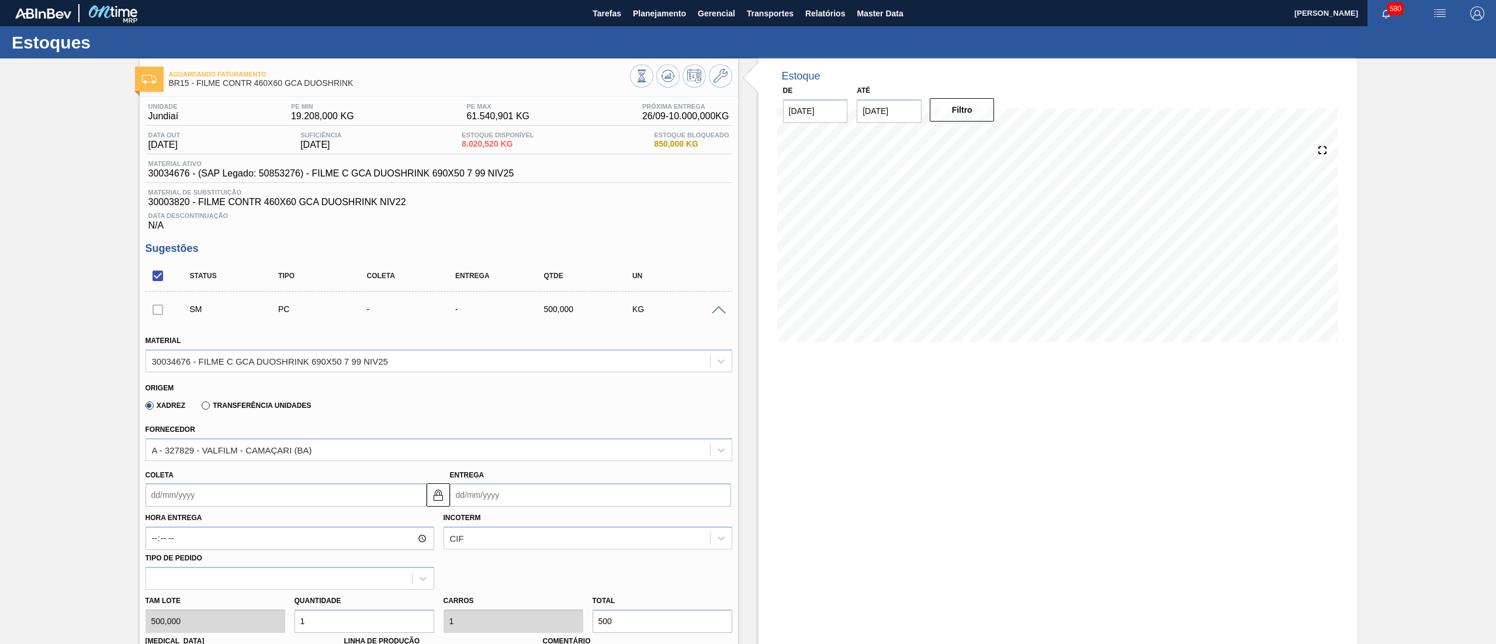
scroll to position [433, 0]
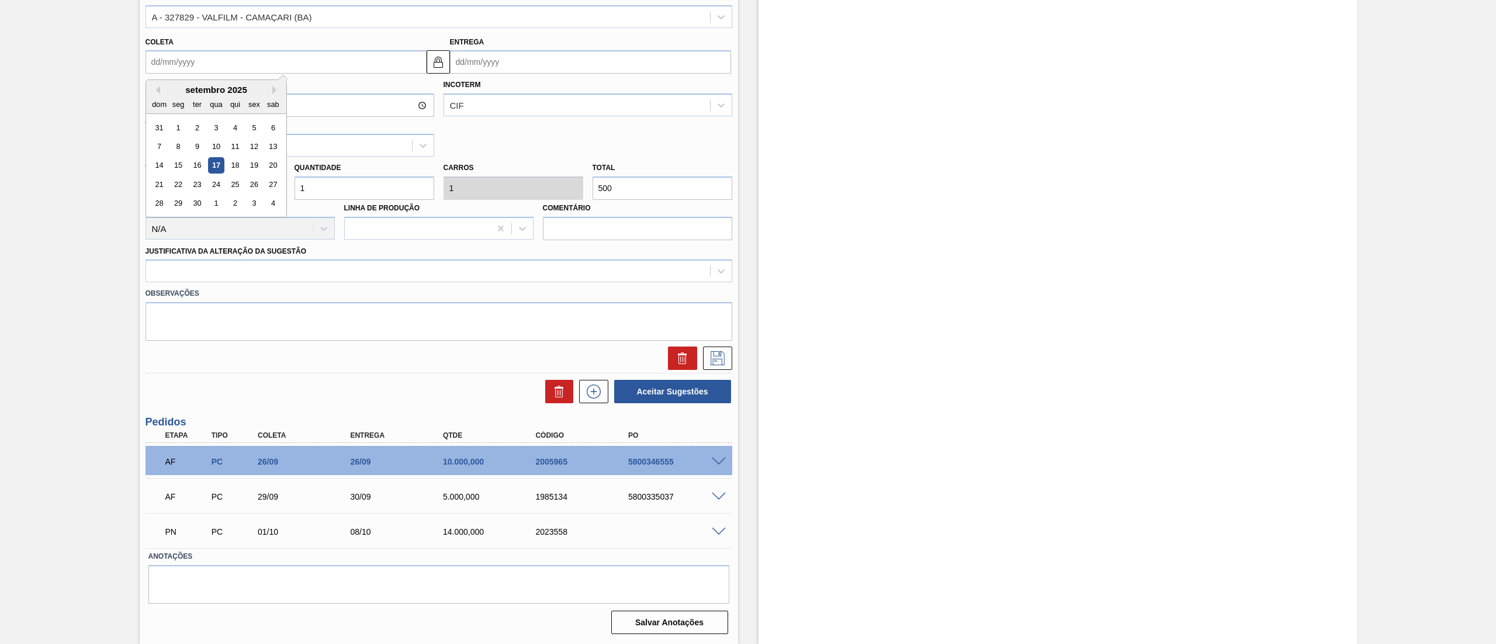
click at [220, 69] on input "Coleta" at bounding box center [286, 61] width 281 height 23
click at [276, 94] on button "Next Month" at bounding box center [276, 90] width 8 height 8
click at [251, 173] on div "17" at bounding box center [254, 166] width 16 height 16
type input "[DATE]"
type input "24/10/2025"
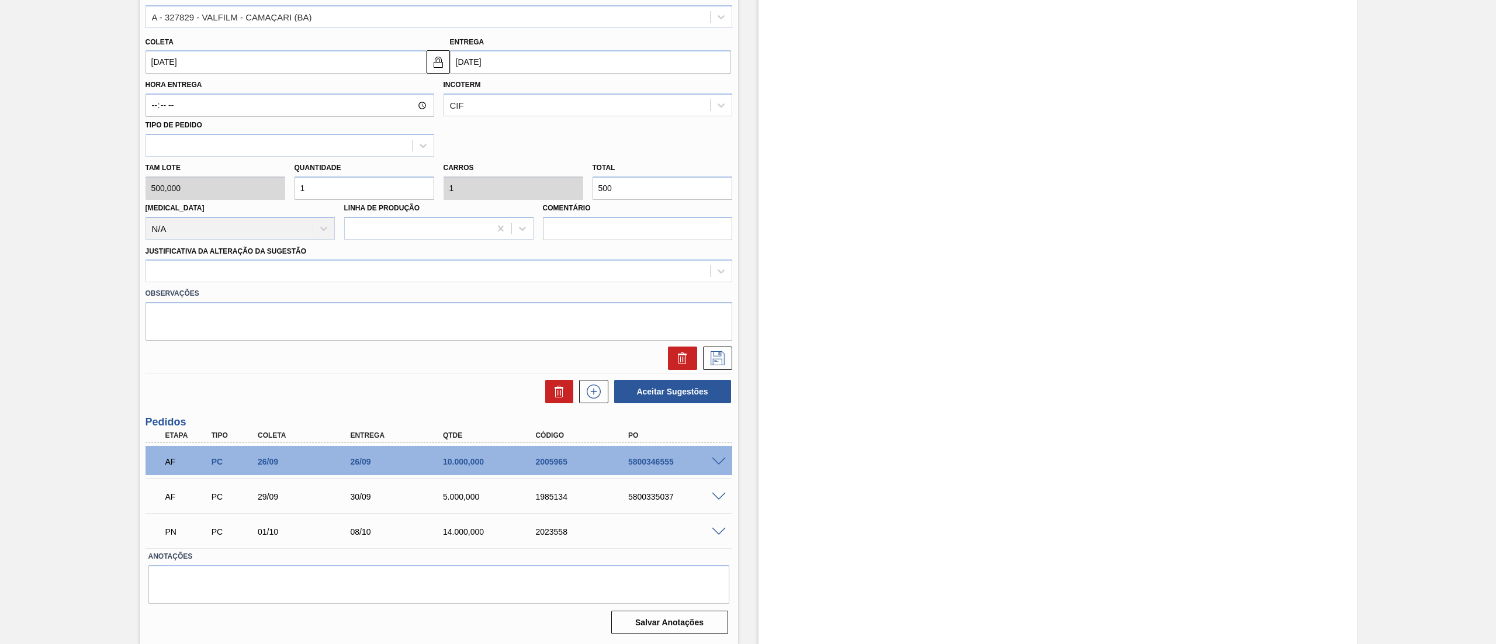
click at [262, 192] on div "Tam lote 500,000 Quantidade 1 Carros 1 Total 500 Doca N/A Linha de Produção Com…" at bounding box center [439, 199] width 596 height 84
type input "10"
type input "5.000"
click at [246, 191] on div "Tam lote 500,000 Quantidade 10 Carros 10 Total 5.000 Doca N/A Linha de Produção…" at bounding box center [439, 199] width 596 height 84
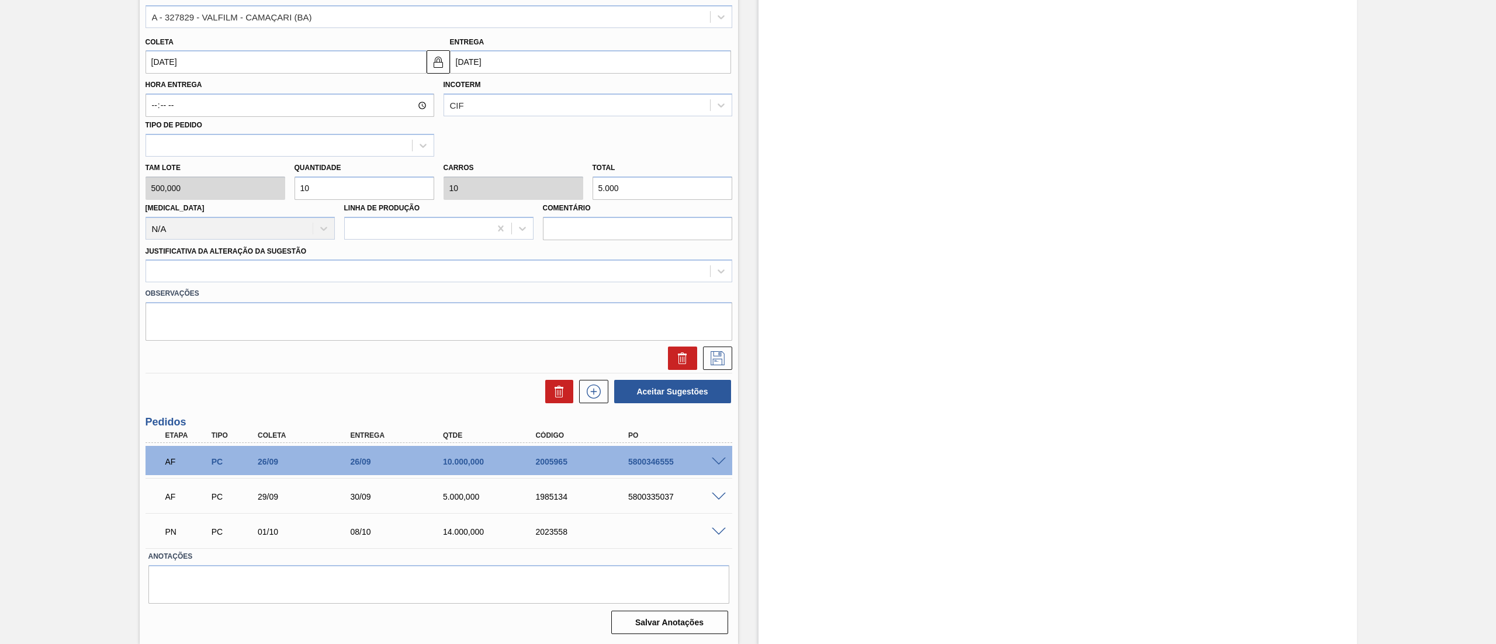
type input "2"
type input "1.000"
type input "20"
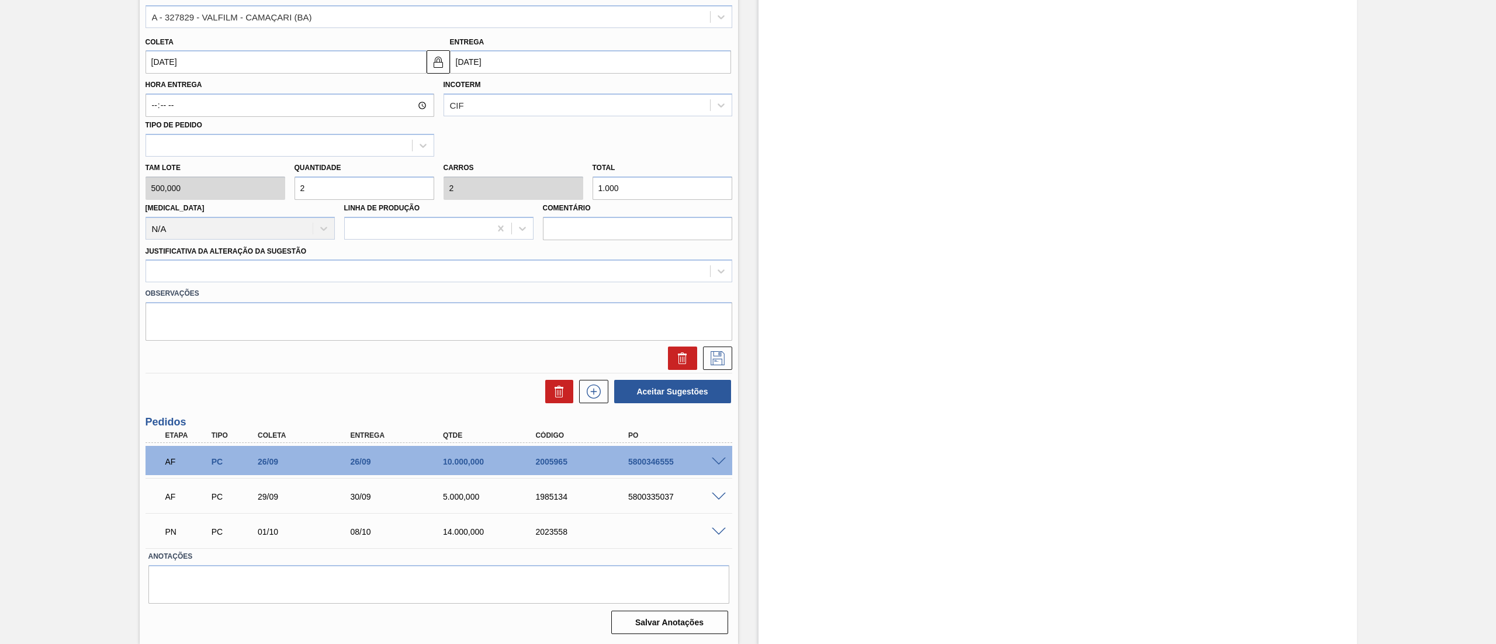
type input "10.000"
type input "20"
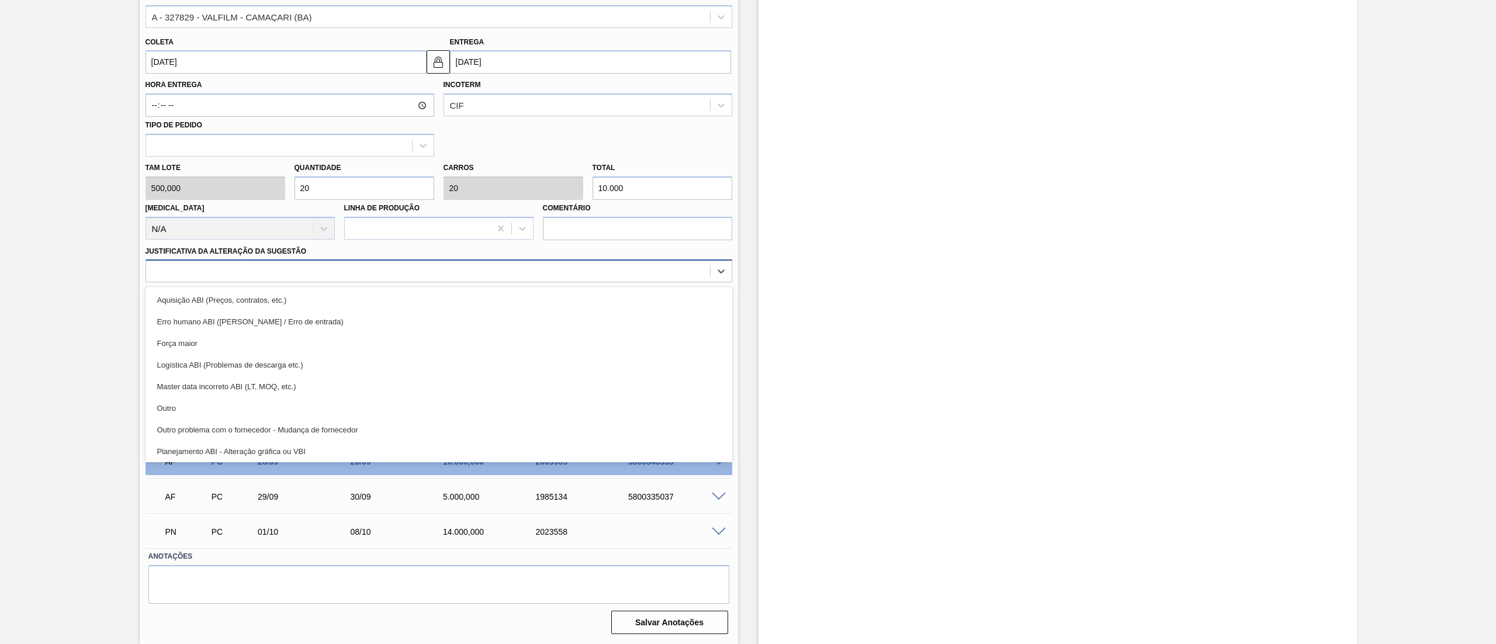
click at [246, 271] on div at bounding box center [428, 271] width 564 height 17
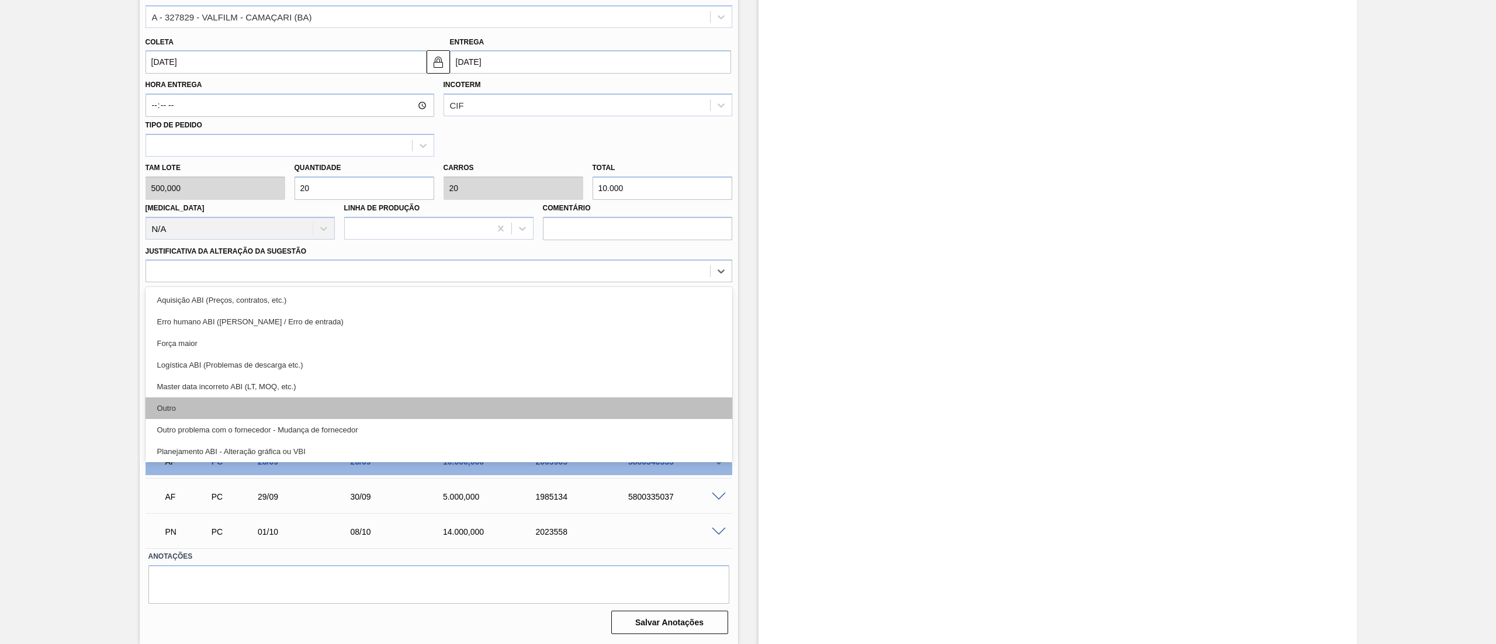
click at [222, 403] on div "Outro" at bounding box center [439, 408] width 587 height 22
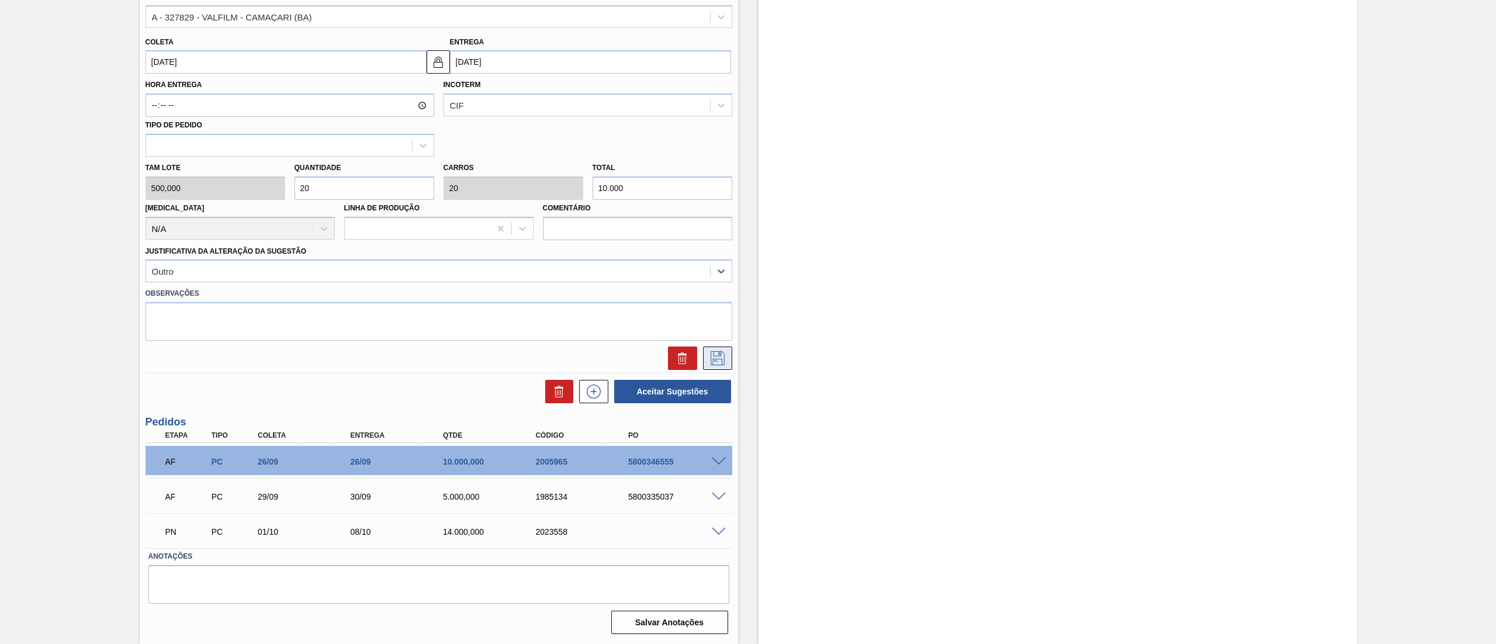
click at [723, 358] on icon at bounding box center [717, 358] width 19 height 14
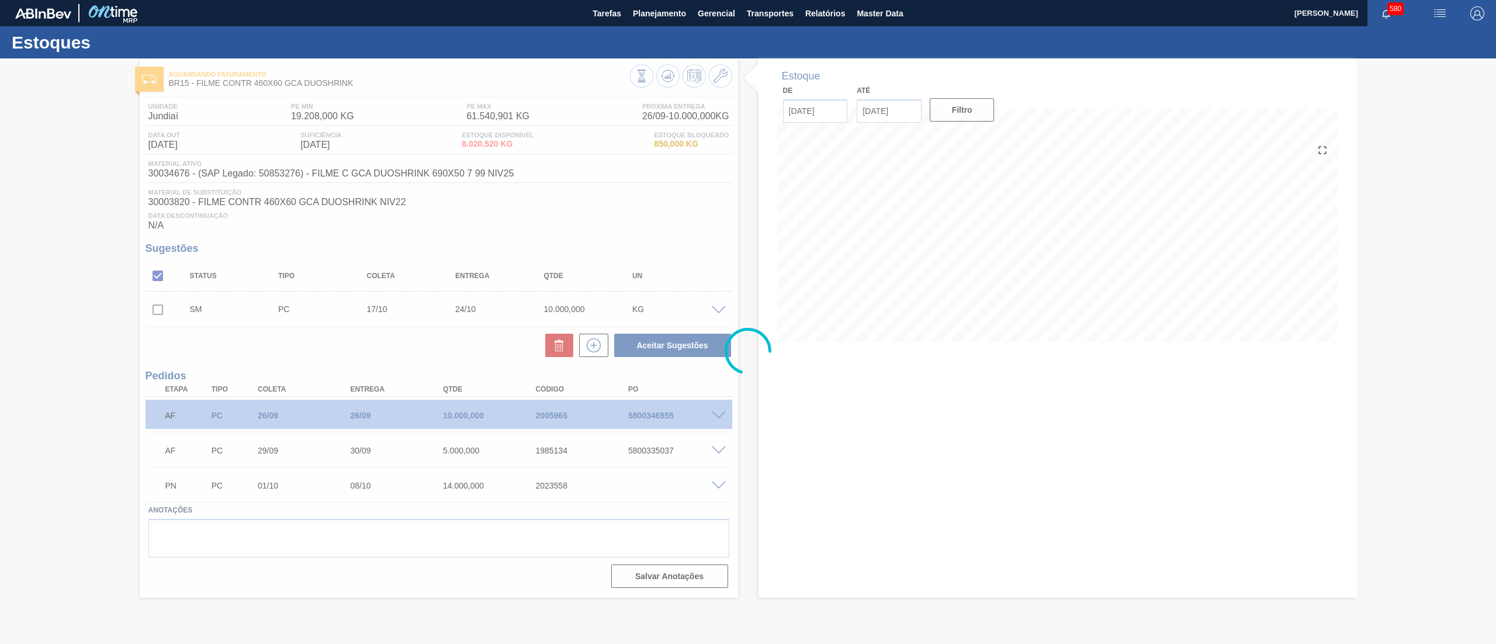
scroll to position [0, 0]
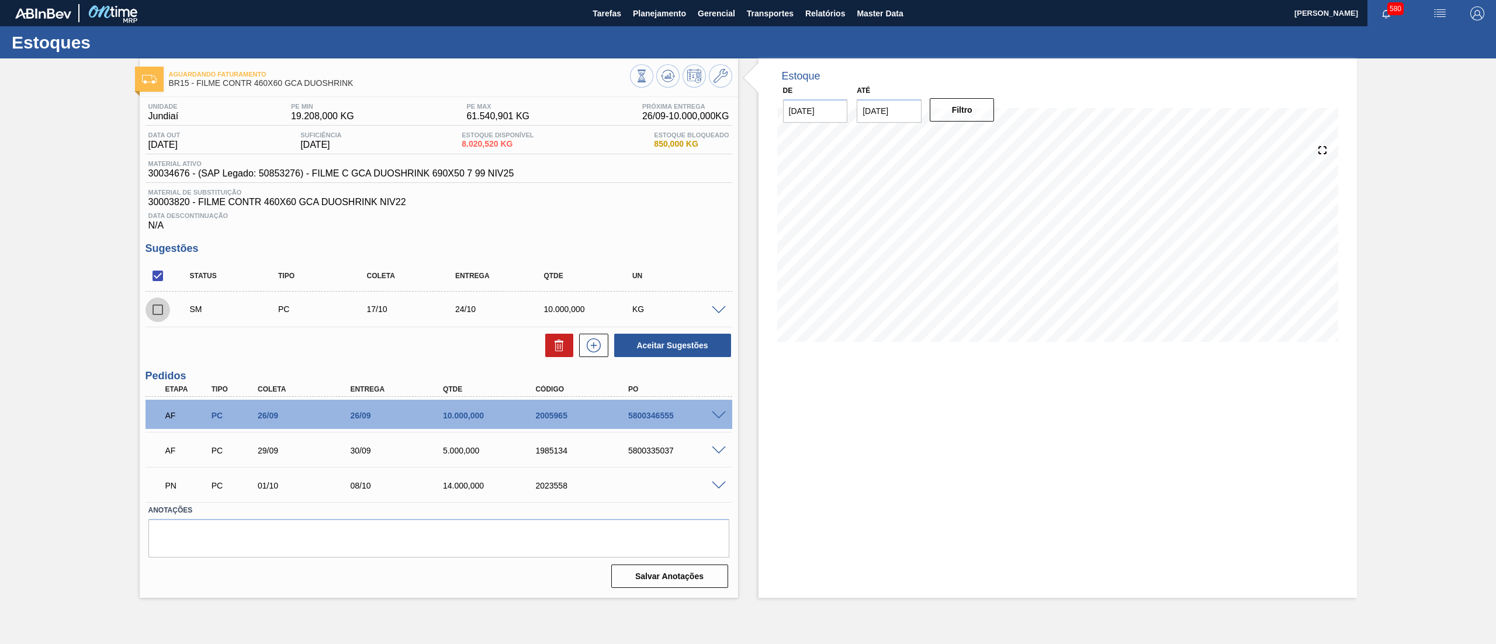
click at [154, 314] on input "checkbox" at bounding box center [158, 309] width 25 height 25
checkbox input "true"
click at [667, 345] on button "Aceitar Sugestões" at bounding box center [672, 345] width 117 height 23
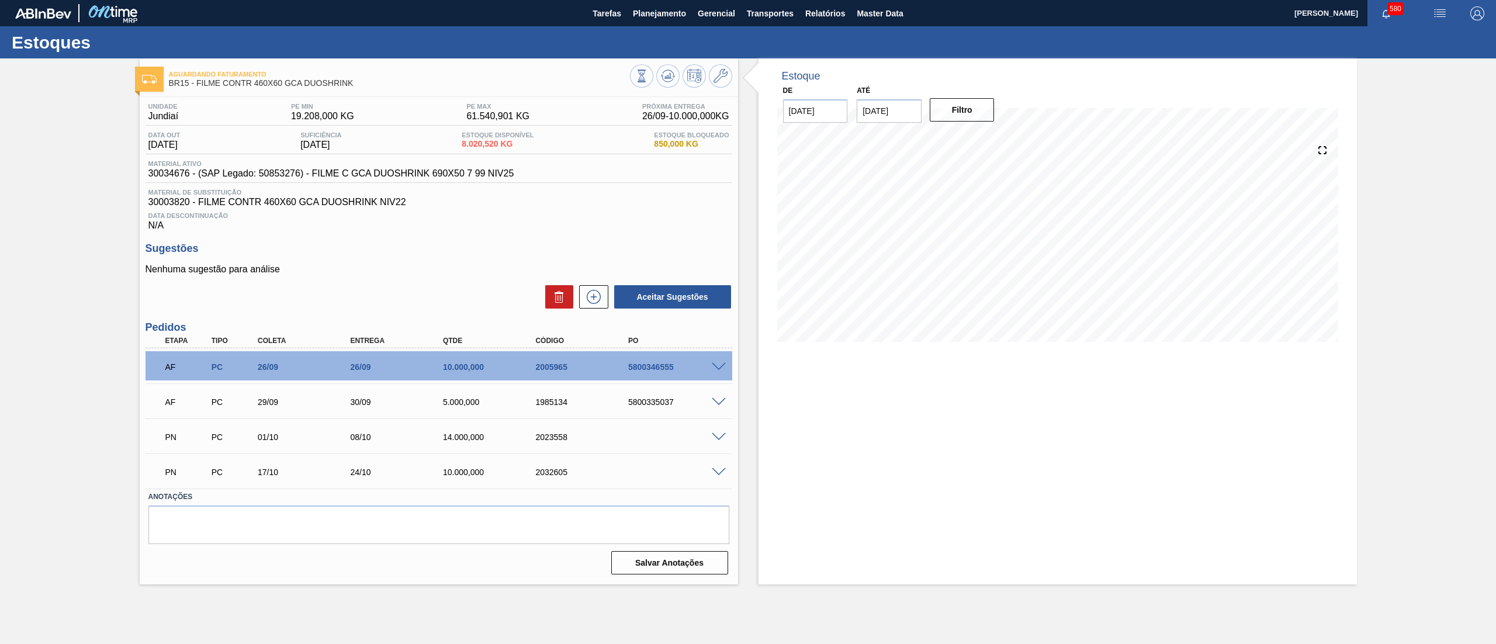
click at [899, 107] on input "25/10/2025" at bounding box center [889, 110] width 65 height 23
click at [985, 138] on button "Next Month" at bounding box center [987, 139] width 8 height 8
click at [982, 213] on div "20" at bounding box center [984, 214] width 16 height 16
type input "[DATE]"
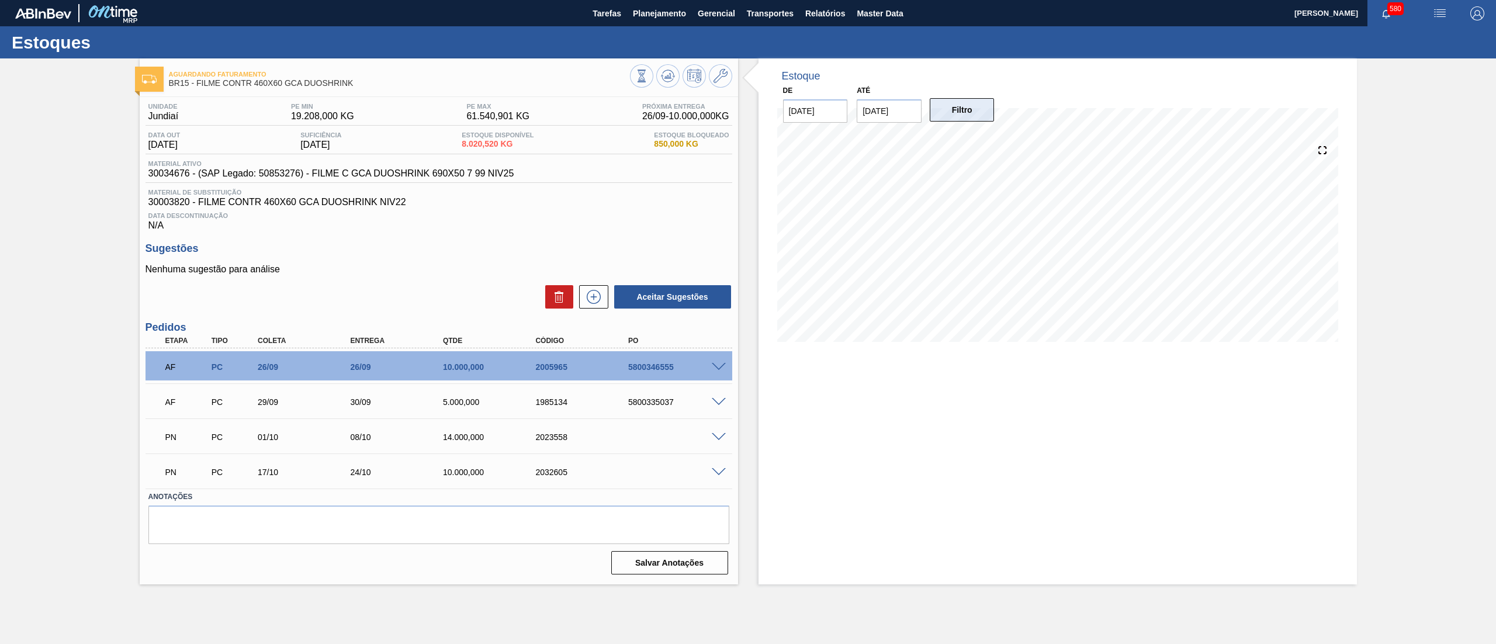
click at [951, 111] on button "Filtro" at bounding box center [962, 109] width 65 height 23
click at [590, 307] on button at bounding box center [593, 296] width 29 height 23
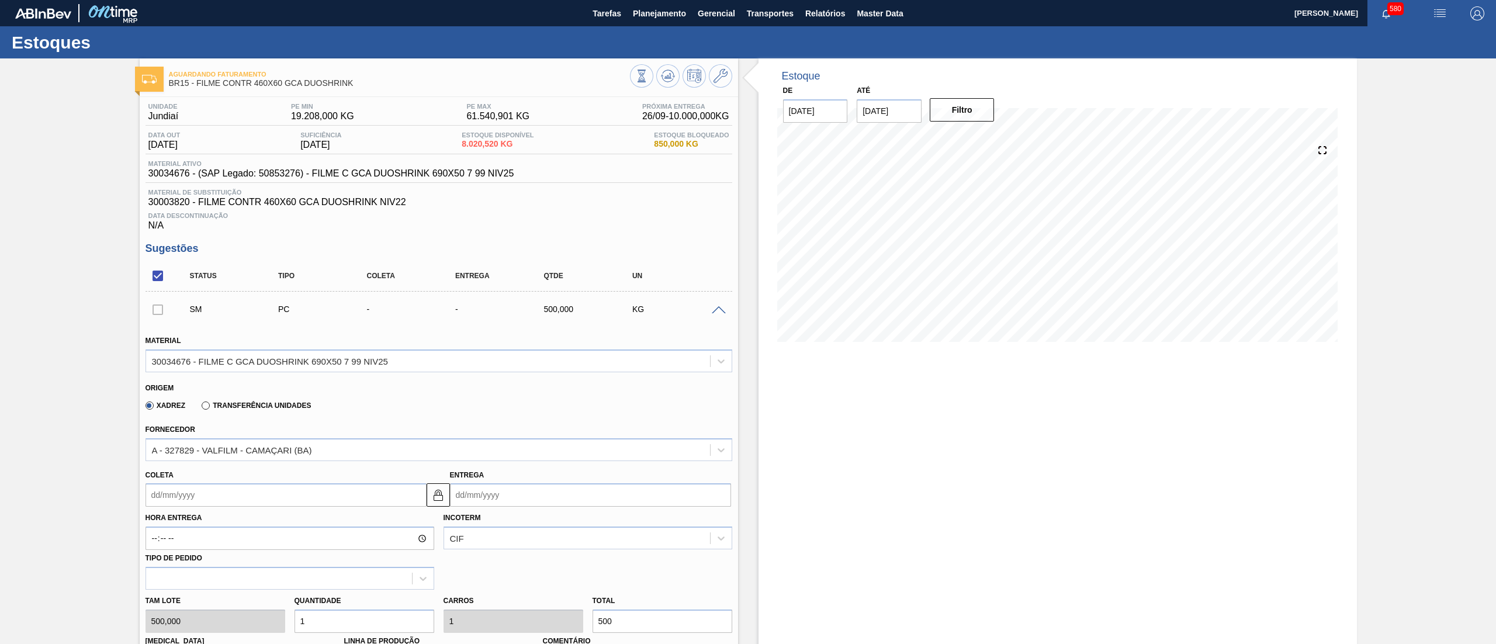
scroll to position [468, 0]
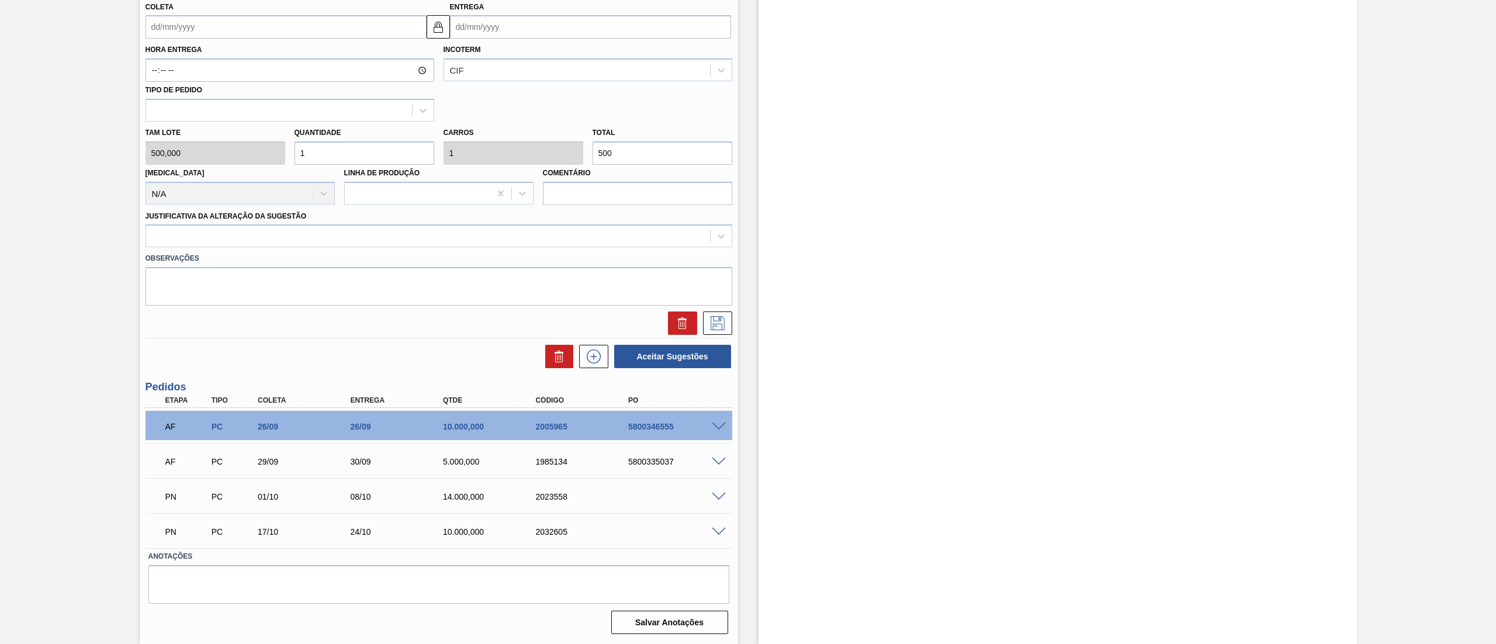
click at [199, 32] on input "Coleta" at bounding box center [286, 26] width 281 height 23
click at [276, 53] on button "Next Month" at bounding box center [276, 55] width 8 height 8
click at [275, 88] on div "1" at bounding box center [273, 93] width 16 height 16
type input "01/11/2025"
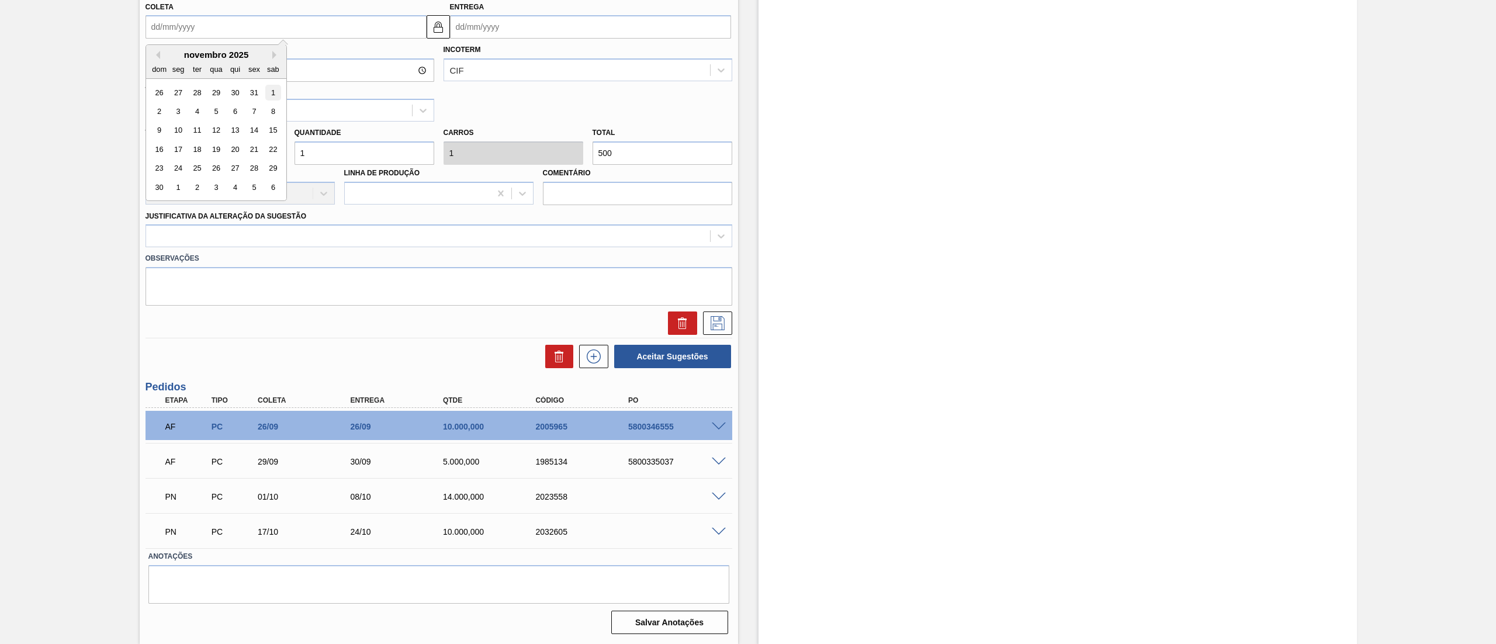
type input "08/11/2025"
click at [273, 150] on div "Tam lote 500,000 Quantidade 1 Carros 1 Total 500 Doca N/A Linha de Produção Com…" at bounding box center [439, 164] width 596 height 84
type input "2"
type input "1.000"
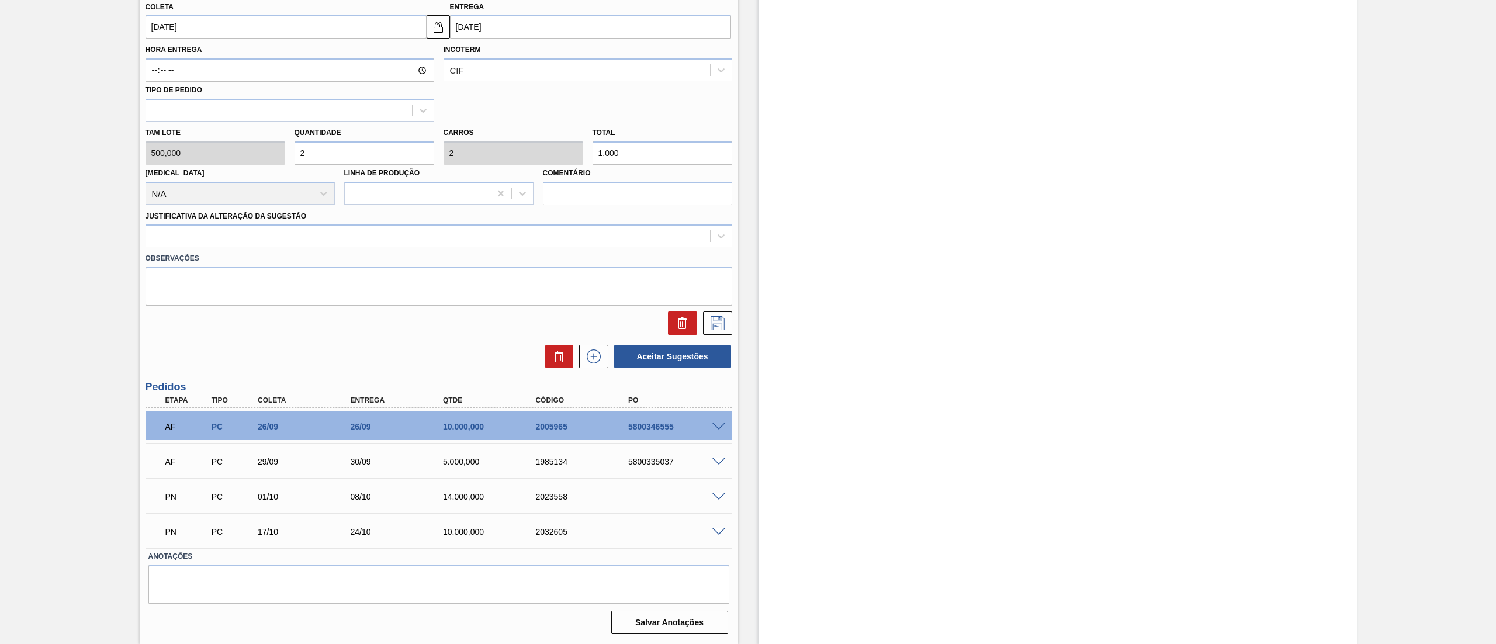
type input "20"
type input "10.000"
type input "20"
click at [272, 245] on div at bounding box center [428, 236] width 564 height 17
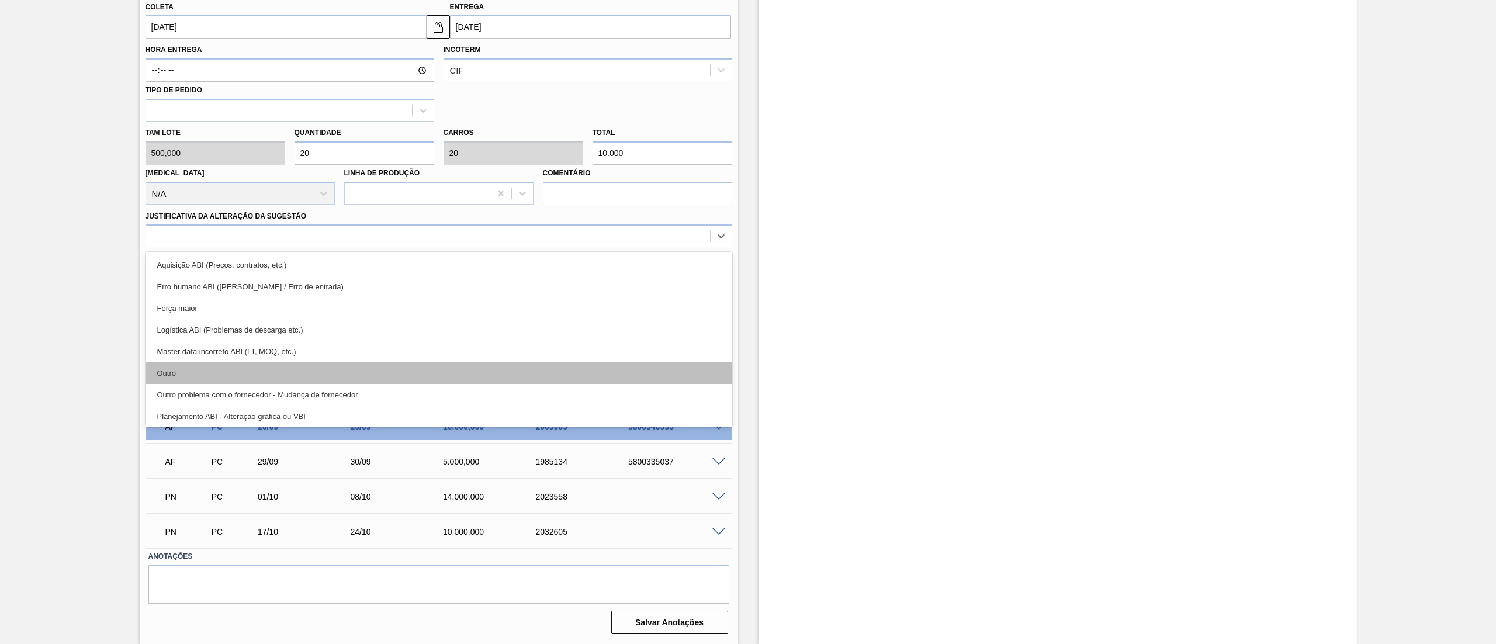
click at [231, 384] on div "Outro" at bounding box center [439, 373] width 587 height 22
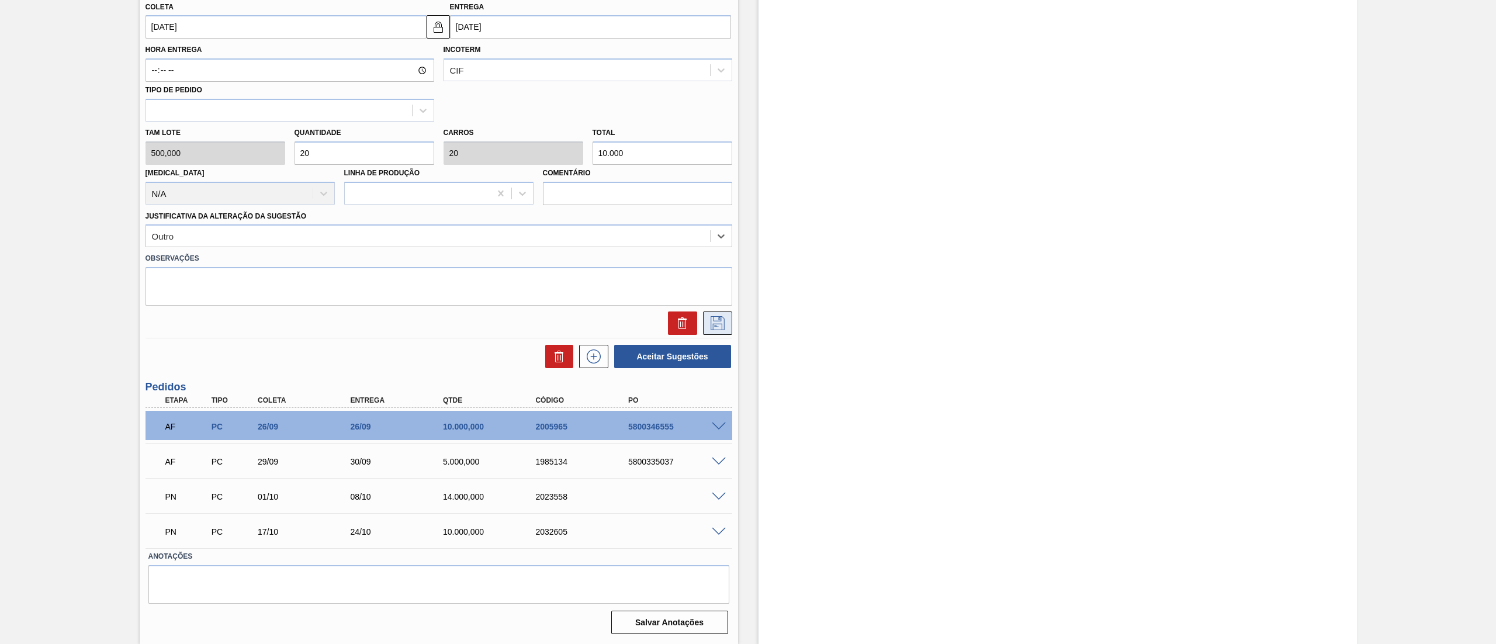
click at [719, 328] on icon at bounding box center [717, 323] width 19 height 14
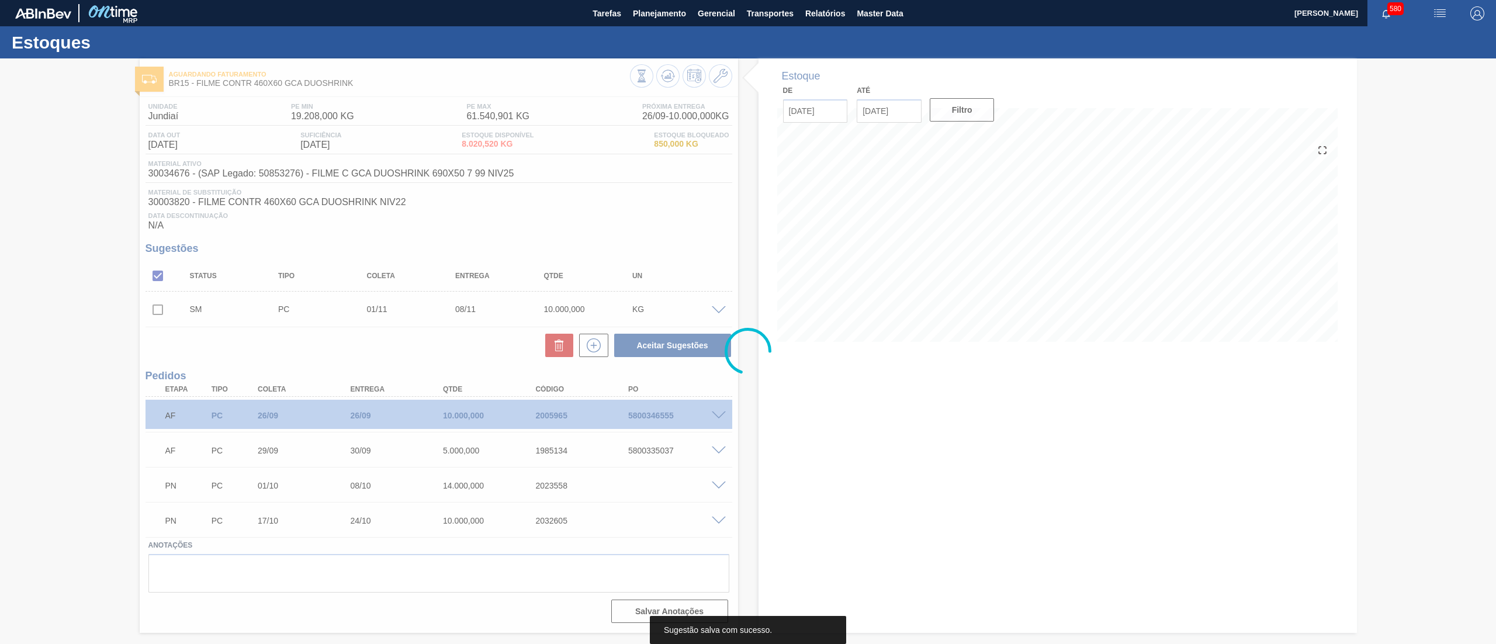
scroll to position [0, 0]
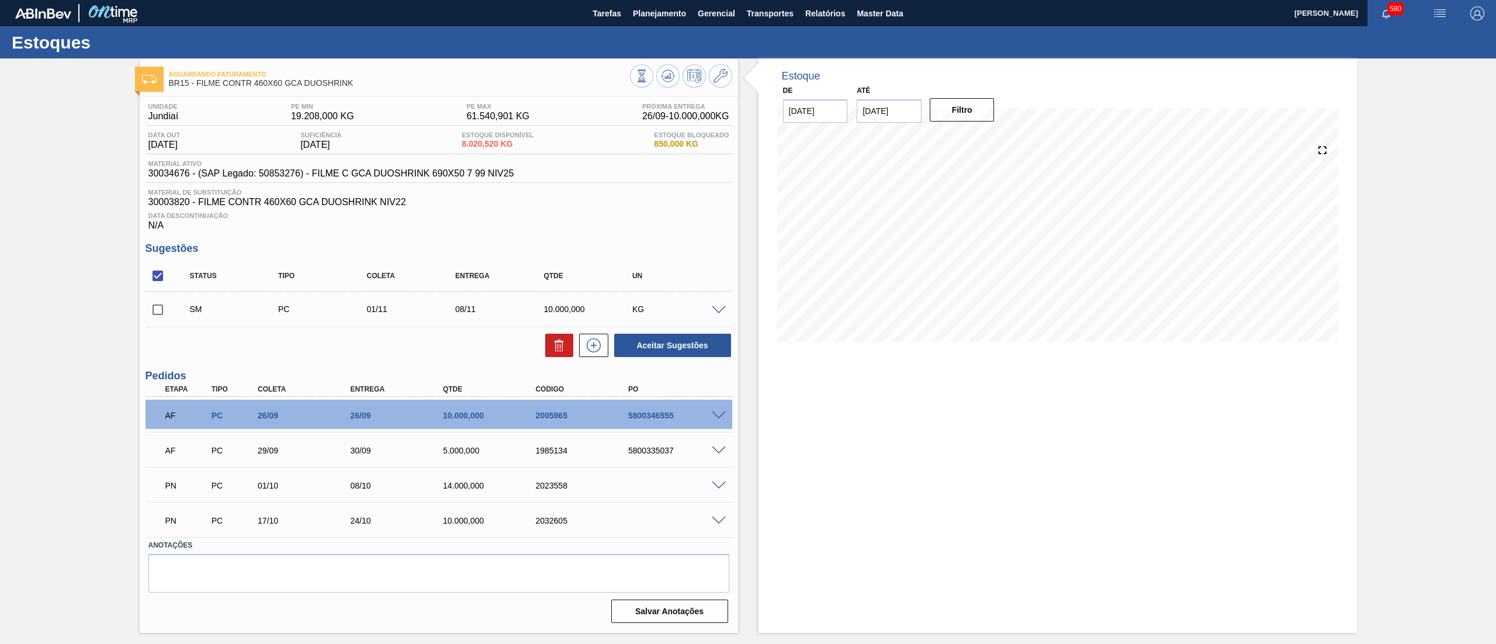
click at [723, 312] on span at bounding box center [719, 310] width 14 height 9
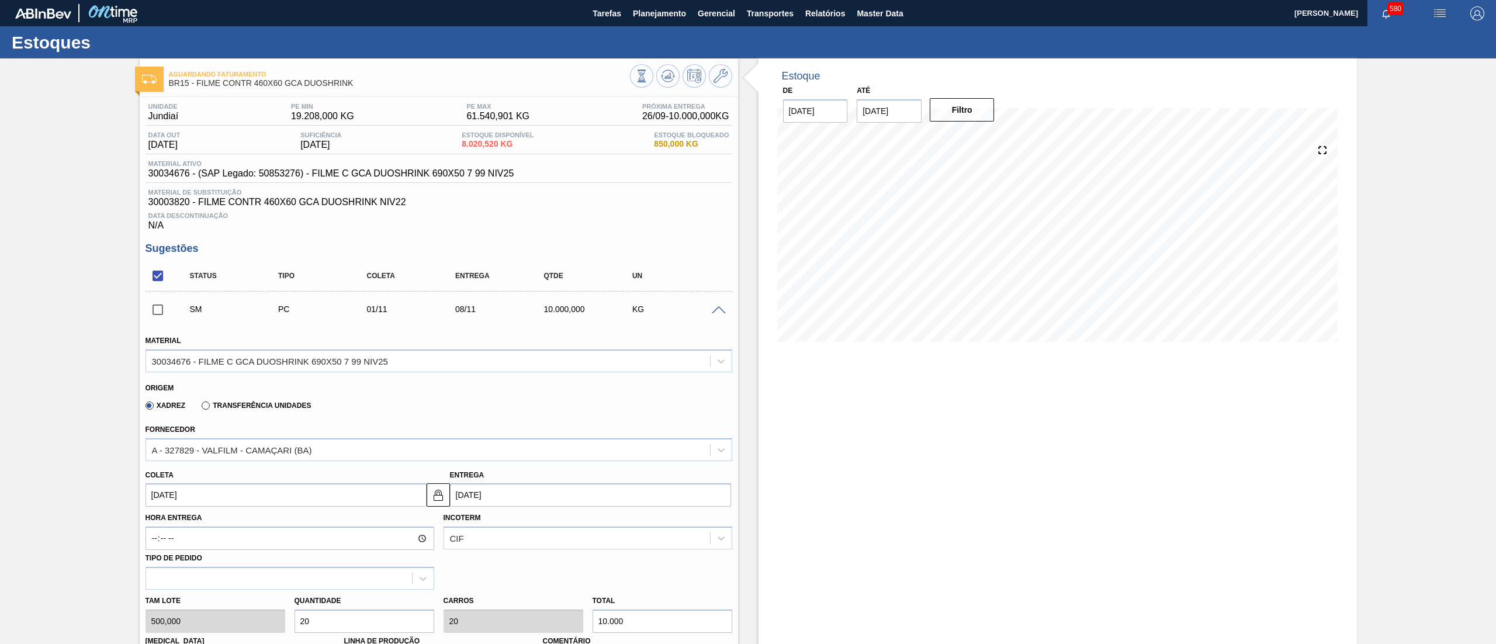
scroll to position [468, 0]
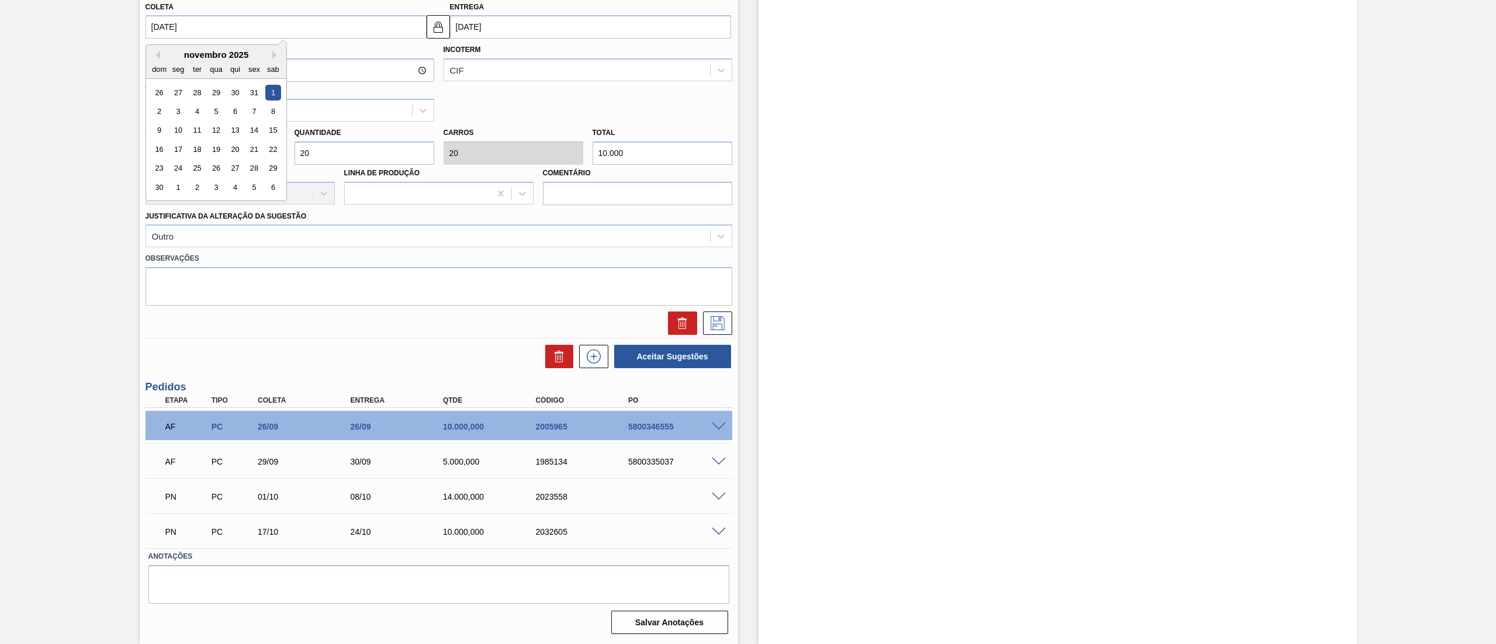
click at [251, 33] on input "01/11/2025" at bounding box center [286, 26] width 281 height 23
click at [157, 56] on button "Previous Month" at bounding box center [156, 55] width 8 height 8
click at [178, 148] on div "20" at bounding box center [178, 149] width 16 height 16
type input "20/10/2025"
type input "27/10/2025"
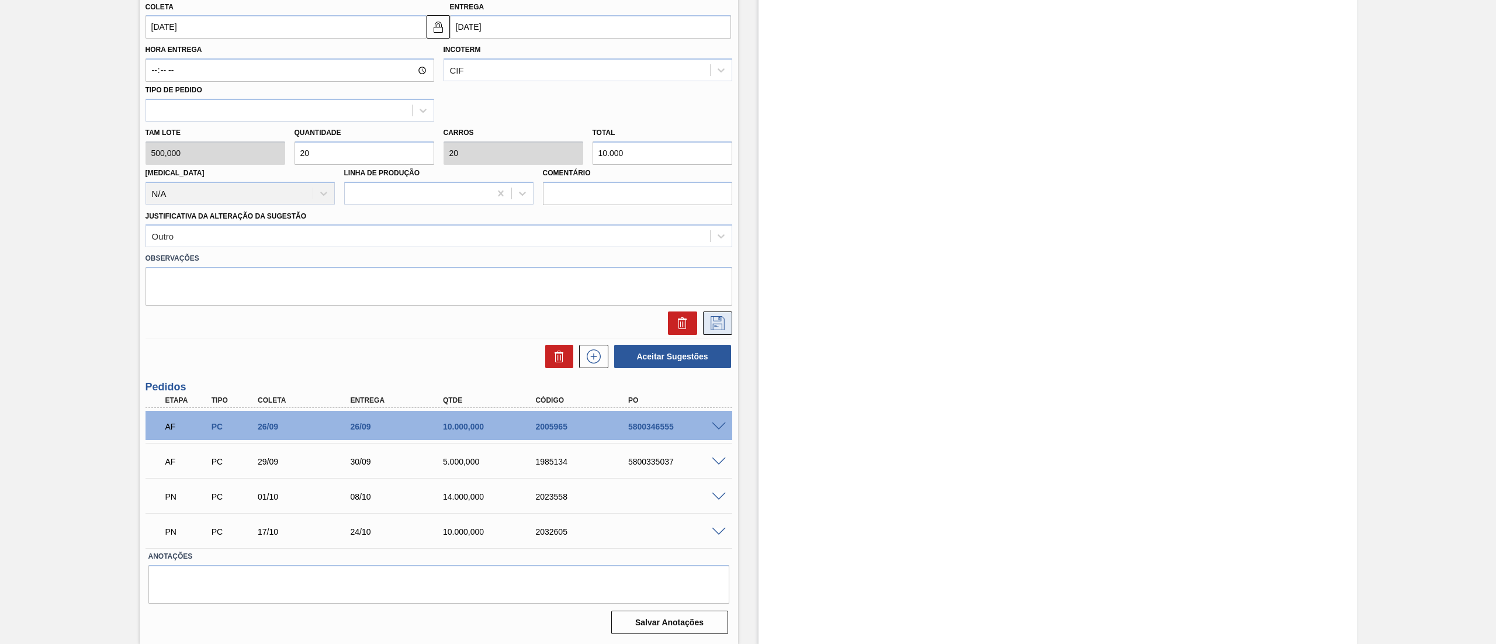
click at [720, 325] on icon at bounding box center [718, 323] width 14 height 14
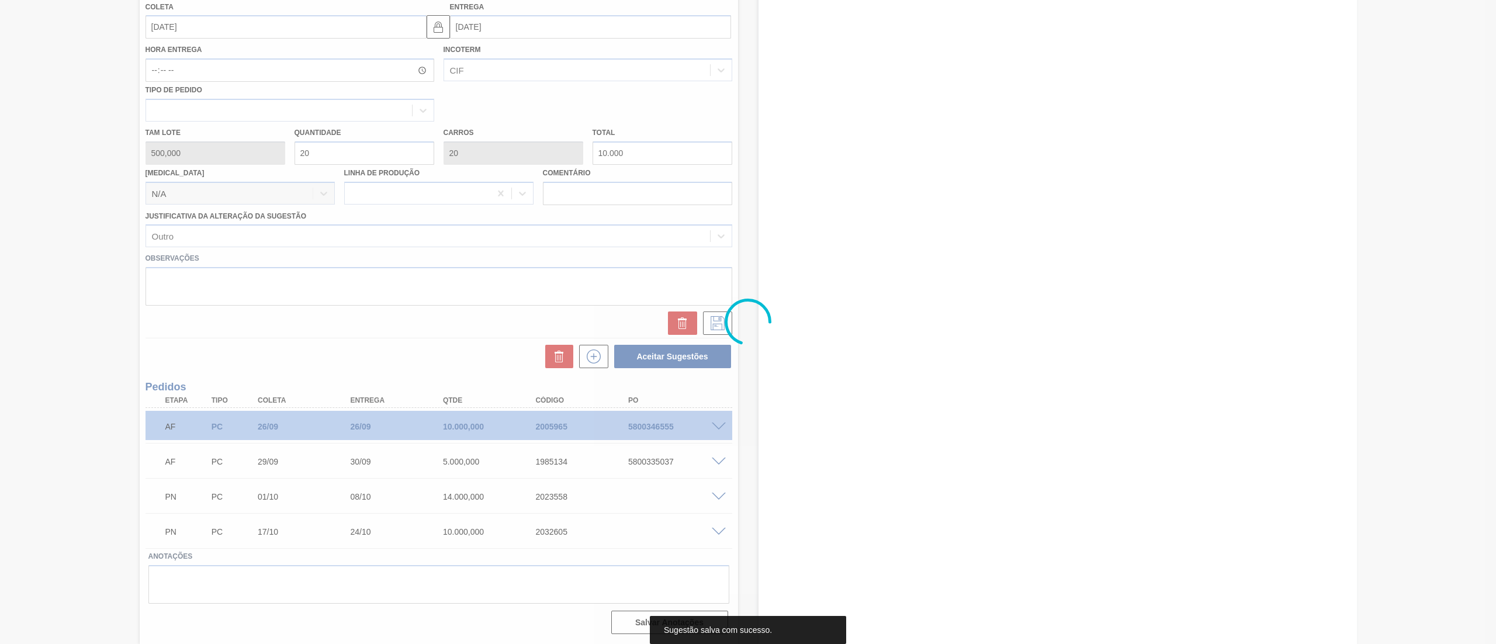
scroll to position [0, 0]
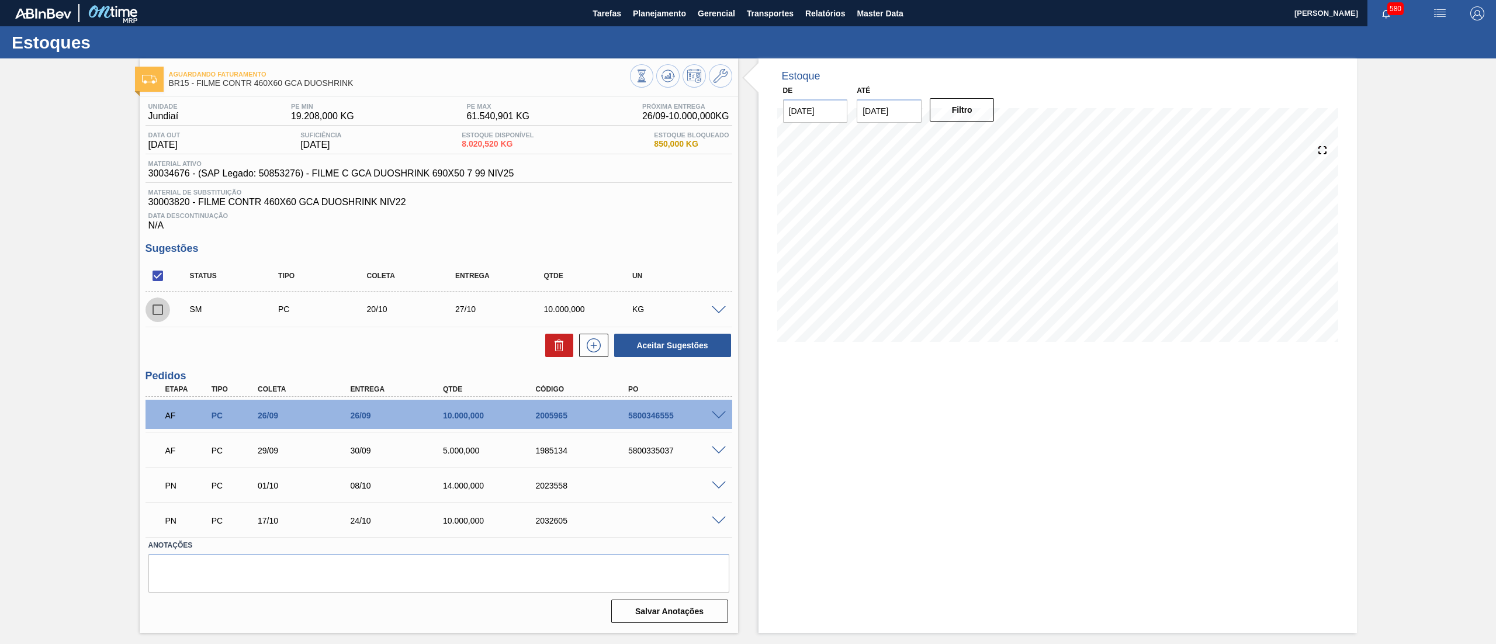
drag, startPoint x: 161, startPoint y: 309, endPoint x: 547, endPoint y: 343, distance: 387.2
click at [167, 306] on input "checkbox" at bounding box center [158, 309] width 25 height 25
click at [685, 348] on button "Aceitar Sugestões" at bounding box center [672, 345] width 117 height 23
checkbox input "false"
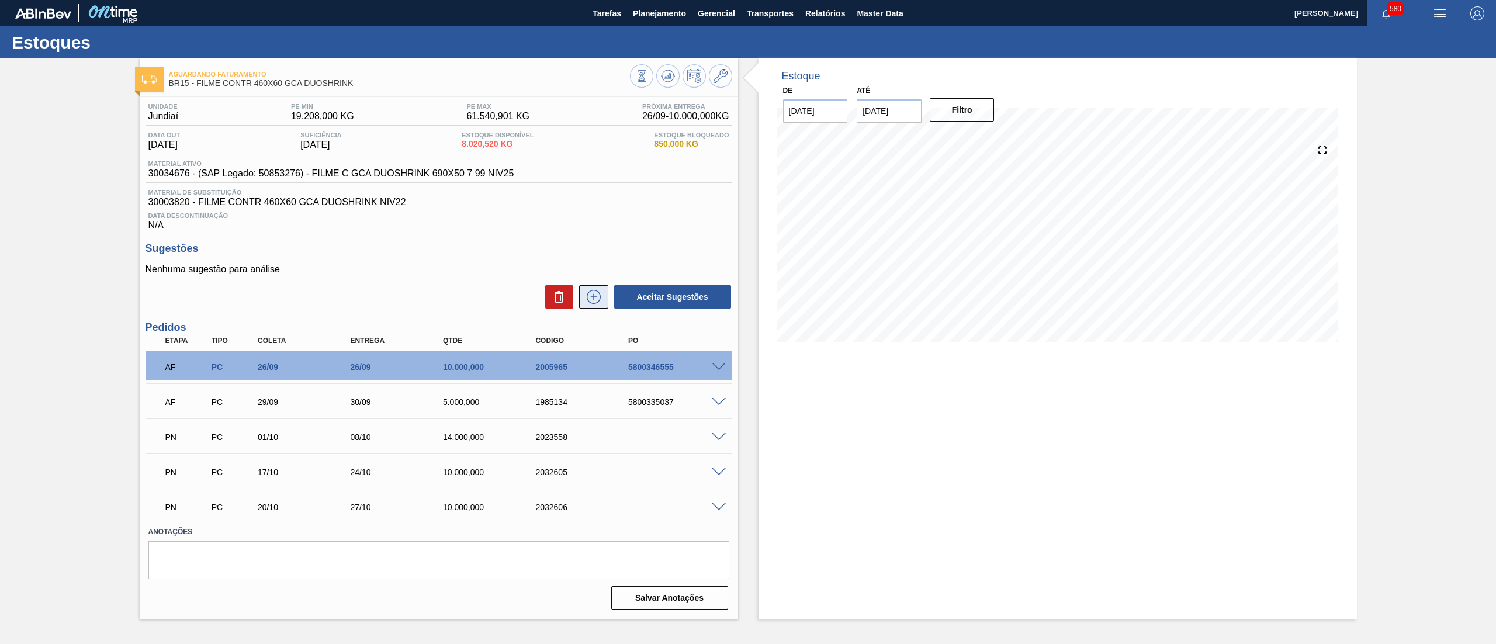
click at [593, 303] on icon at bounding box center [593, 297] width 19 height 14
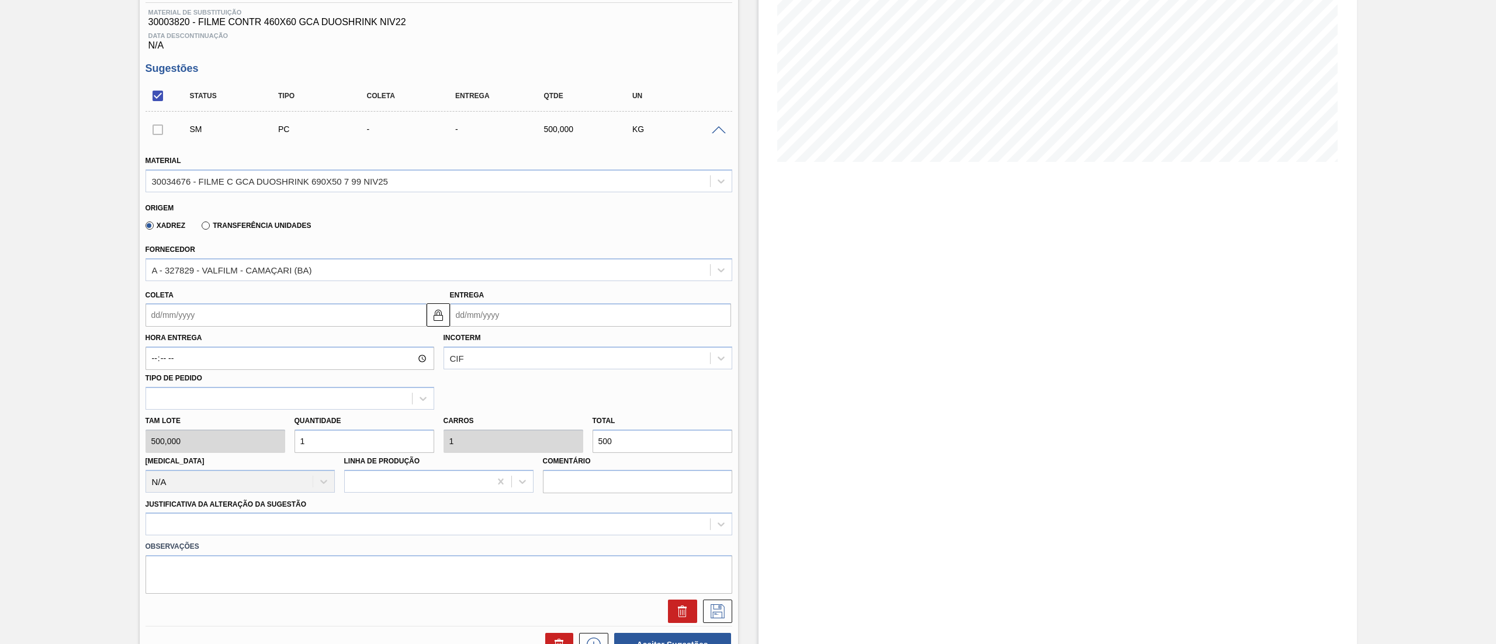
scroll to position [215, 0]
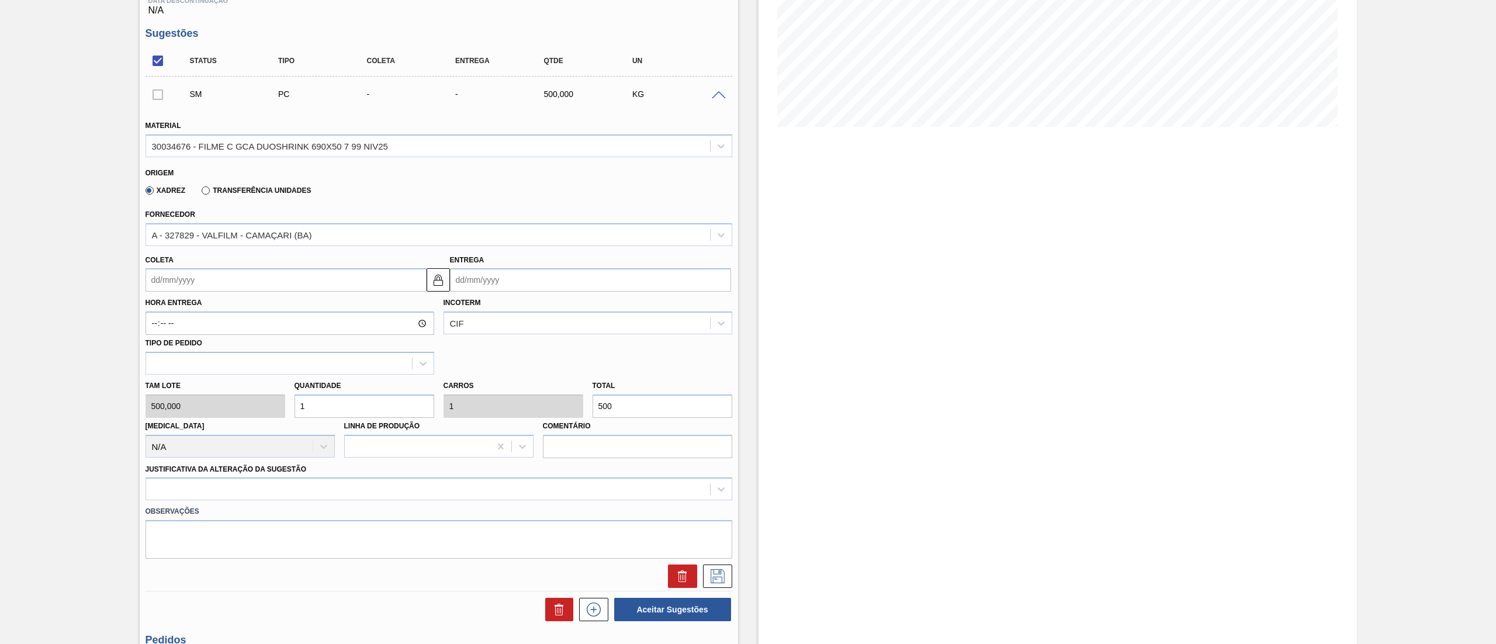
click at [234, 283] on input "Coleta" at bounding box center [286, 279] width 281 height 23
click at [279, 310] on button "Next Month" at bounding box center [276, 308] width 8 height 8
click at [172, 365] on div "3" at bounding box center [178, 364] width 16 height 16
type input "03/11/2025"
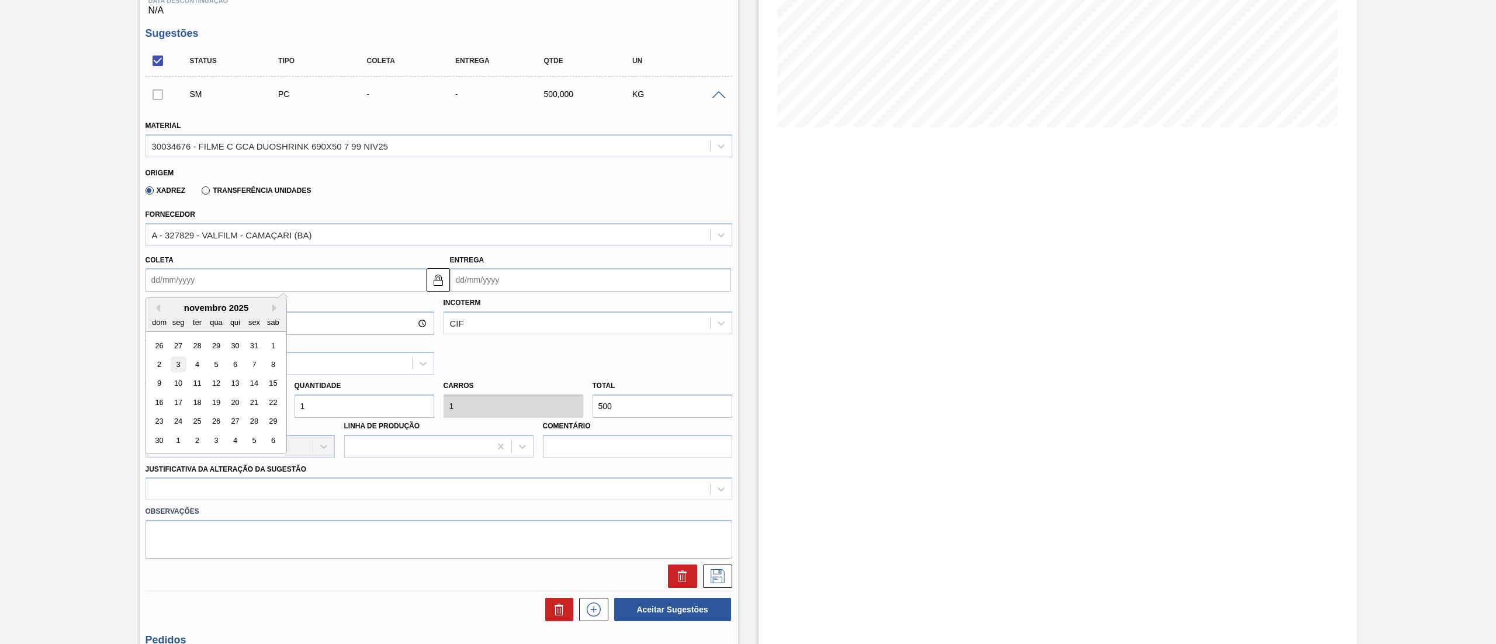
type input "10/11/2025"
click at [263, 406] on div "Tam lote 500,000 Quantidade 1 Carros 1 Total 500 Doca N/A Linha de Produção Com…" at bounding box center [439, 417] width 596 height 84
type input "2"
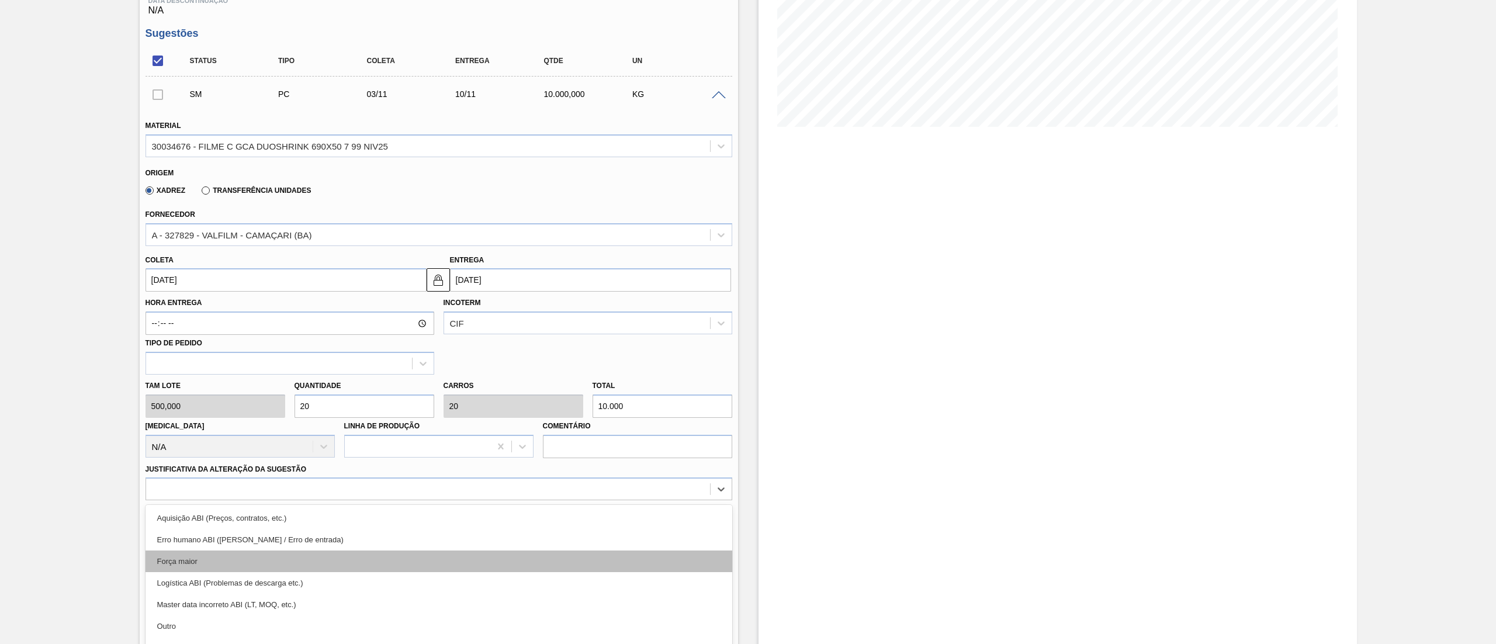
drag, startPoint x: 283, startPoint y: 493, endPoint x: 275, endPoint y: 519, distance: 27.0
click at [281, 491] on div "option Erro humano ABI (Cálculo / Erro de entrada) focused, 2 of 18. 18 results…" at bounding box center [439, 488] width 587 height 23
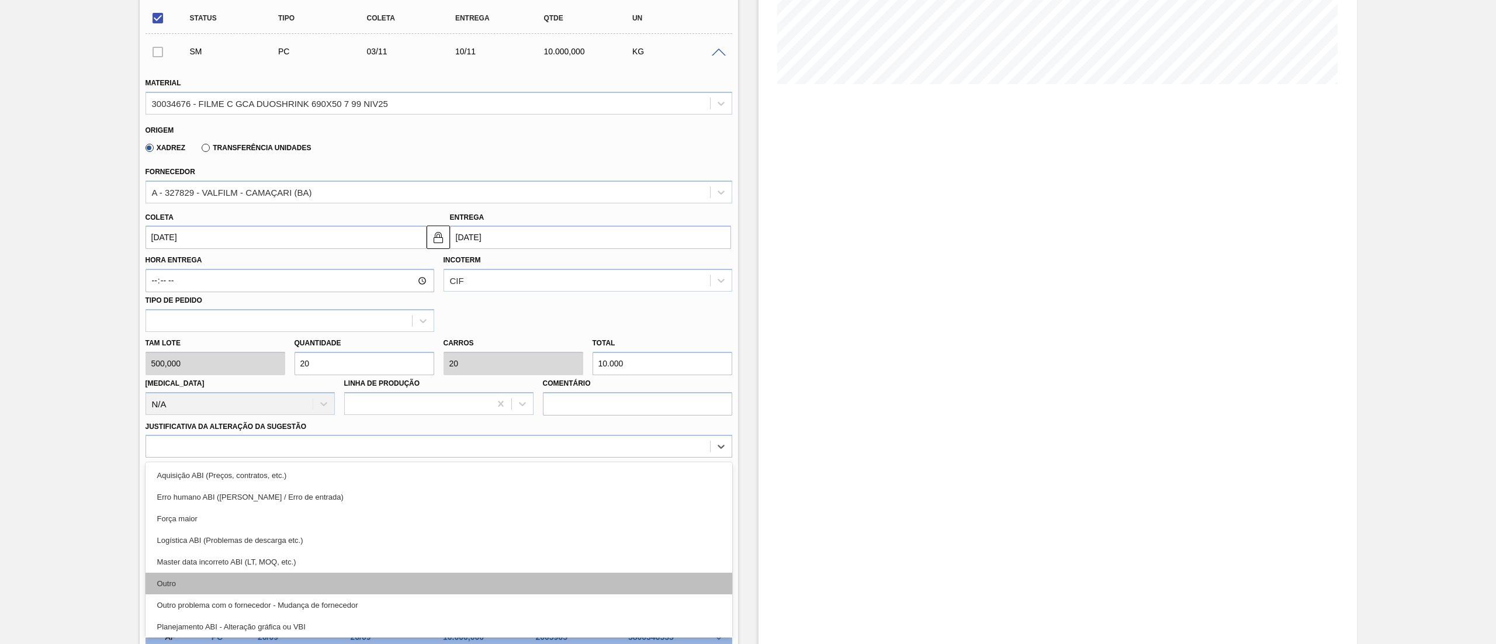
click at [258, 581] on div "Outro" at bounding box center [439, 584] width 587 height 22
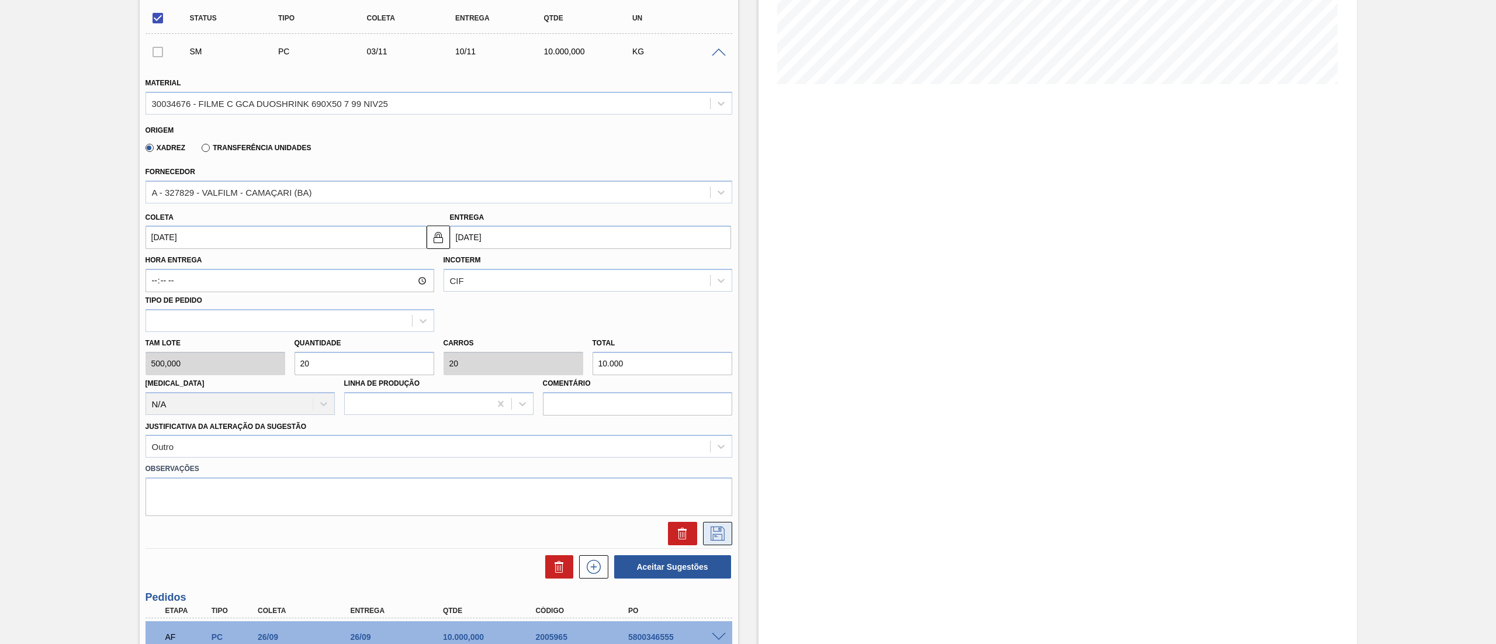
click at [718, 533] on icon at bounding box center [717, 534] width 19 height 14
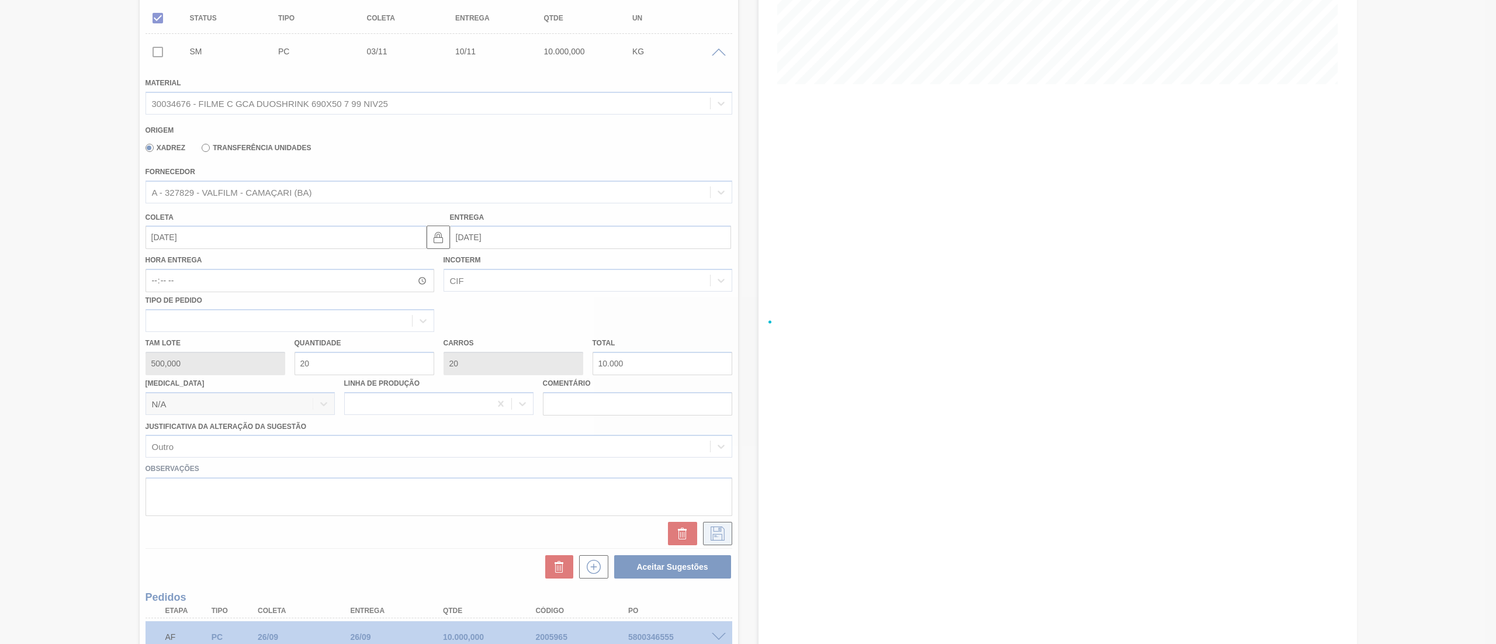
scroll to position [25, 0]
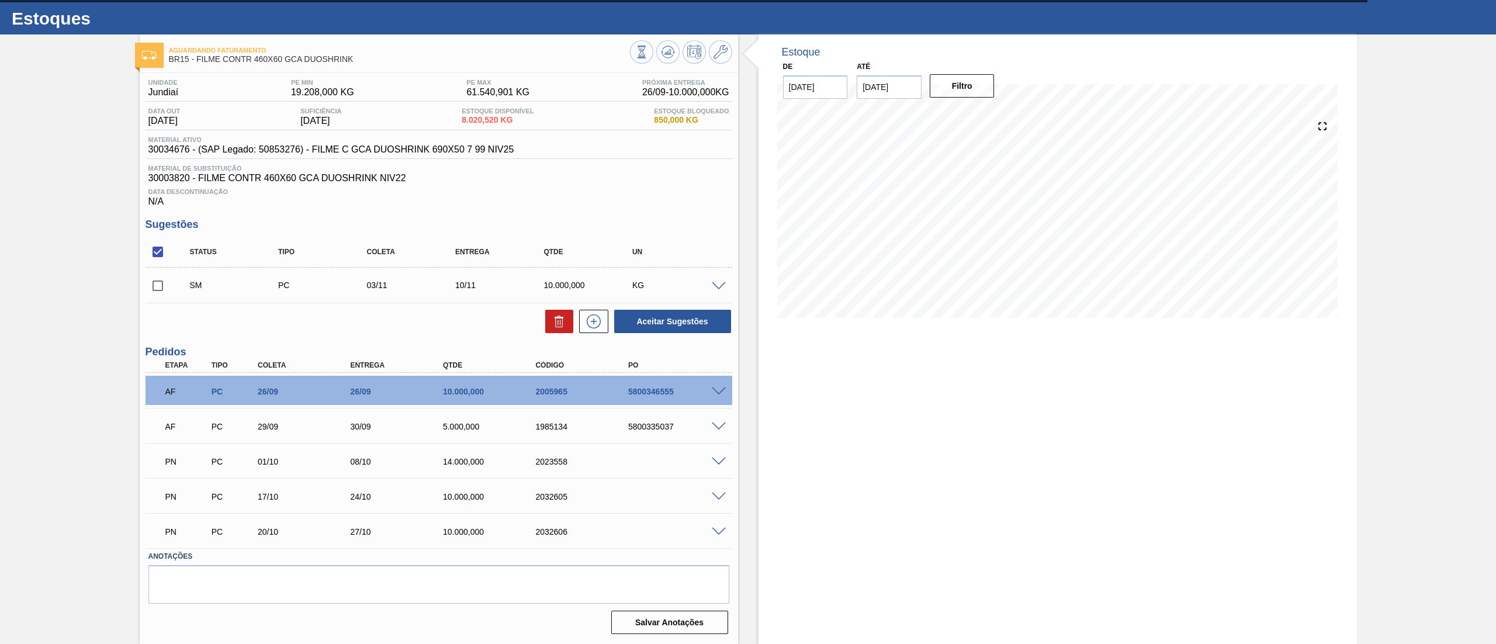
click at [721, 284] on span at bounding box center [719, 286] width 14 height 9
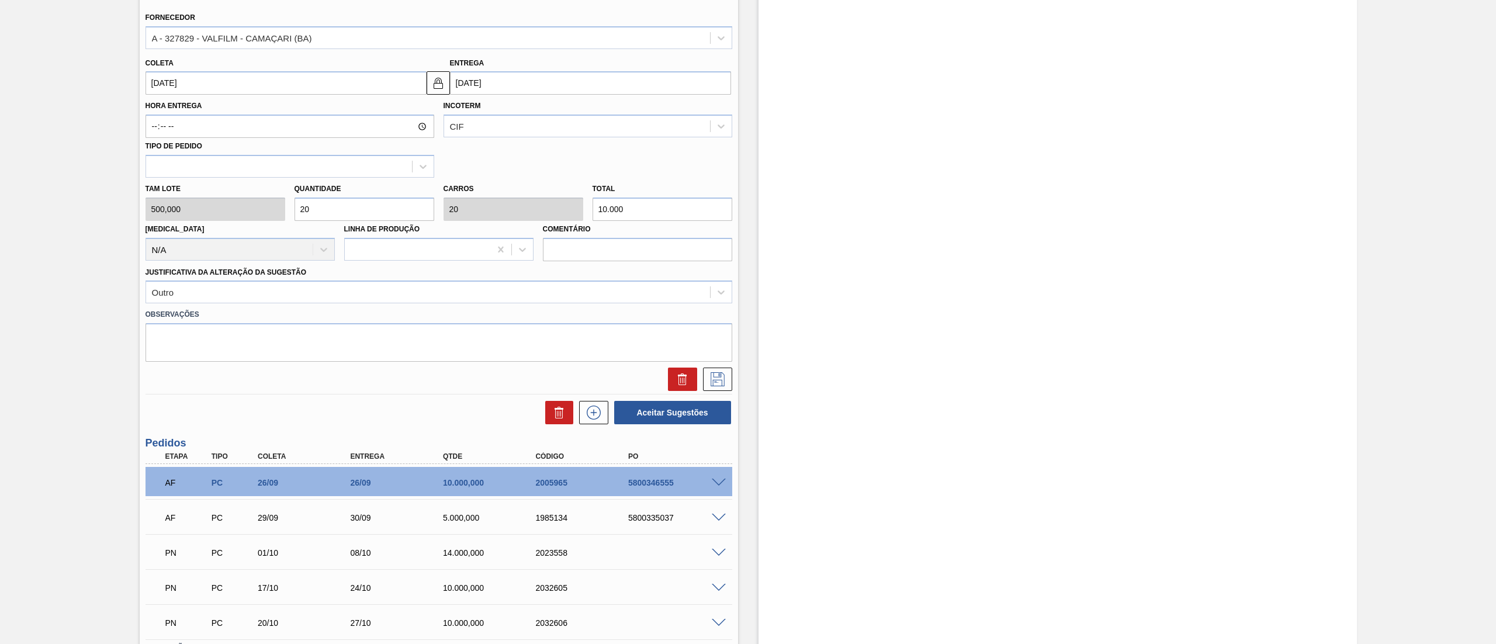
scroll to position [334, 0]
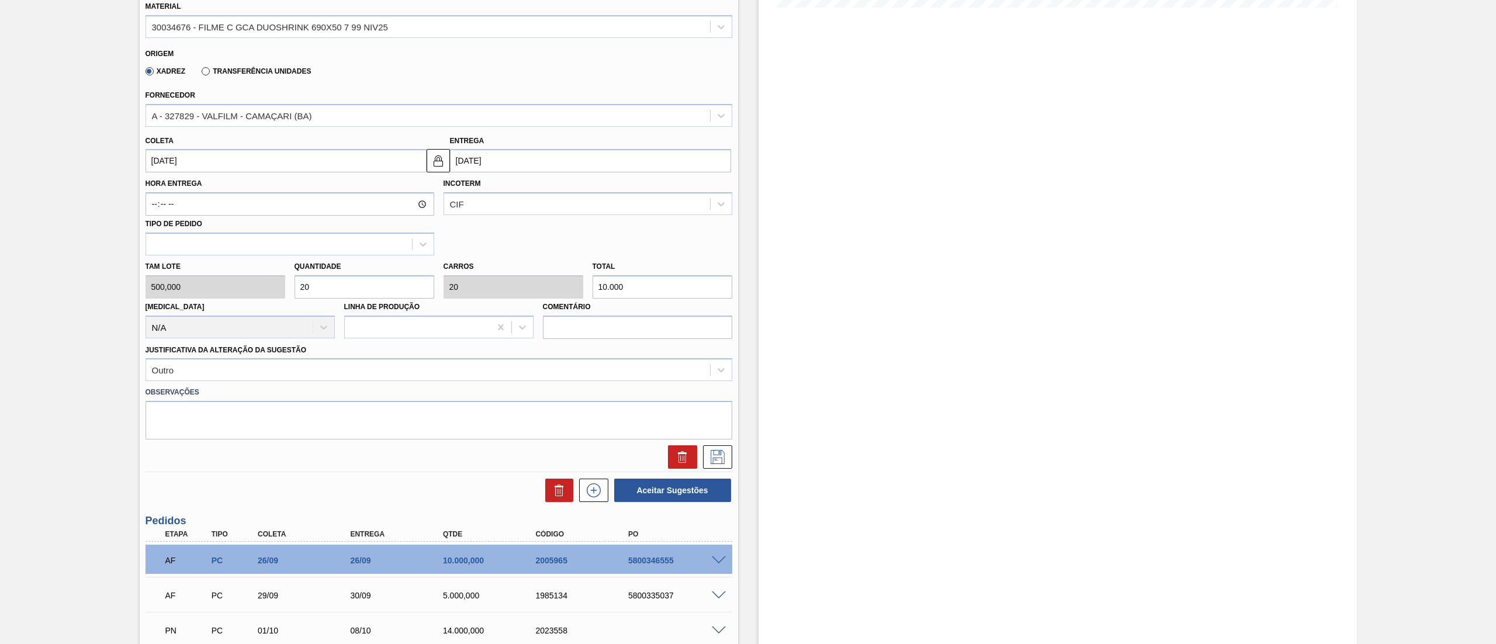
click at [235, 166] on input "03/11/2025" at bounding box center [286, 160] width 281 height 23
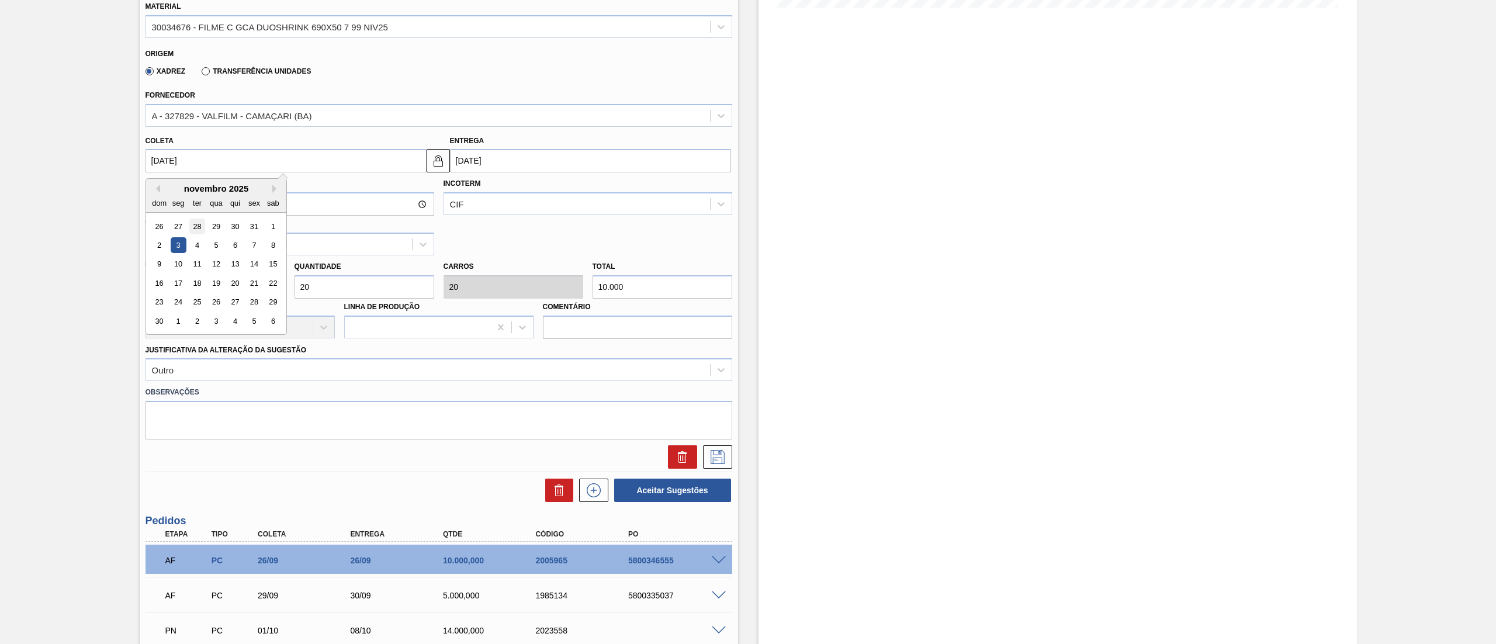
click at [190, 226] on div "28" at bounding box center [197, 227] width 16 height 16
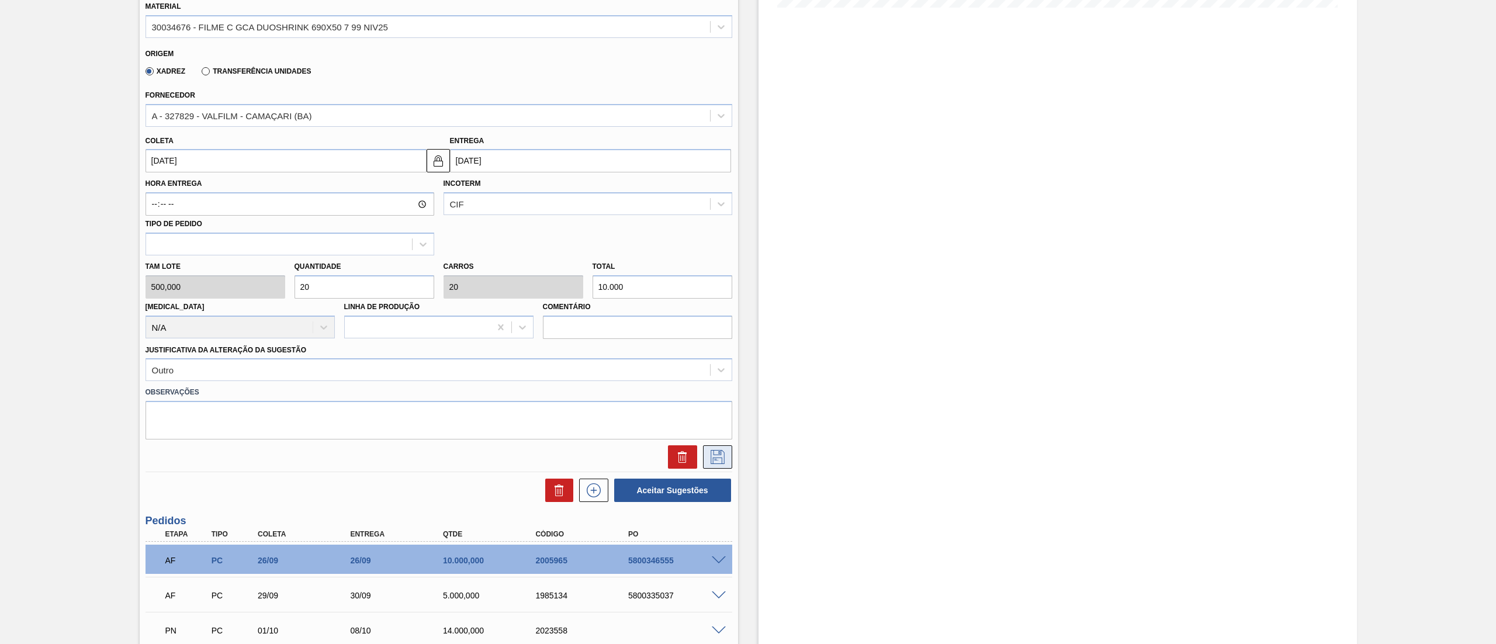
click at [721, 458] on icon at bounding box center [717, 457] width 19 height 14
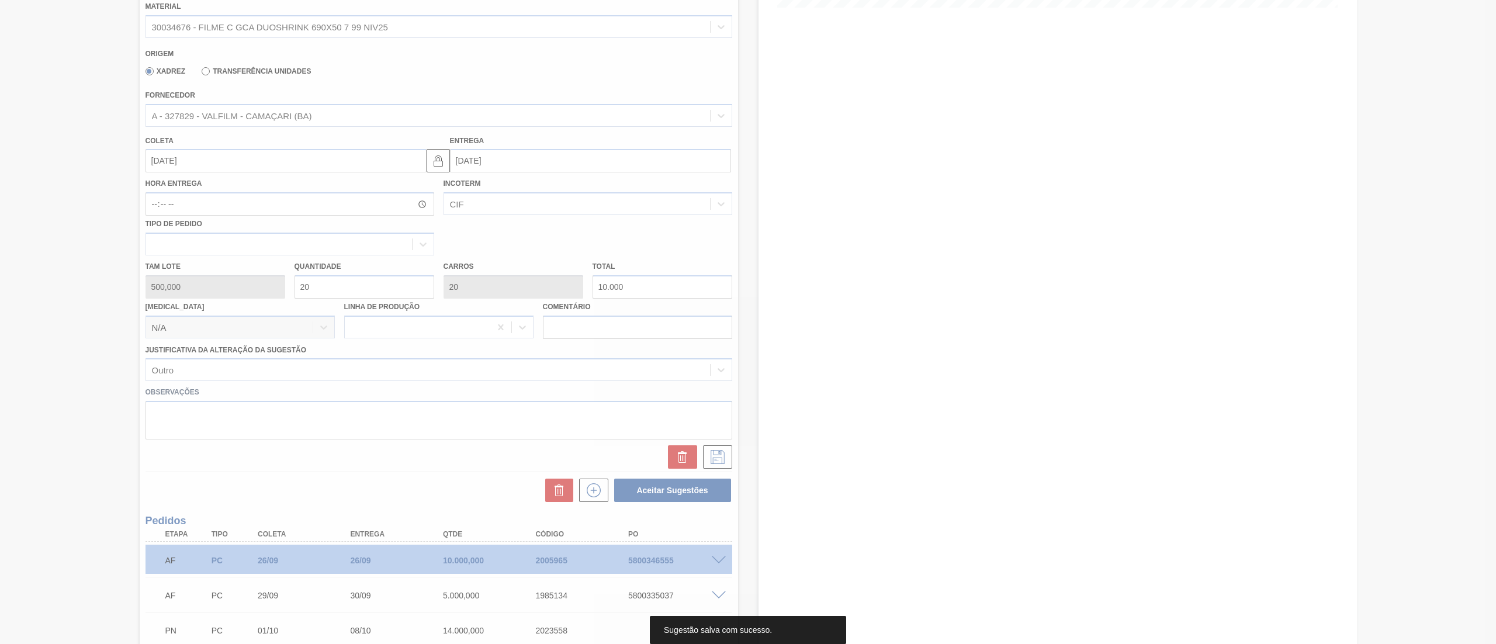
scroll to position [25, 0]
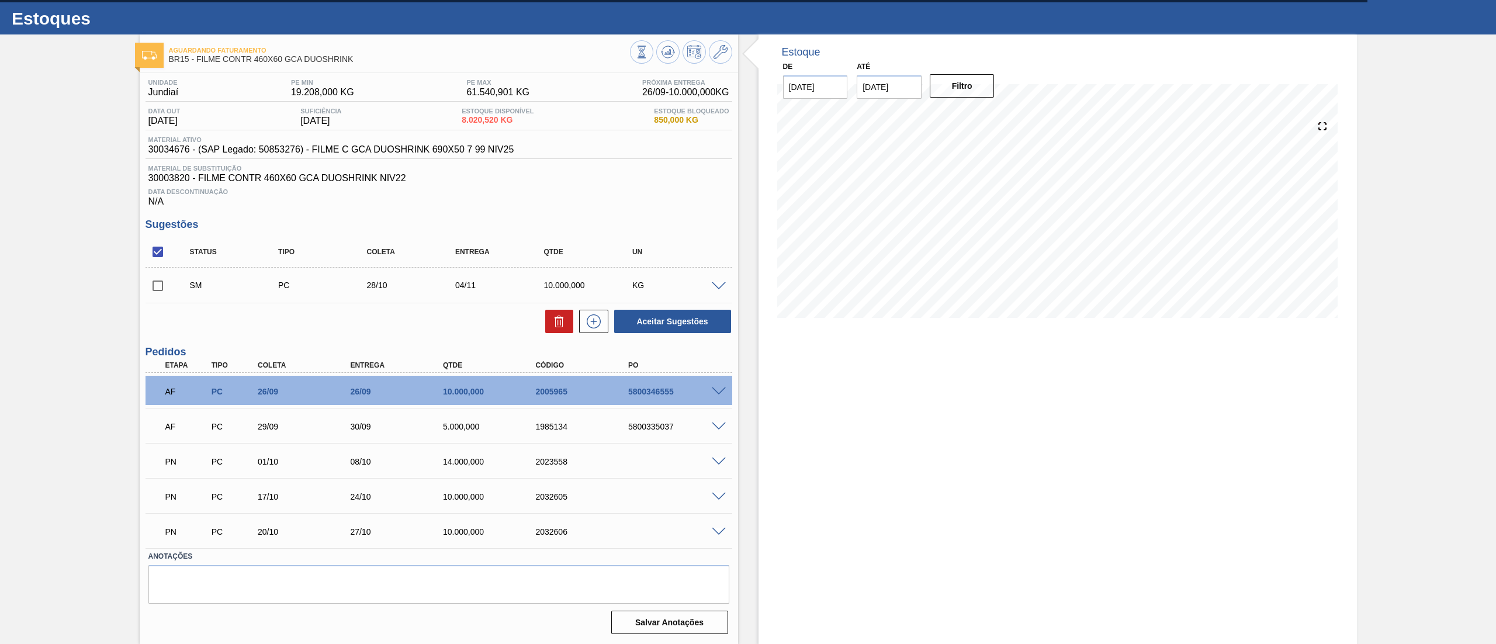
click at [718, 283] on span at bounding box center [719, 286] width 14 height 9
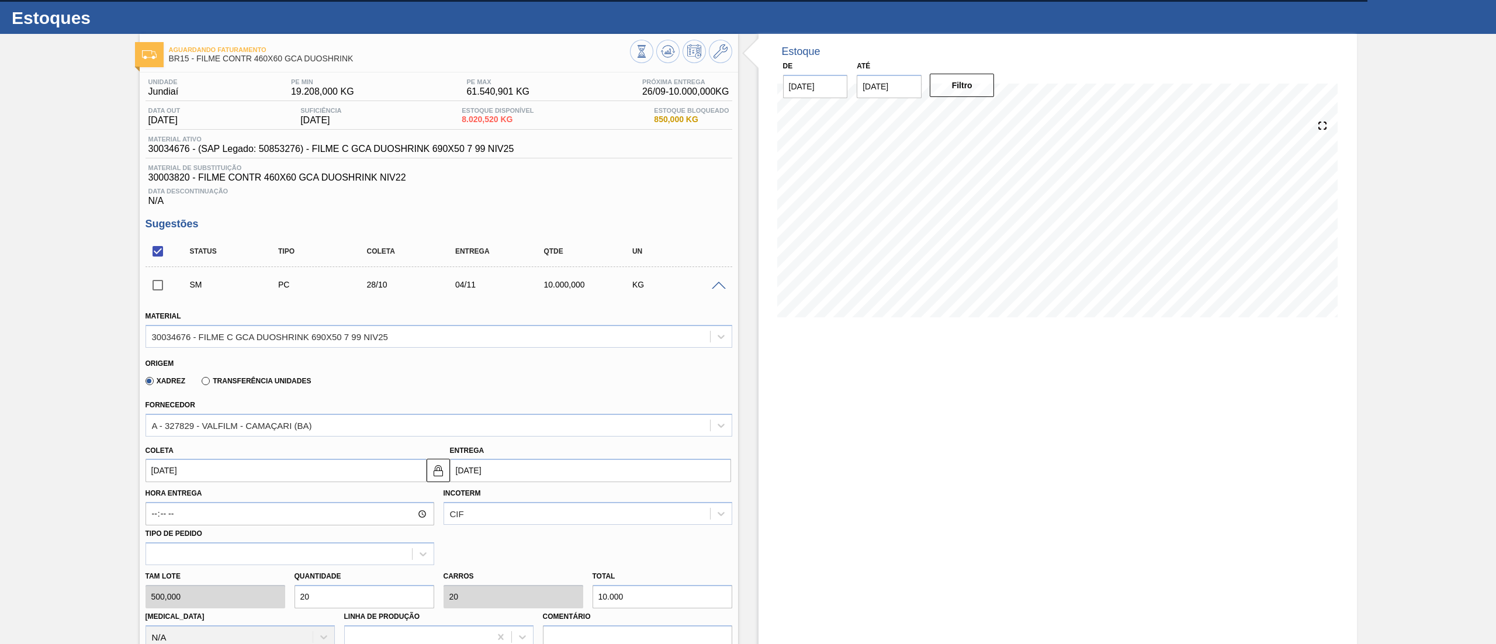
drag, startPoint x: 198, startPoint y: 581, endPoint x: 185, endPoint y: 581, distance: 12.9
click at [185, 581] on div "Tam lote 500,000 Quantidade 20 Carros 20 Total 10.000 Doca N/A Linha de Produçã…" at bounding box center [439, 607] width 596 height 84
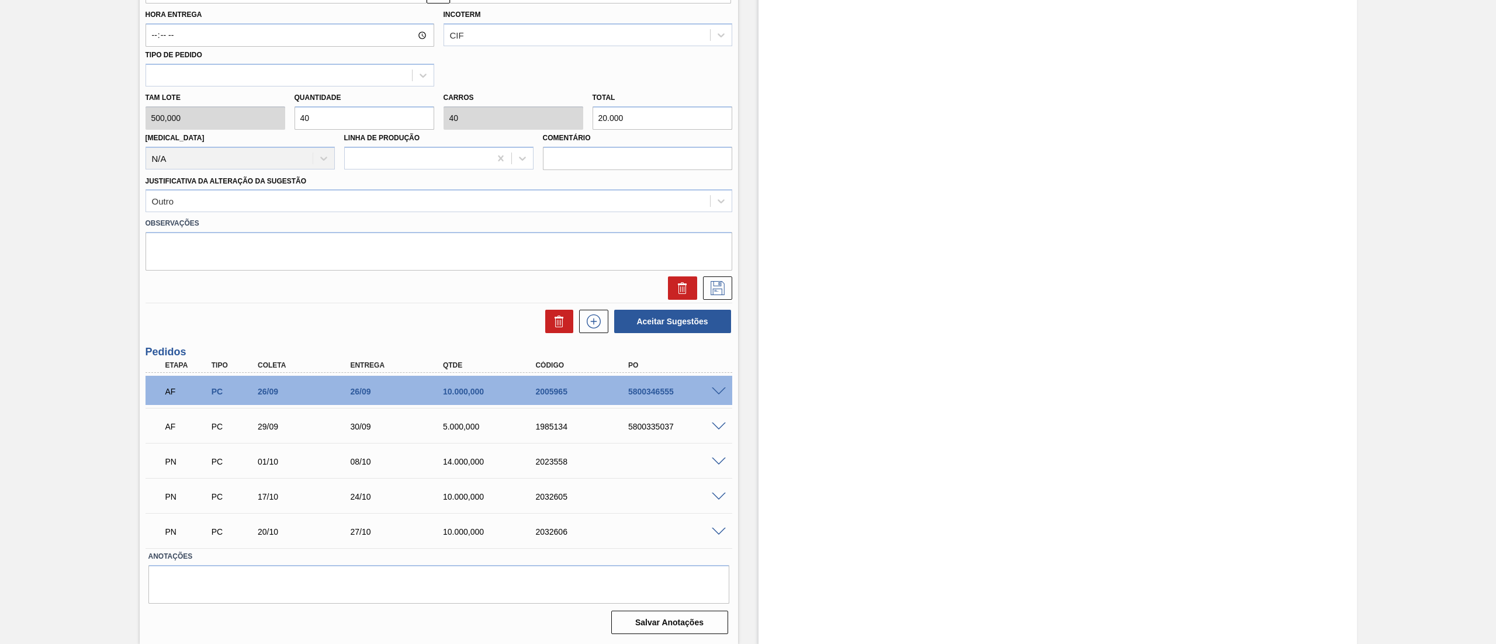
drag, startPoint x: 333, startPoint y: 123, endPoint x: 116, endPoint y: 123, distance: 217.4
click at [116, 123] on div "Aguardando Faturamento BR15 - FILME CONTR 460X60 GCA DUOSHRINK Unidade Jundiaí …" at bounding box center [748, 99] width 1496 height 1089
click at [708, 286] on icon at bounding box center [717, 288] width 19 height 14
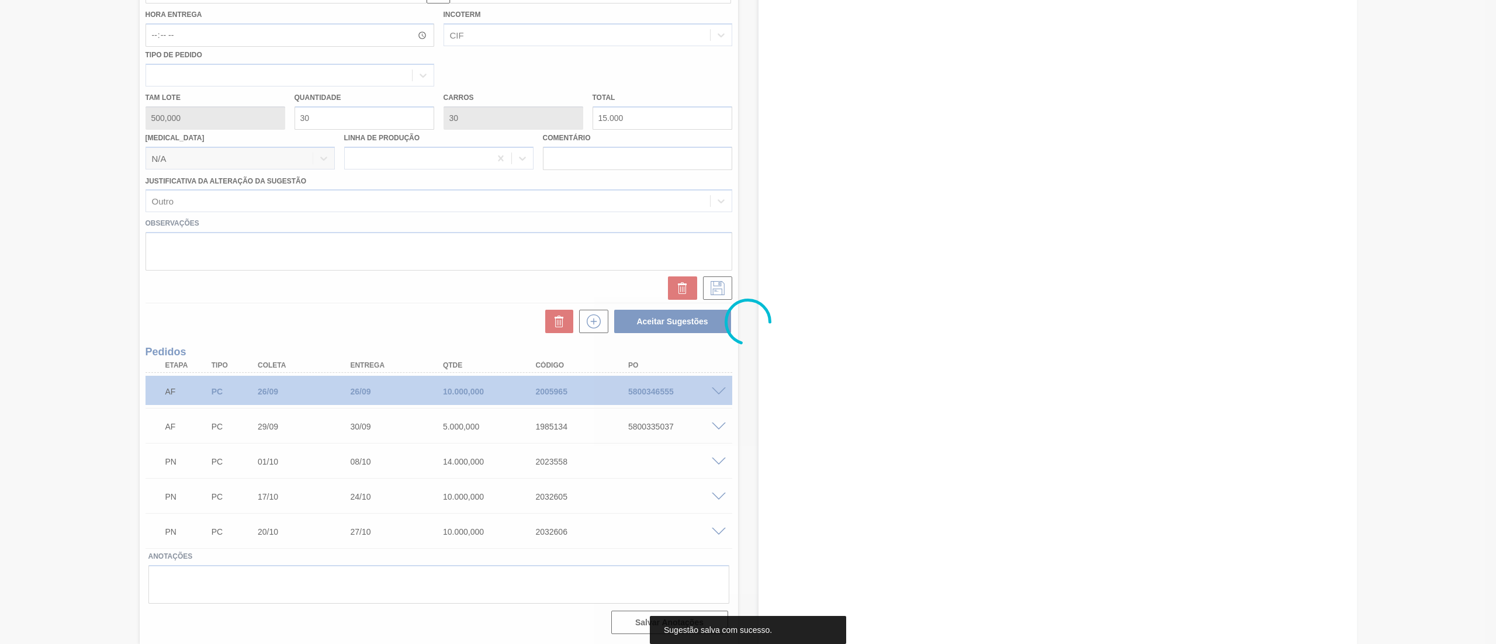
scroll to position [25, 0]
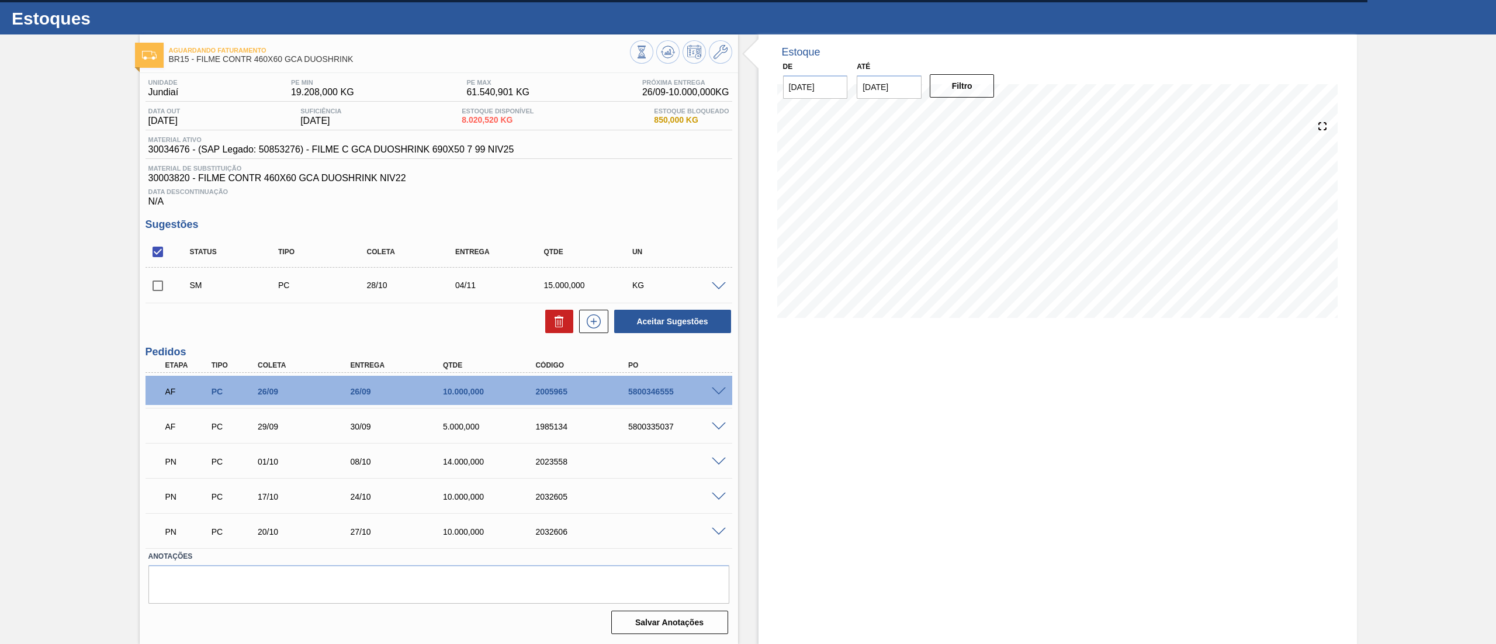
click at [723, 283] on span at bounding box center [719, 286] width 14 height 9
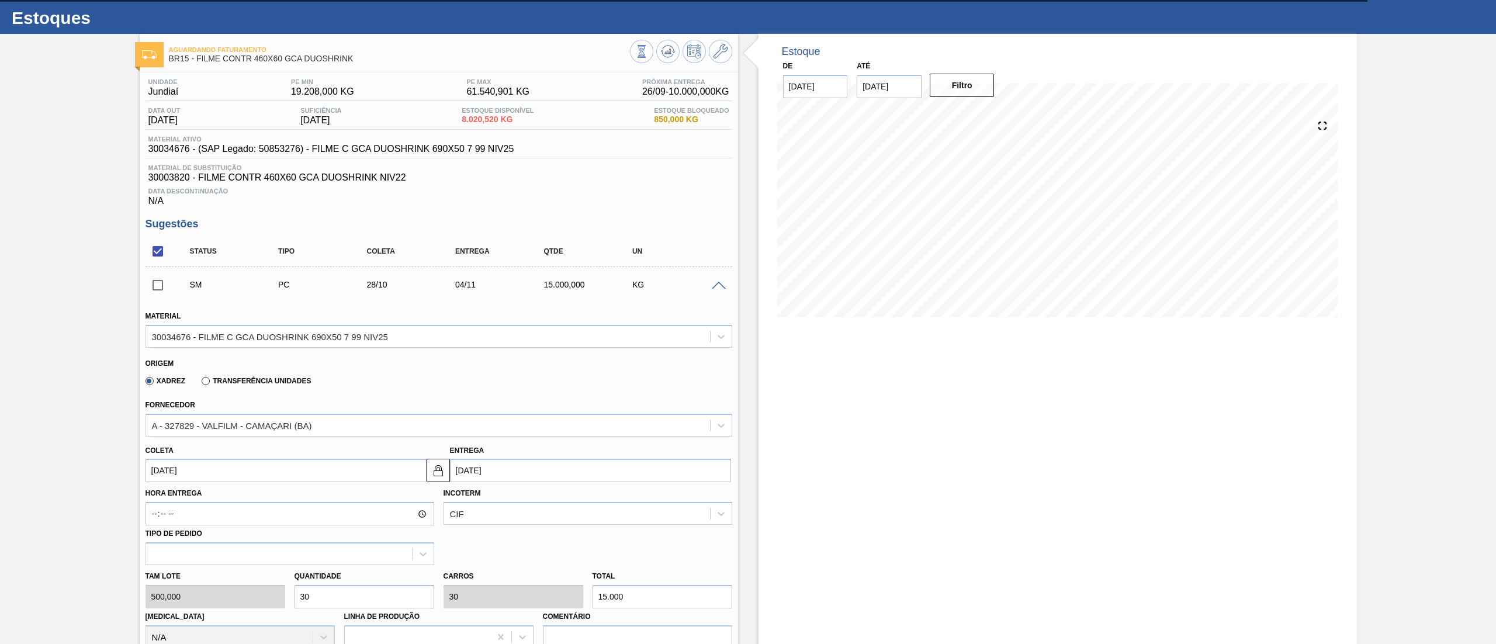
click at [218, 591] on div "Tam lote 500,000 Quantidade 30 Carros 30 Total 15.000 Doca N/A Linha de Produçã…" at bounding box center [439, 607] width 596 height 84
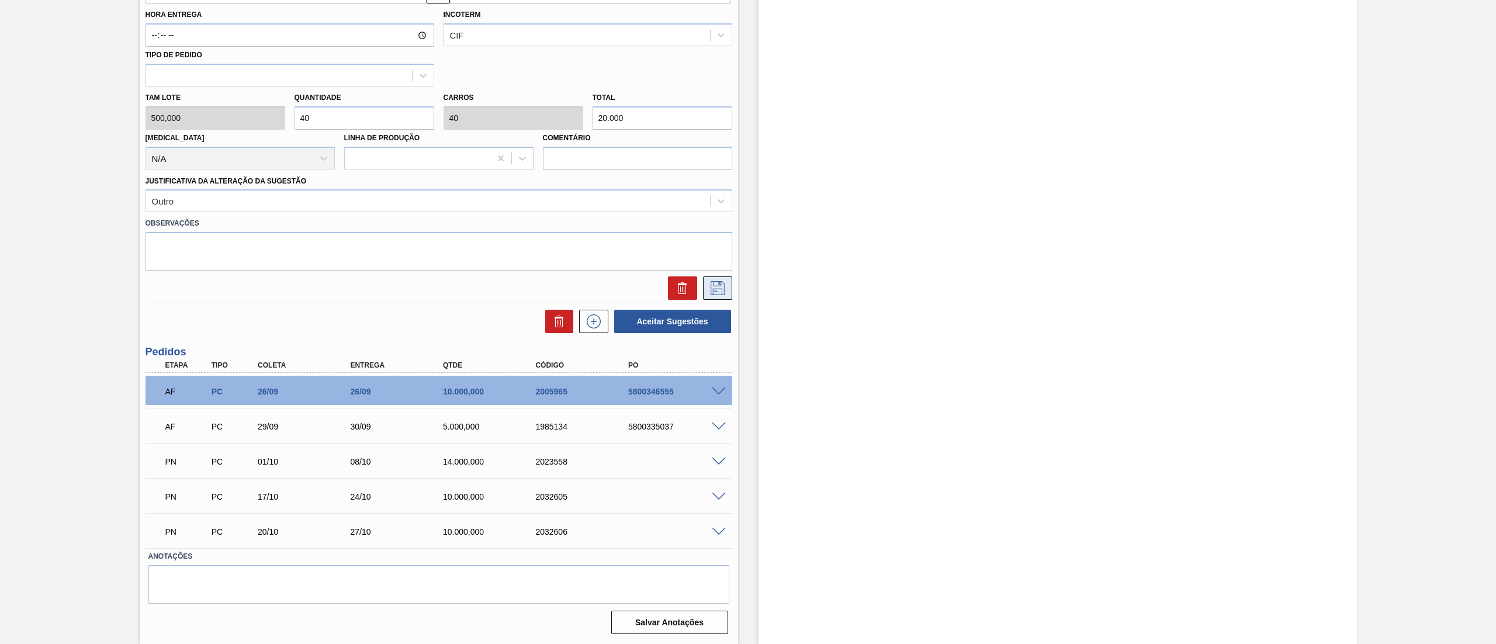
click at [714, 285] on icon at bounding box center [717, 288] width 19 height 14
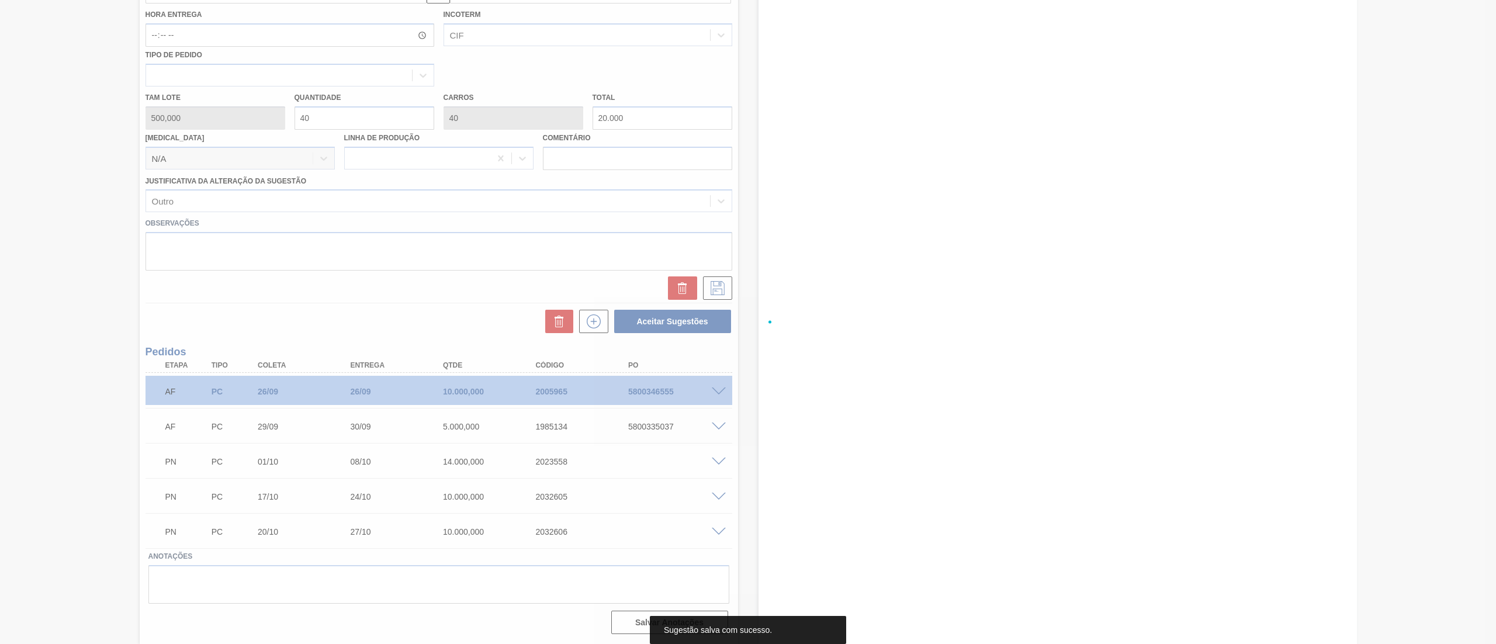
scroll to position [25, 0]
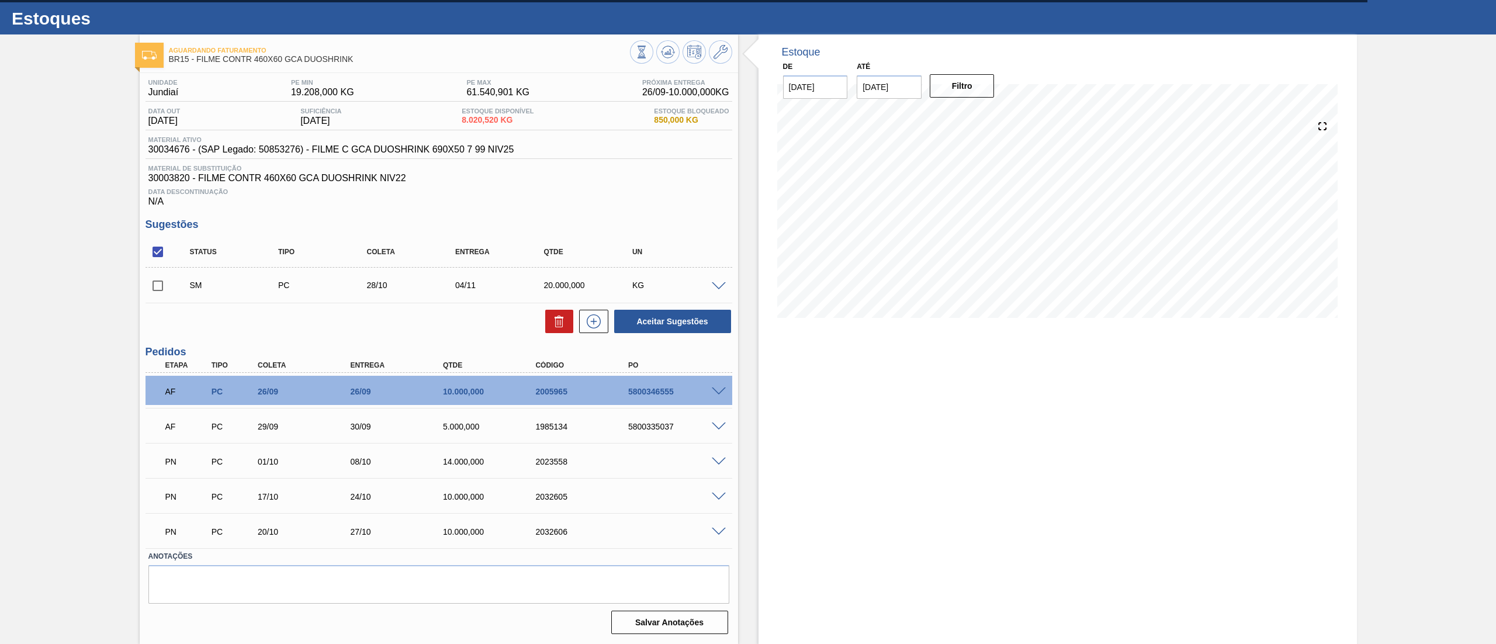
click at [164, 287] on input "checkbox" at bounding box center [158, 285] width 25 height 25
click at [641, 317] on button "Aceitar Sugestões" at bounding box center [672, 321] width 117 height 23
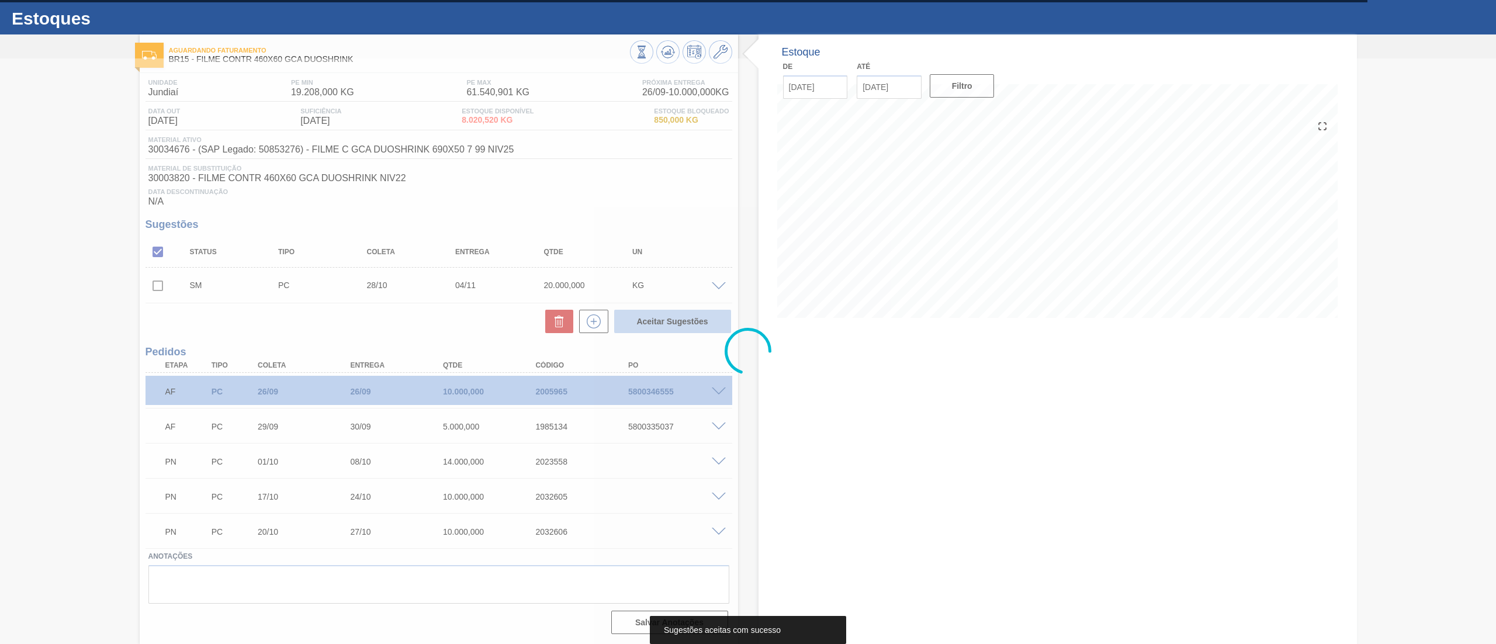
scroll to position [12, 0]
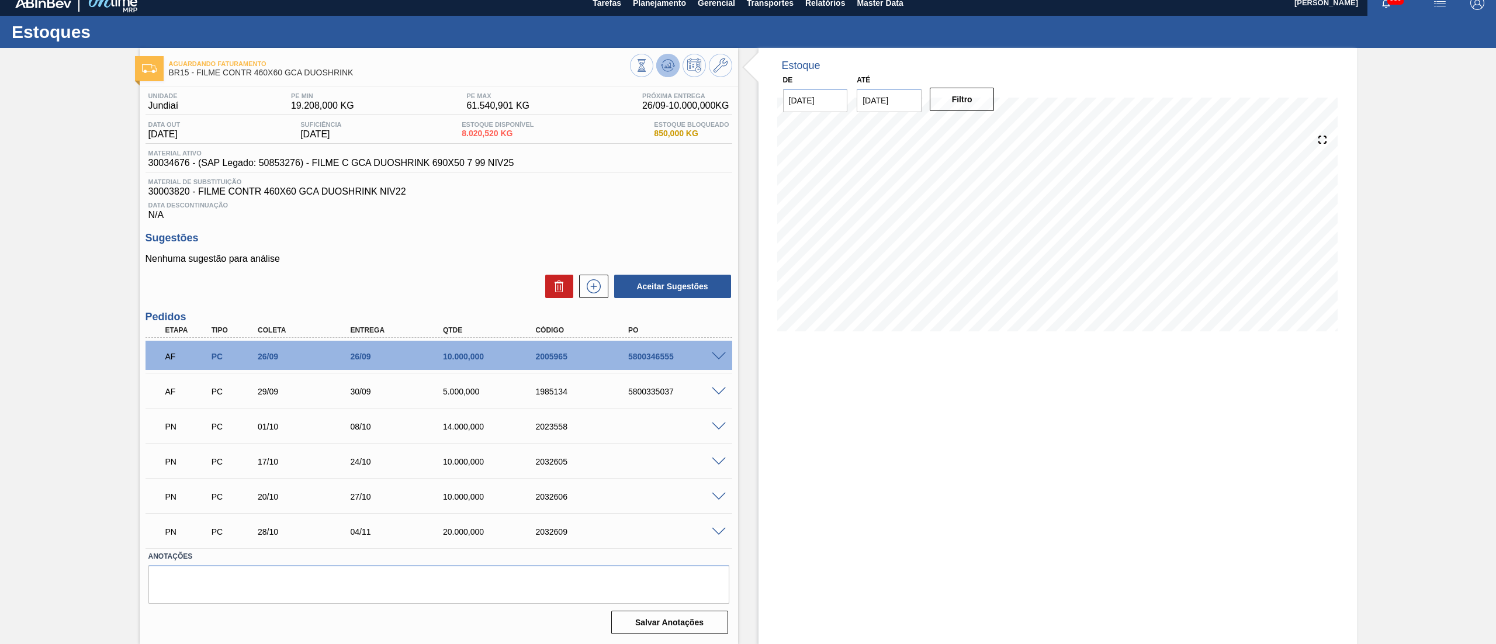
click at [669, 61] on icon at bounding box center [668, 65] width 14 height 14
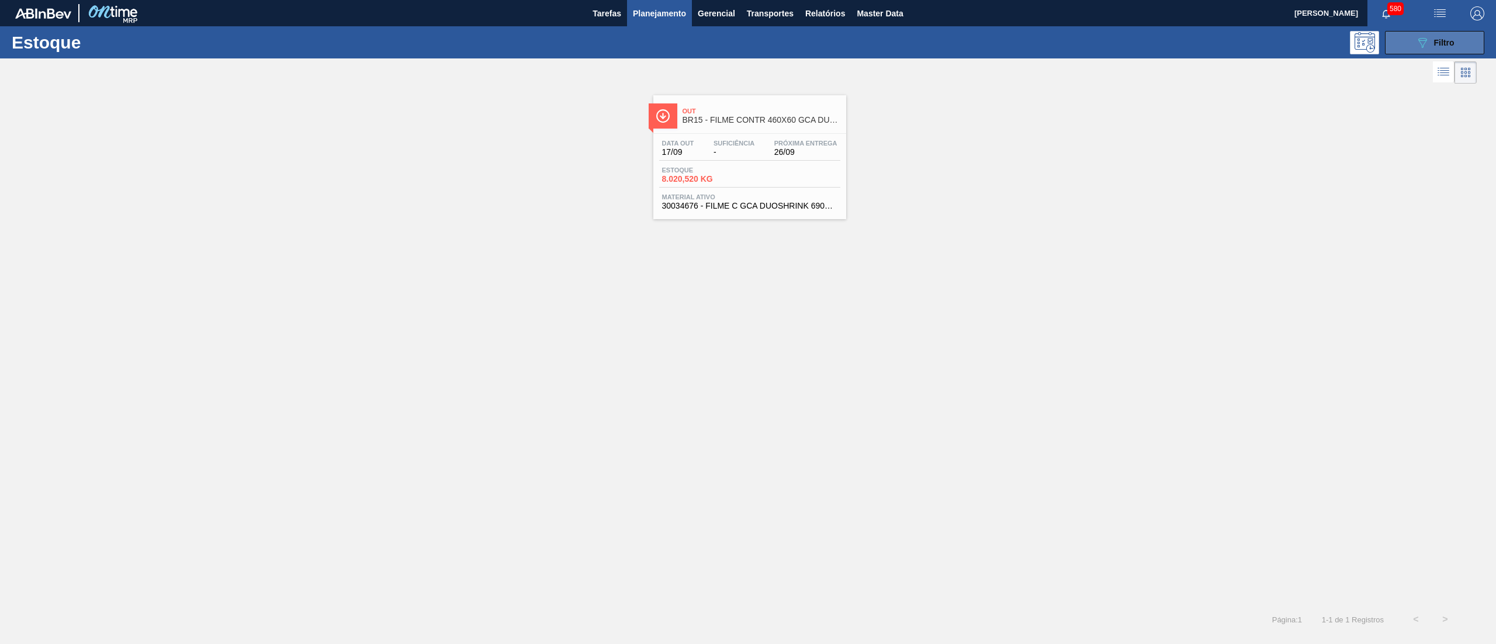
click at [1424, 50] on button "089F7B8B-B2A5-4AFE-B5C0-19BA573D28AC Filtro" at bounding box center [1434, 42] width 99 height 23
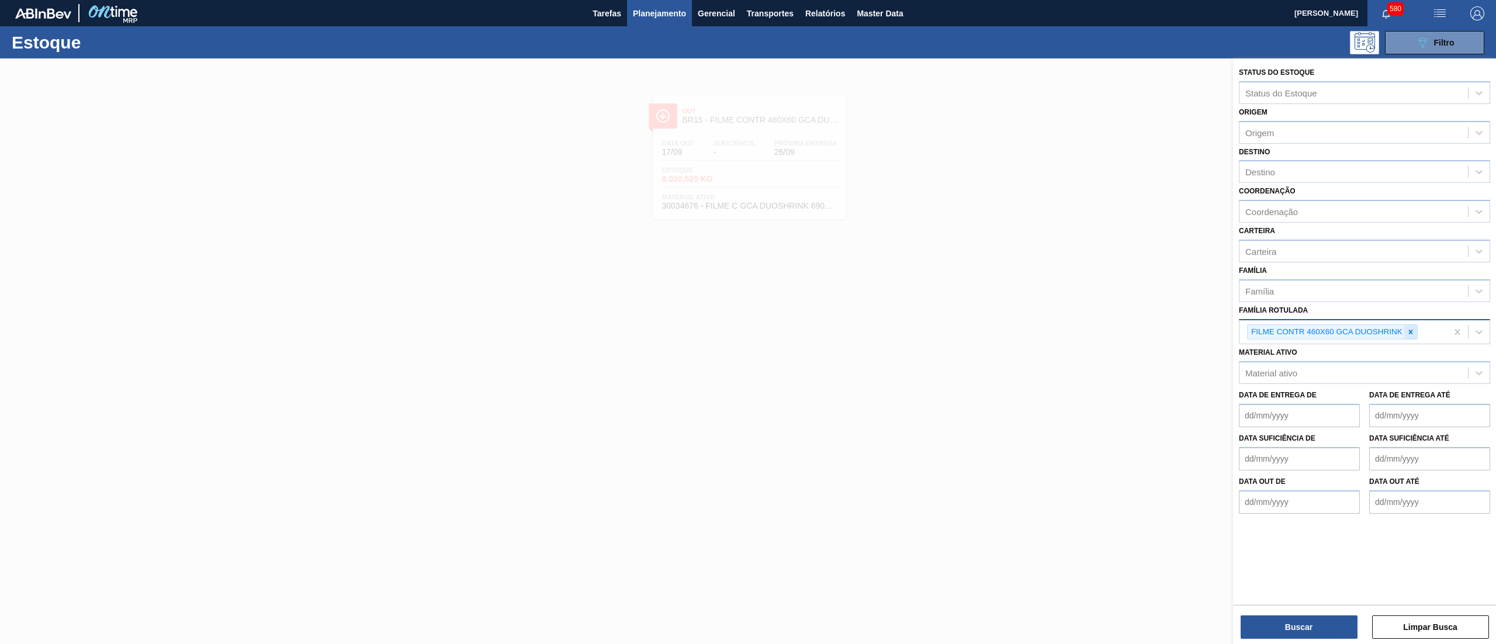
click at [1410, 331] on icon at bounding box center [1411, 332] width 4 height 4
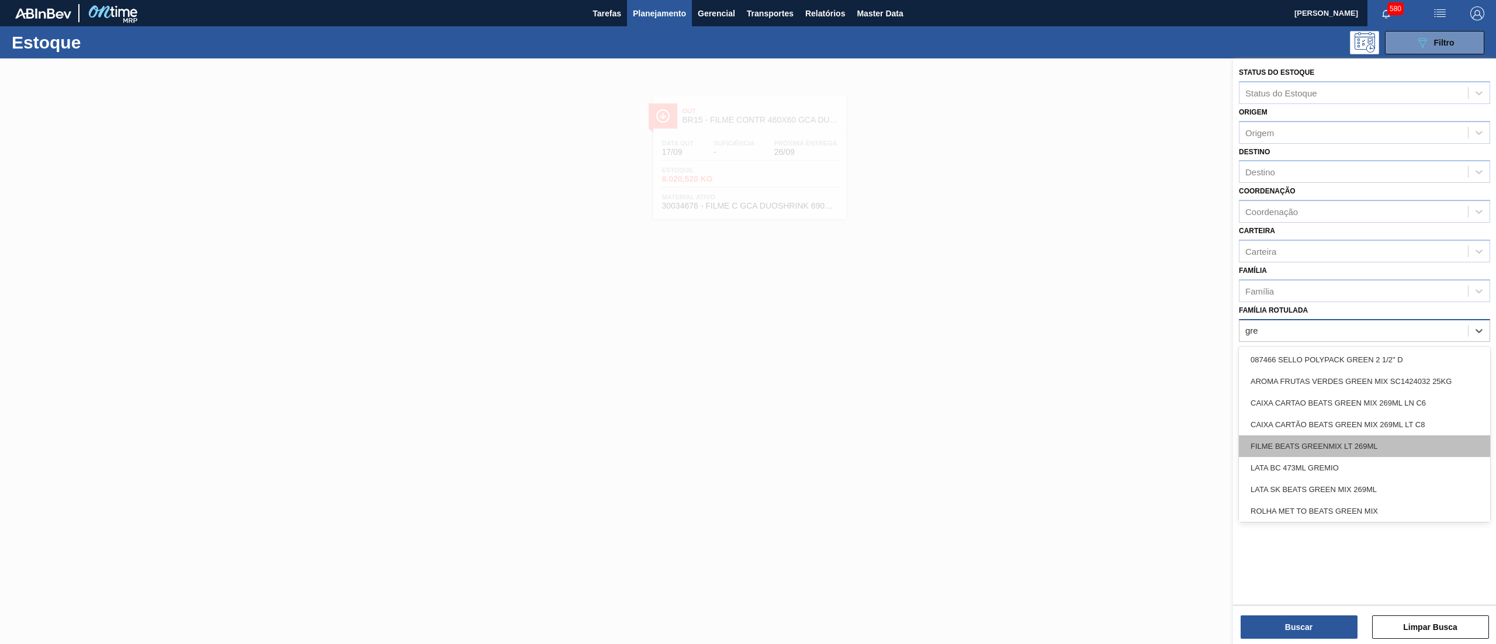
click at [1394, 444] on div "FILME BEATS GREENMIX LT 269ML" at bounding box center [1364, 446] width 251 height 22
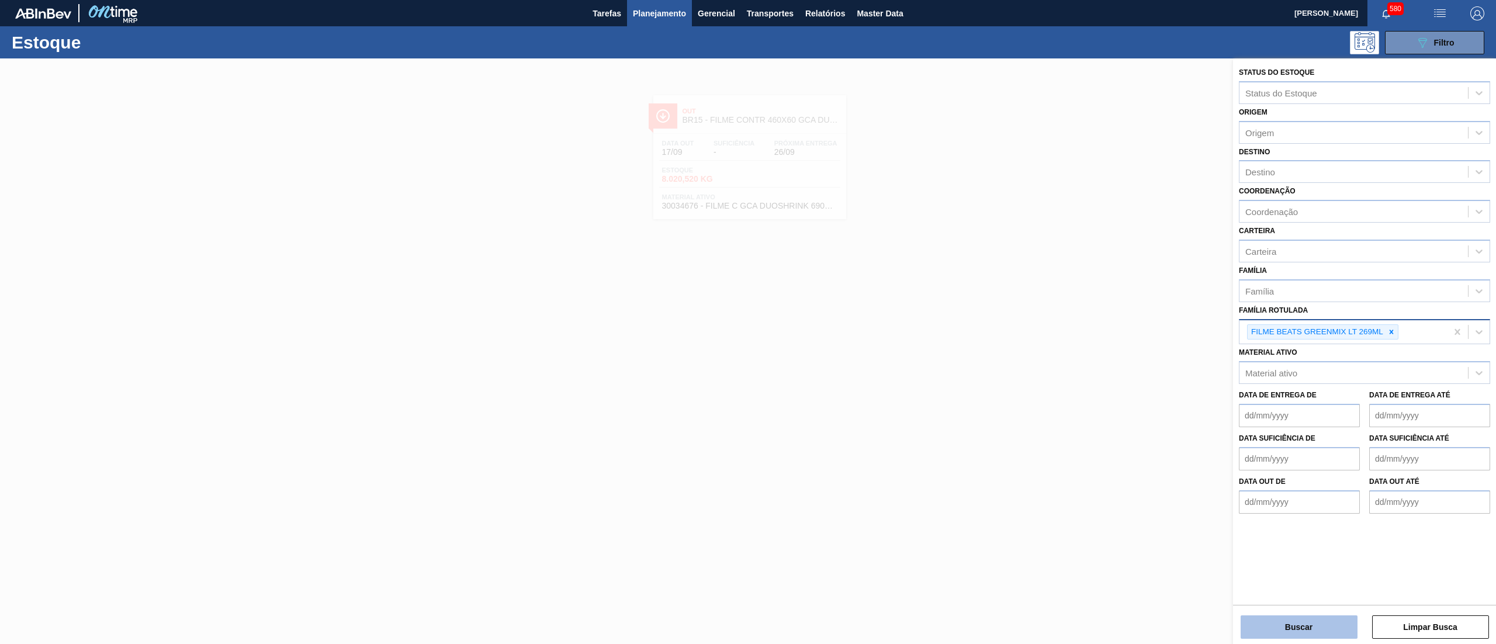
click at [1301, 617] on button "Buscar" at bounding box center [1299, 626] width 117 height 23
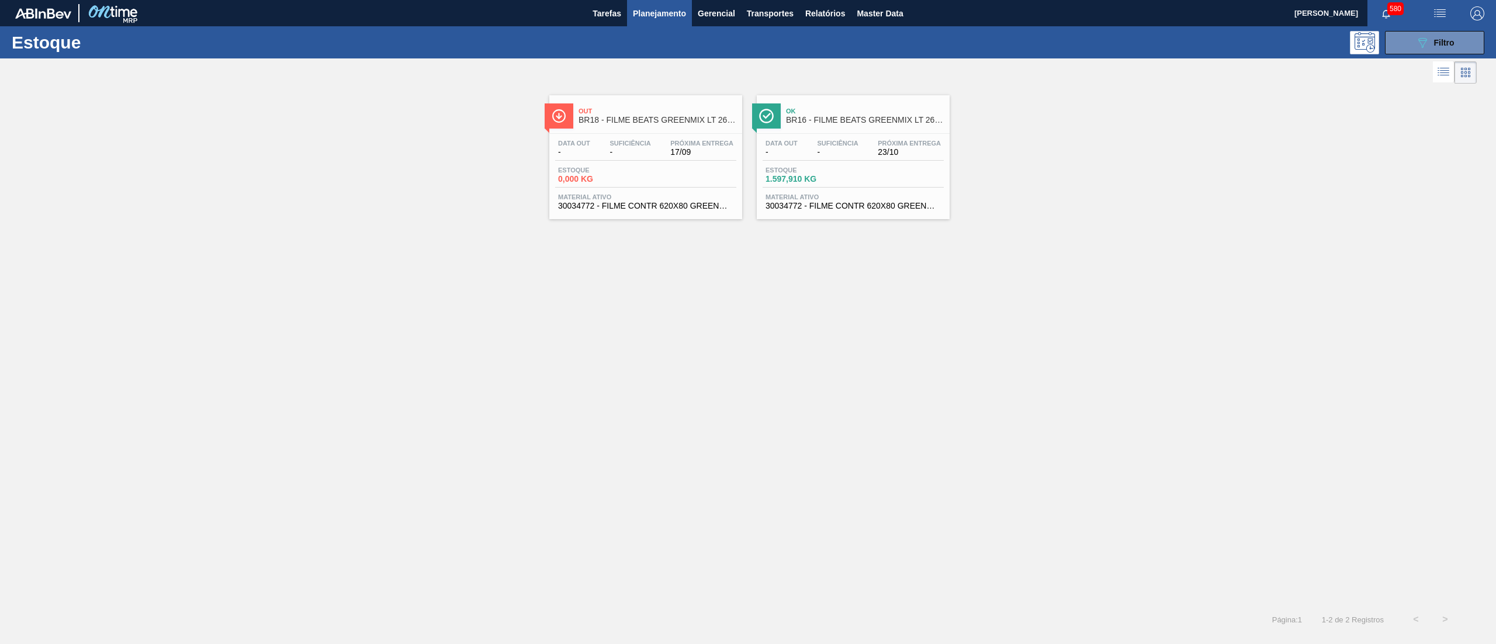
click at [797, 213] on div "Data out - Suficiência - Próxima Entrega 23/10 Estoque 1.597,910 KG Material at…" at bounding box center [853, 173] width 193 height 79
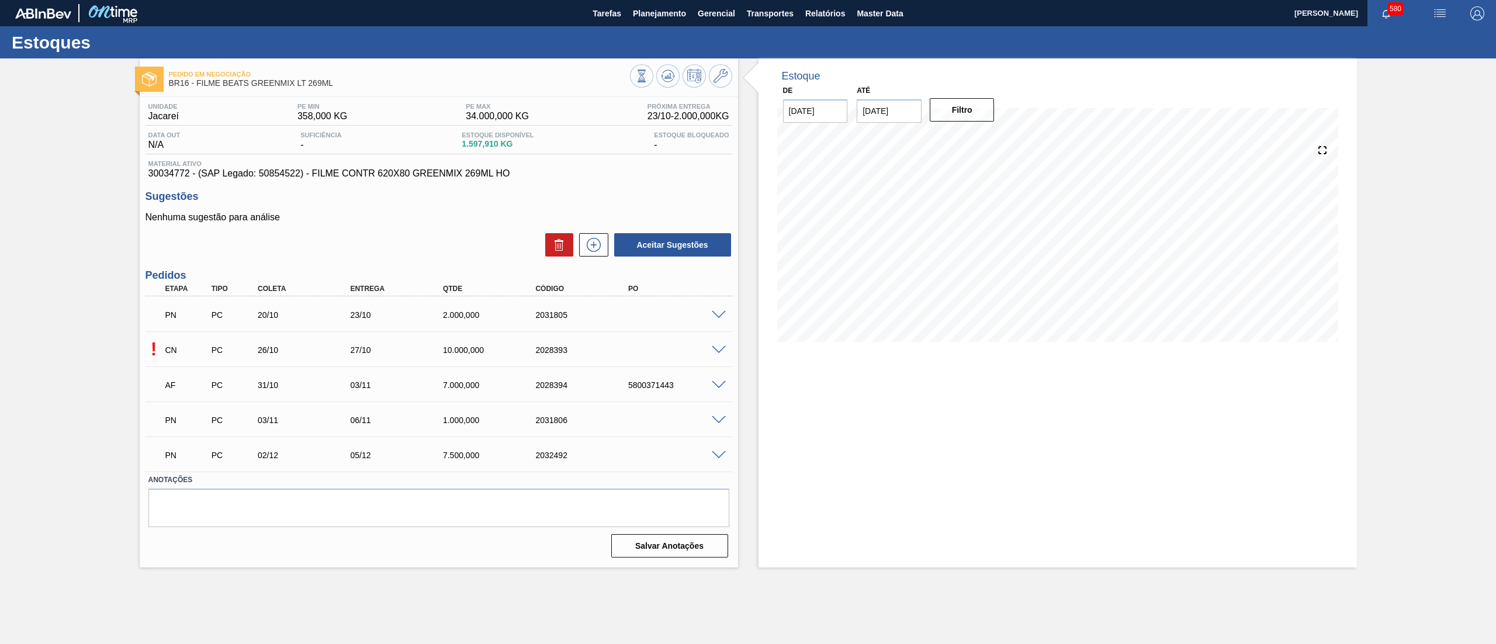
click at [722, 346] on span at bounding box center [719, 350] width 14 height 9
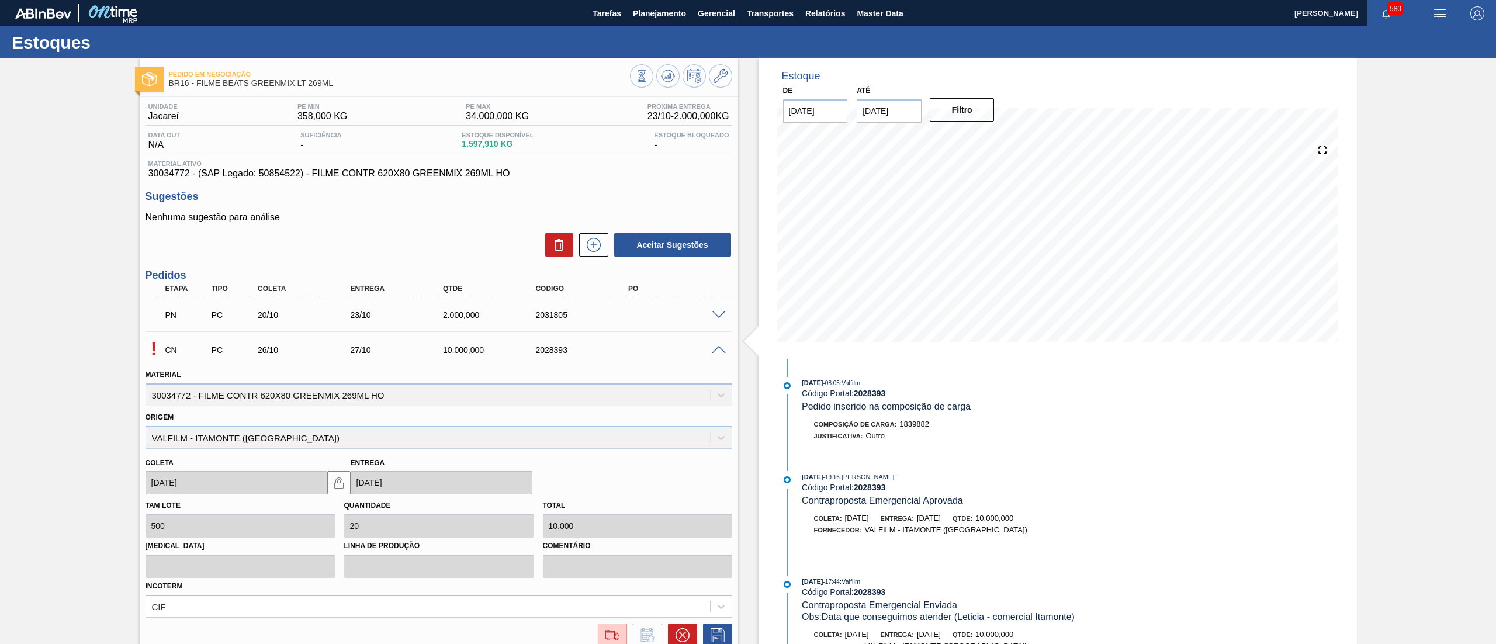
scroll to position [206, 0]
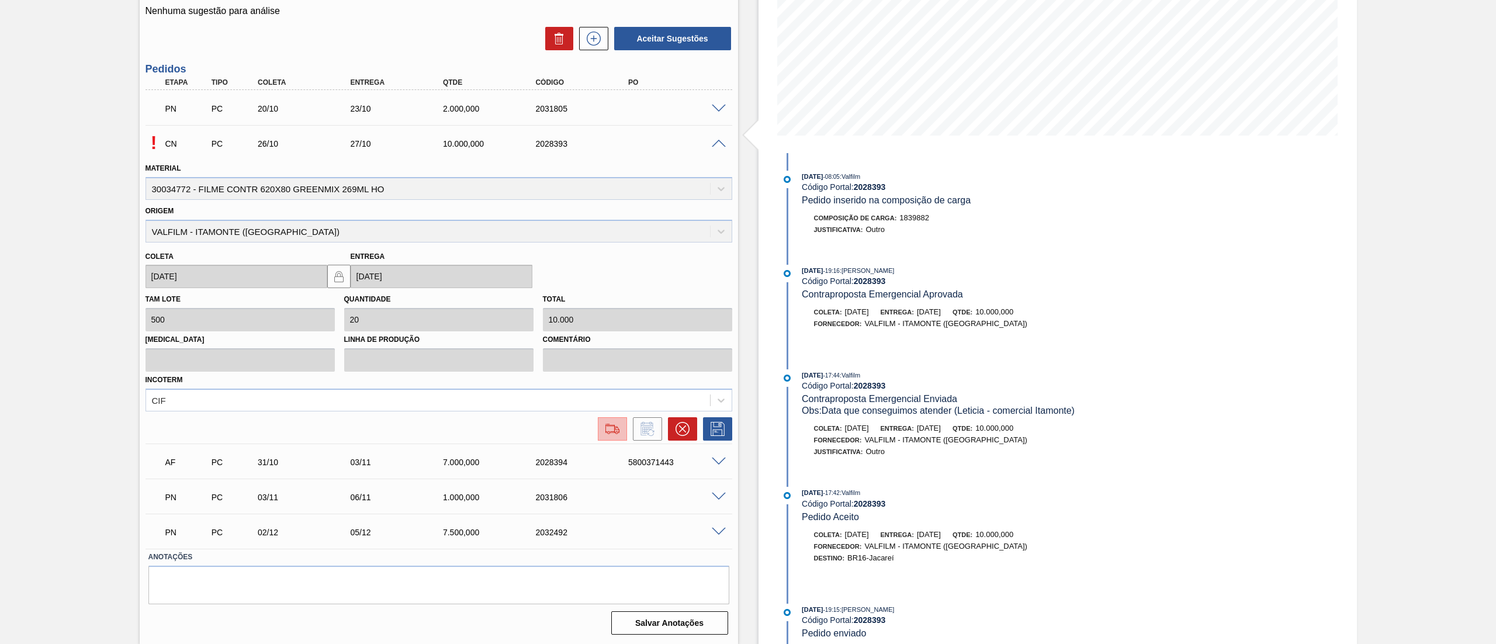
click at [615, 434] on img at bounding box center [612, 429] width 19 height 14
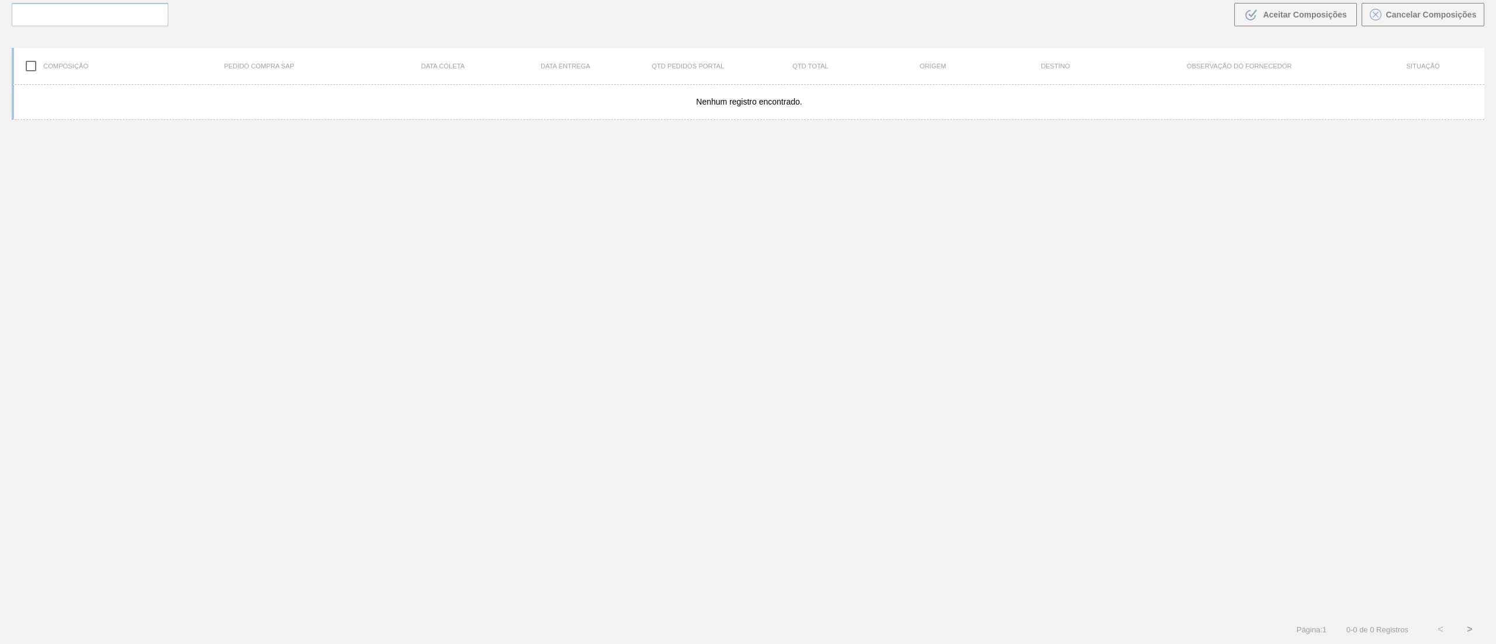
scroll to position [84, 0]
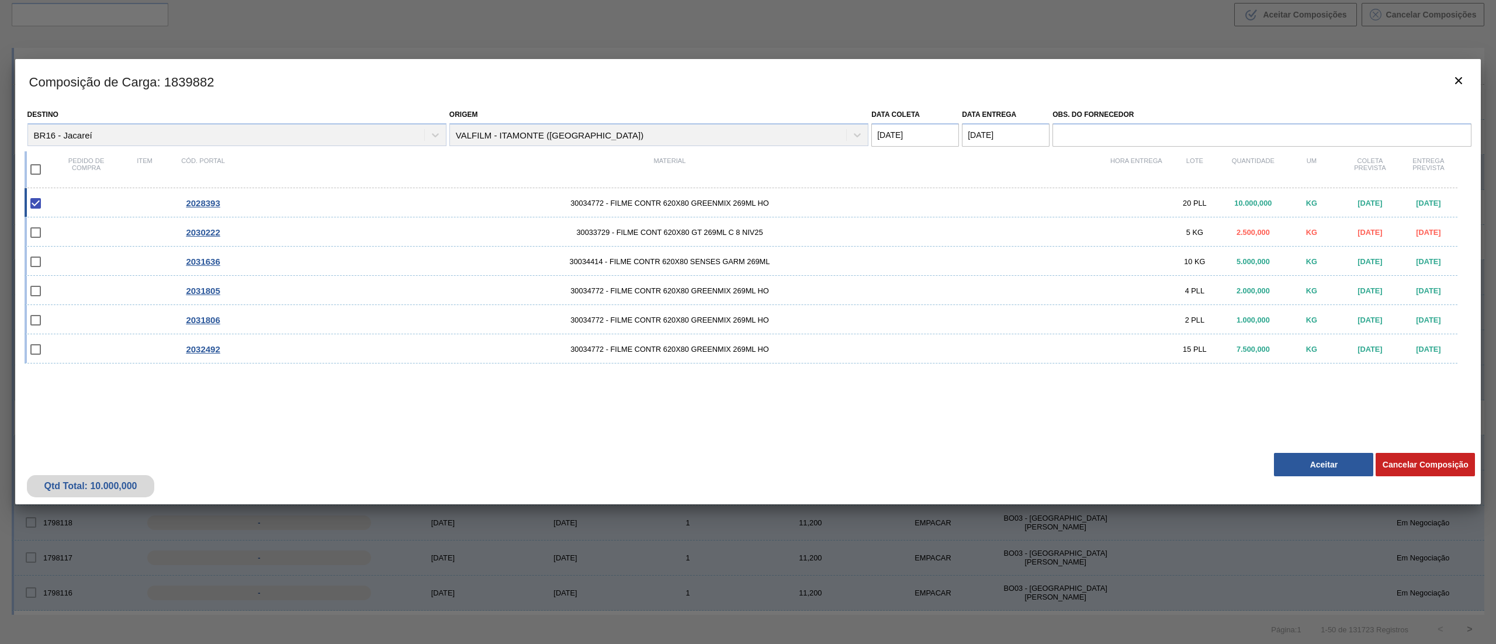
click at [1345, 590] on div at bounding box center [748, 322] width 1496 height 644
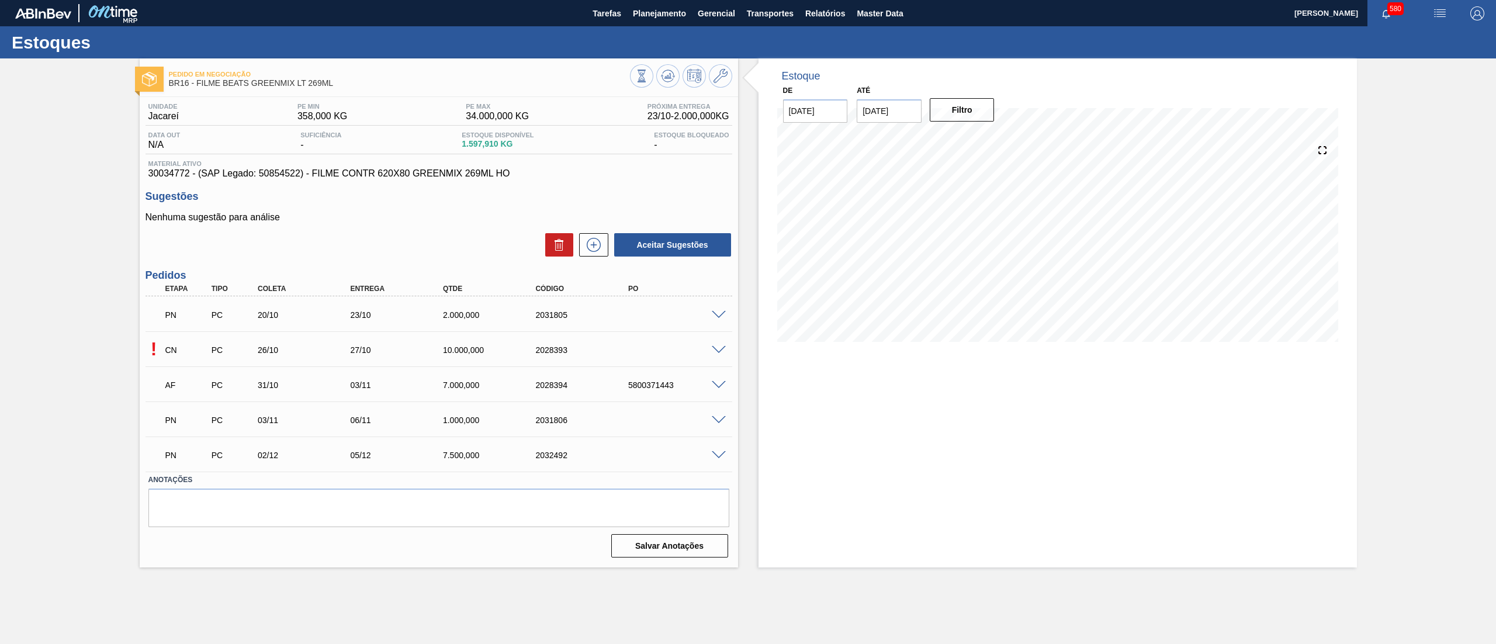
click at [716, 349] on span at bounding box center [719, 350] width 14 height 9
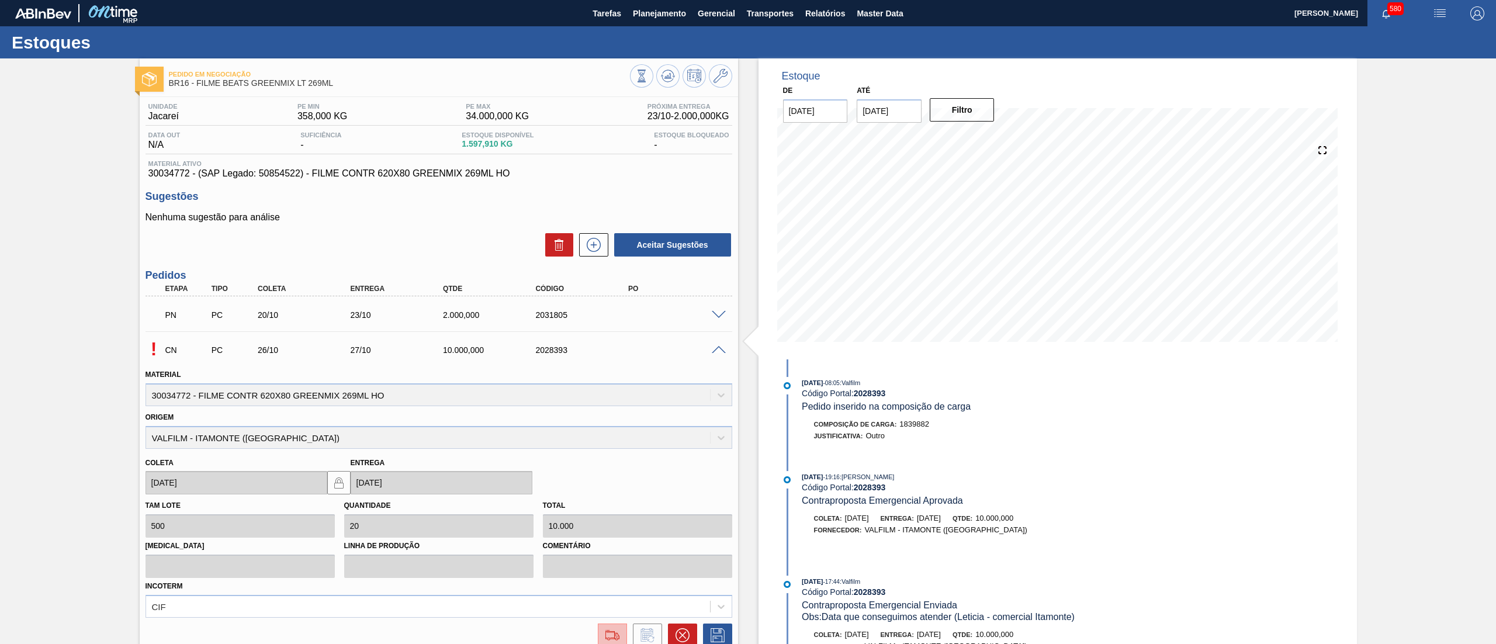
click at [602, 626] on button at bounding box center [612, 635] width 29 height 23
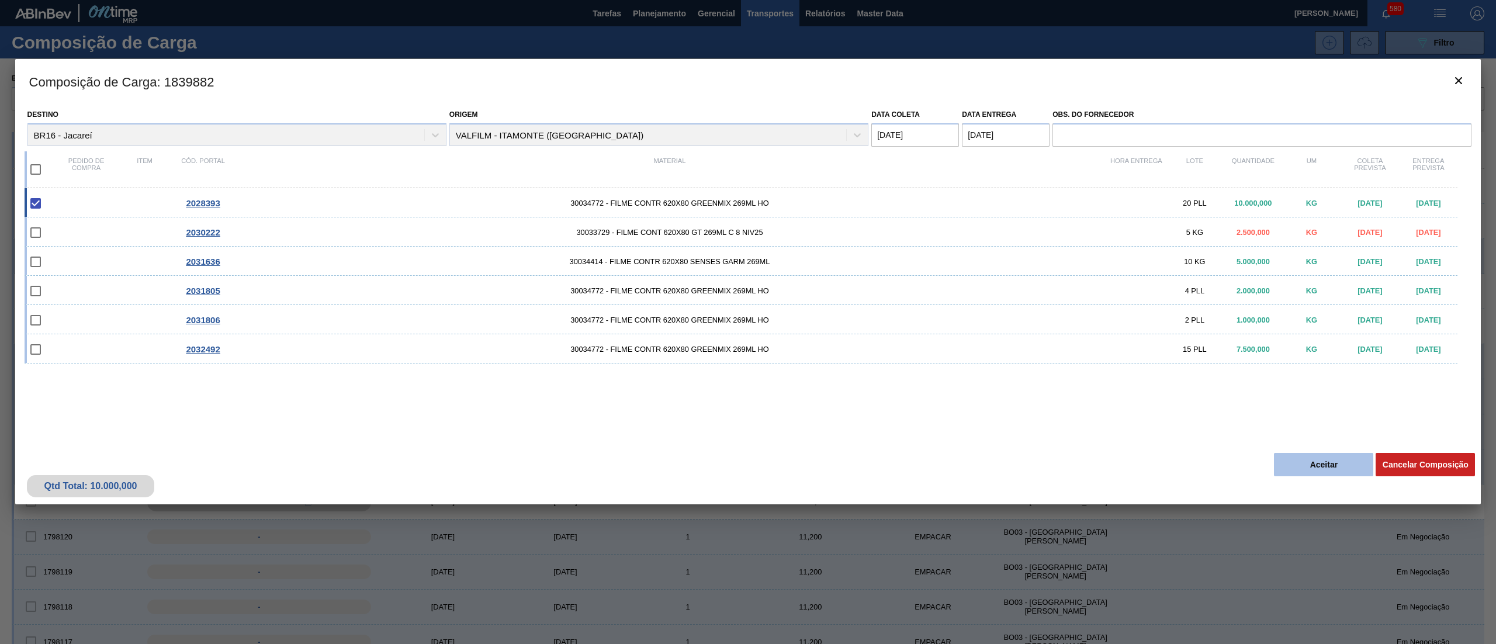
click at [1307, 462] on button "Aceitar" at bounding box center [1323, 464] width 99 height 23
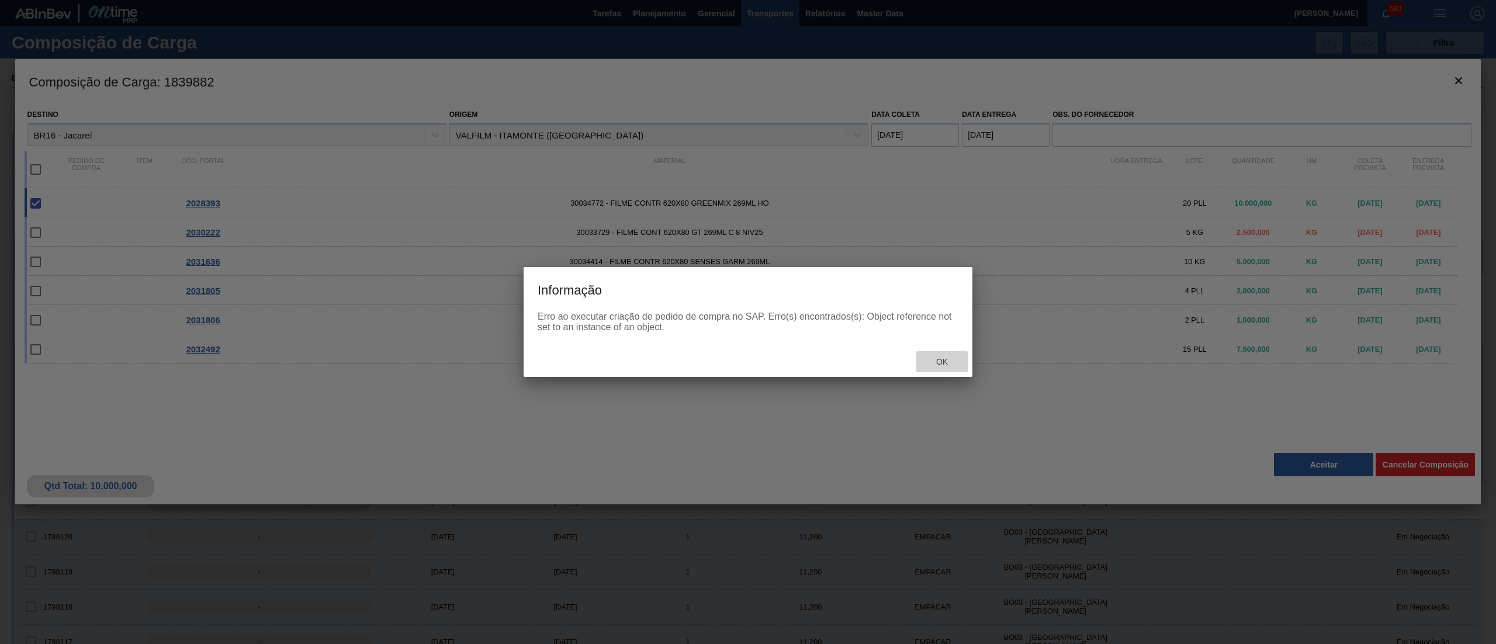
click at [947, 358] on span "Ok" at bounding box center [942, 361] width 30 height 9
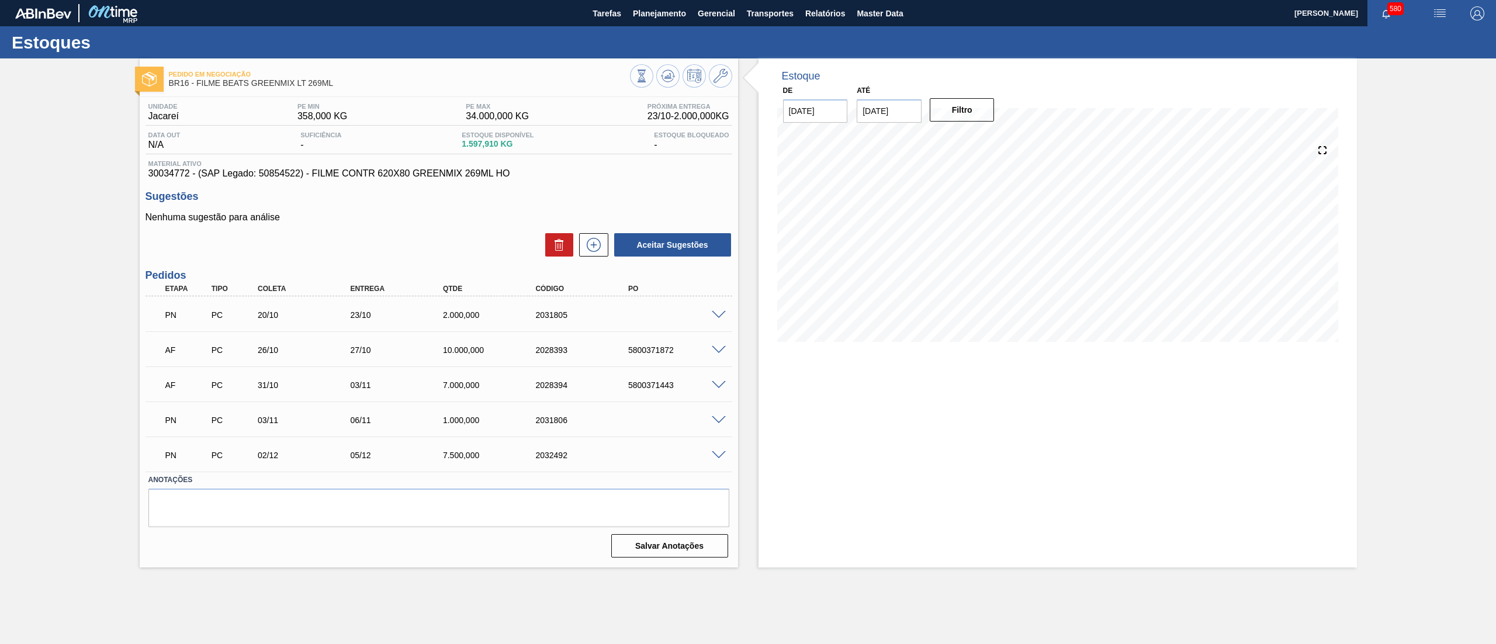
click at [714, 313] on span at bounding box center [719, 315] width 14 height 9
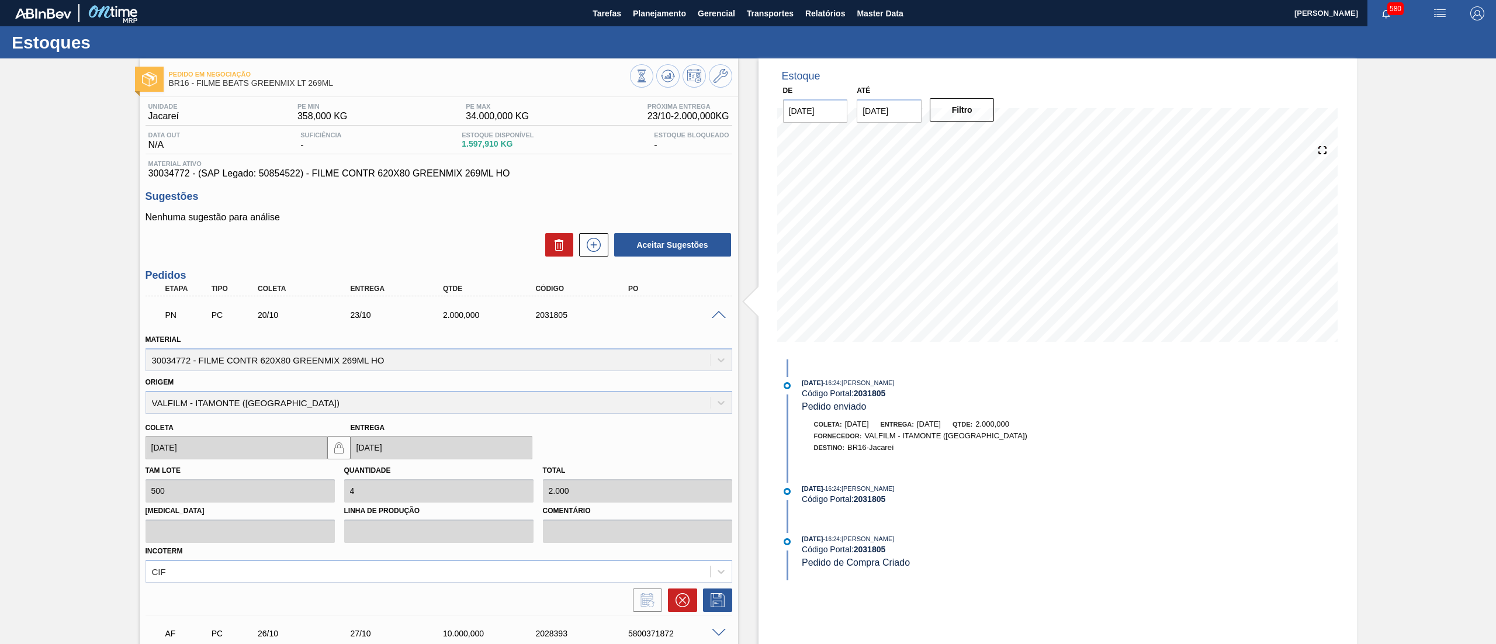
click at [714, 313] on span at bounding box center [719, 315] width 14 height 9
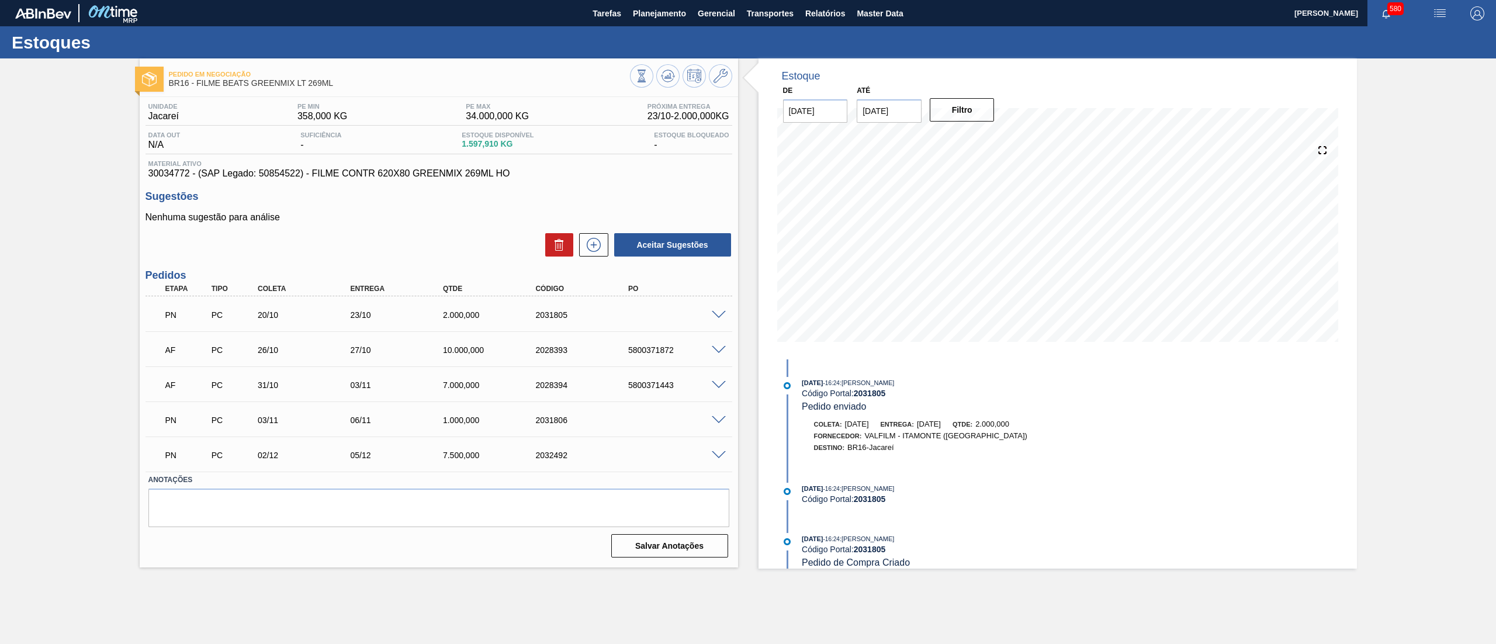
click at [716, 423] on span at bounding box center [719, 420] width 14 height 9
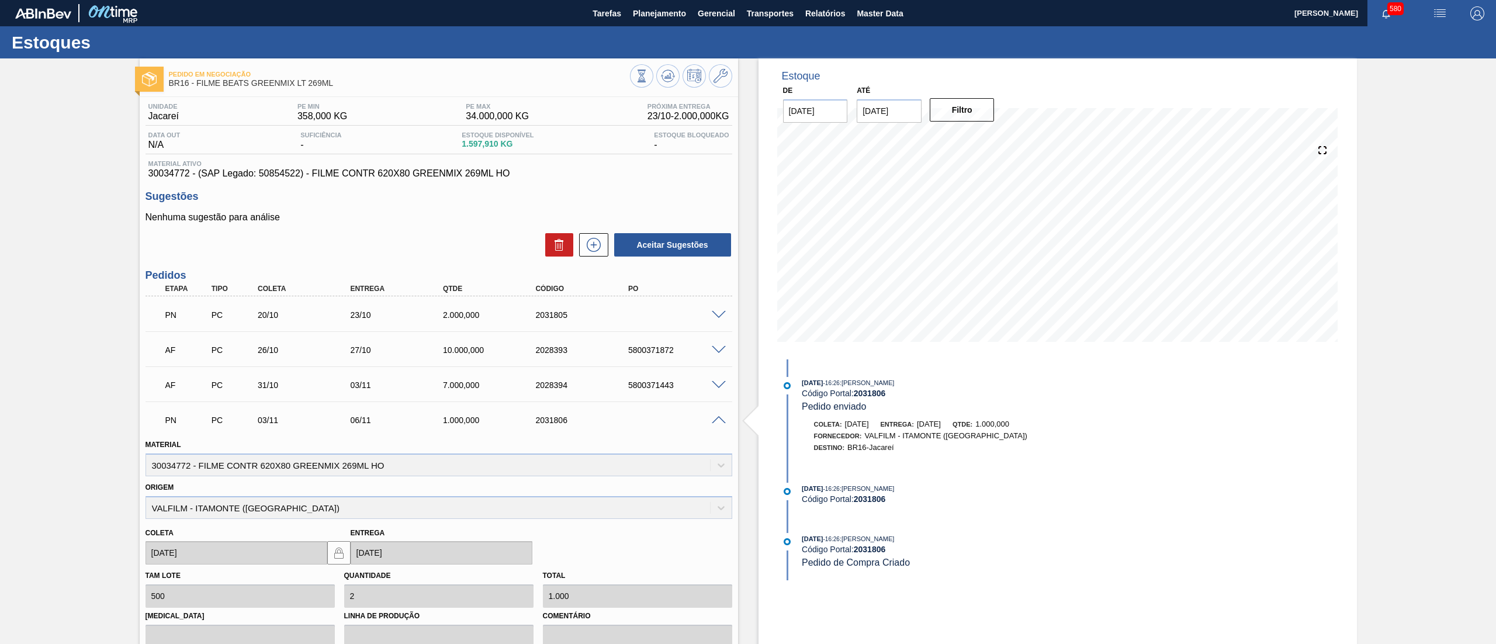
click at [720, 415] on div at bounding box center [720, 419] width 23 height 9
click at [720, 420] on span at bounding box center [719, 420] width 14 height 9
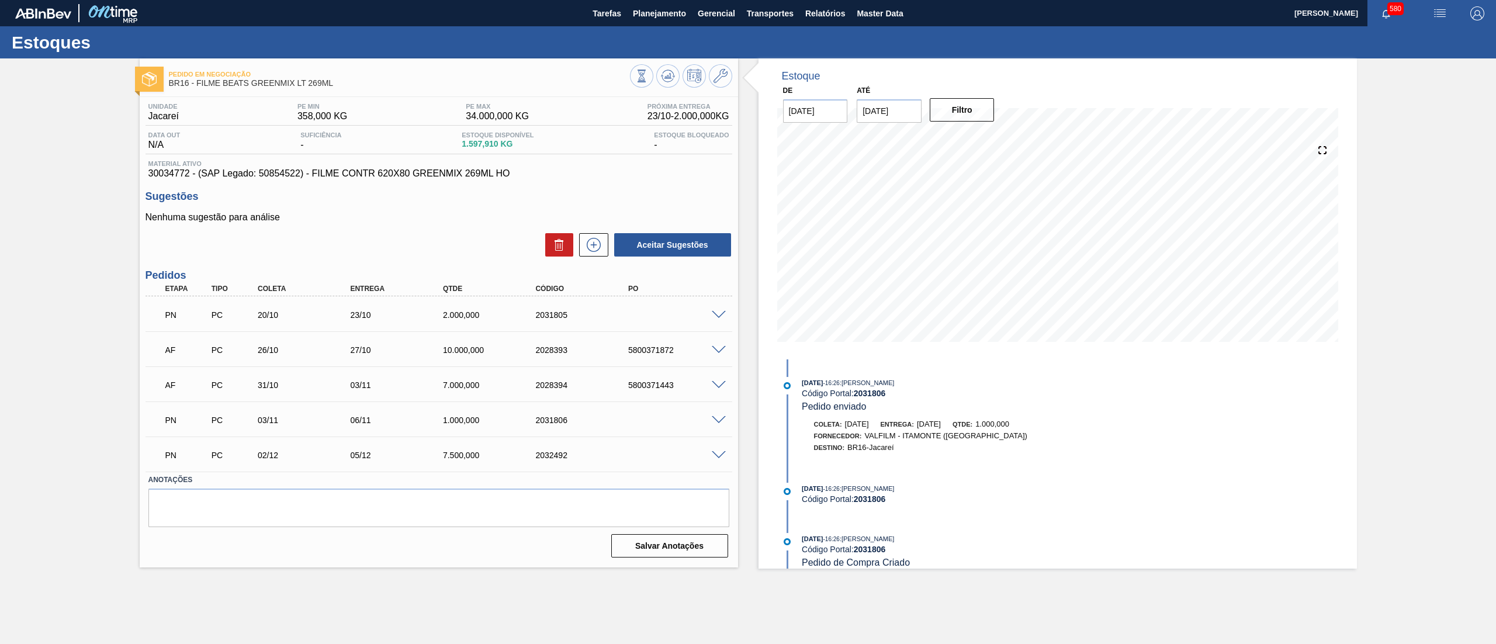
click at [719, 458] on span at bounding box center [719, 455] width 14 height 9
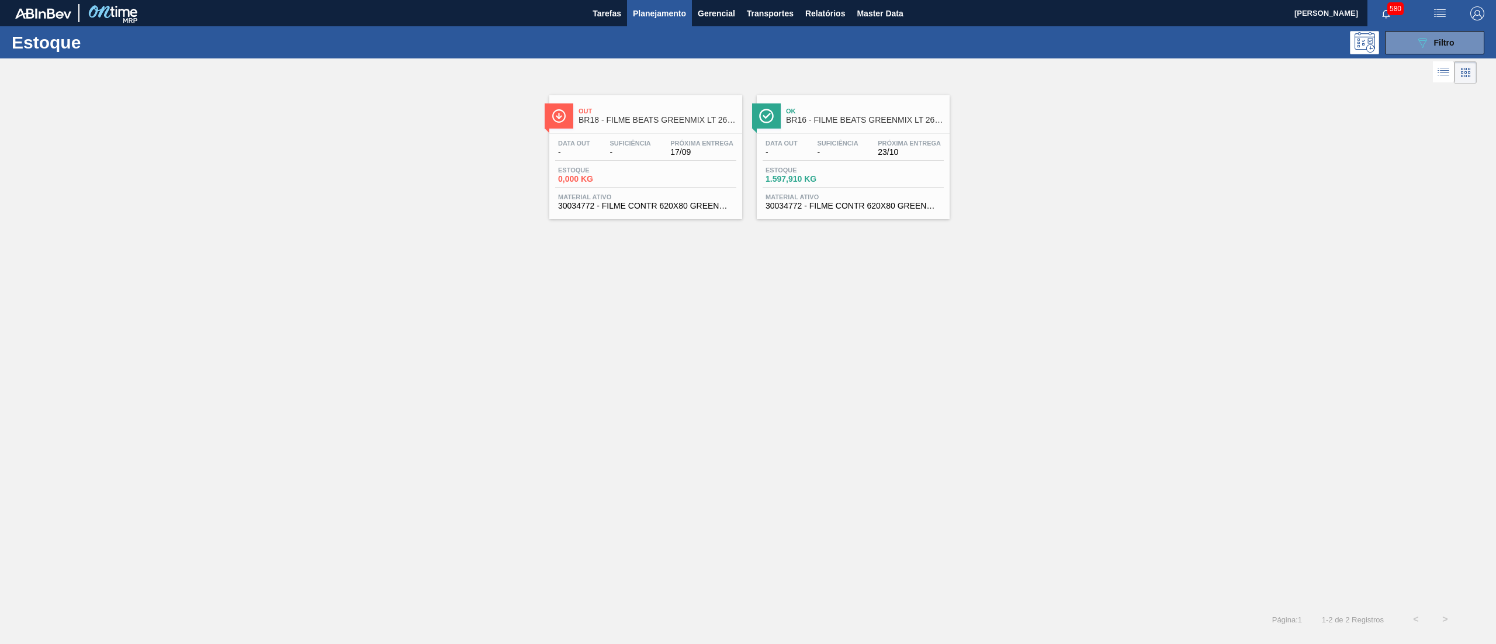
click at [636, 205] on span "30034772 - FILME CONTR 620X80 GREENMIX 269ML HO" at bounding box center [645, 206] width 175 height 9
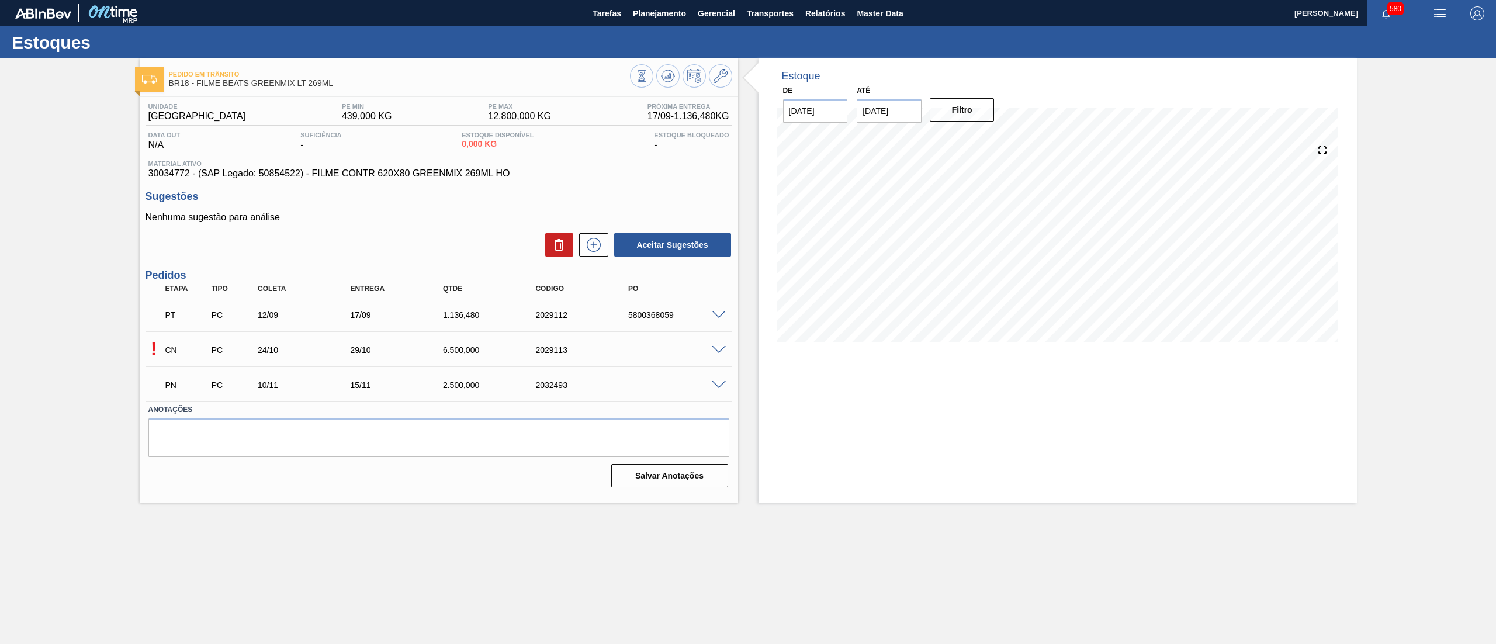
click at [714, 348] on span at bounding box center [719, 350] width 14 height 9
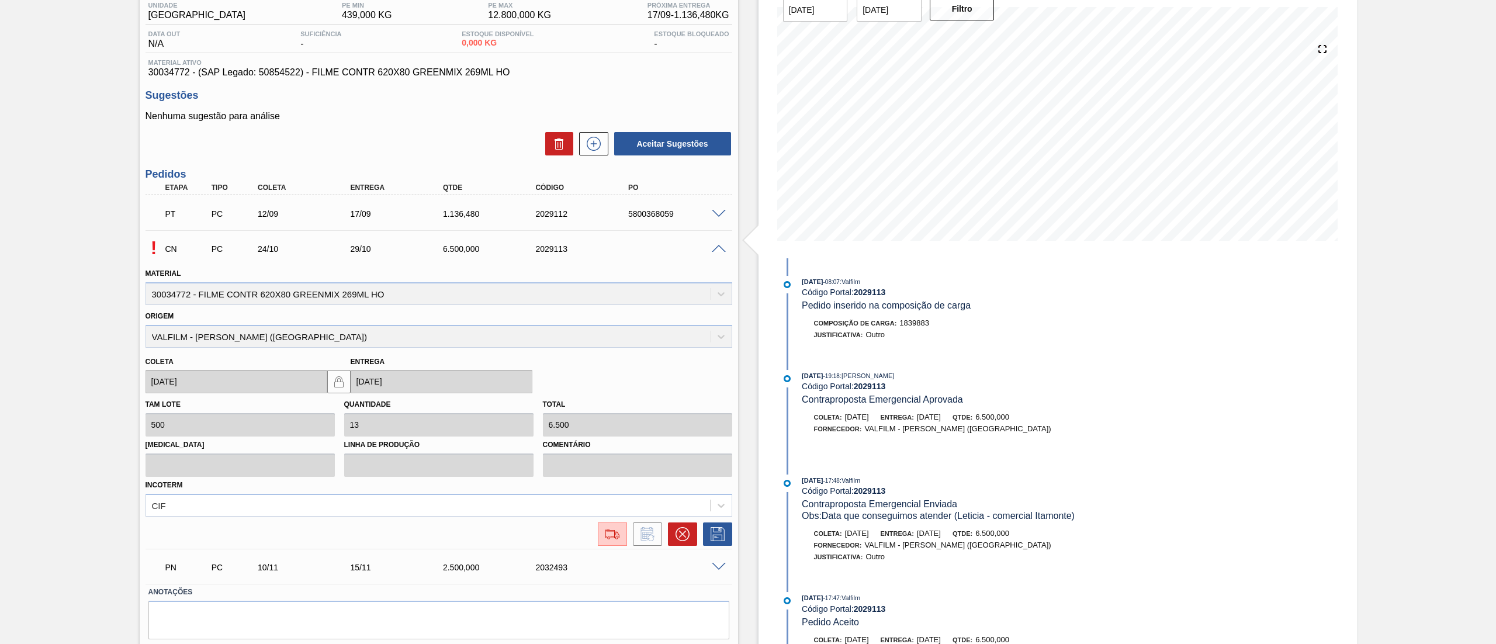
scroll to position [136, 0]
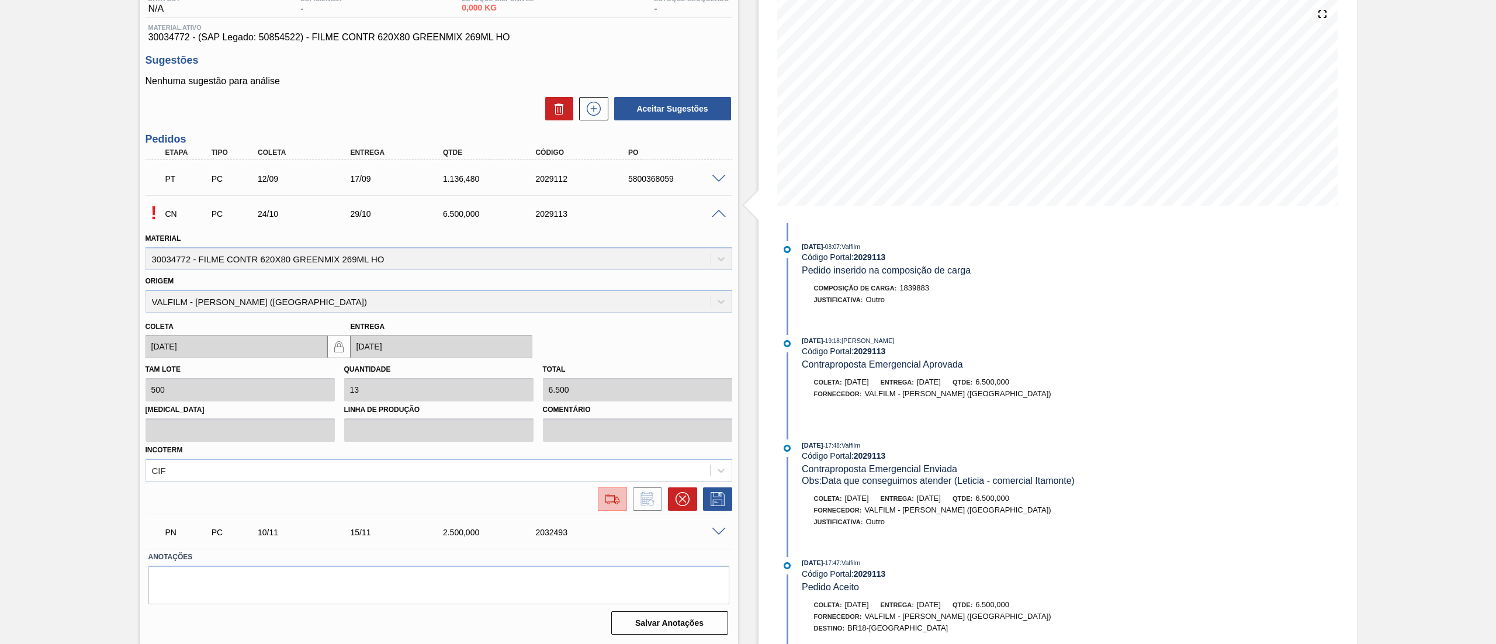
click at [609, 492] on img at bounding box center [612, 499] width 19 height 14
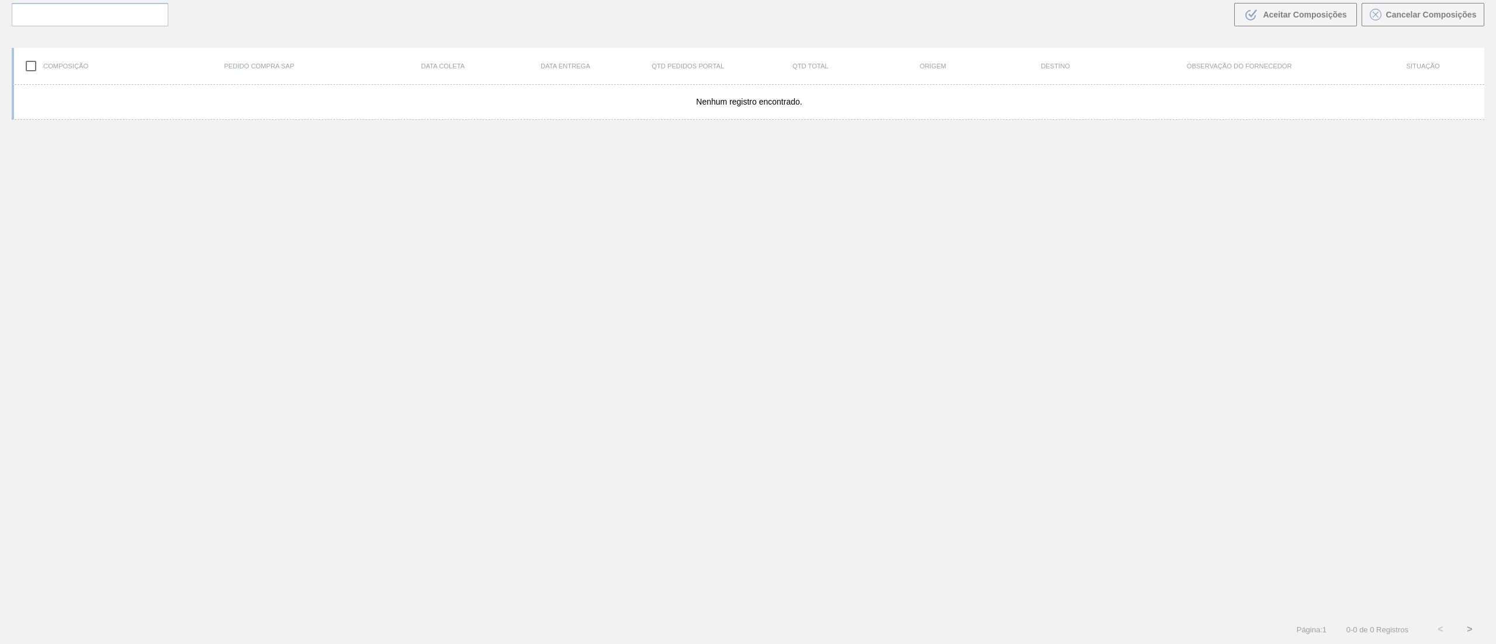
scroll to position [84, 0]
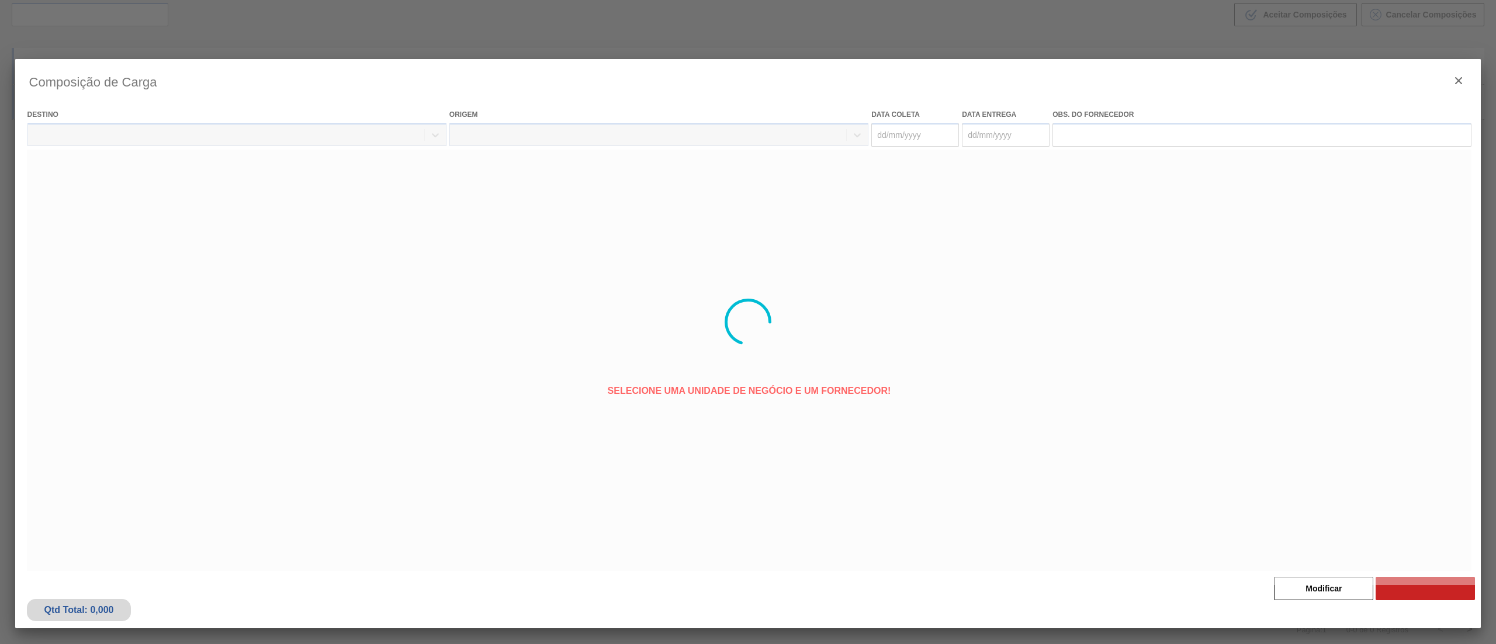
type coleta "[DATE]"
type entrega "[DATE]"
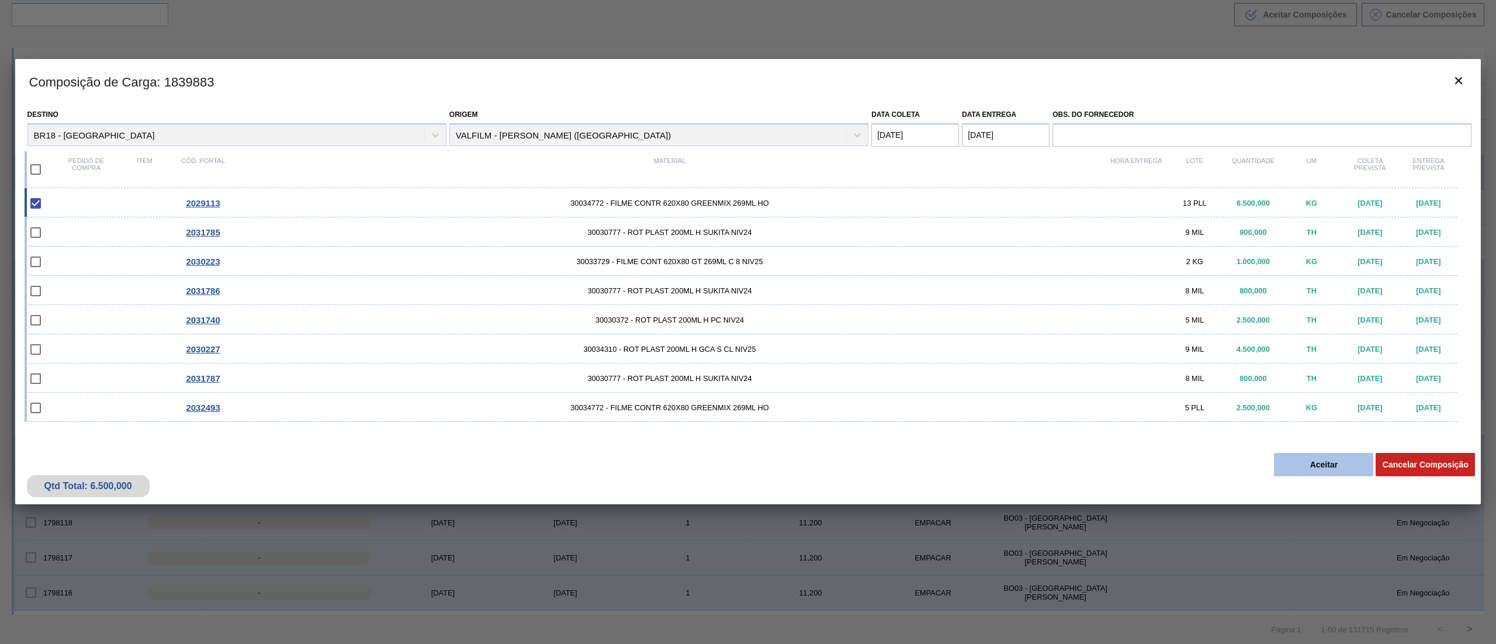
click at [1355, 464] on button "Aceitar" at bounding box center [1323, 464] width 99 height 23
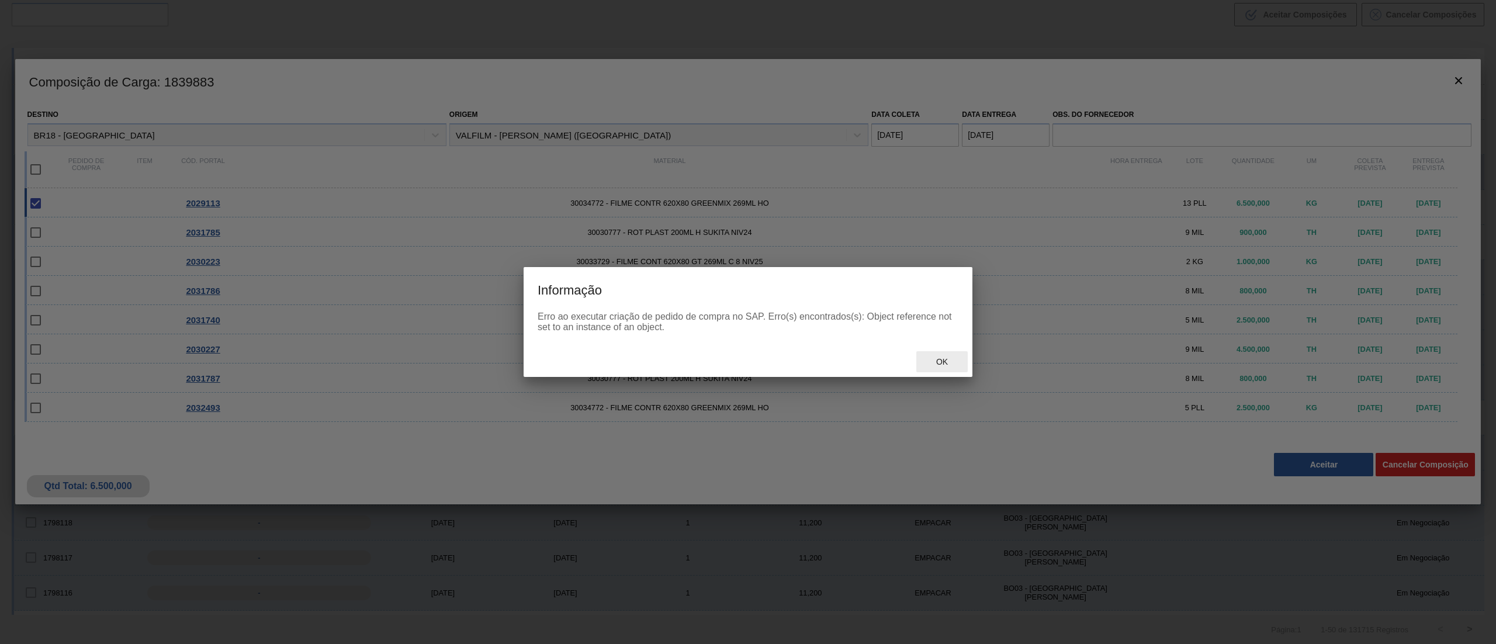
click at [938, 360] on span "Ok" at bounding box center [942, 361] width 30 height 9
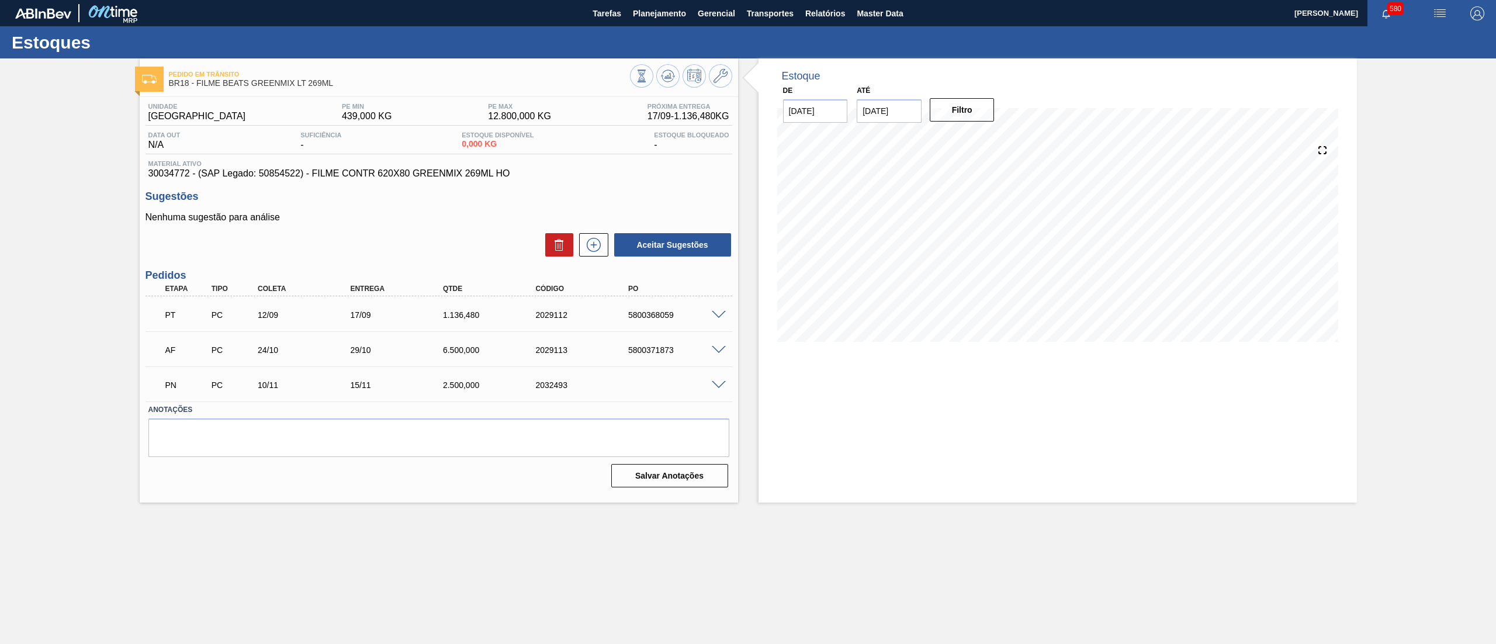
click at [718, 388] on span at bounding box center [719, 385] width 14 height 9
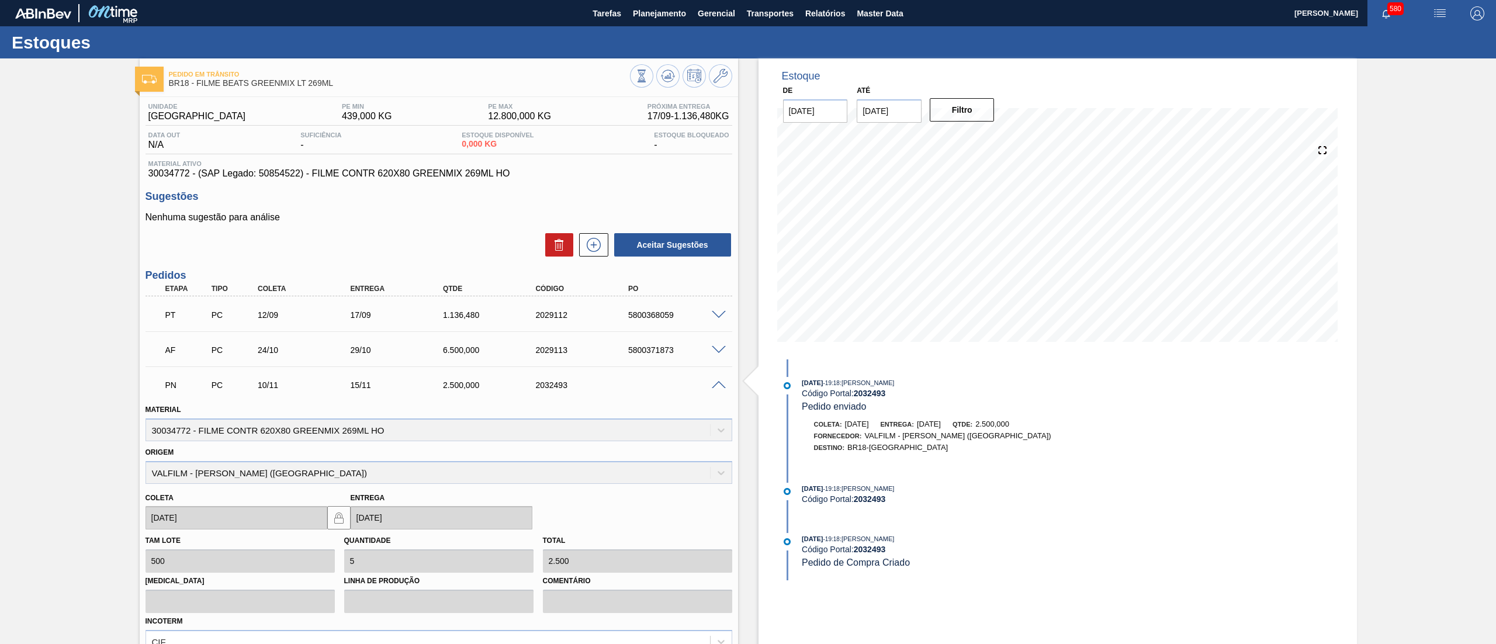
click at [718, 388] on span at bounding box center [719, 385] width 14 height 9
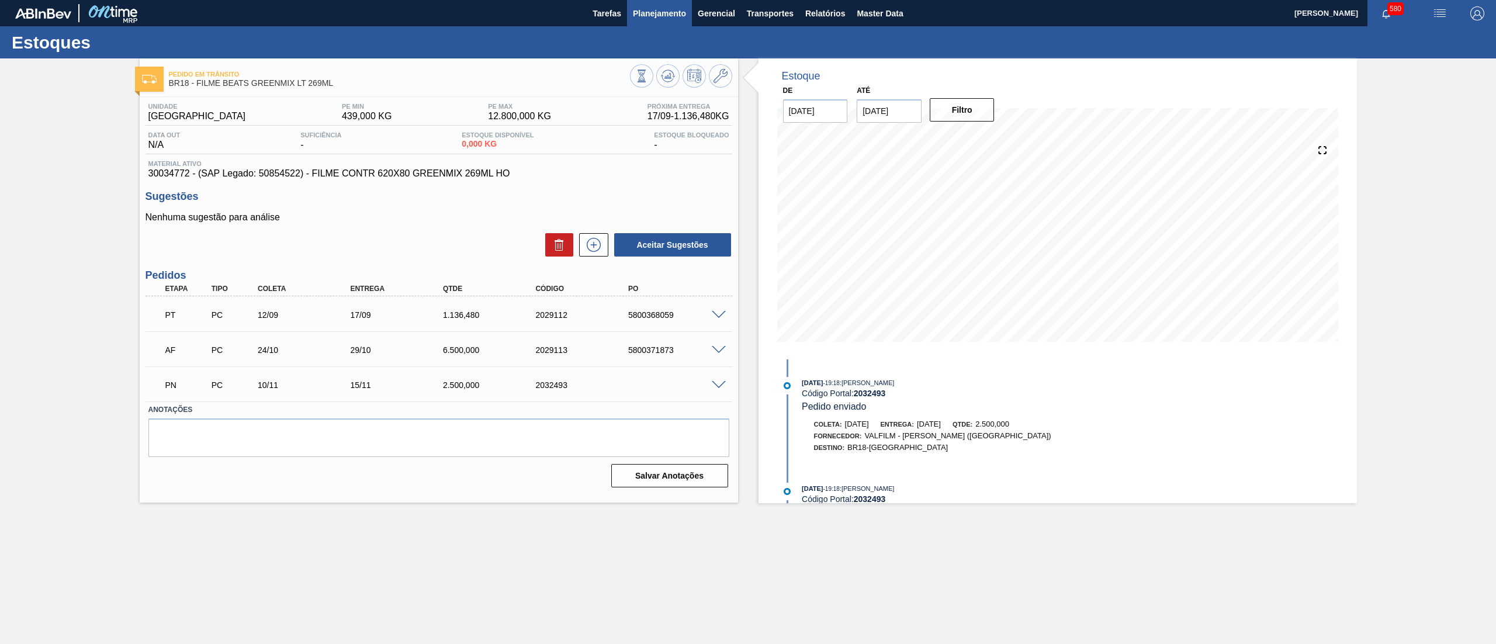
click at [650, 18] on span "Planejamento" at bounding box center [659, 13] width 53 height 14
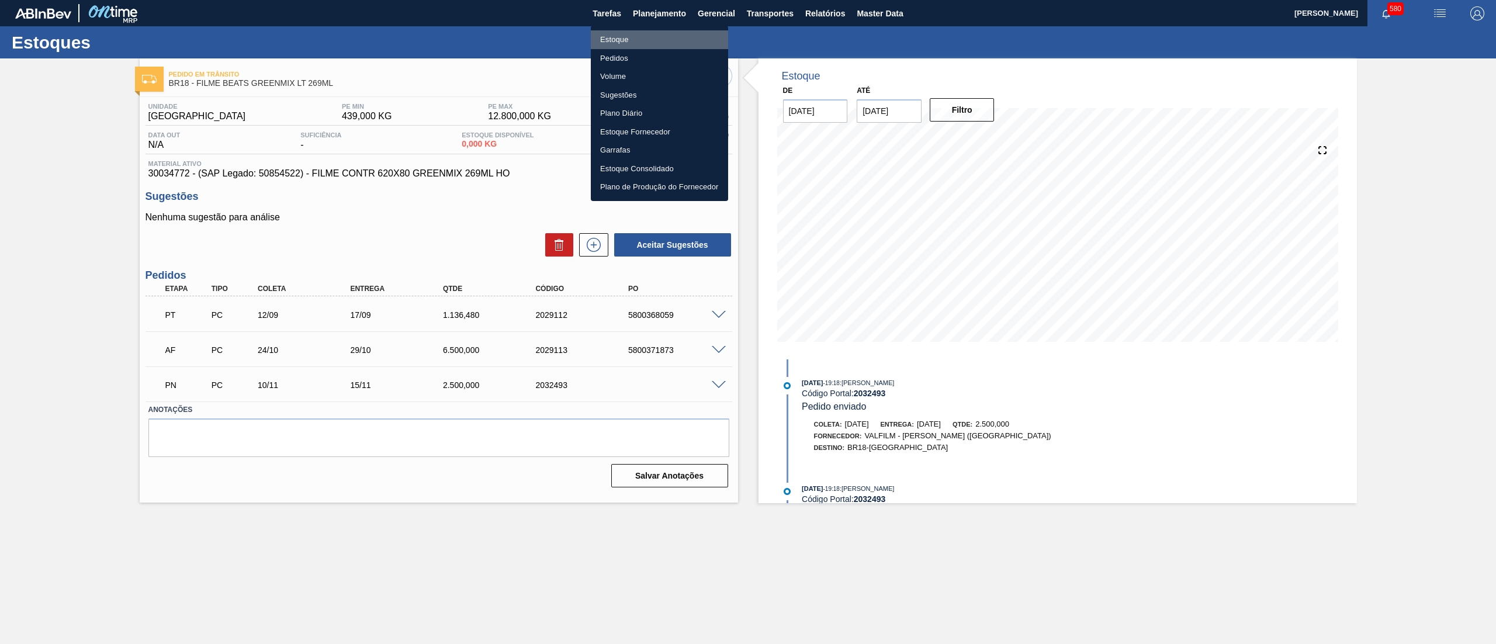
click at [644, 39] on li "Estoque" at bounding box center [659, 39] width 137 height 19
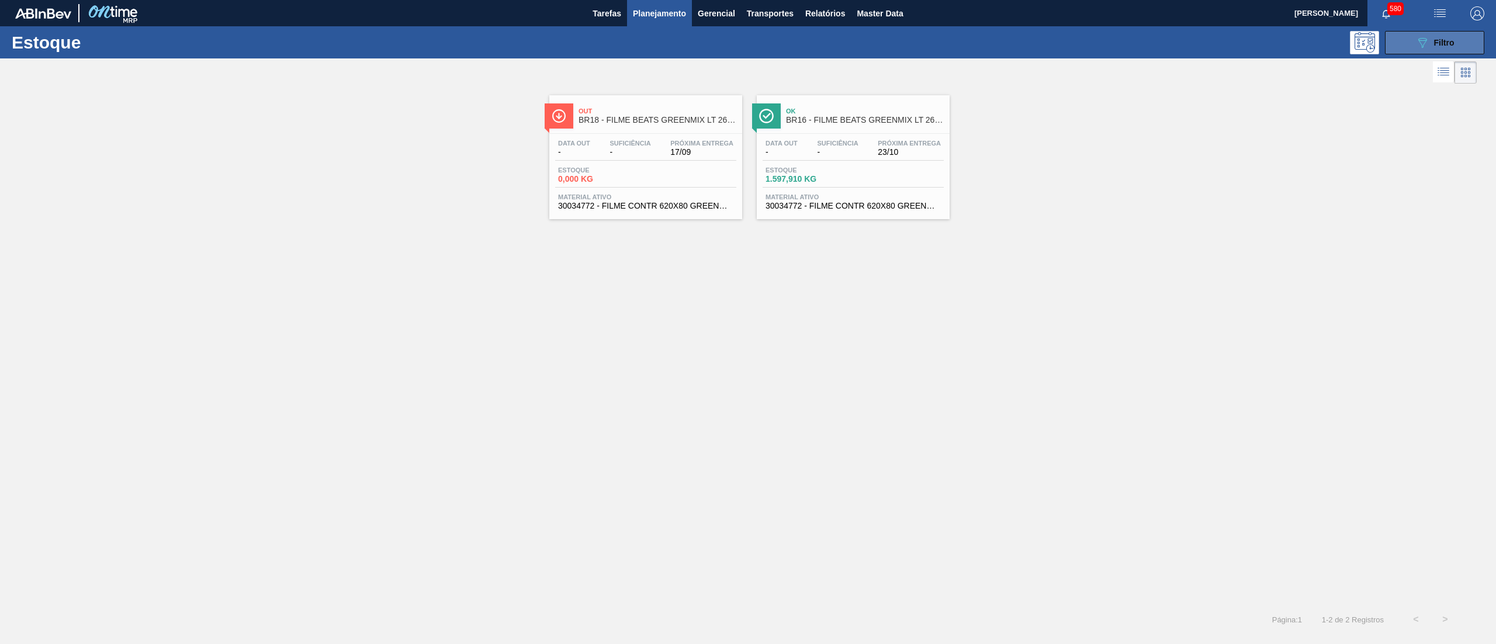
click at [1439, 33] on button "089F7B8B-B2A5-4AFE-B5C0-19BA573D28AC Filtro" at bounding box center [1434, 42] width 99 height 23
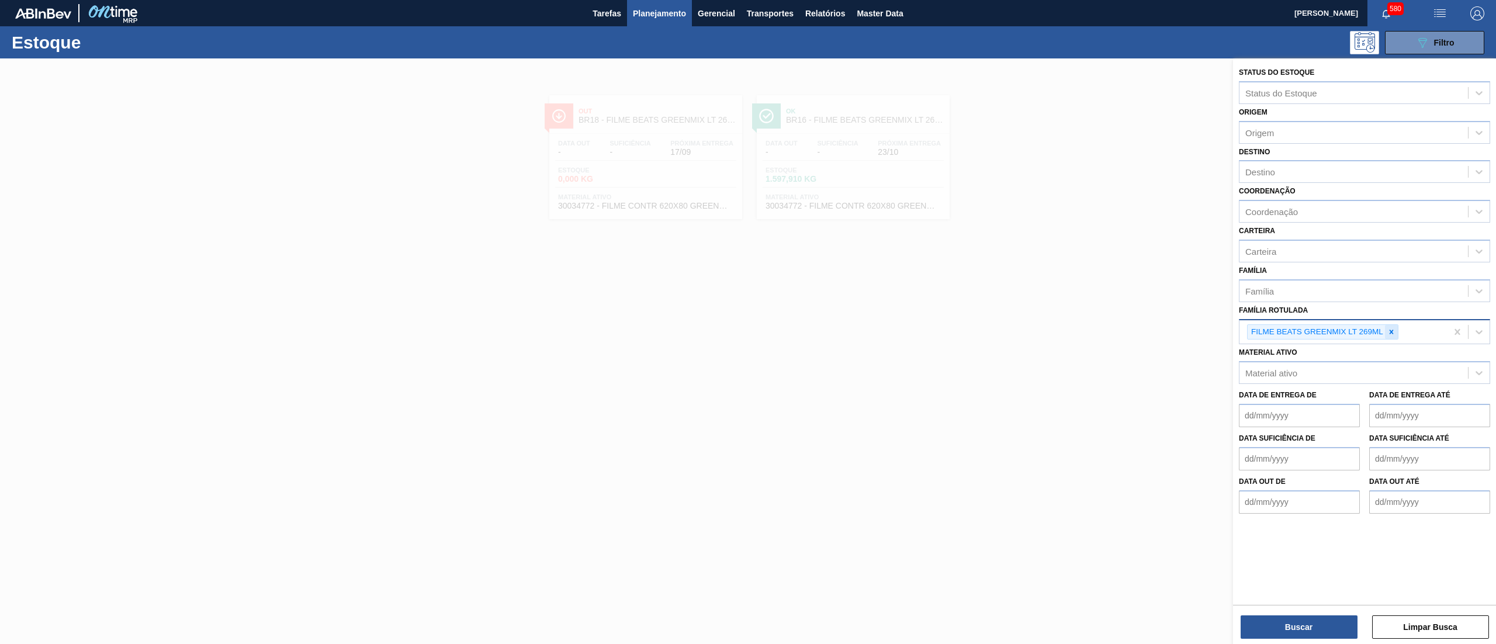
click at [1391, 328] on icon at bounding box center [1391, 332] width 8 height 8
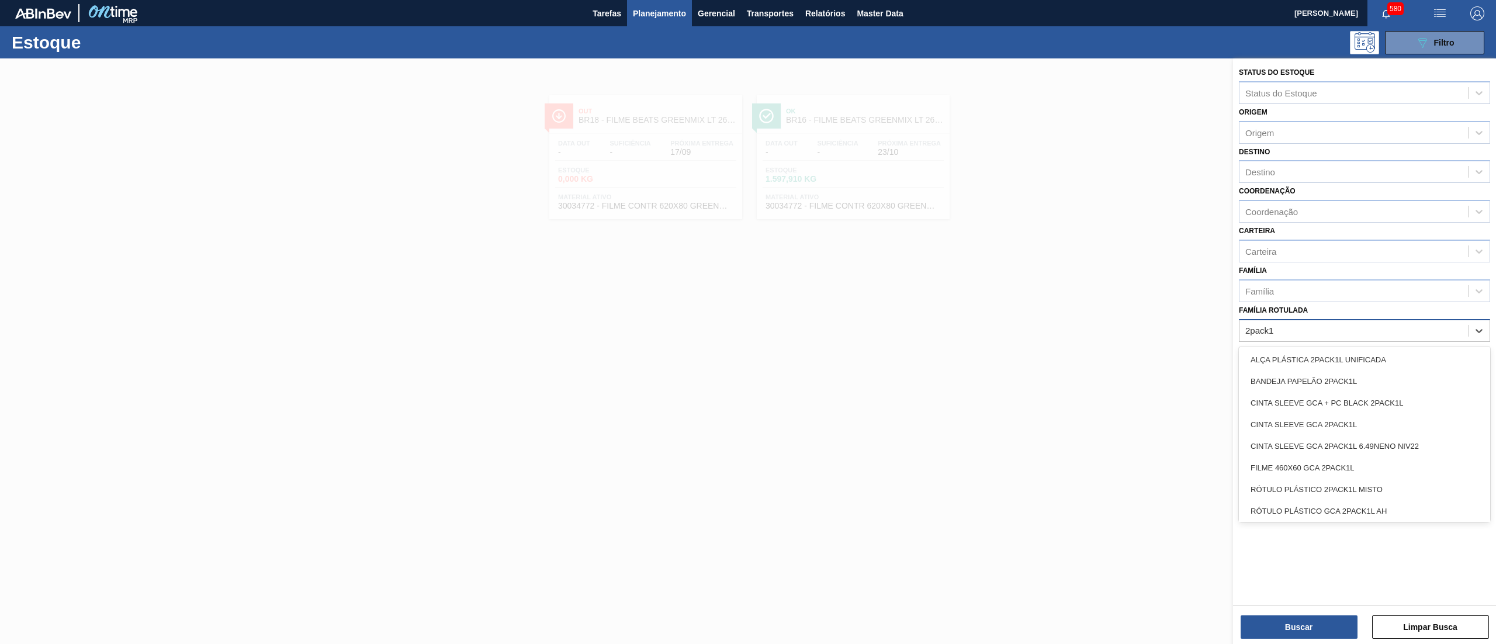
type Rotulada "2pack1l"
click at [1370, 418] on div "CINTA SLEEVE GCA 2PACK1L" at bounding box center [1364, 425] width 251 height 22
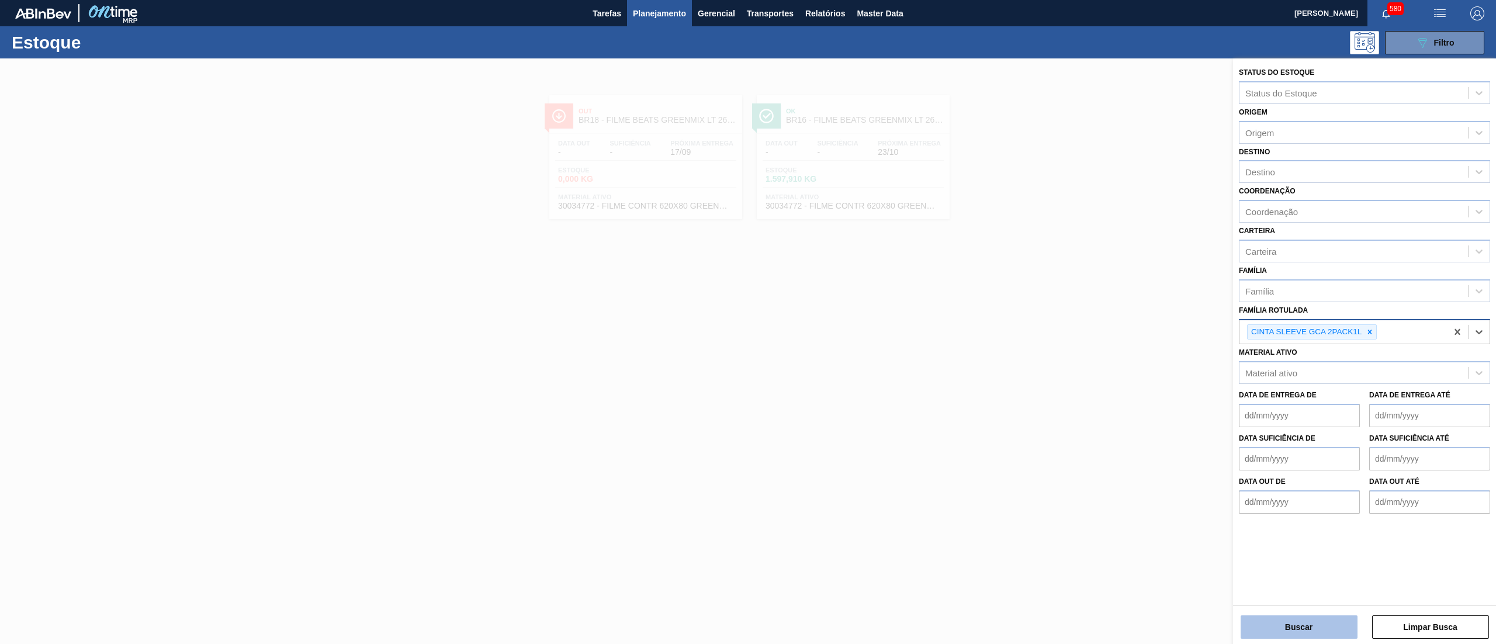
click at [1298, 618] on button "Buscar" at bounding box center [1299, 626] width 117 height 23
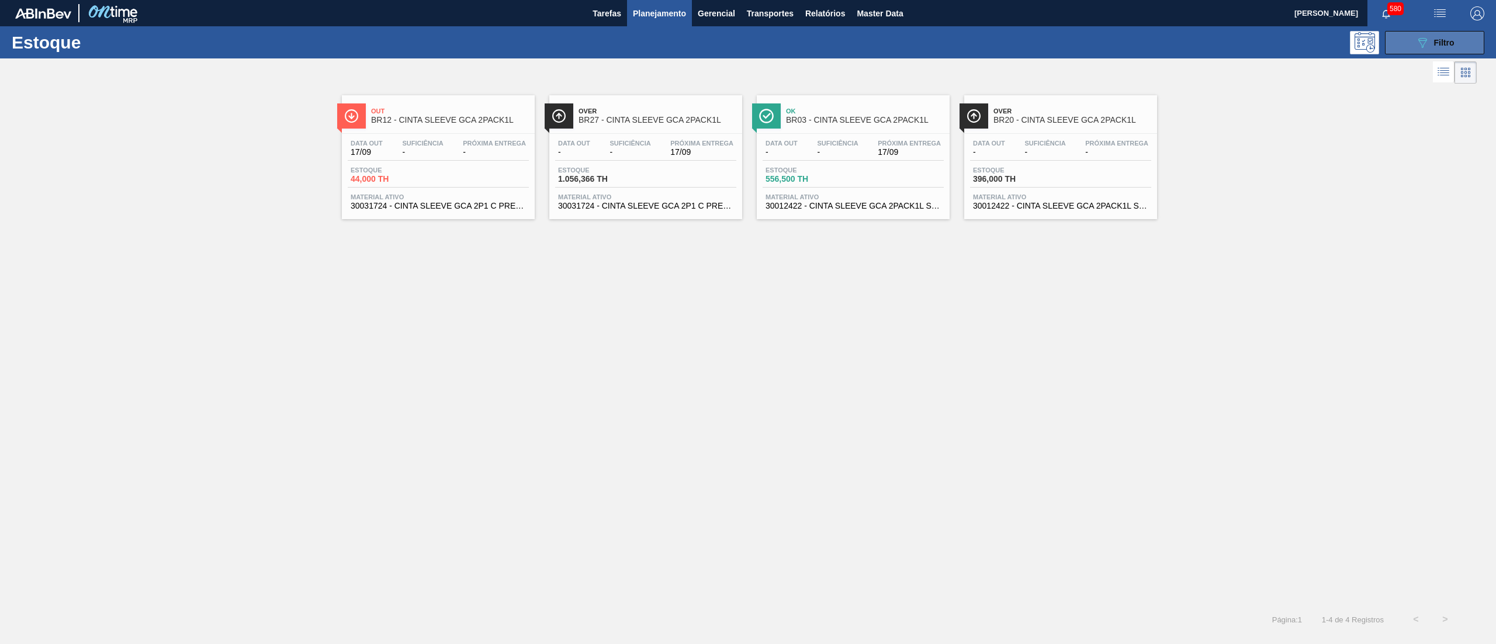
click at [1469, 37] on button "089F7B8B-B2A5-4AFE-B5C0-19BA573D28AC Filtro" at bounding box center [1434, 42] width 99 height 23
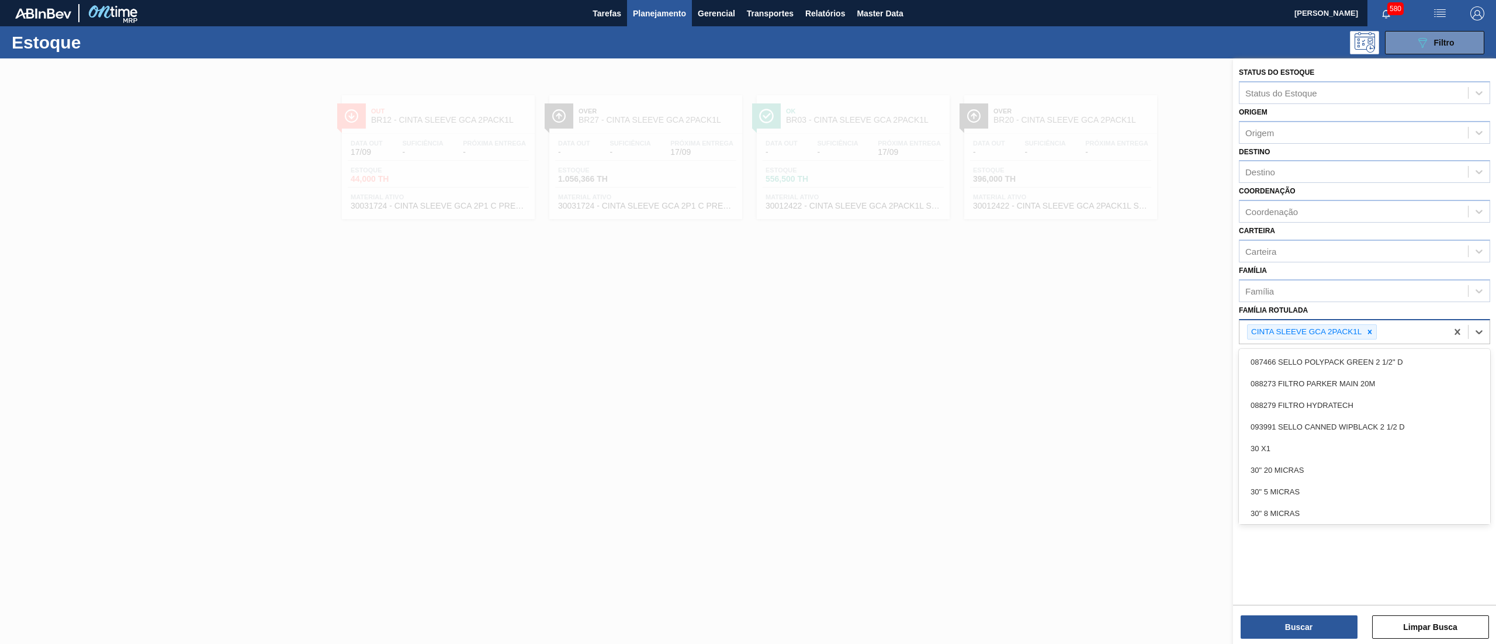
click at [1401, 331] on div "CINTA SLEEVE GCA 2PACK1L" at bounding box center [1342, 332] width 207 height 24
type Rotulada "2pack1l"
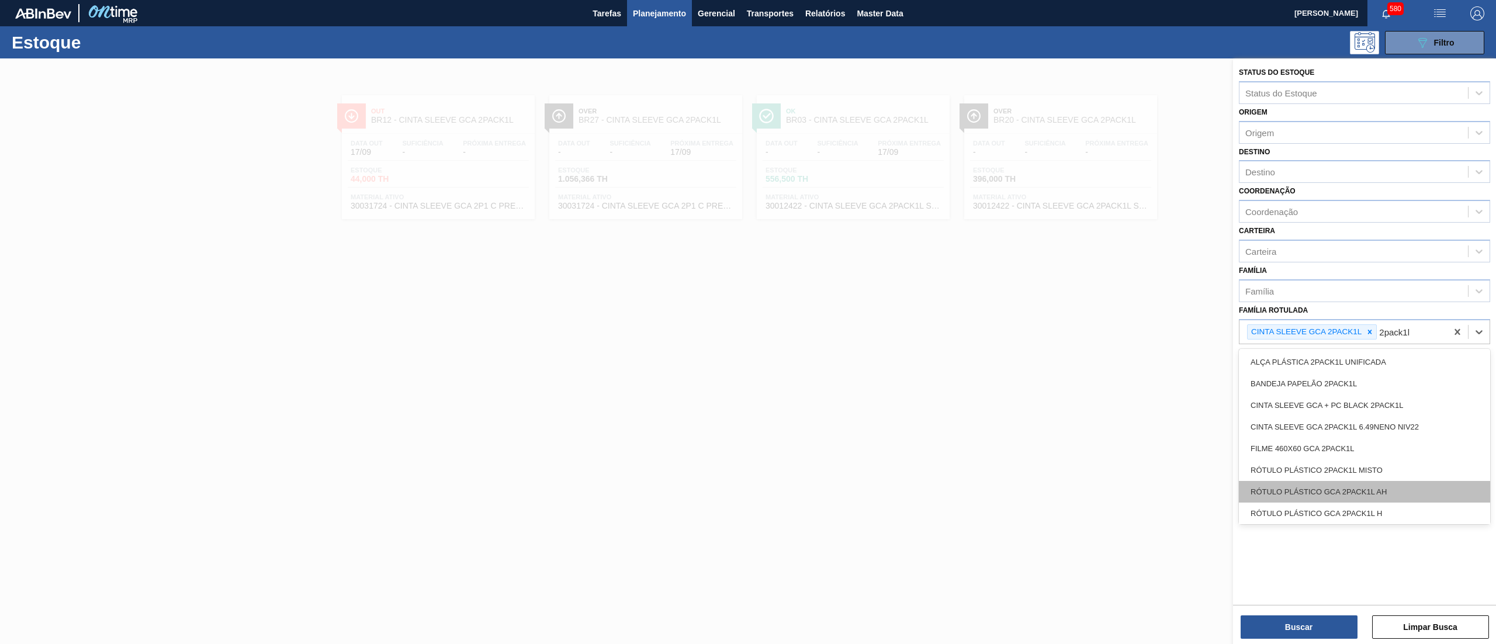
click at [1396, 493] on div "RÓTULO PLÁSTICO GCA 2PACK1L AH" at bounding box center [1364, 492] width 251 height 22
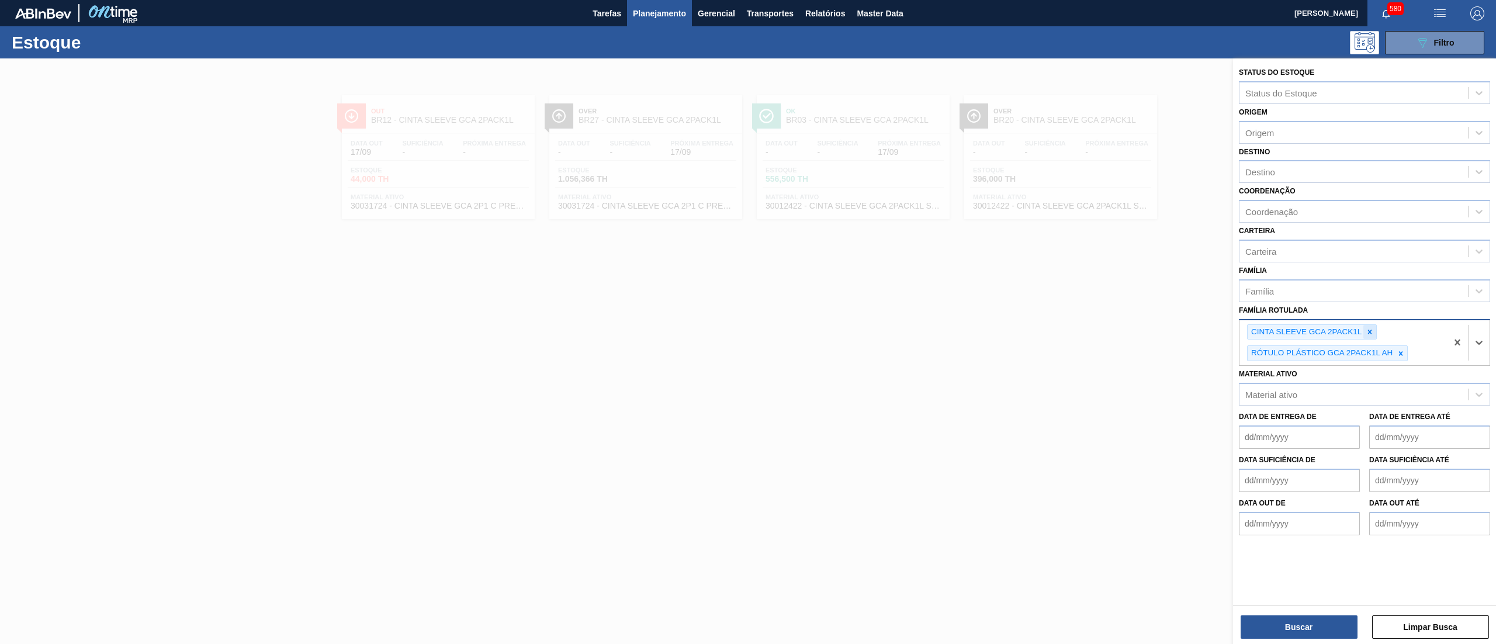
click at [1372, 330] on icon at bounding box center [1370, 332] width 4 height 4
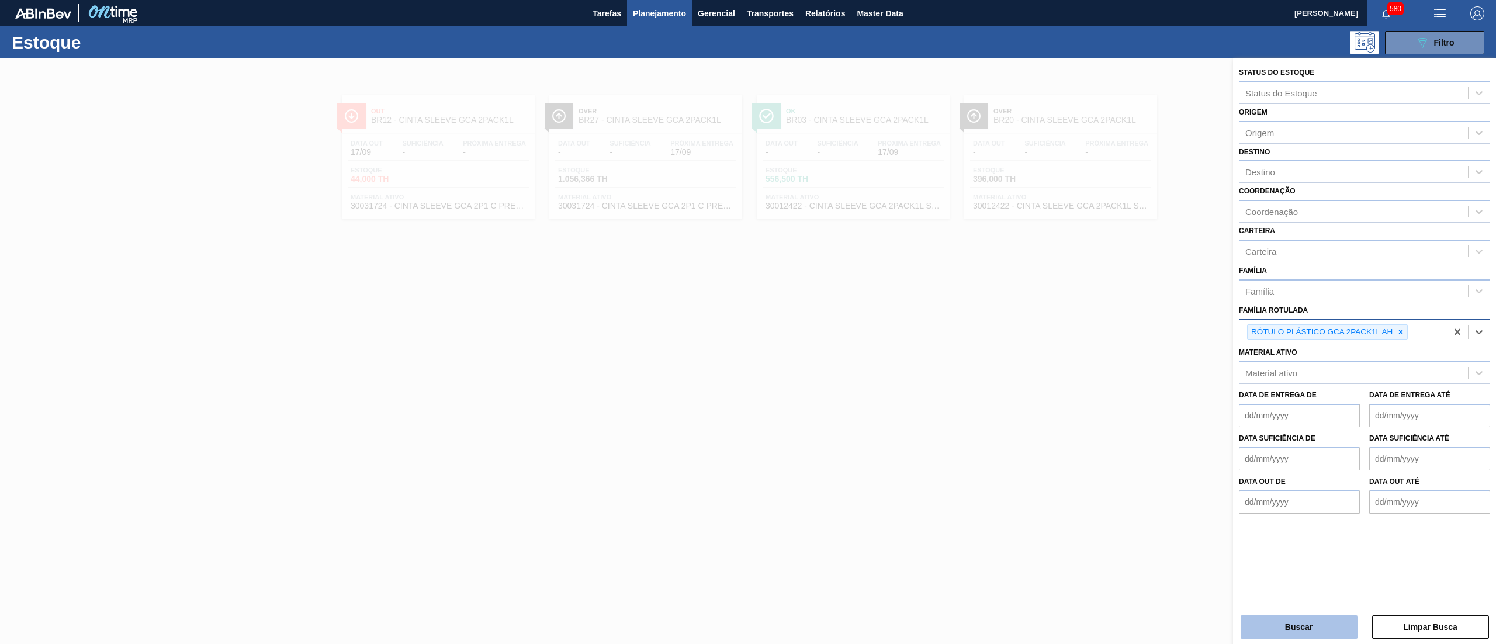
click at [1293, 621] on button "Buscar" at bounding box center [1299, 626] width 117 height 23
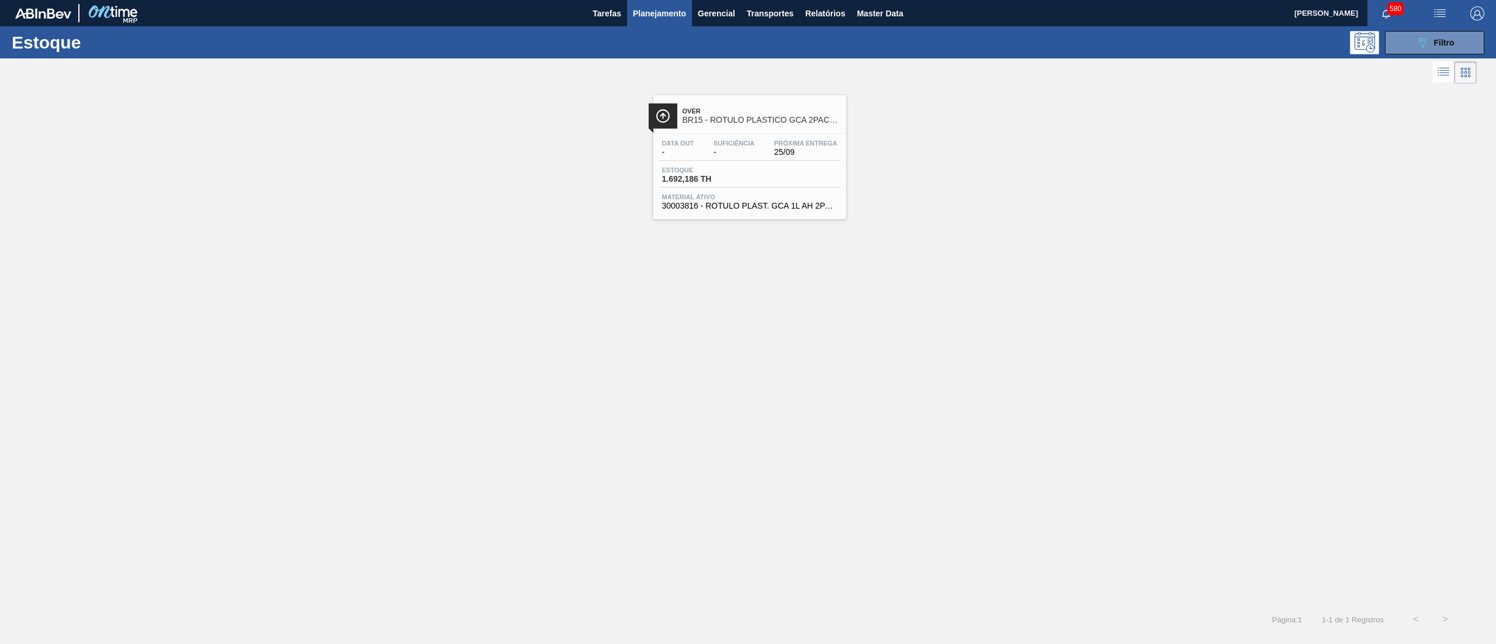
click at [750, 212] on div "Data out - Suficiência - Próxima Entrega 25/09 Estoque 1.692,186 TH Material at…" at bounding box center [749, 173] width 193 height 79
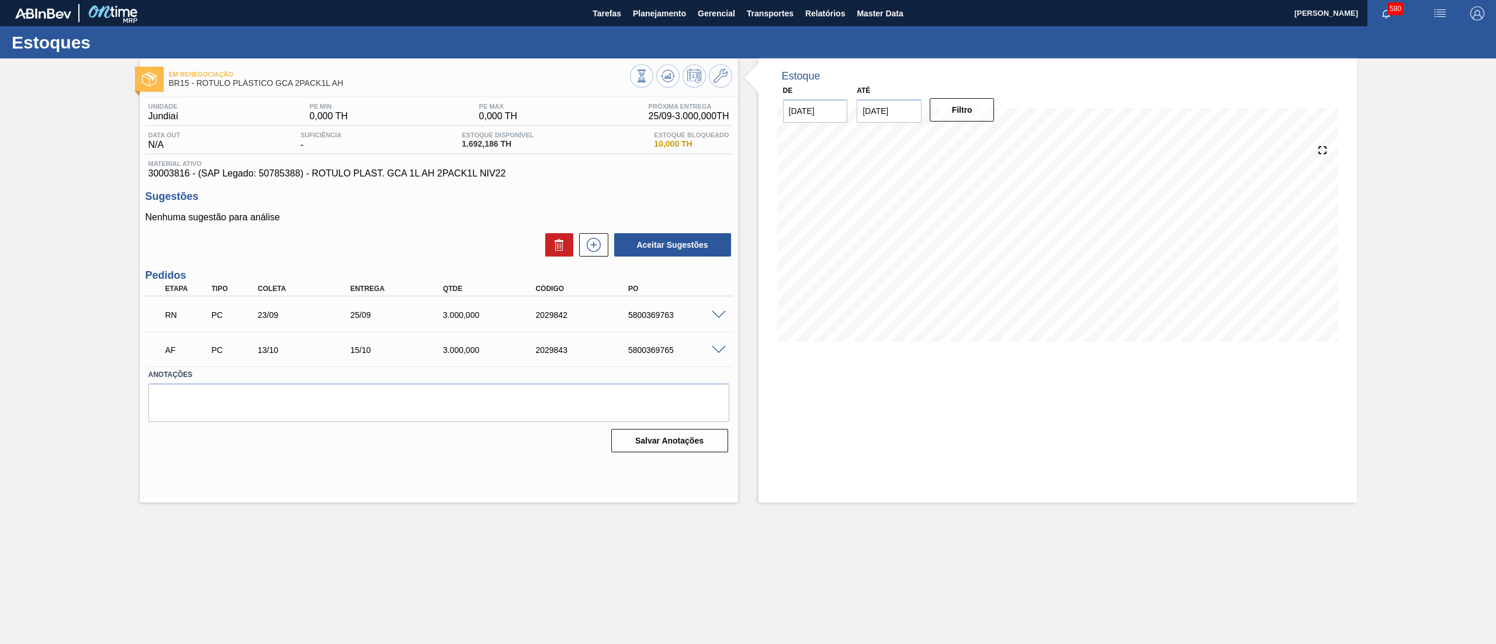
click at [716, 313] on span at bounding box center [719, 315] width 14 height 9
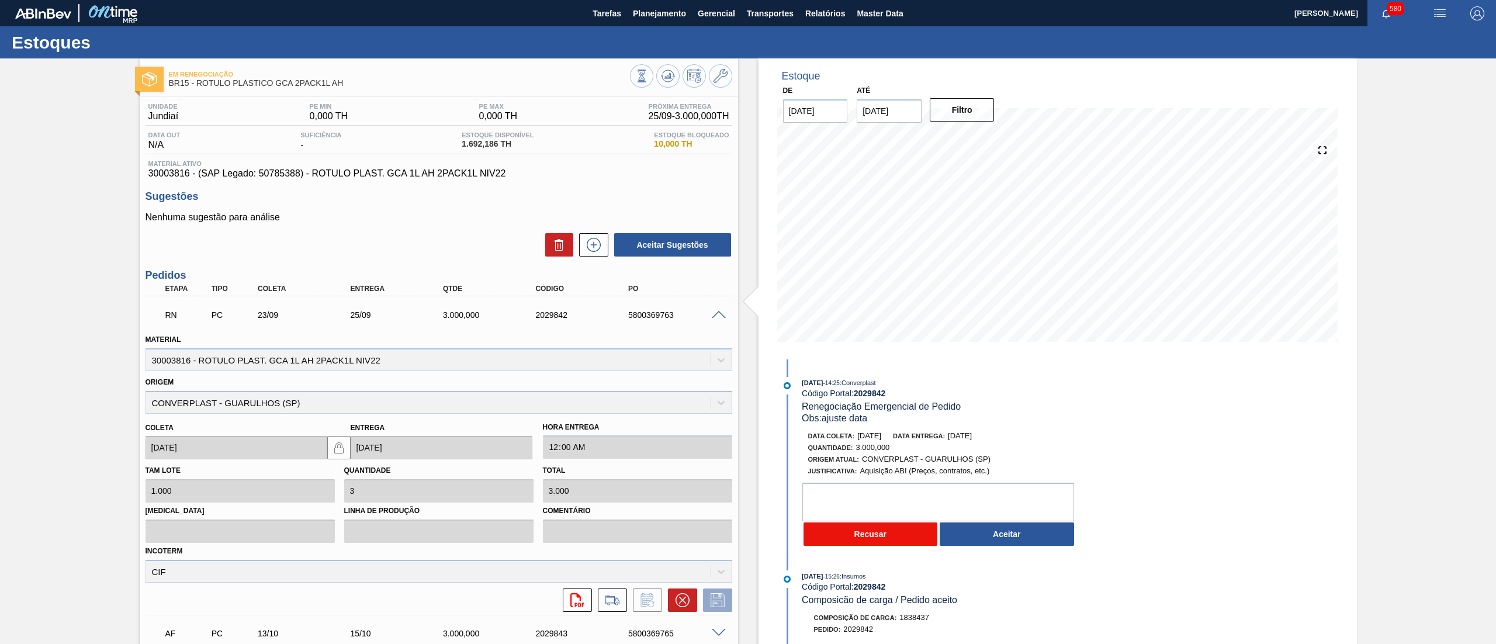
click at [871, 532] on button "Recusar" at bounding box center [871, 533] width 134 height 23
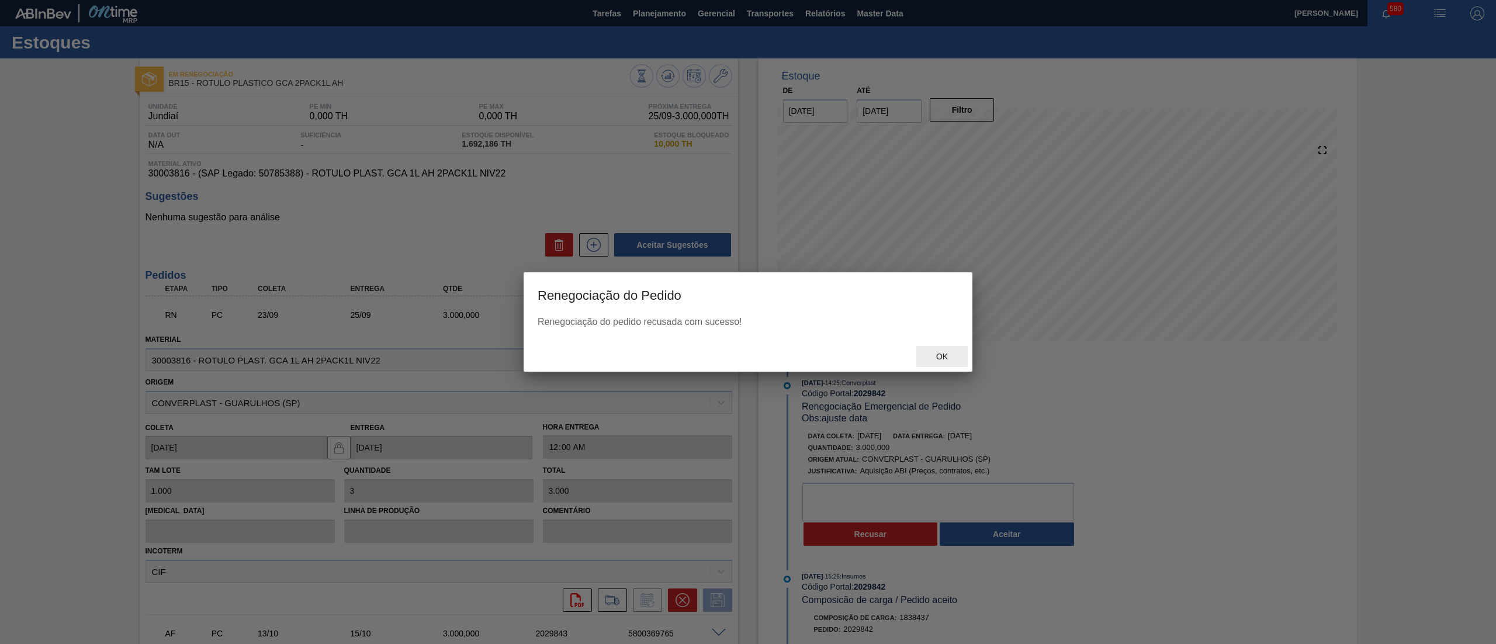
click at [947, 356] on span "Ok" at bounding box center [942, 356] width 30 height 9
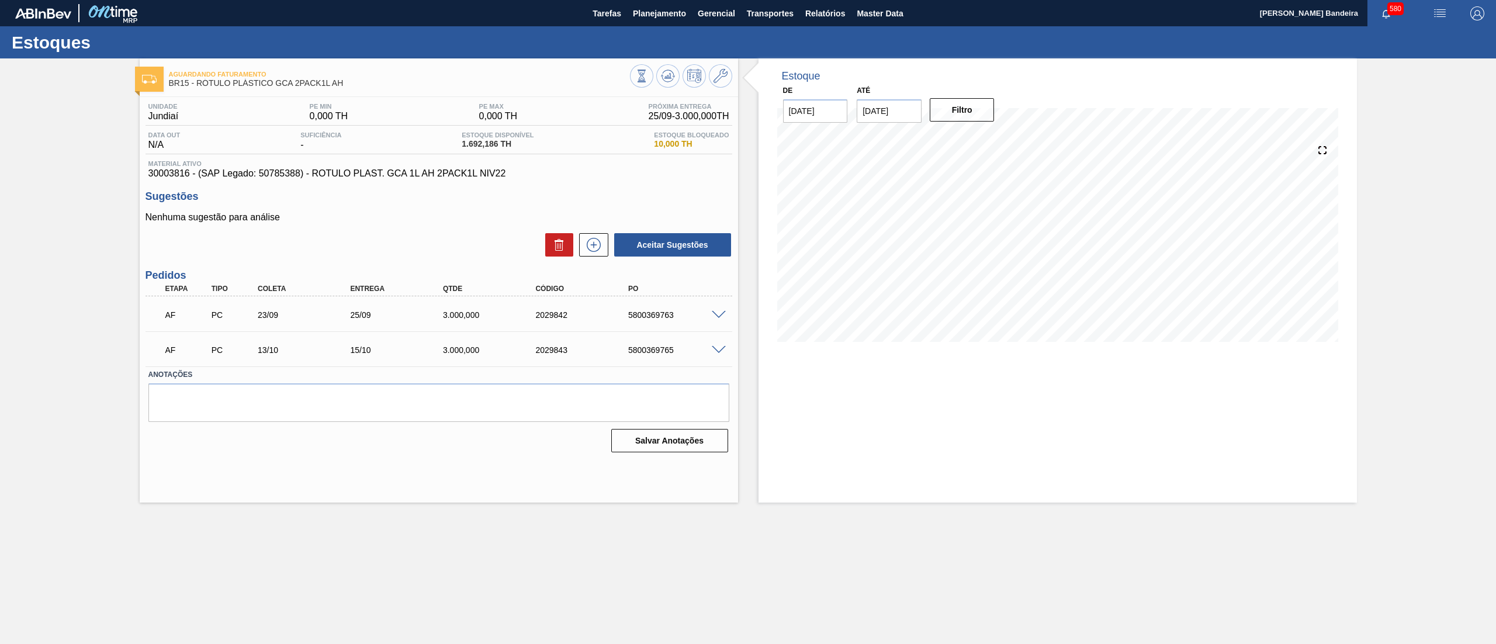
click at [721, 315] on span at bounding box center [719, 315] width 14 height 9
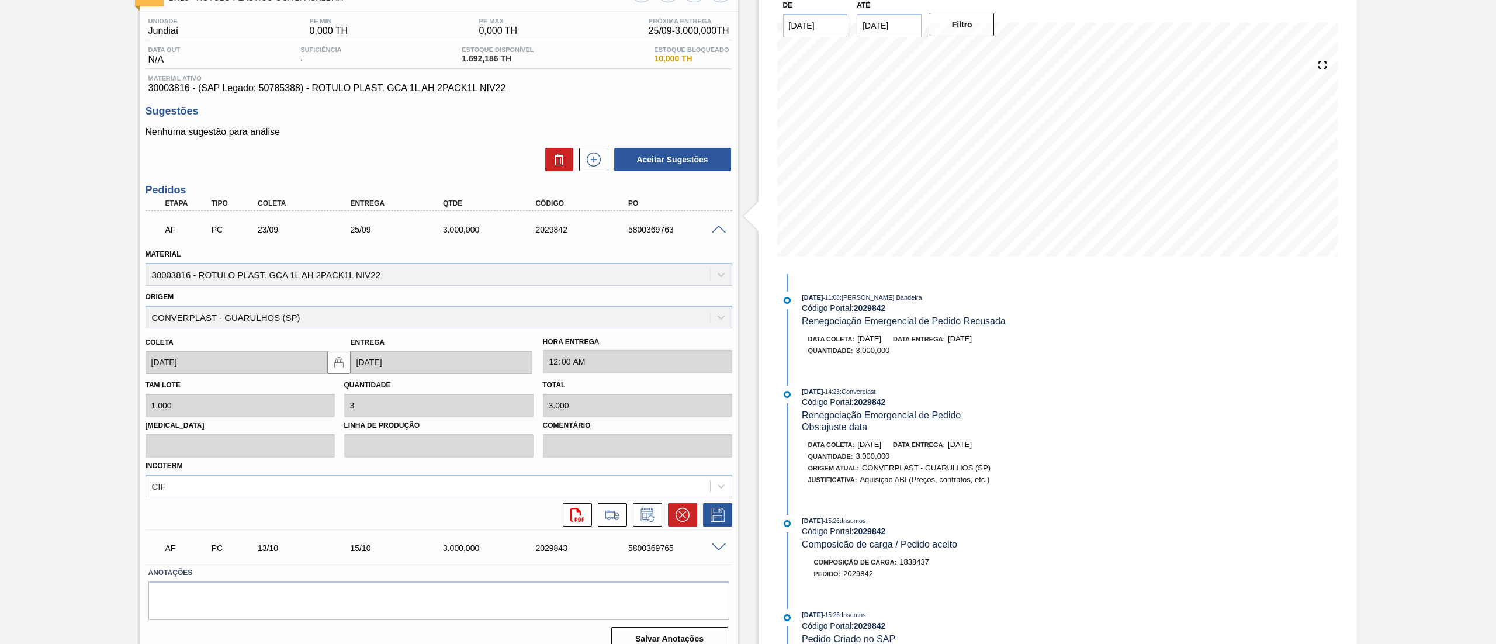
scroll to position [101, 0]
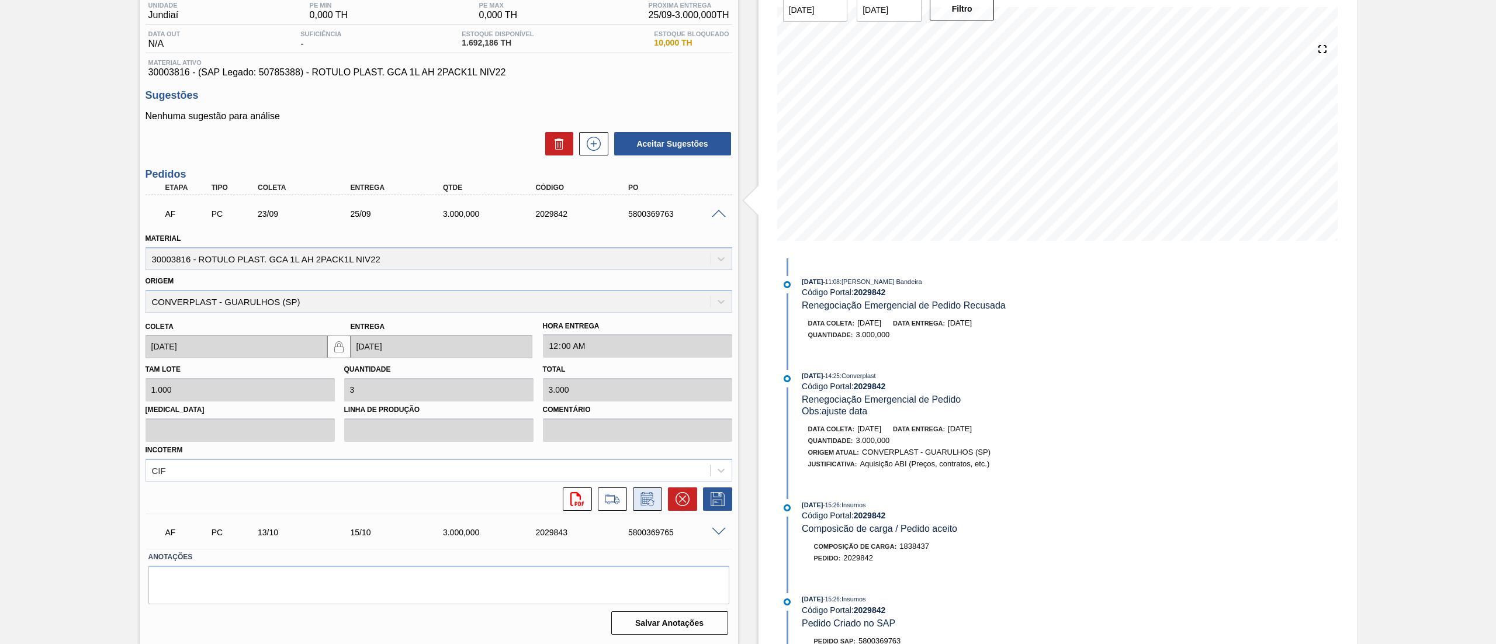
click at [646, 507] on button at bounding box center [647, 498] width 29 height 23
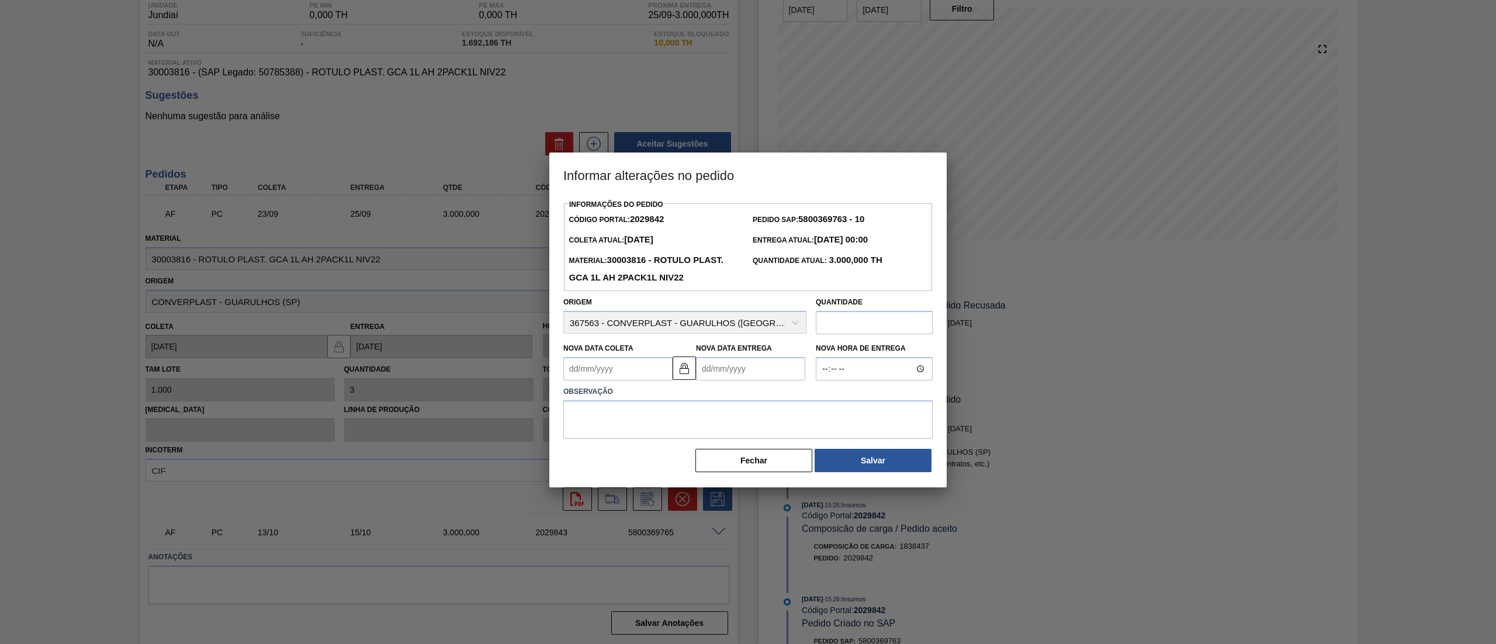
click at [612, 376] on Coleta2029842 "Nova Data Coleta" at bounding box center [617, 368] width 109 height 23
click at [697, 397] on button "Next Month" at bounding box center [694, 397] width 8 height 8
click at [582, 397] on div "outubro 2025" at bounding box center [634, 397] width 140 height 10
click at [574, 397] on button "Previous Month" at bounding box center [574, 397] width 8 height 8
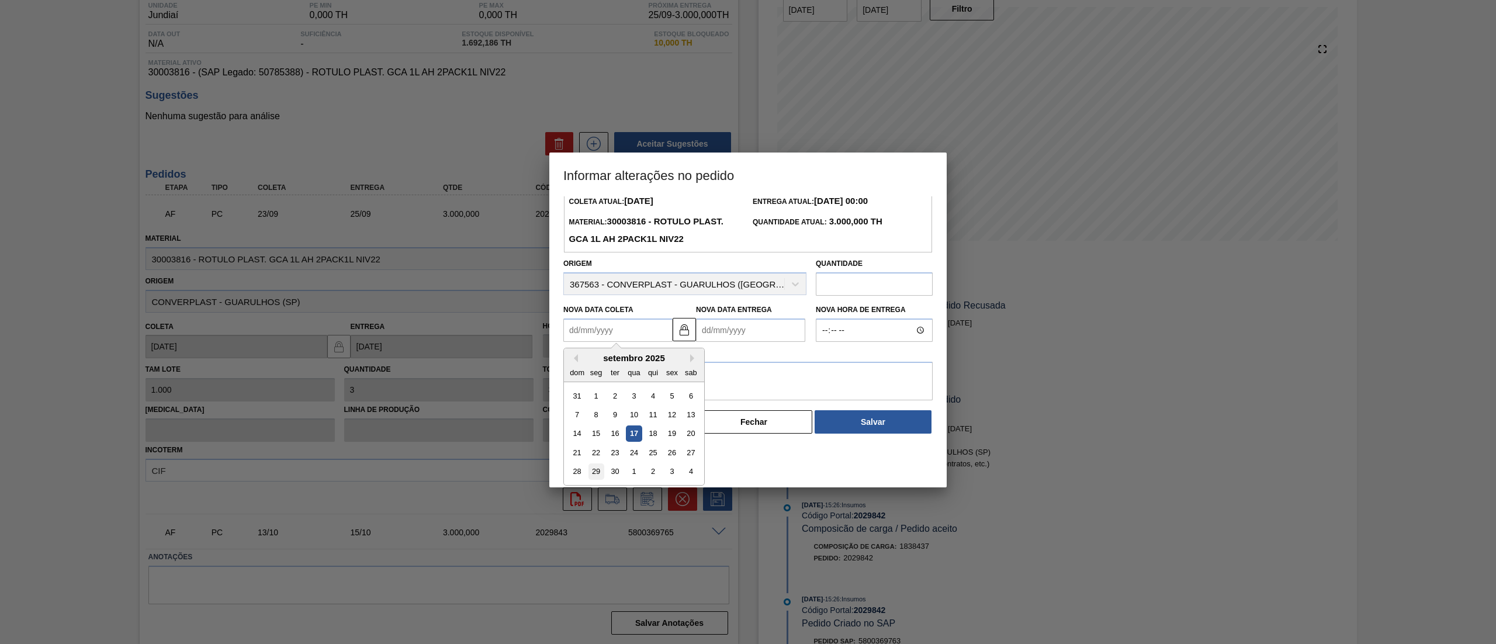
click at [600, 476] on div "29" at bounding box center [596, 472] width 16 height 16
type Coleta2029842 "[DATE]"
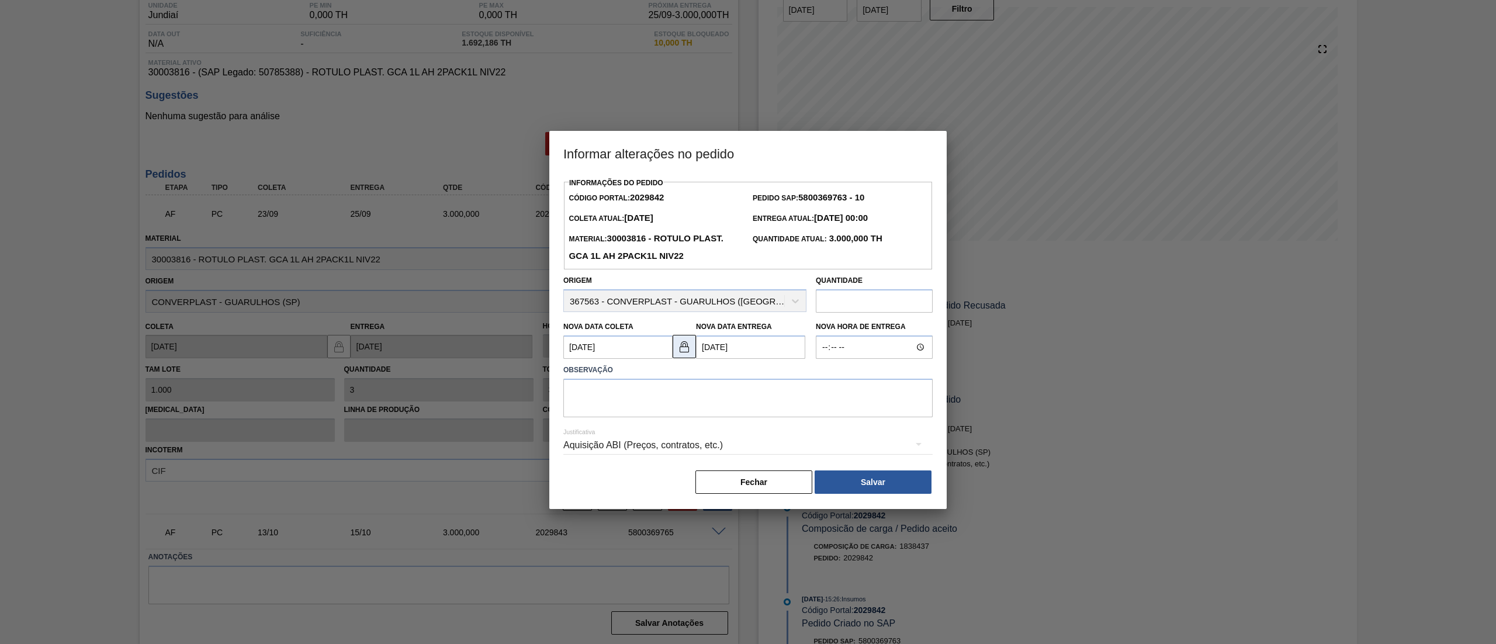
click at [685, 348] on img at bounding box center [684, 347] width 14 height 14
click at [720, 352] on Entrega2029842 "[DATE]" at bounding box center [750, 346] width 109 height 23
drag, startPoint x: 732, startPoint y: 413, endPoint x: 723, endPoint y: 406, distance: 11.3
click at [732, 413] on div "29" at bounding box center [729, 413] width 16 height 16
type Entrega2029842 "[DATE]"
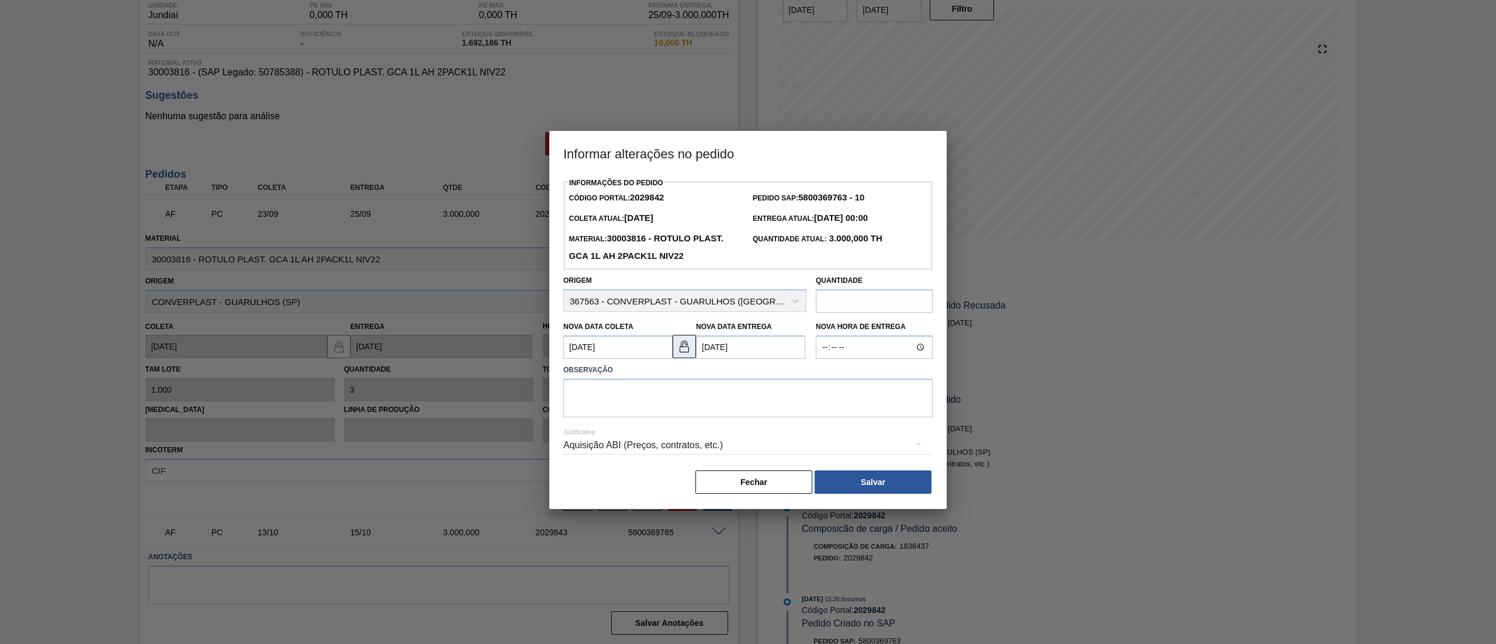
click at [683, 350] on img at bounding box center [684, 347] width 14 height 14
click at [681, 404] on textarea at bounding box center [747, 398] width 369 height 39
type textarea "Prazo limite de recebimento 29/09, risco de parada de linha"
click at [901, 483] on button "Salvar" at bounding box center [873, 481] width 117 height 23
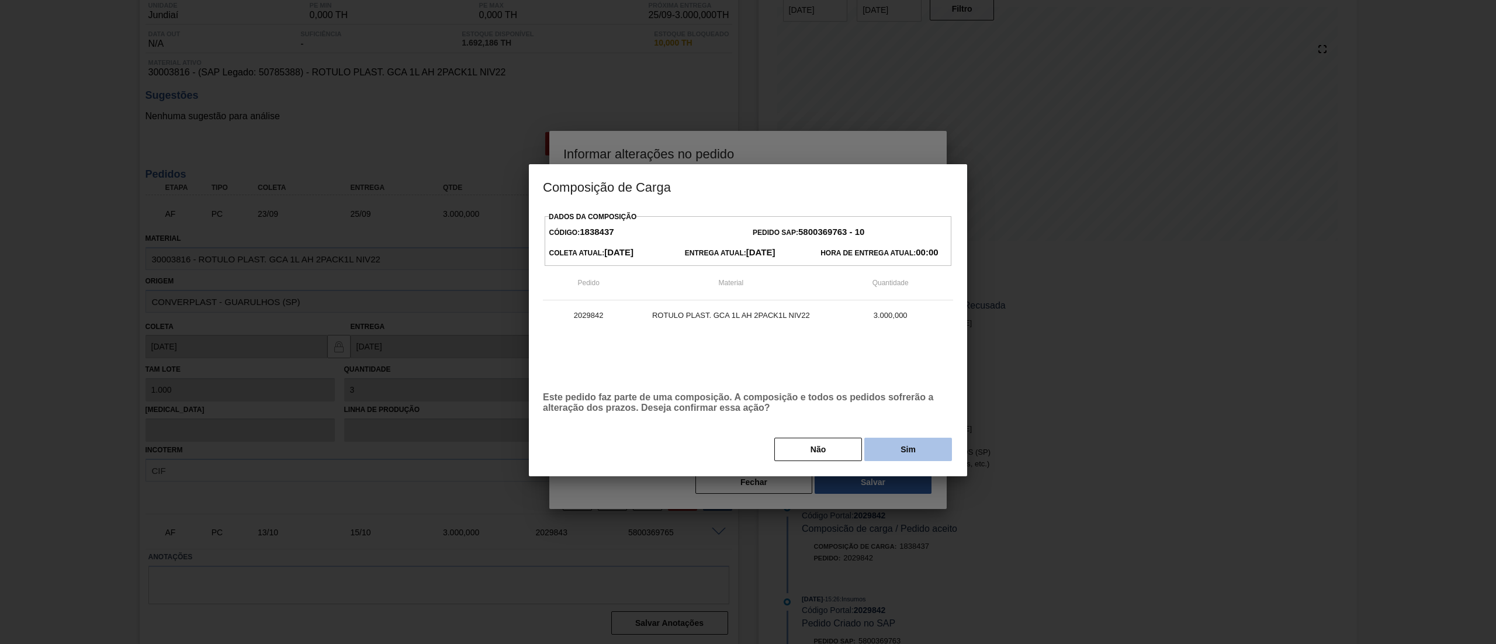
click at [898, 446] on button "Sim" at bounding box center [908, 449] width 88 height 23
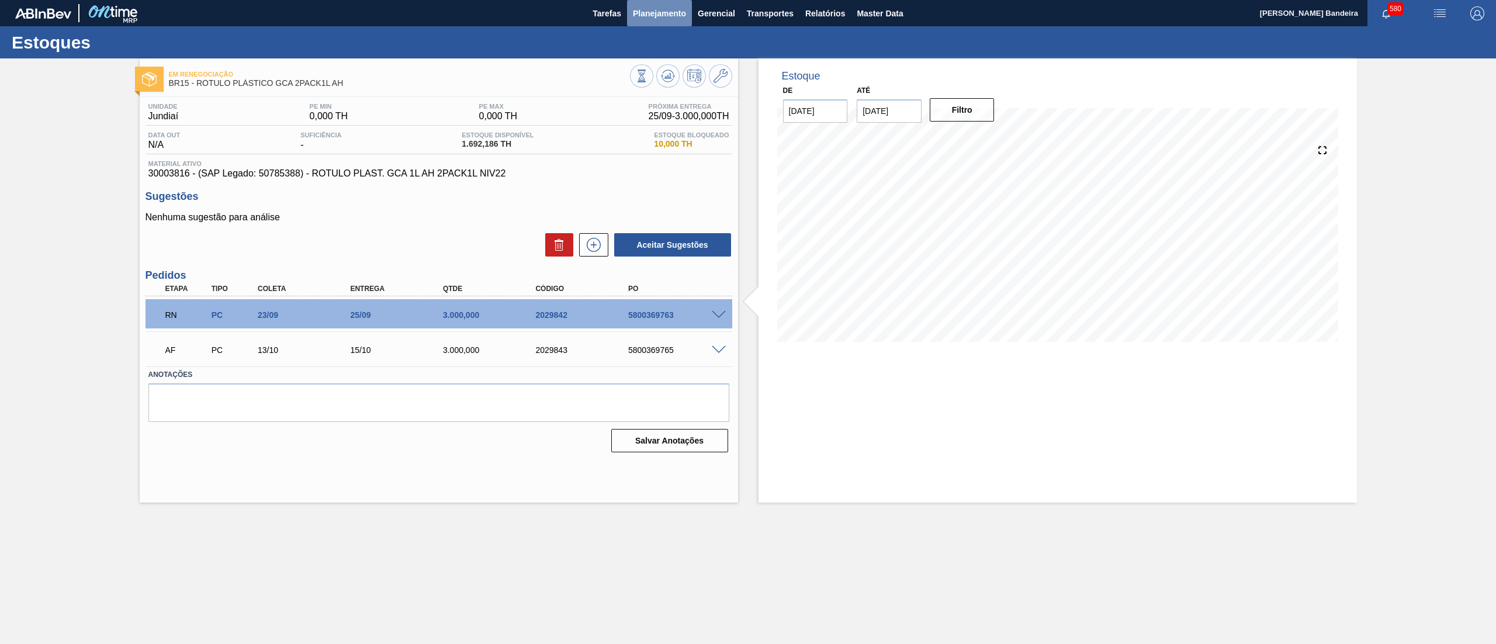
click at [669, 25] on button "Planejamento" at bounding box center [659, 13] width 65 height 26
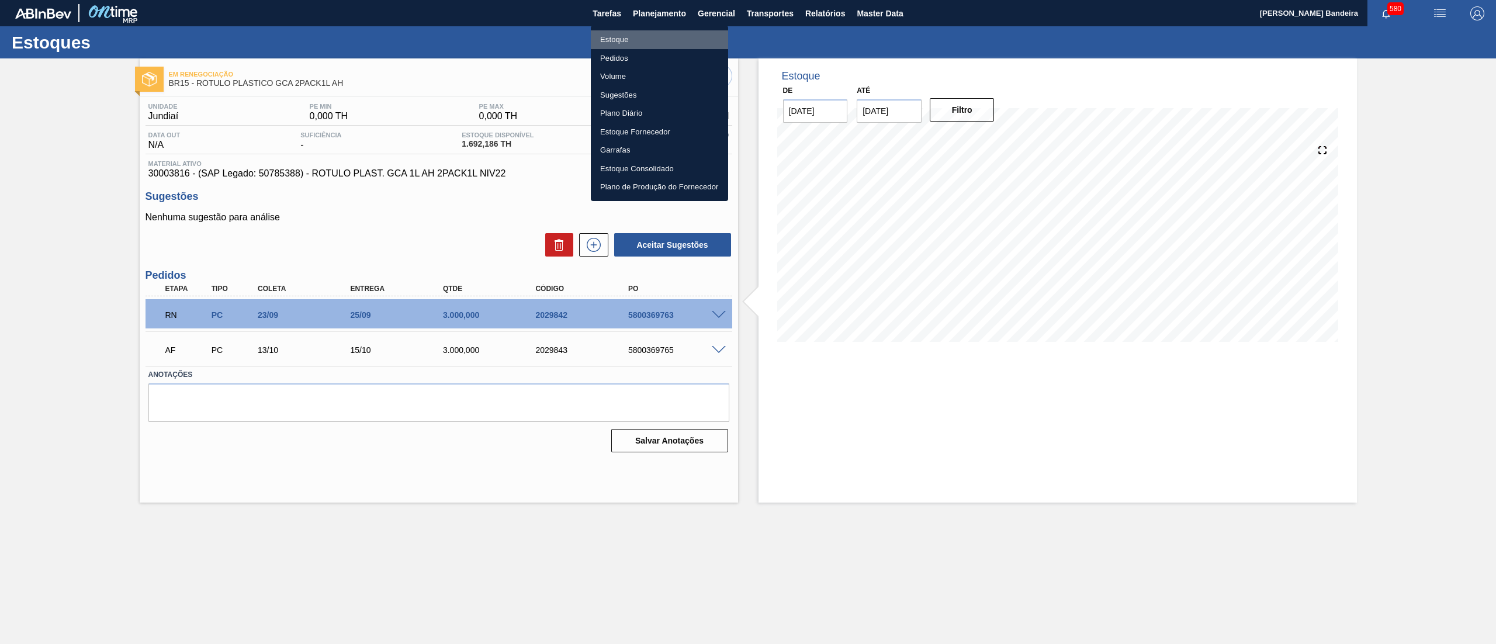
click at [664, 36] on li "Estoque" at bounding box center [659, 39] width 137 height 19
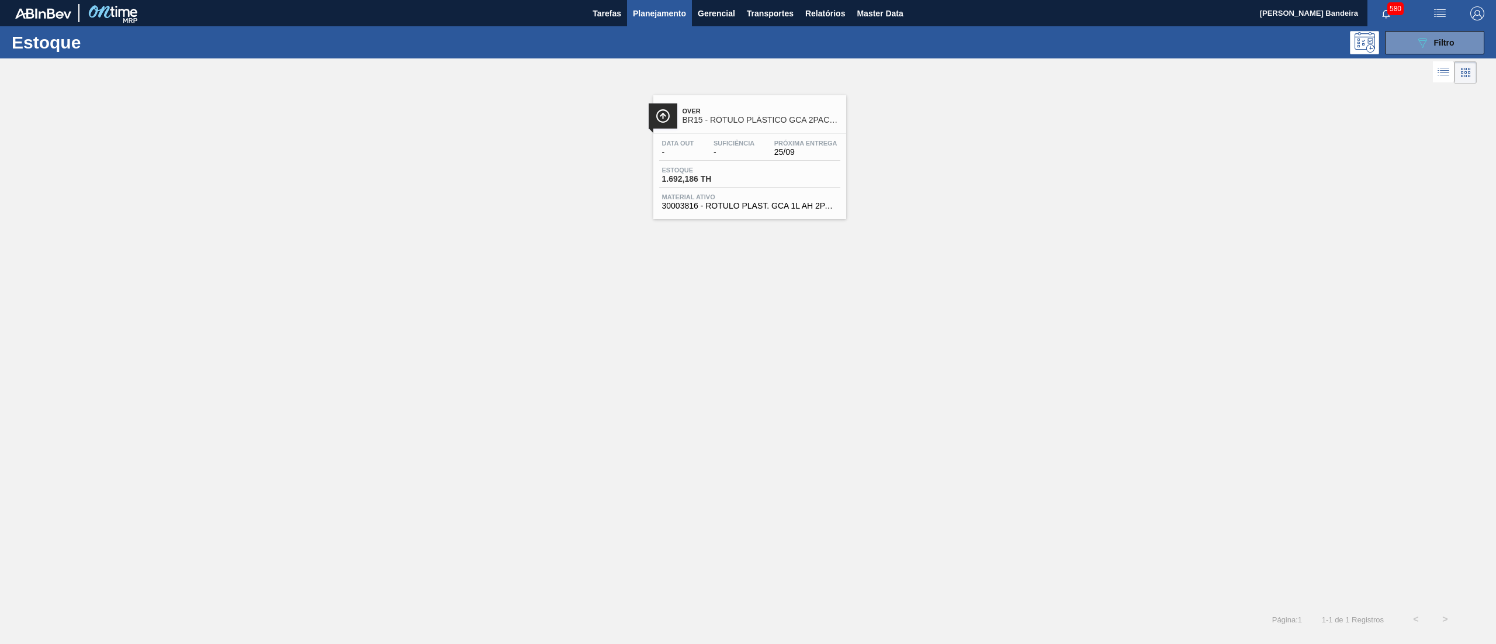
click at [1384, 43] on div "089F7B8B-B2A5-4AFE-B5C0-19BA573D28AC Filtro" at bounding box center [1434, 42] width 111 height 23
click at [1406, 39] on button "089F7B8B-B2A5-4AFE-B5C0-19BA573D28AC Filtro" at bounding box center [1434, 42] width 99 height 23
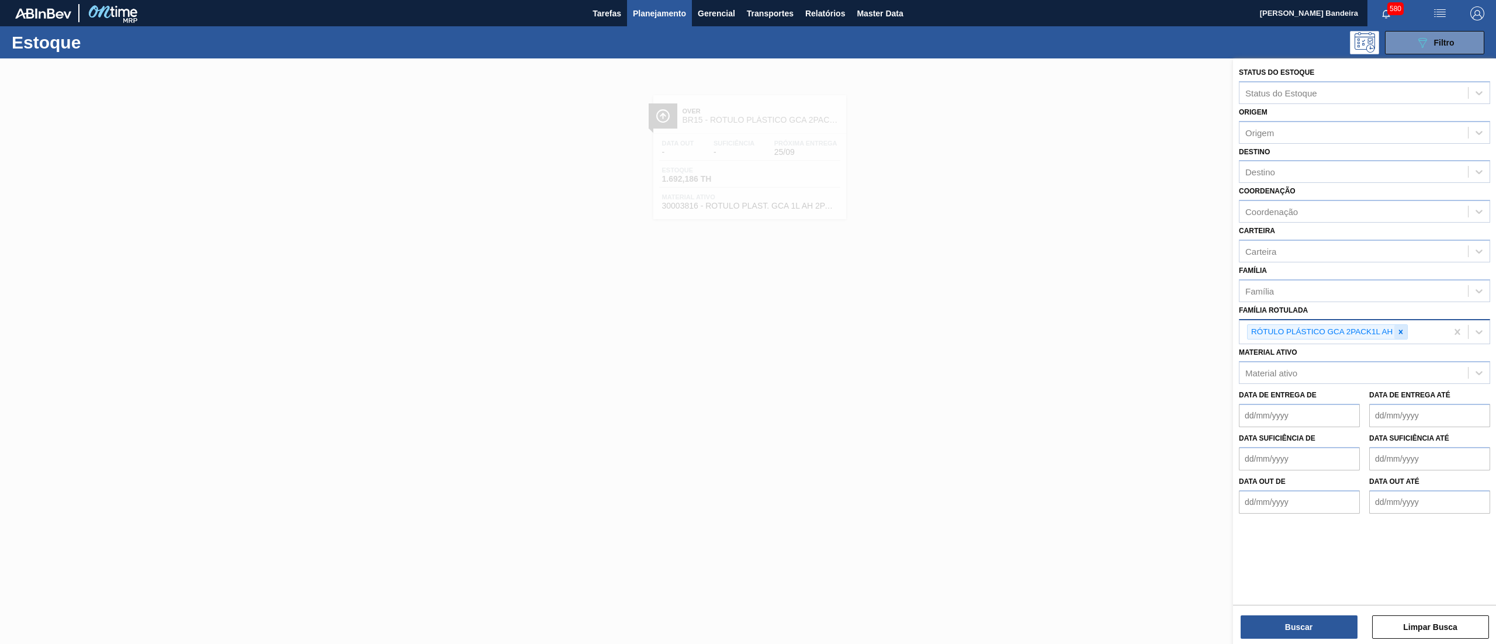
click at [1405, 329] on icon at bounding box center [1401, 332] width 8 height 8
click at [1394, 330] on div "Família Rotulada" at bounding box center [1353, 330] width 228 height 17
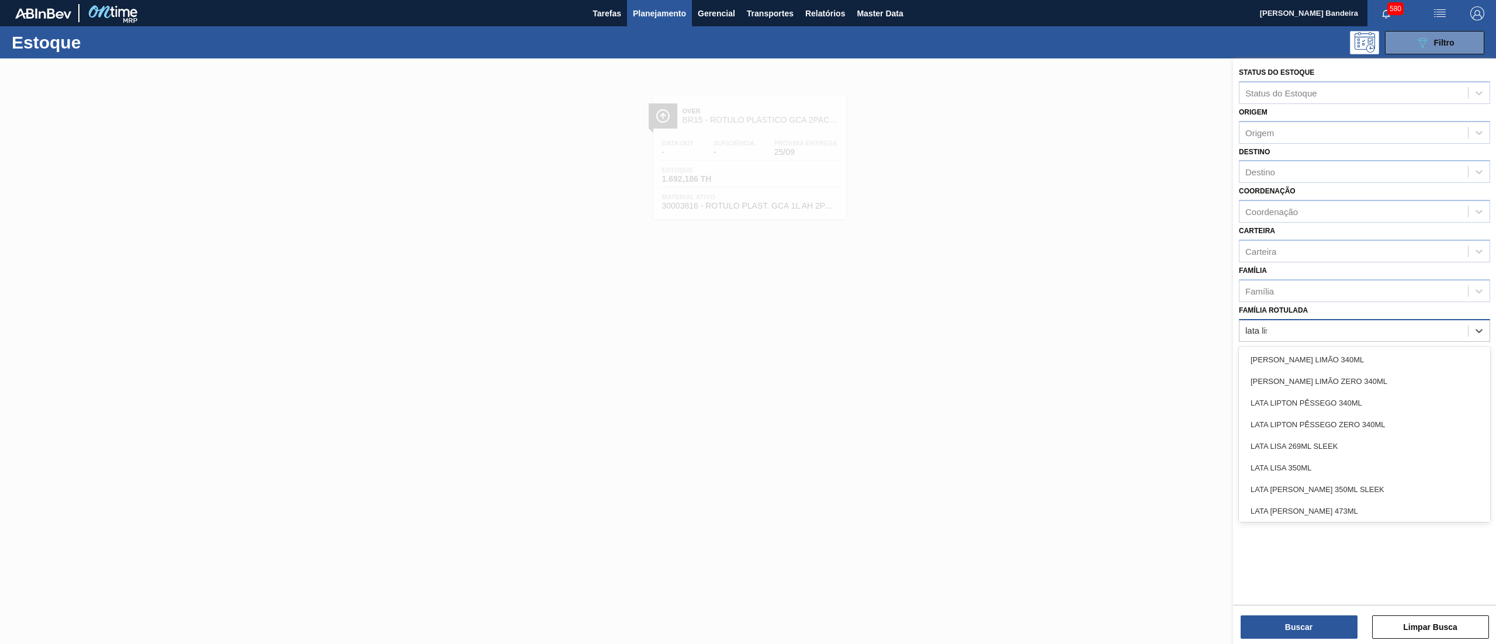
type Rotulada "[PERSON_NAME]"
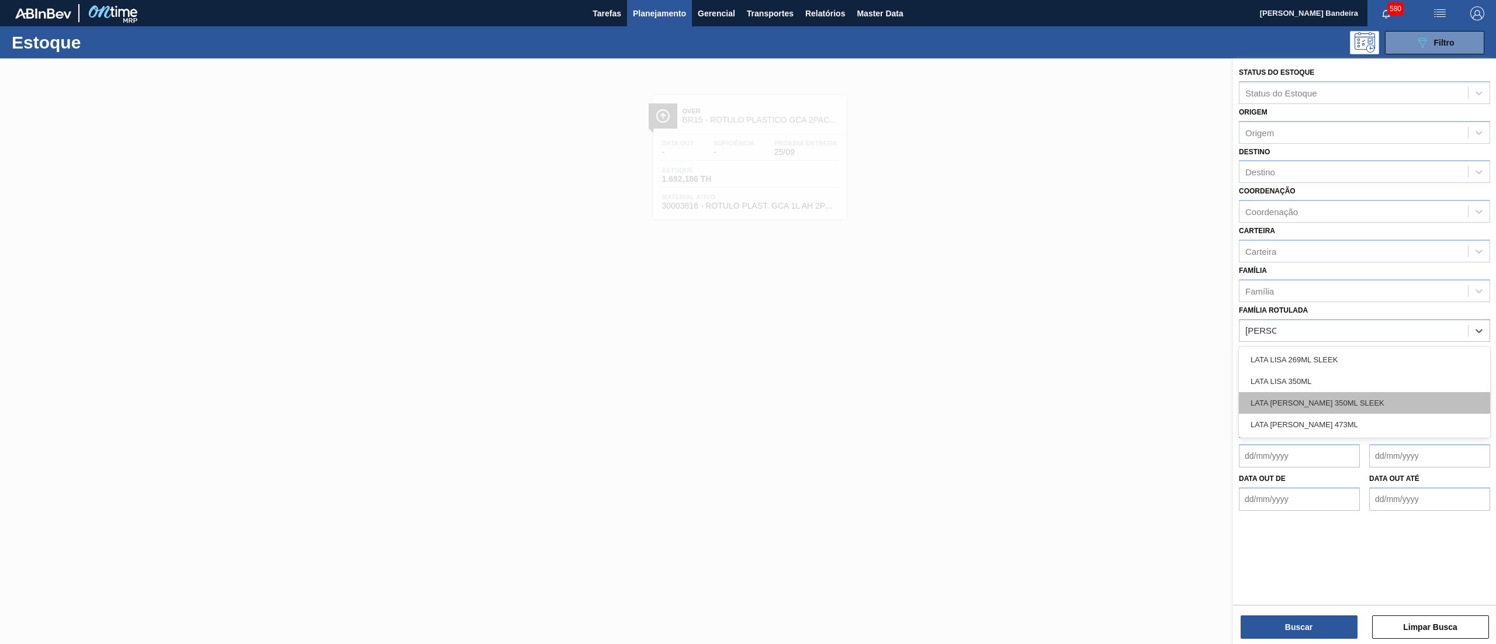
click at [1346, 397] on div "LATA [PERSON_NAME] 350ML SLEEK" at bounding box center [1364, 403] width 251 height 22
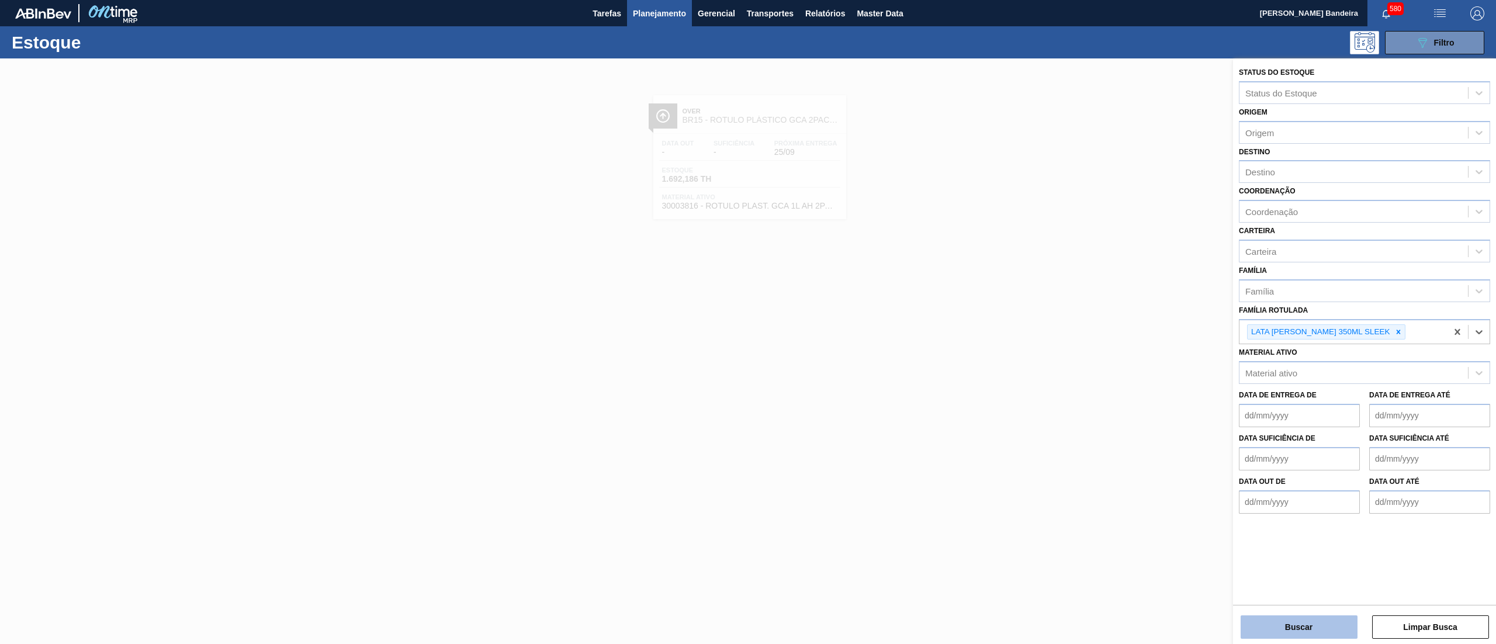
click at [1293, 626] on button "Buscar" at bounding box center [1299, 626] width 117 height 23
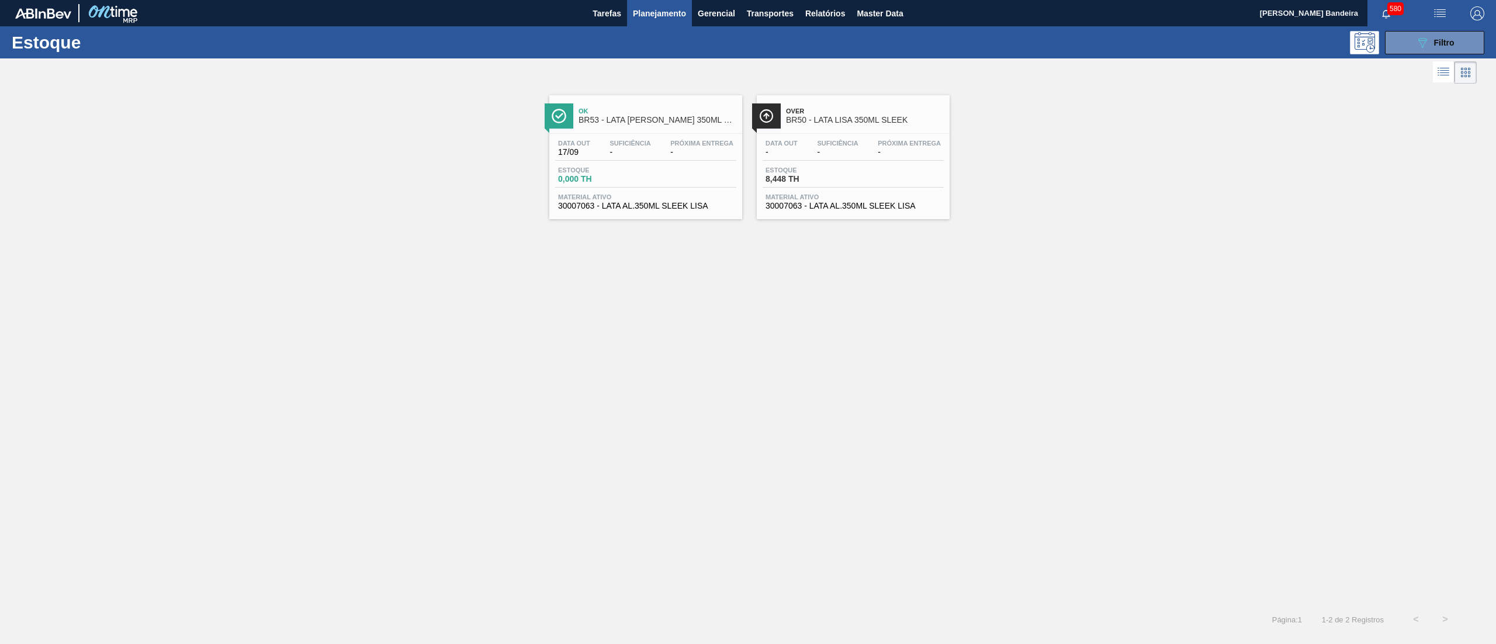
click at [830, 205] on span "30007063 - LATA AL.350ML SLEEK LISA" at bounding box center [853, 206] width 175 height 9
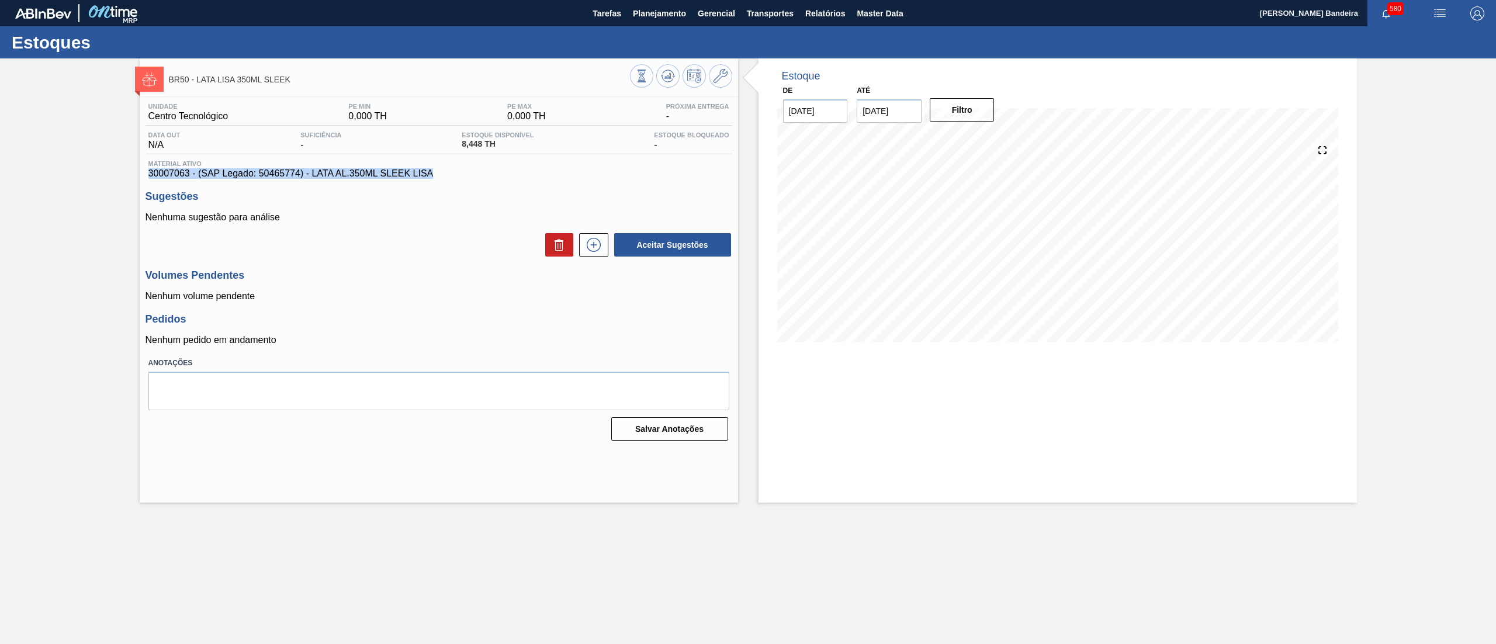
drag, startPoint x: 434, startPoint y: 178, endPoint x: 134, endPoint y: 170, distance: 299.9
click at [134, 170] on div "BR50 - LATA LISA 350ML SLEEK Unidade Centro Tecnológico PE MIN 0,000 TH PE MAX …" at bounding box center [748, 280] width 1496 height 444
copy span "30007063 - (SAP Legado: 50465774) - LATA AL.350ML SLEEK LISA"
